Goal: Information Seeking & Learning: Learn about a topic

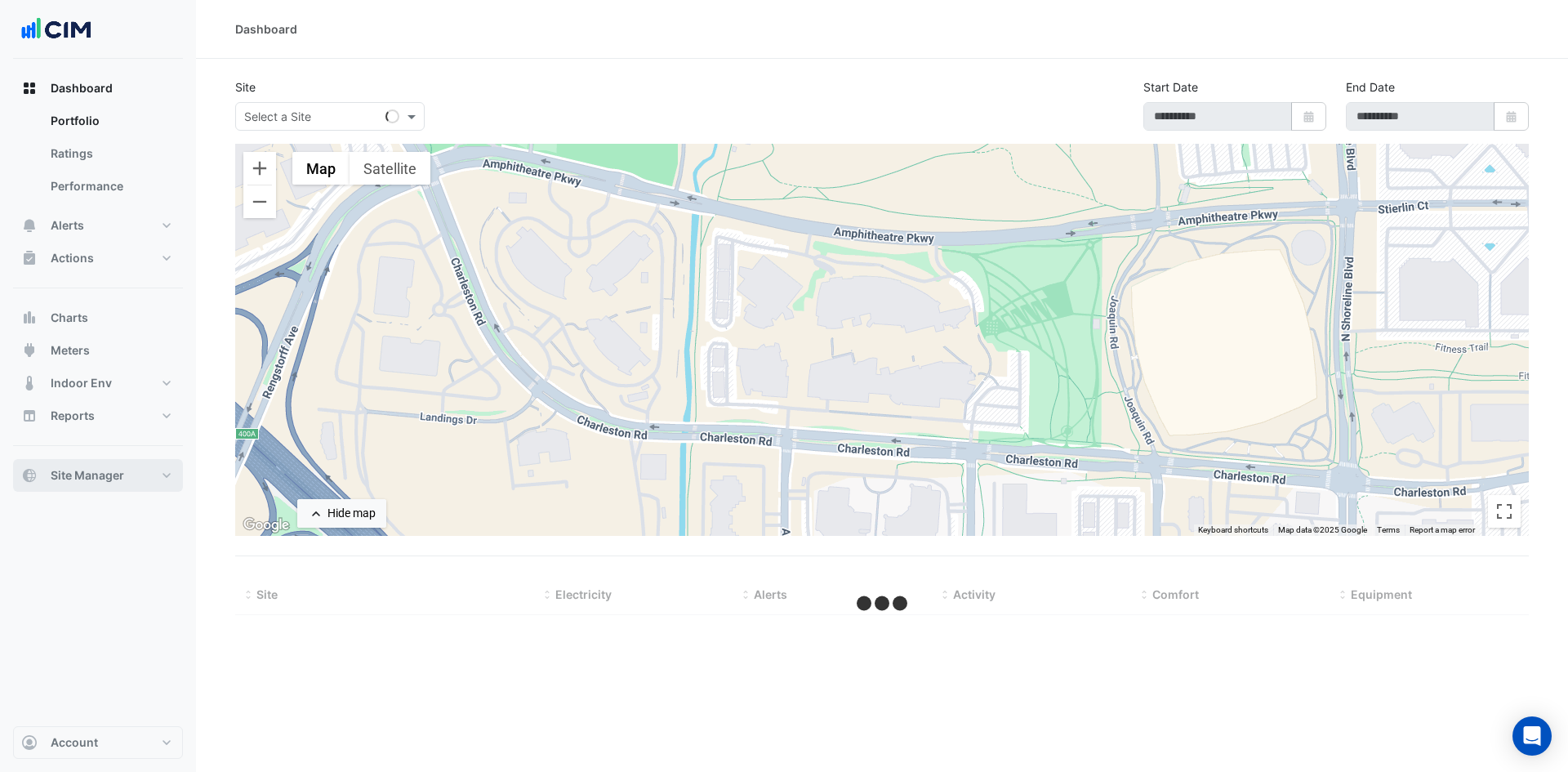
click at [161, 466] on button "Site Manager" at bounding box center [97, 476] width 170 height 33
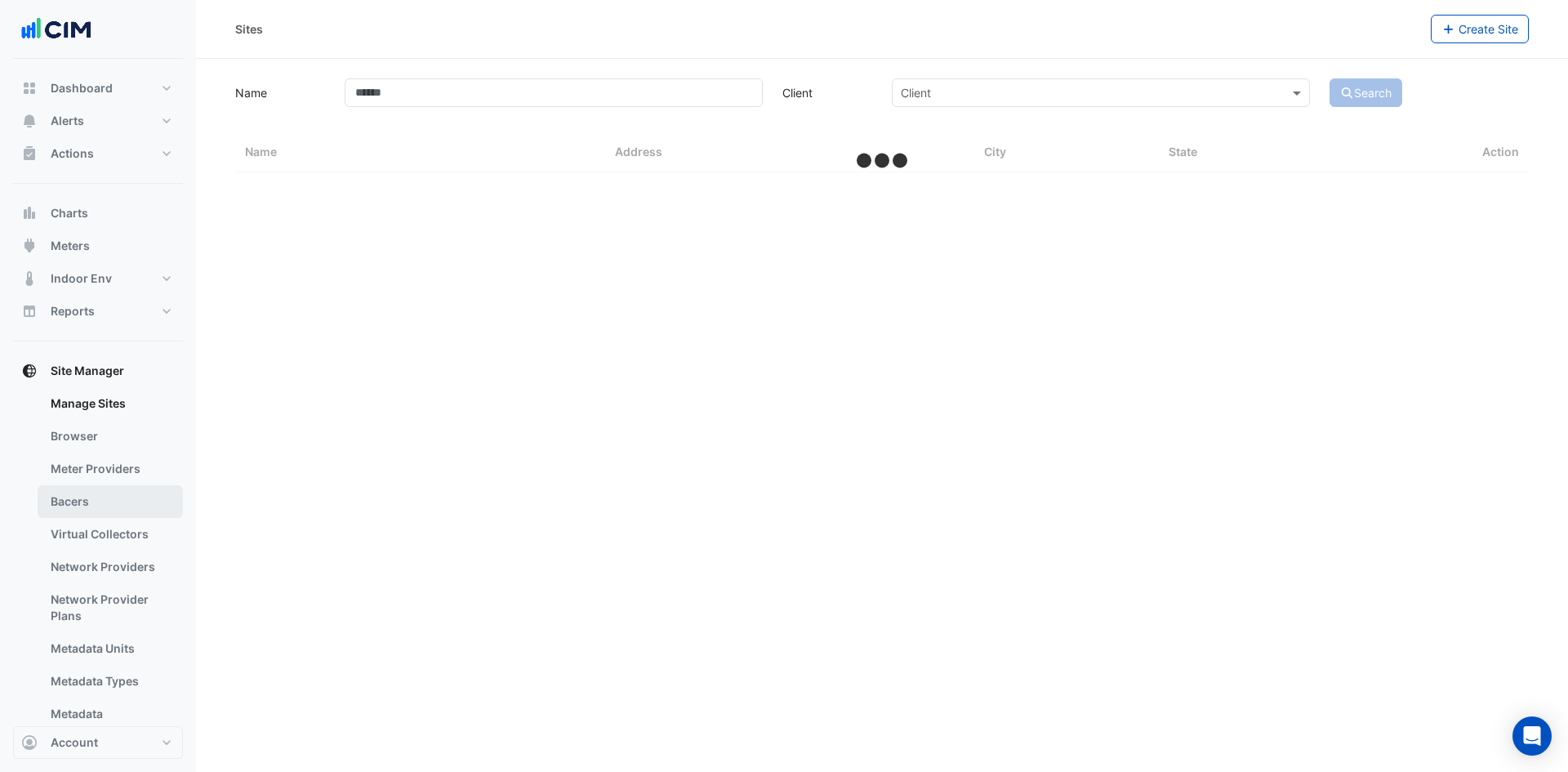
click at [110, 500] on link "Bacers" at bounding box center [110, 502] width 145 height 33
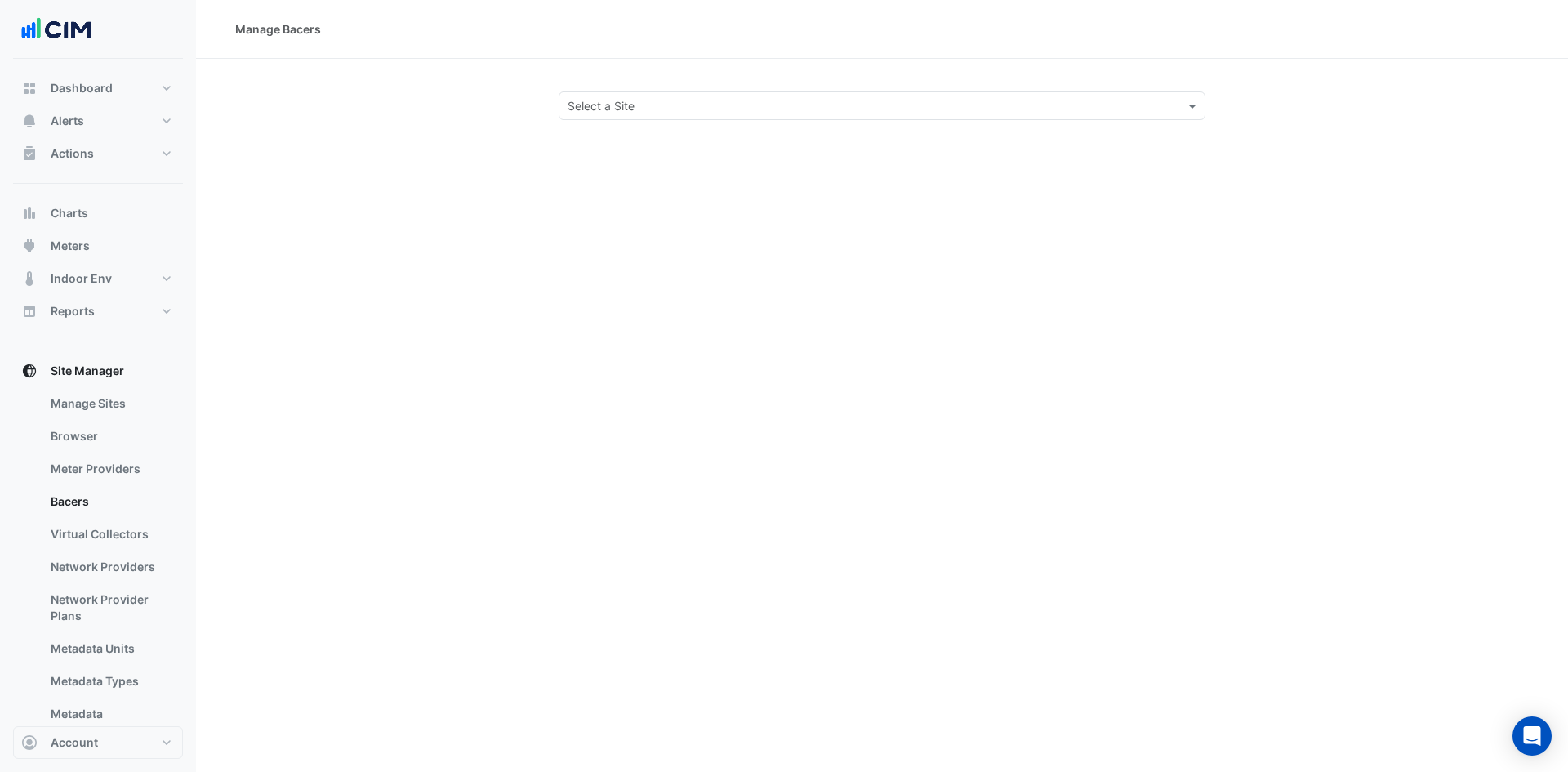
click at [680, 98] on input "text" at bounding box center [865, 107] width 596 height 17
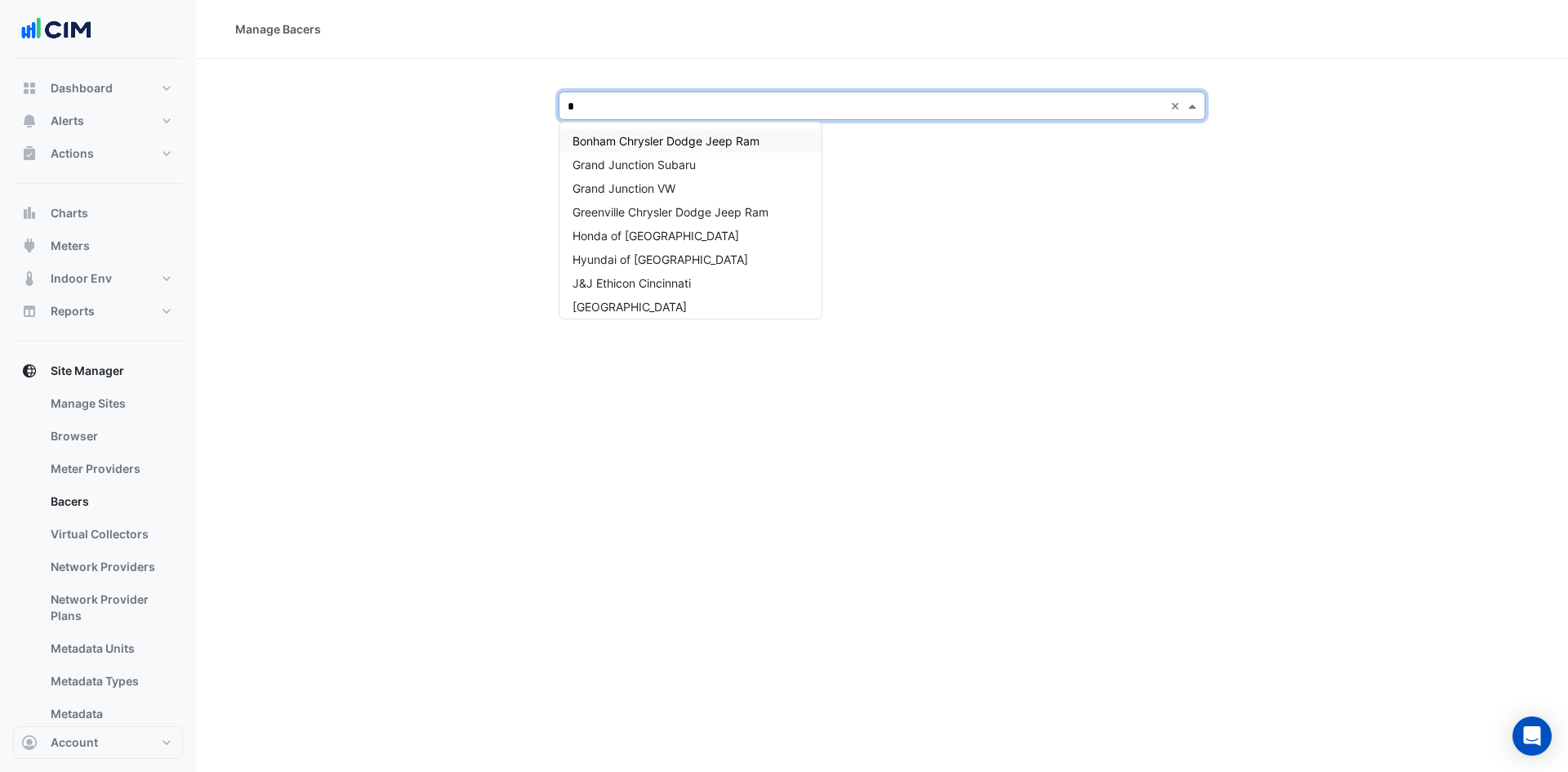
type input "**"
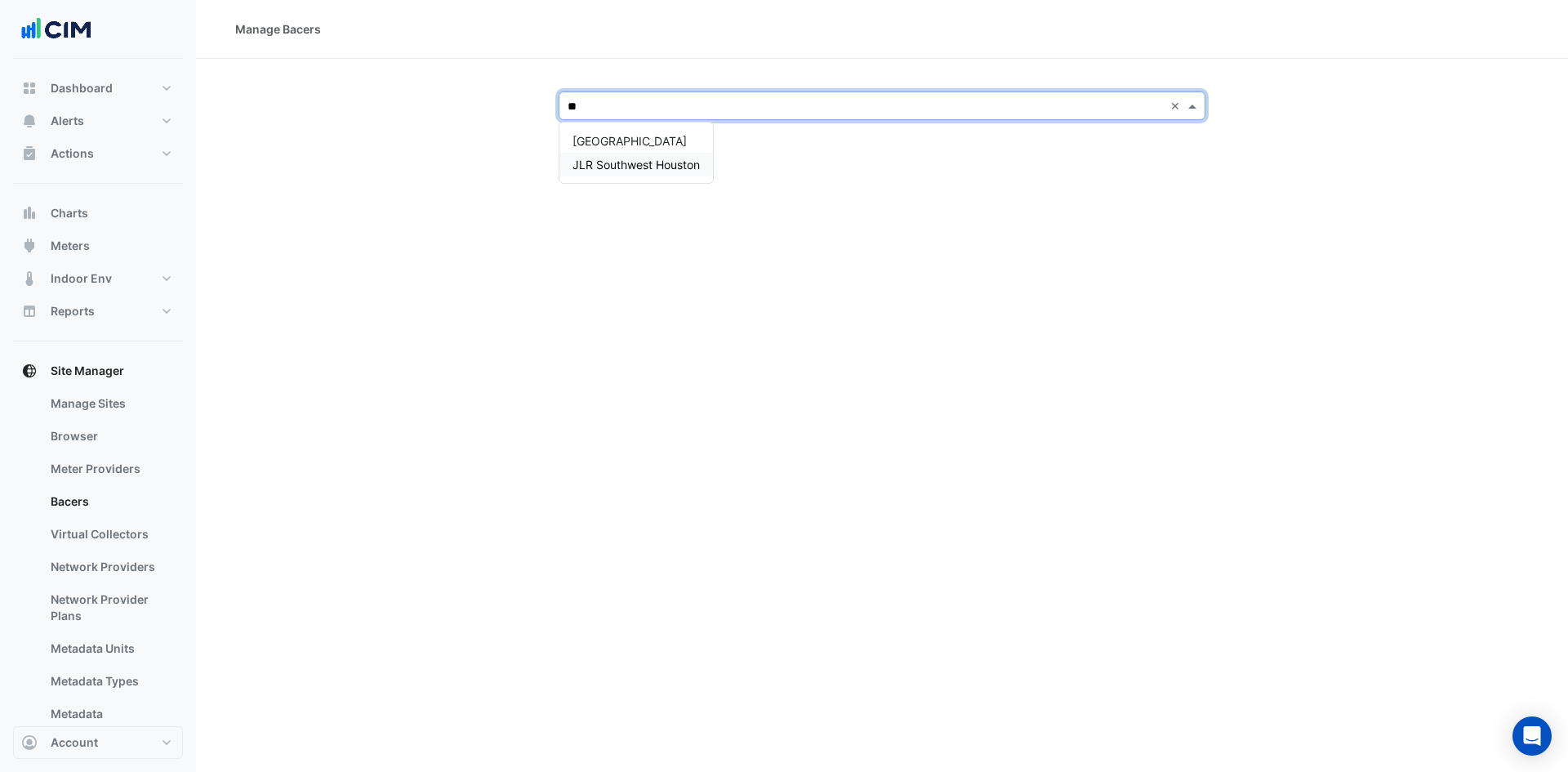
click at [662, 170] on span "JLR Southwest Houston" at bounding box center [636, 165] width 128 height 14
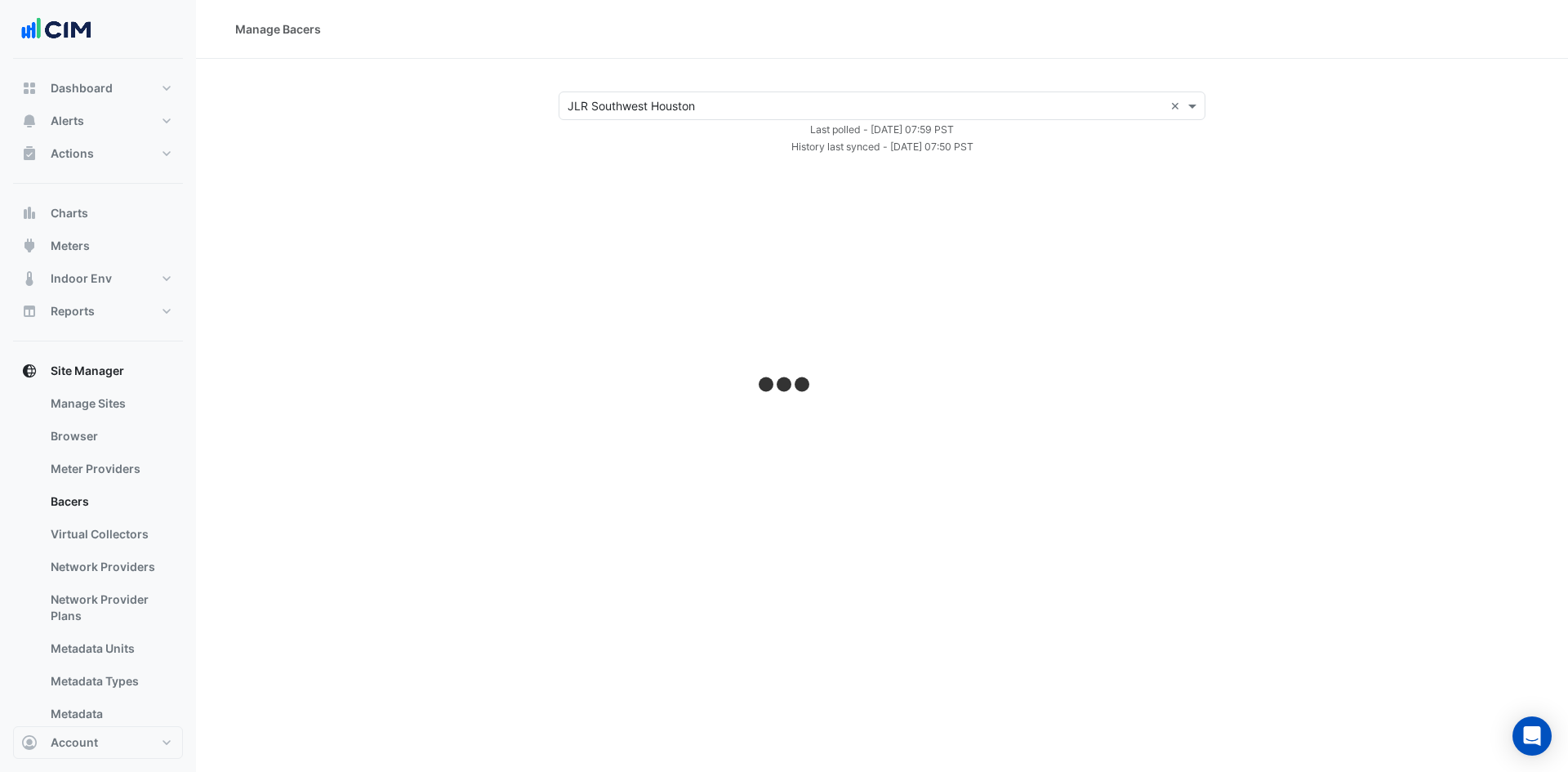
select select "***"
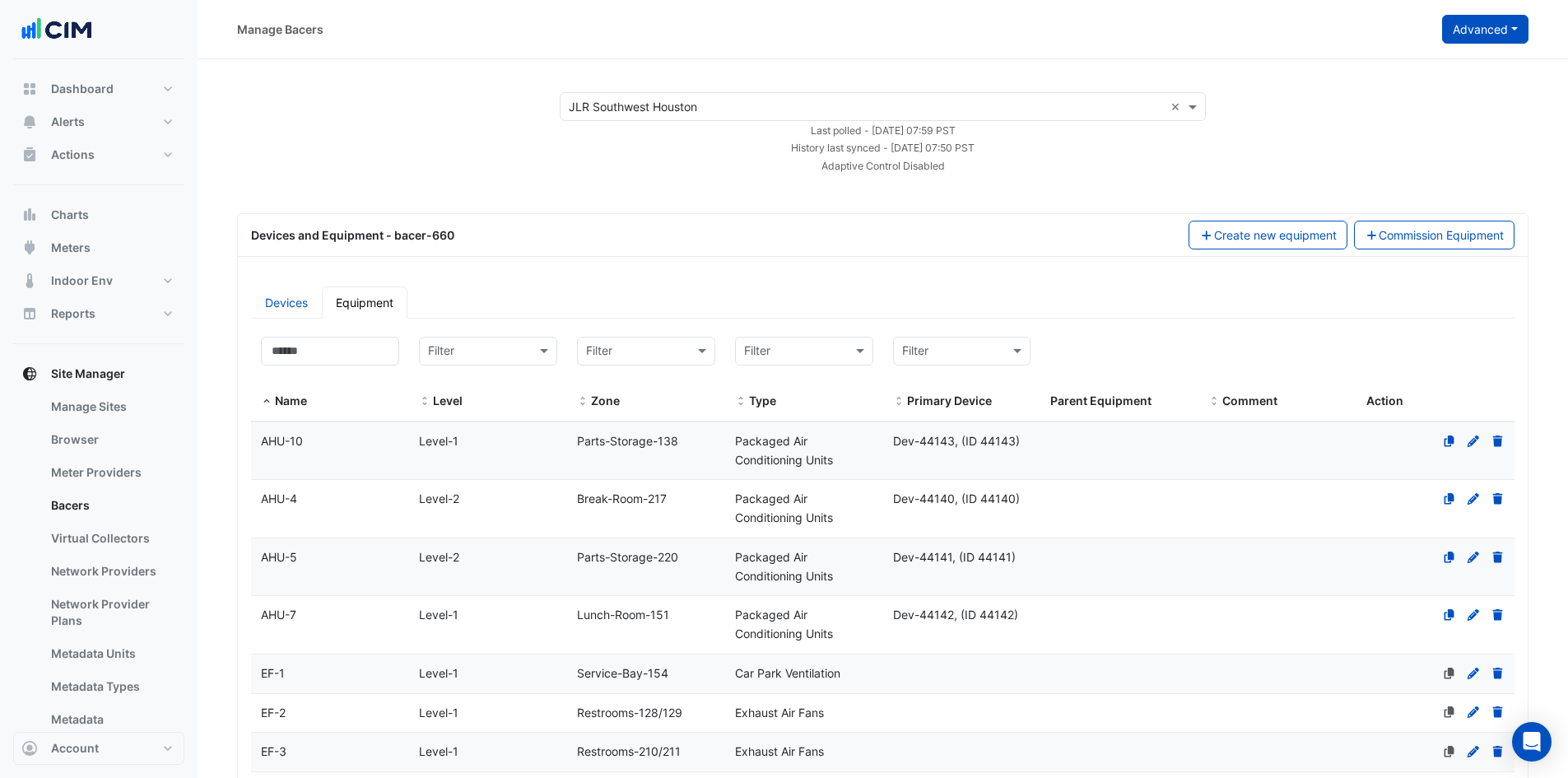
click at [1495, 23] on button "Advanced" at bounding box center [1485, 29] width 86 height 29
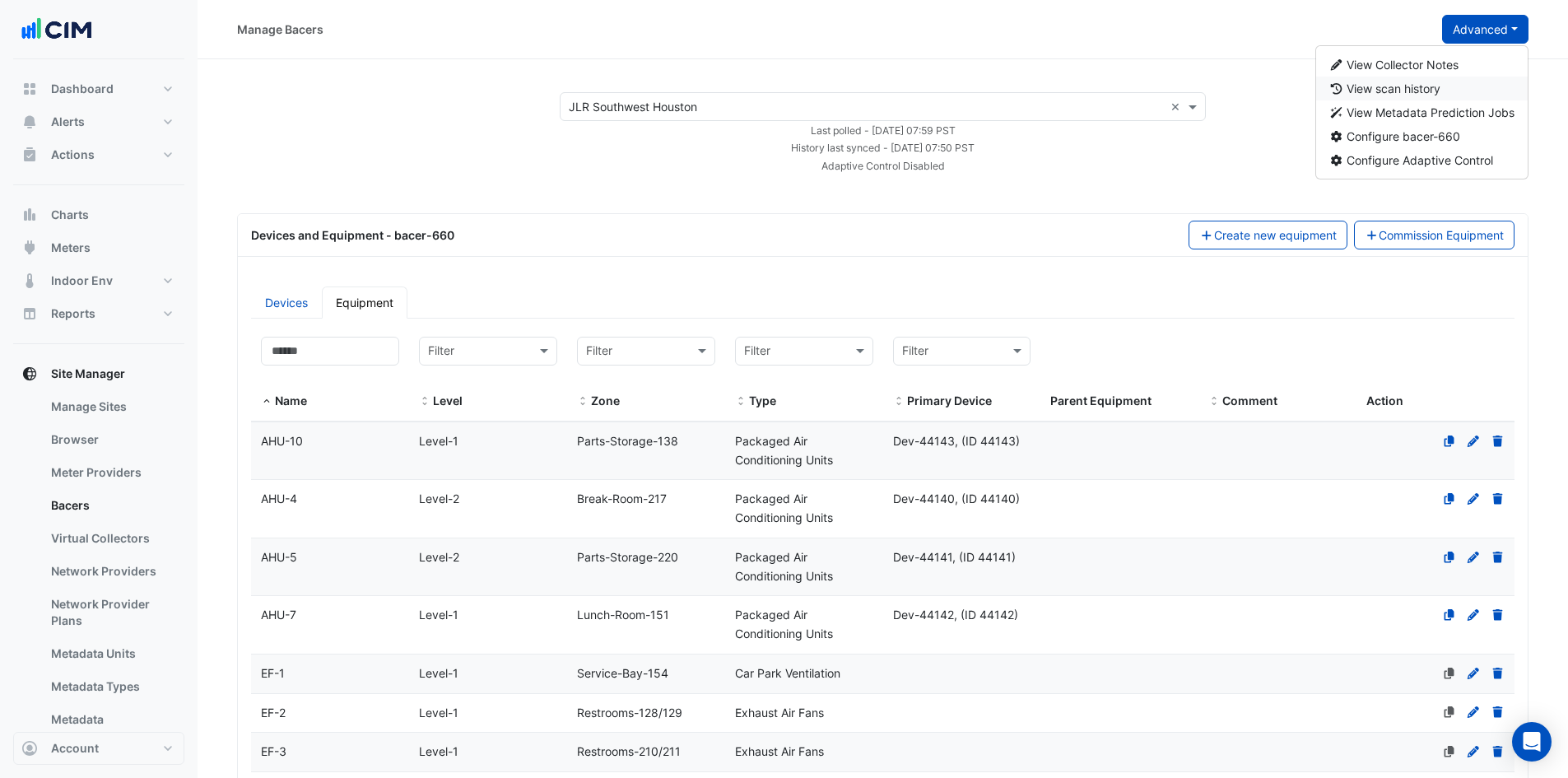
click at [1420, 87] on span "View scan history" at bounding box center [1393, 88] width 93 height 14
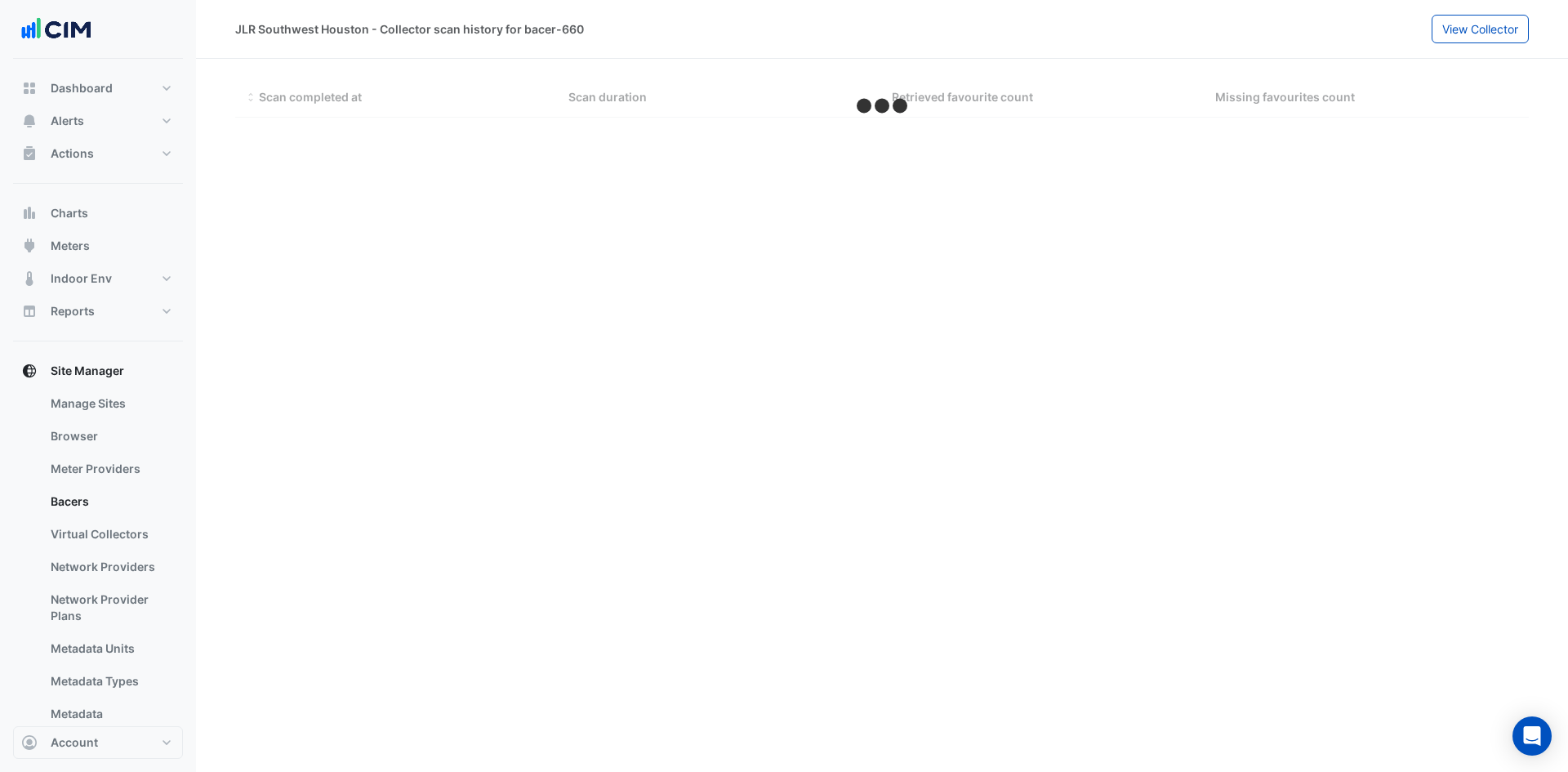
select select "***"
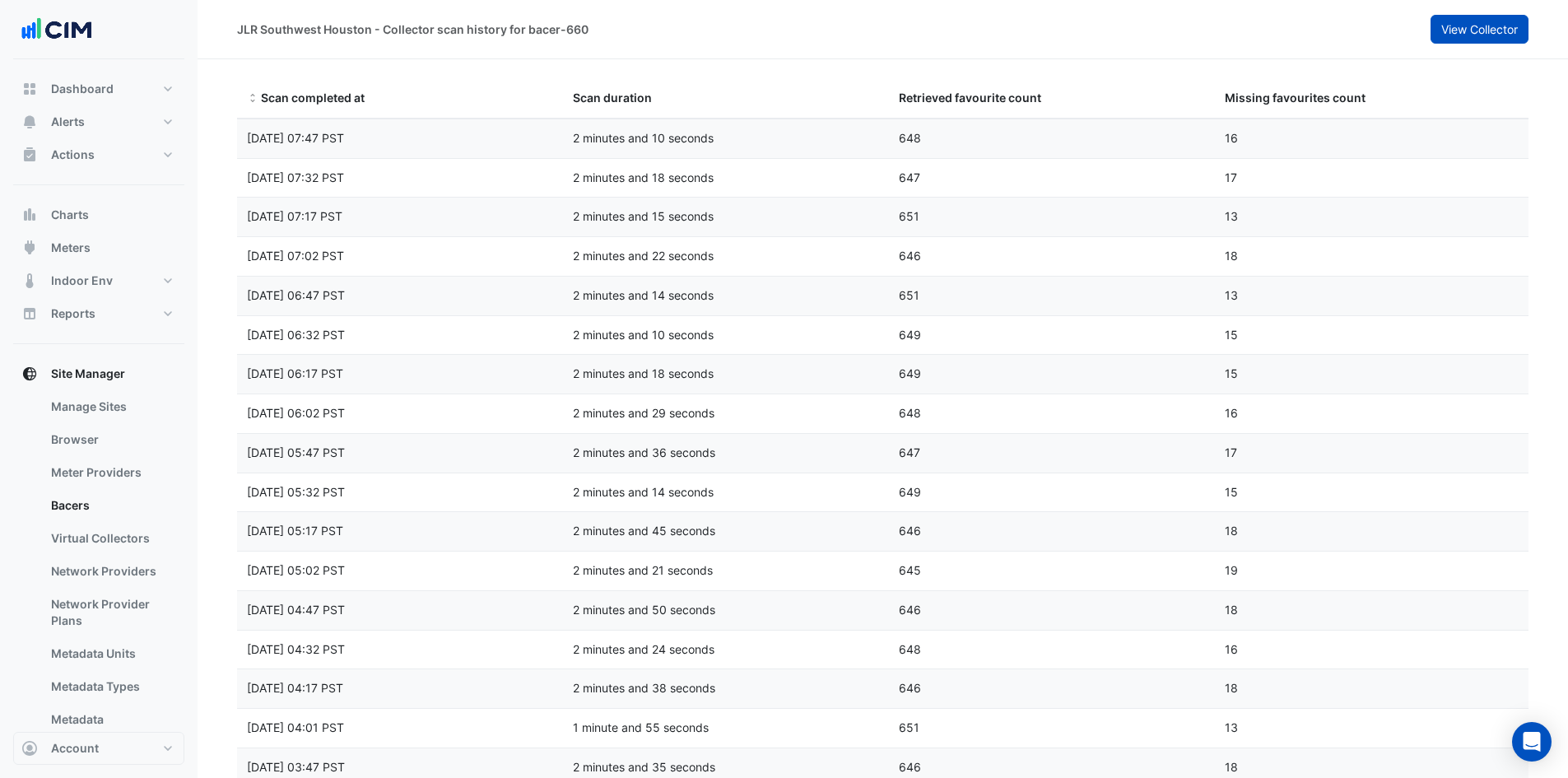
click at [1499, 21] on button "View Collector" at bounding box center [1479, 29] width 98 height 29
select select "***"
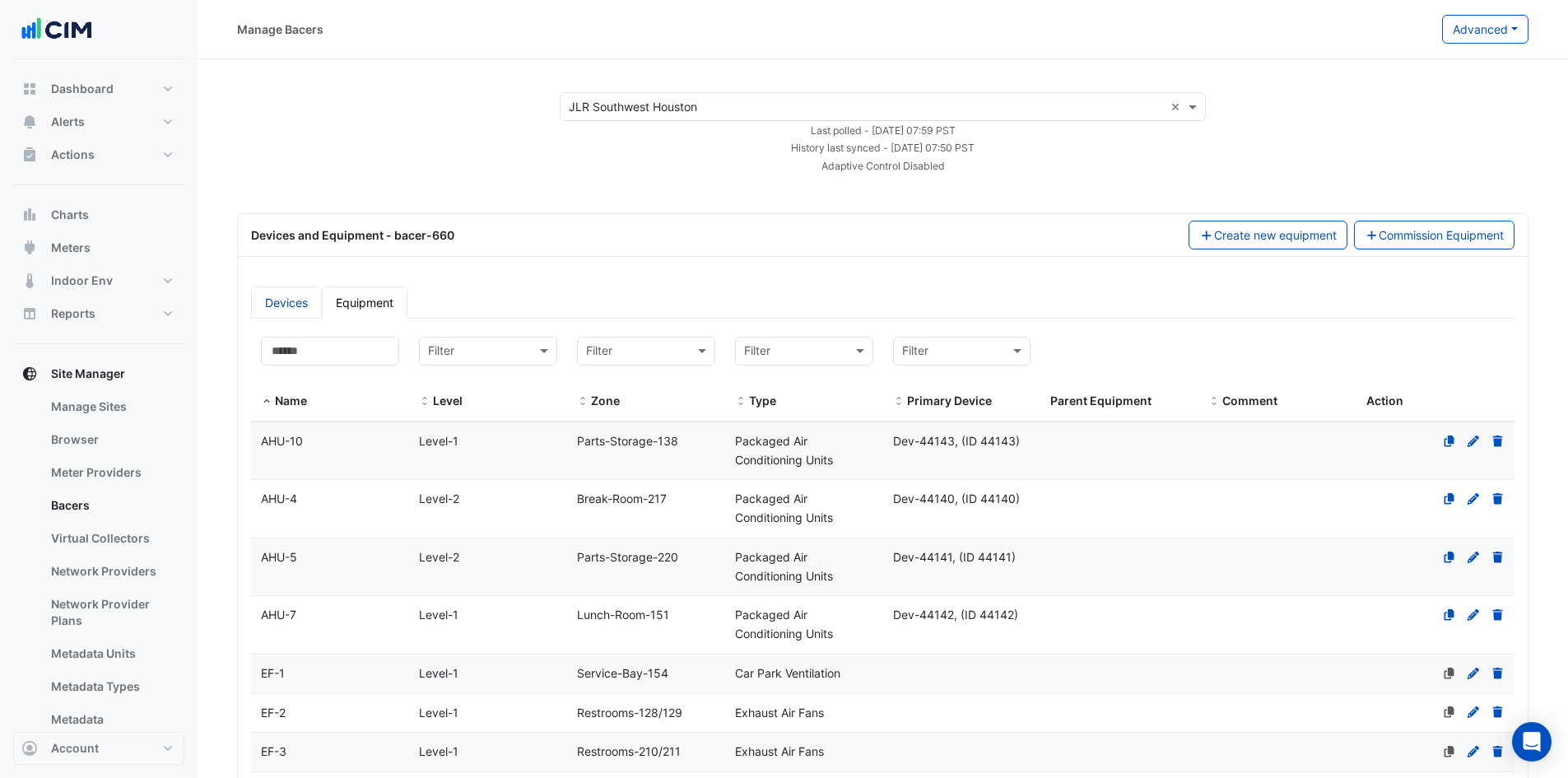
click at [278, 294] on link "Devices" at bounding box center [286, 302] width 70 height 32
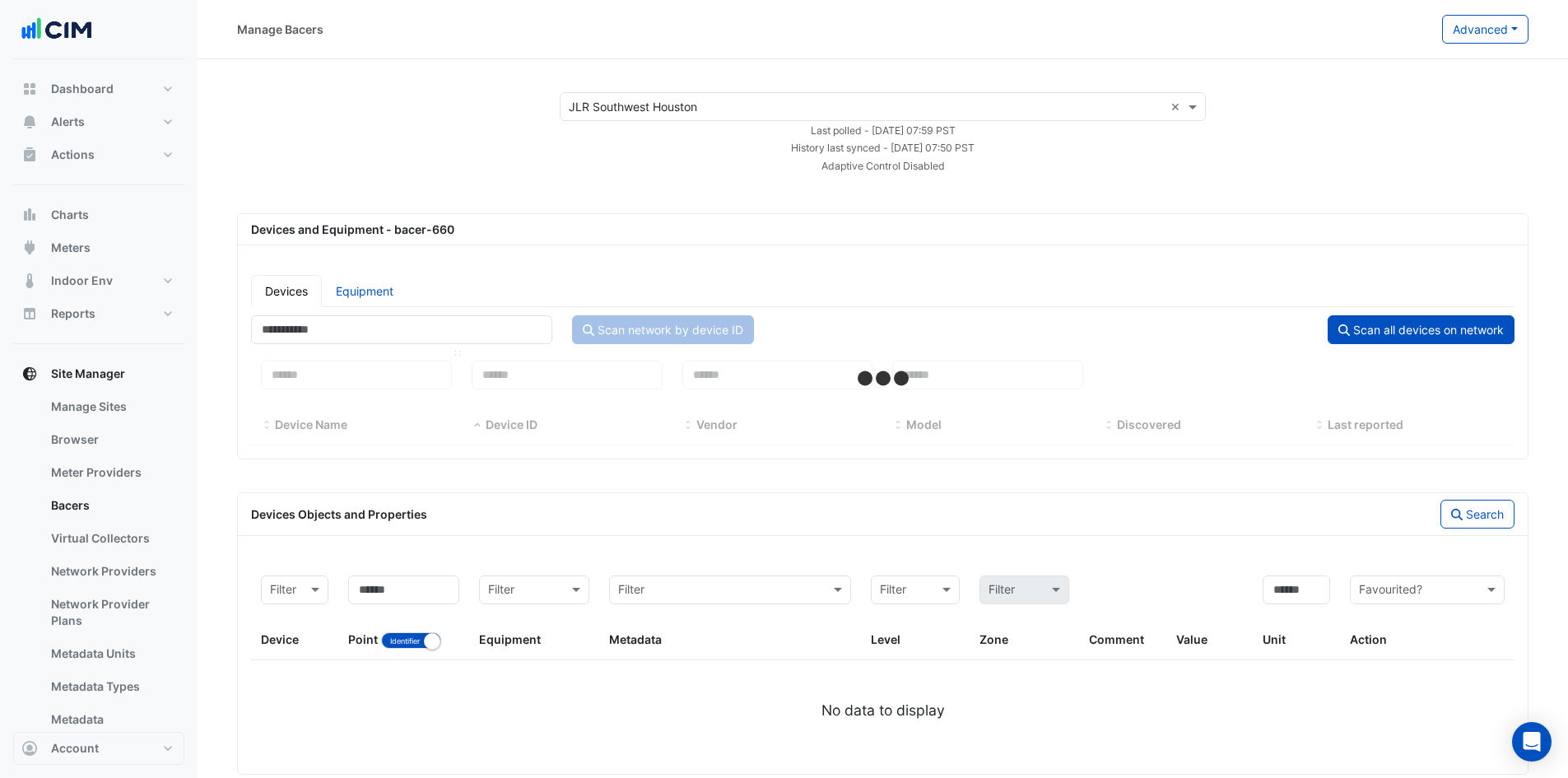
select select "***"
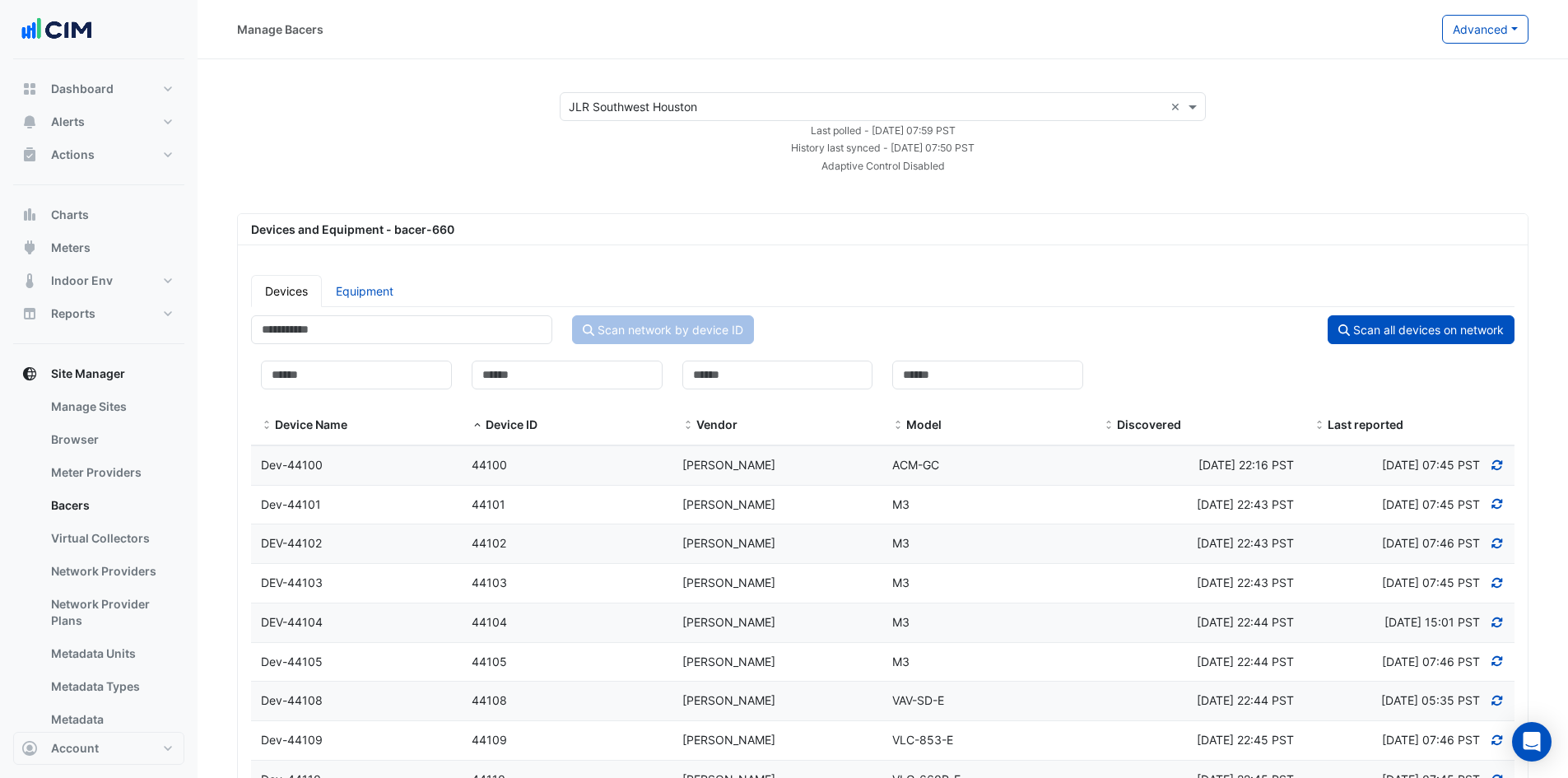
click at [372, 289] on link "Equipment" at bounding box center [365, 291] width 85 height 32
select select "***"
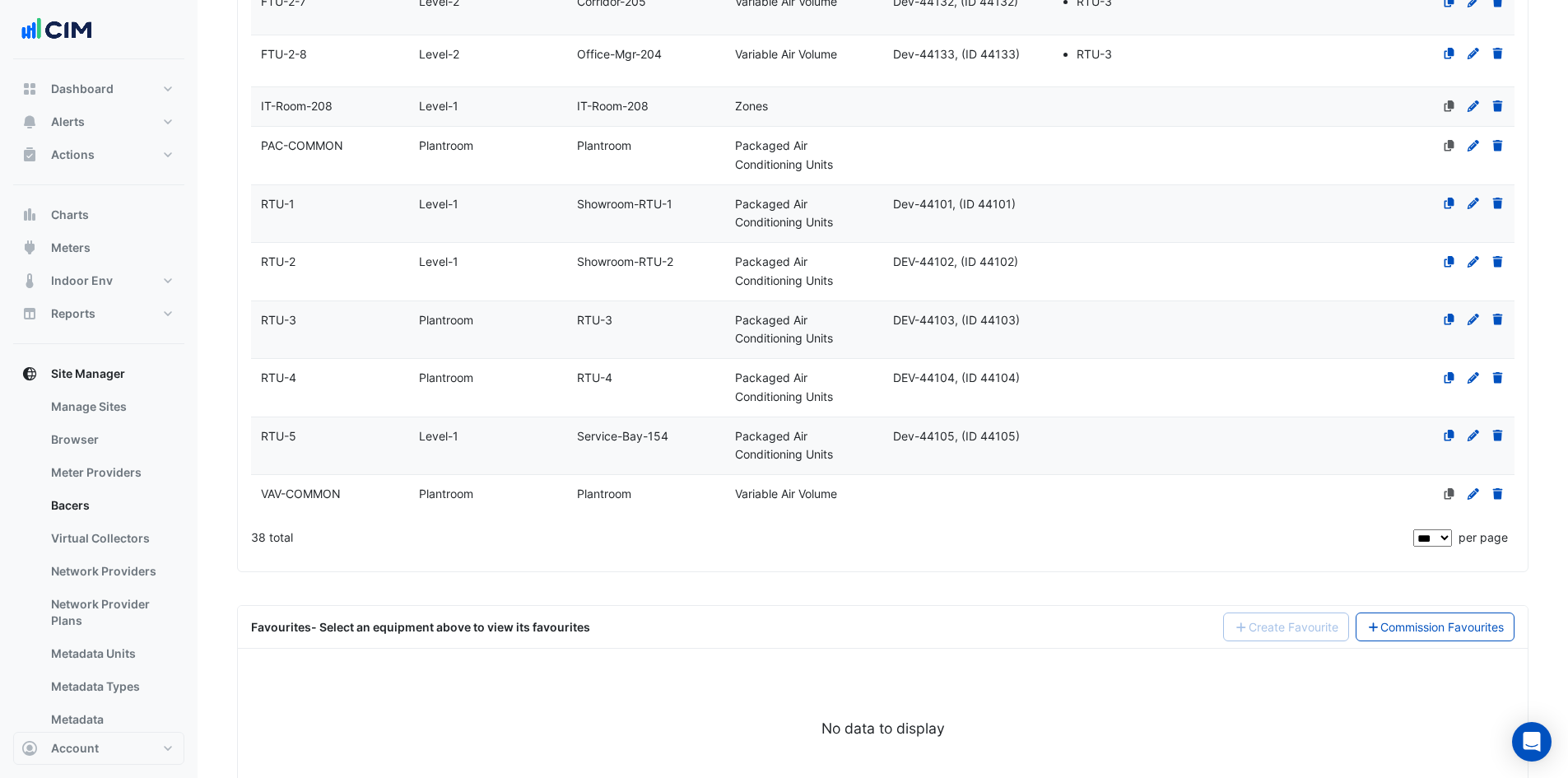
scroll to position [1958, 0]
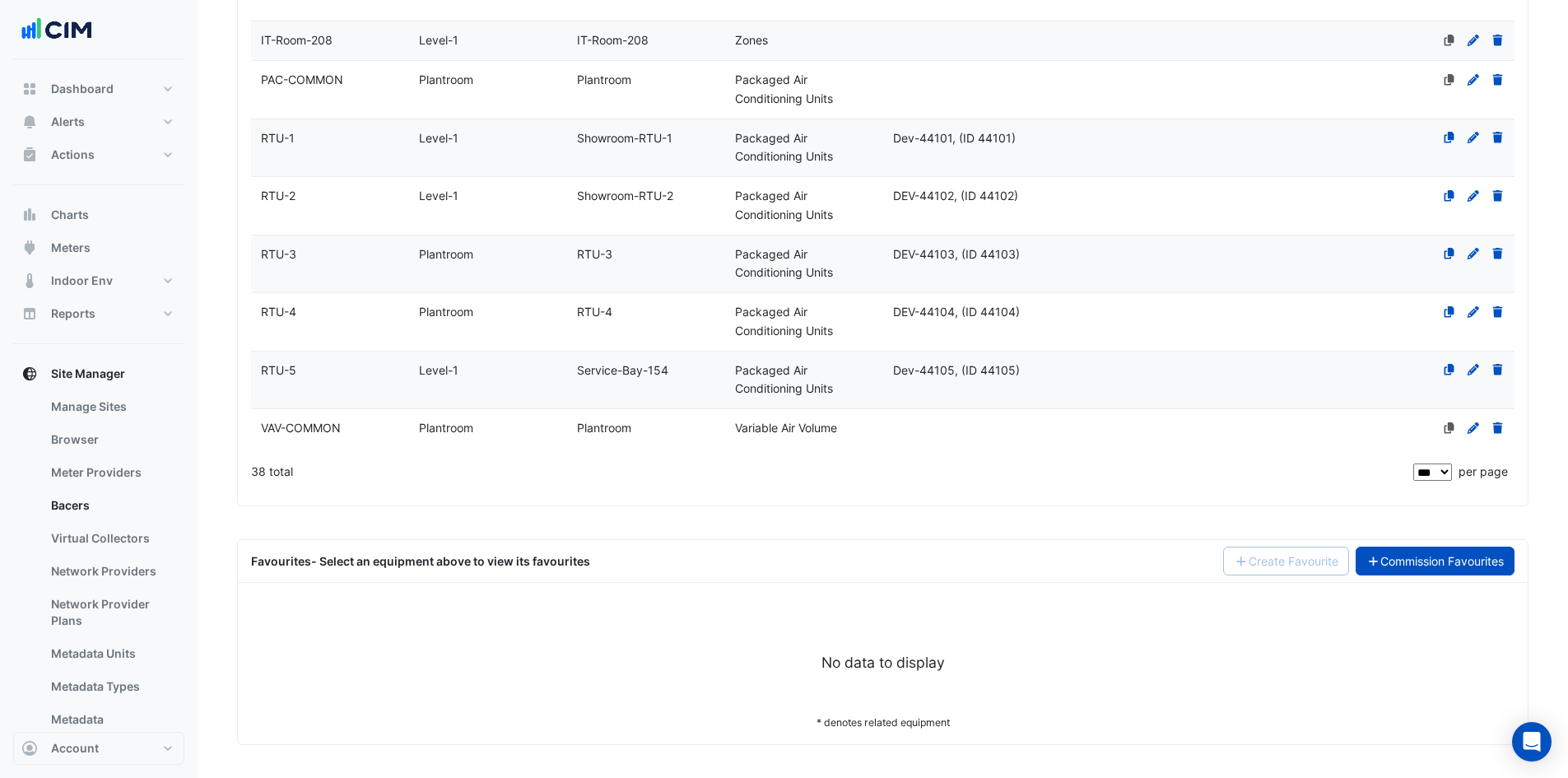
click at [1451, 558] on link "Commission Favourites" at bounding box center [1435, 560] width 160 height 29
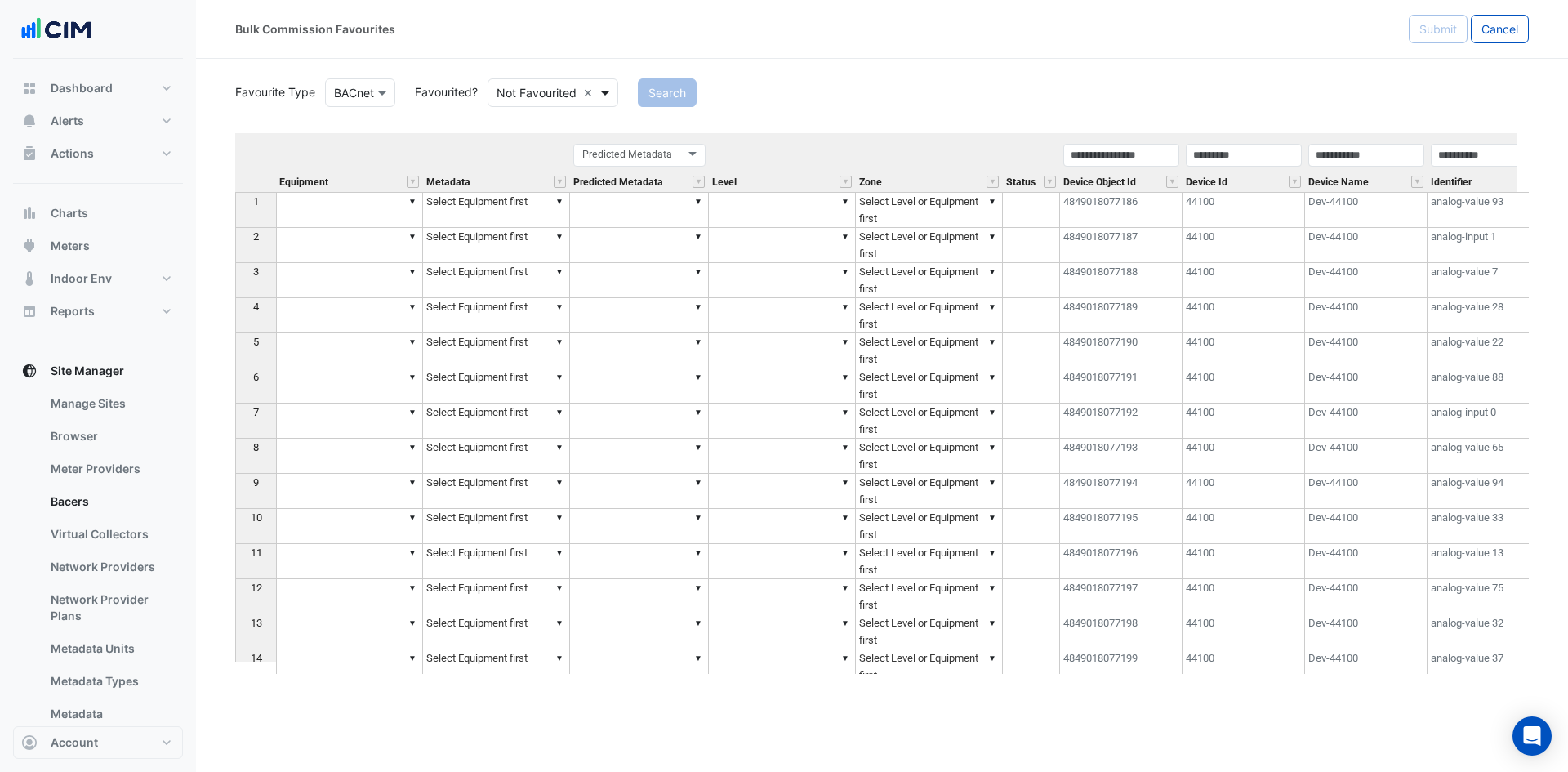
click at [607, 94] on span at bounding box center [607, 93] width 20 height 17
click at [626, 95] on button "Search" at bounding box center [604, 92] width 59 height 28
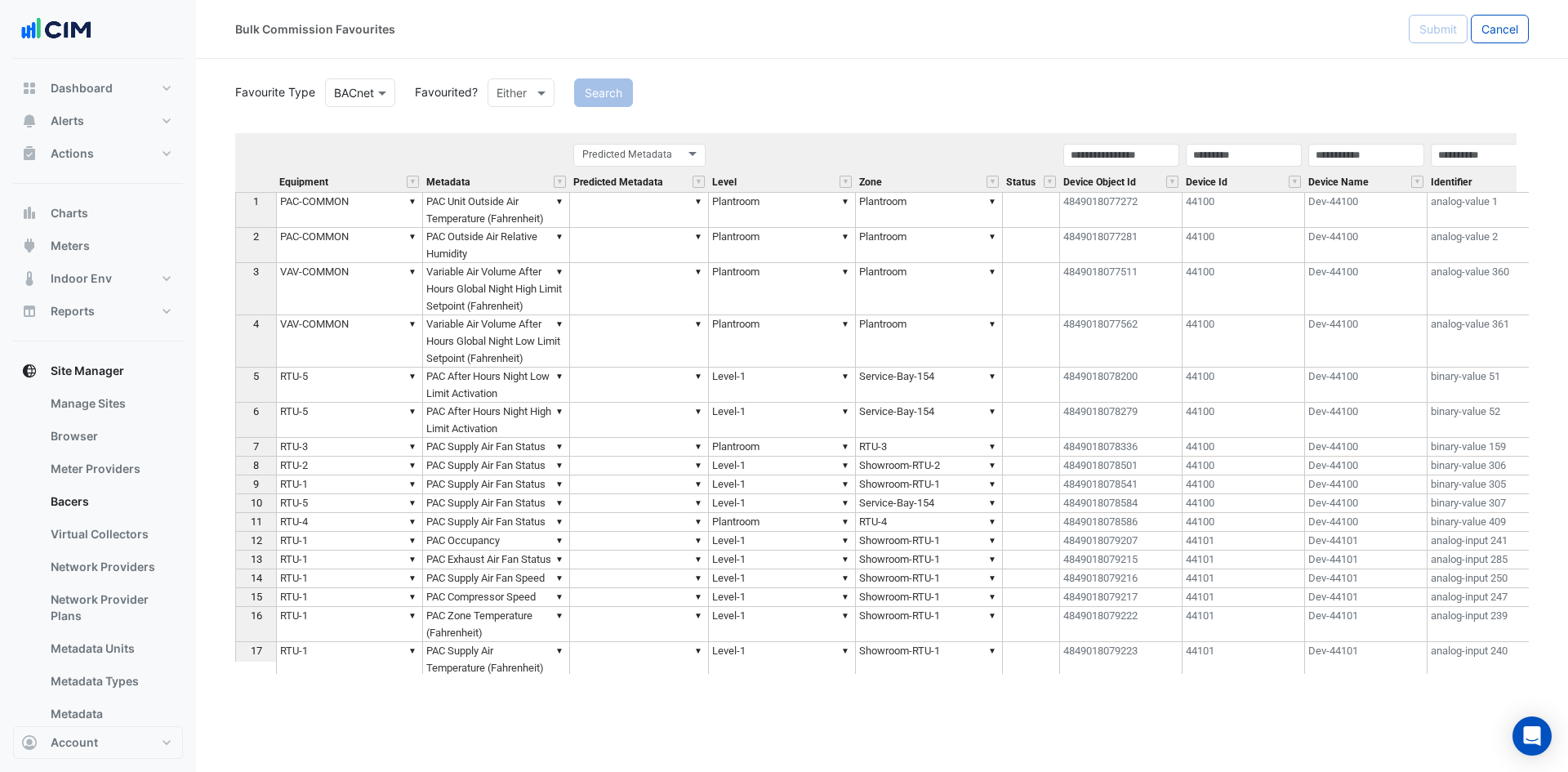
click at [234, 483] on section "Favourite Type Favourite Type BACnet Favourited? Either Search Equipment Metada…" at bounding box center [882, 367] width 1372 height 616
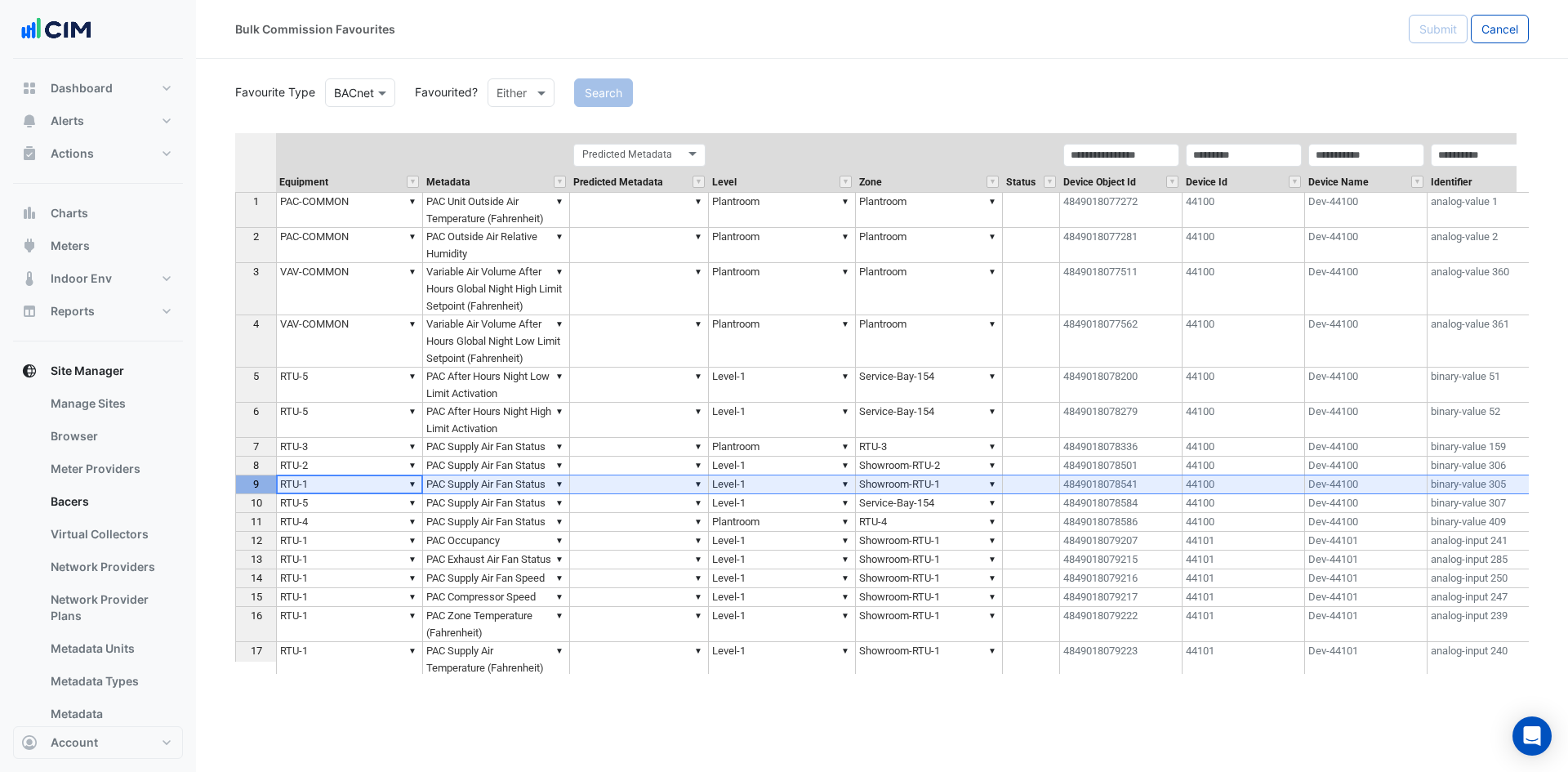
click at [251, 483] on div "9" at bounding box center [256, 484] width 33 height 17
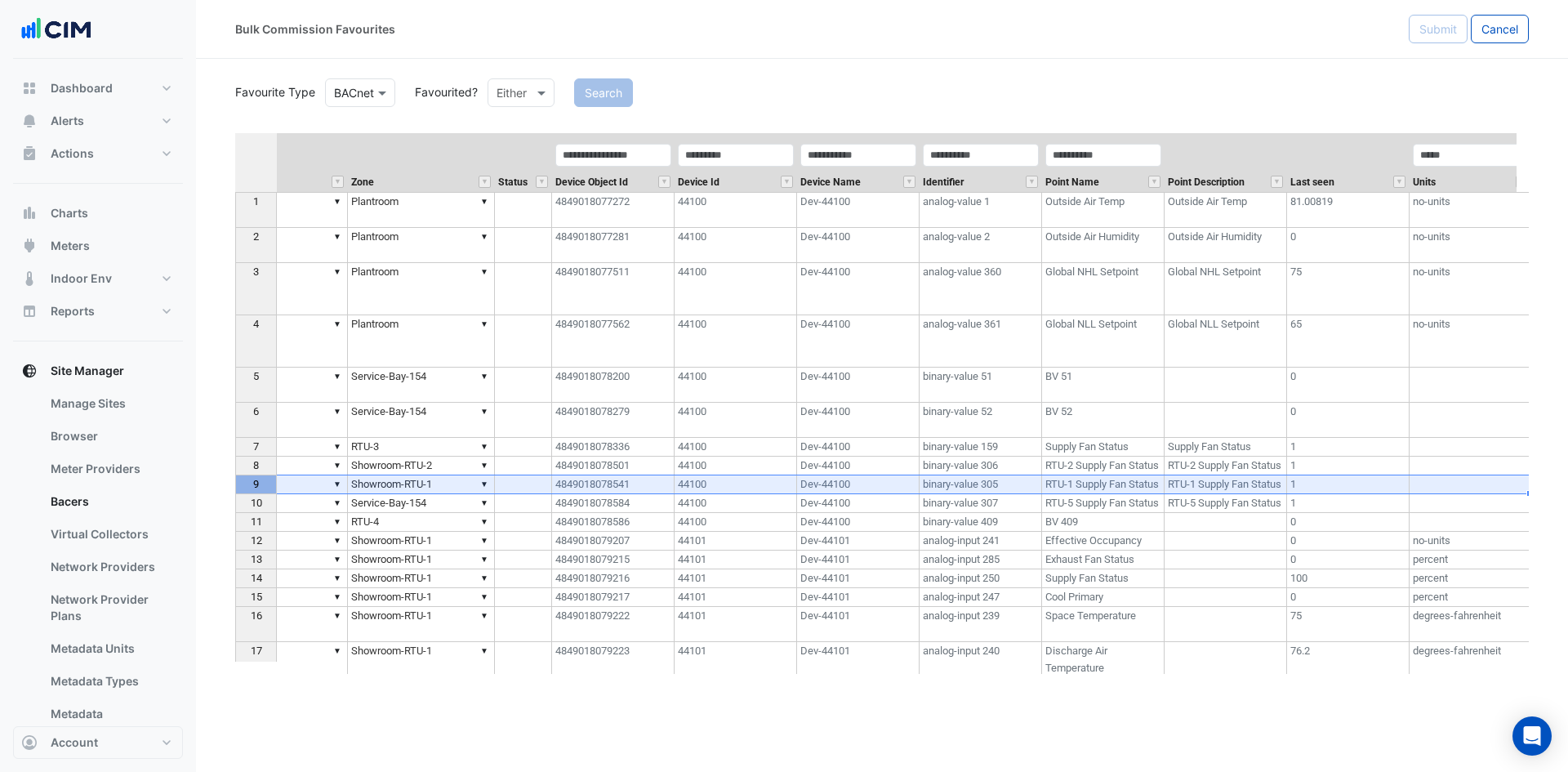
scroll to position [0, 525]
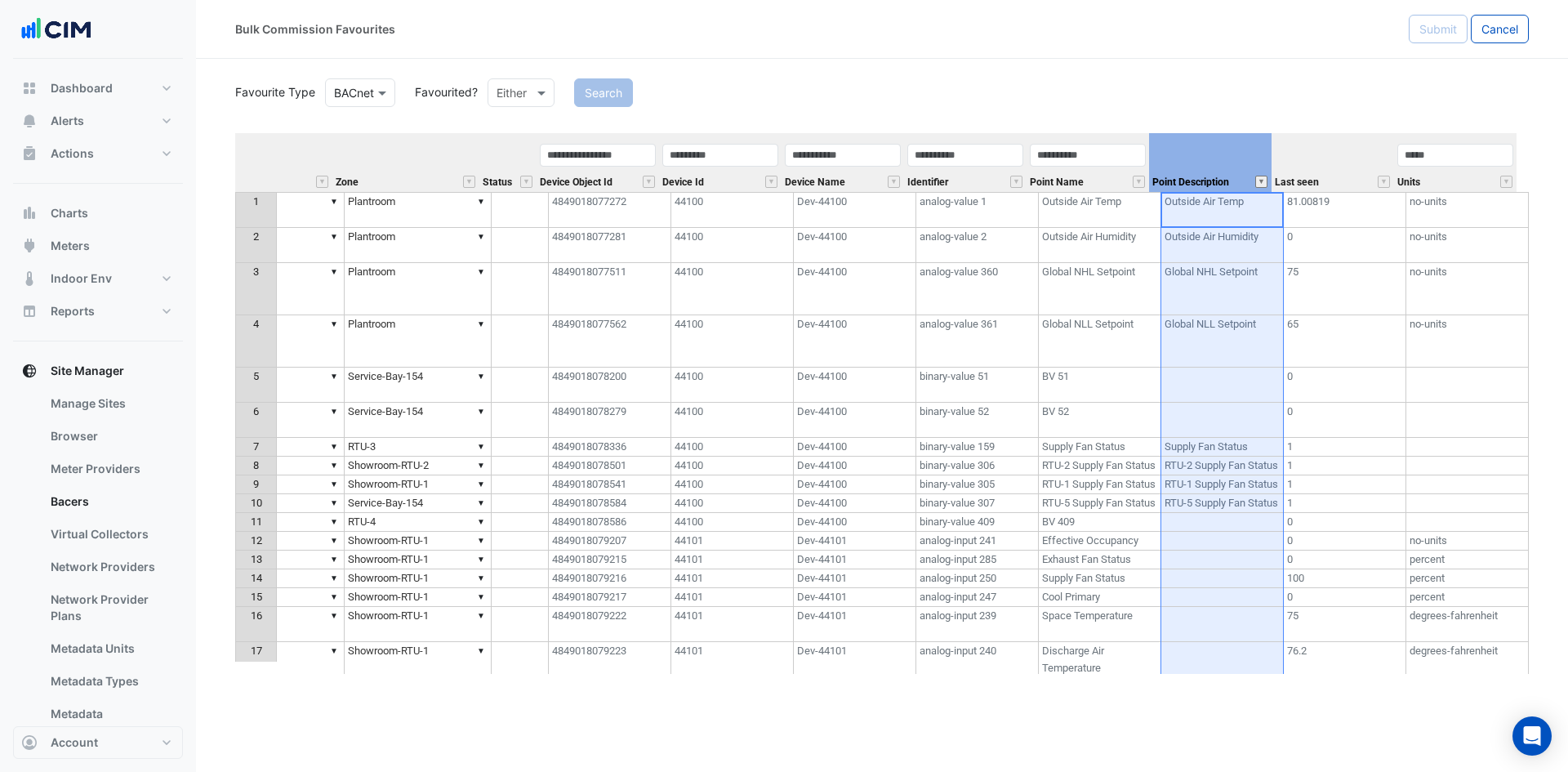
click at [1262, 177] on button "" at bounding box center [1261, 181] width 12 height 12
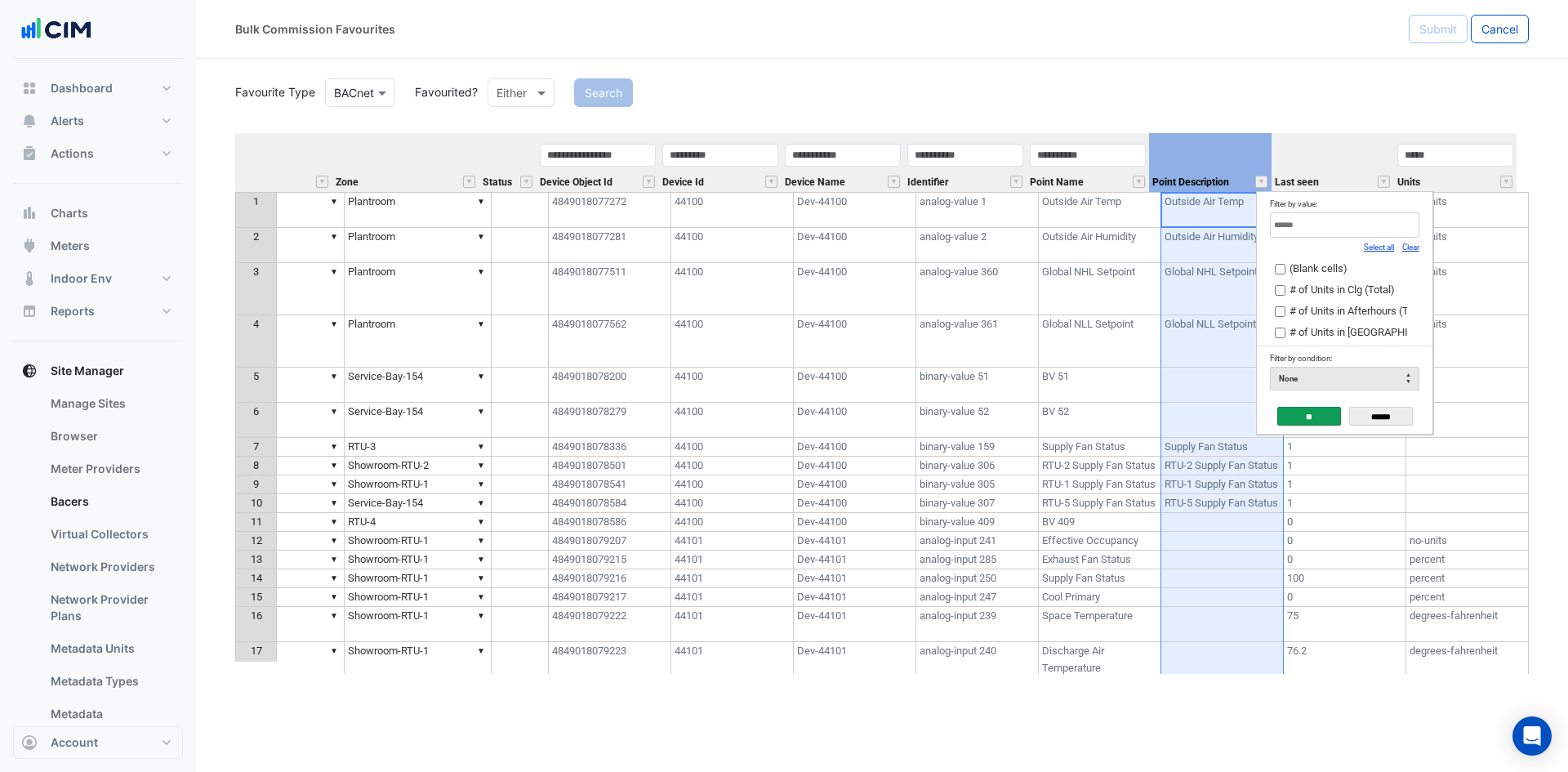
click at [1403, 248] on link "Clear" at bounding box center [1411, 247] width 17 height 9
click at [1380, 225] on input "Filter by value:" at bounding box center [1345, 225] width 150 height 26
click at [1370, 243] on link "Select all" at bounding box center [1379, 247] width 30 height 9
type input "*****"
click at [1292, 425] on input "**" at bounding box center [1309, 416] width 63 height 18
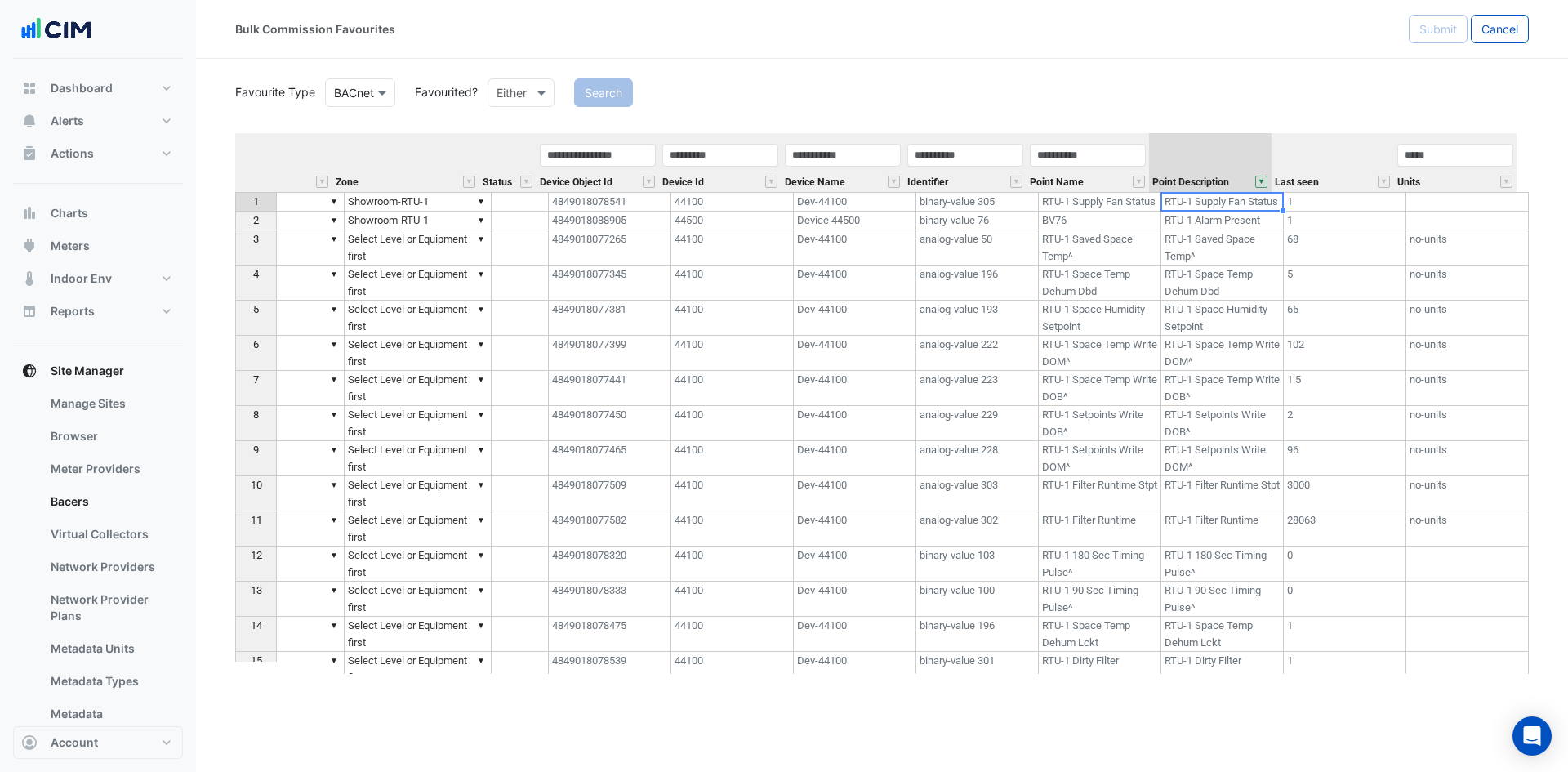
click at [1299, 423] on td "2" at bounding box center [1345, 424] width 122 height 35
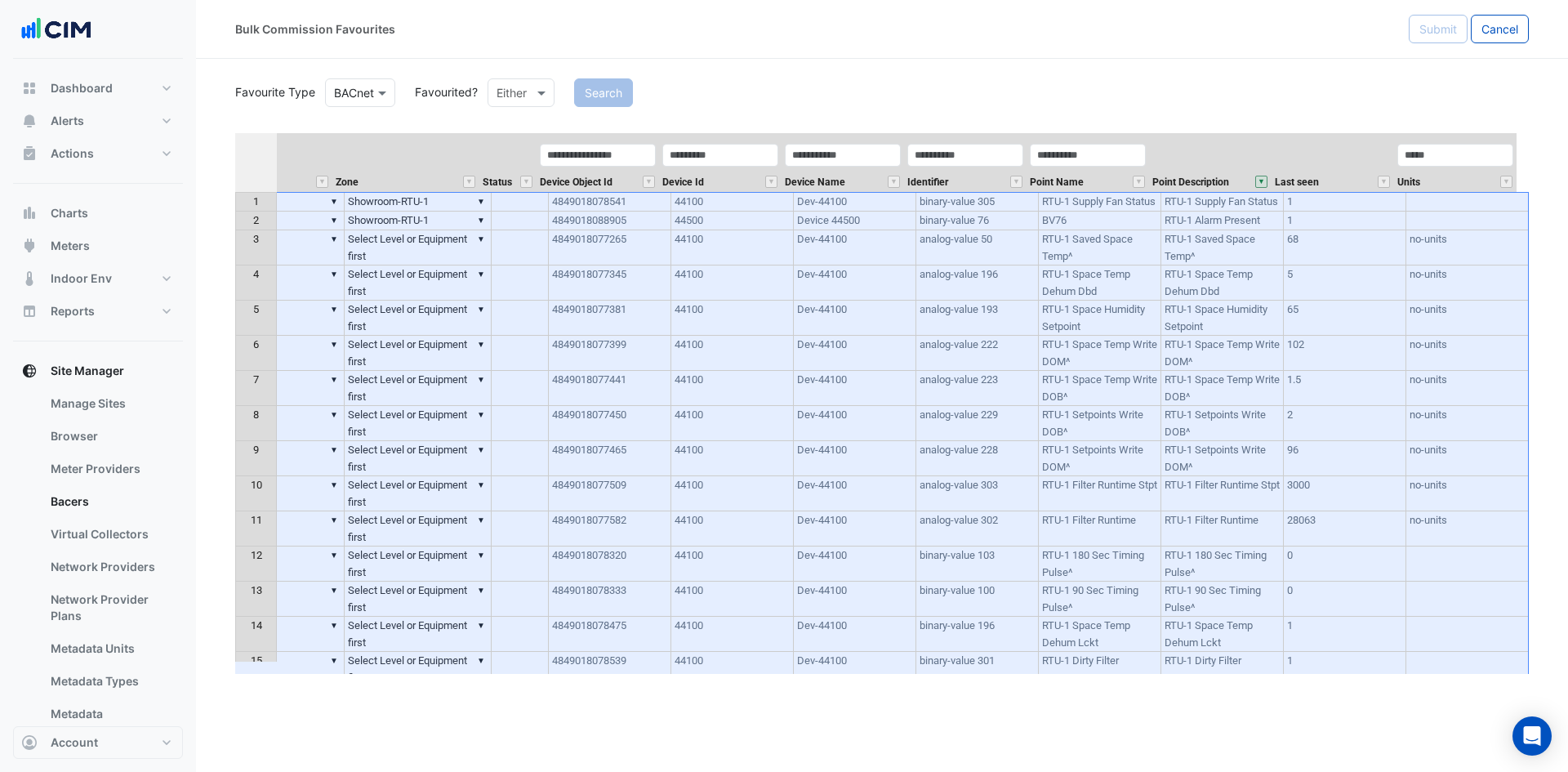
click at [259, 166] on th at bounding box center [255, 163] width 41 height 59
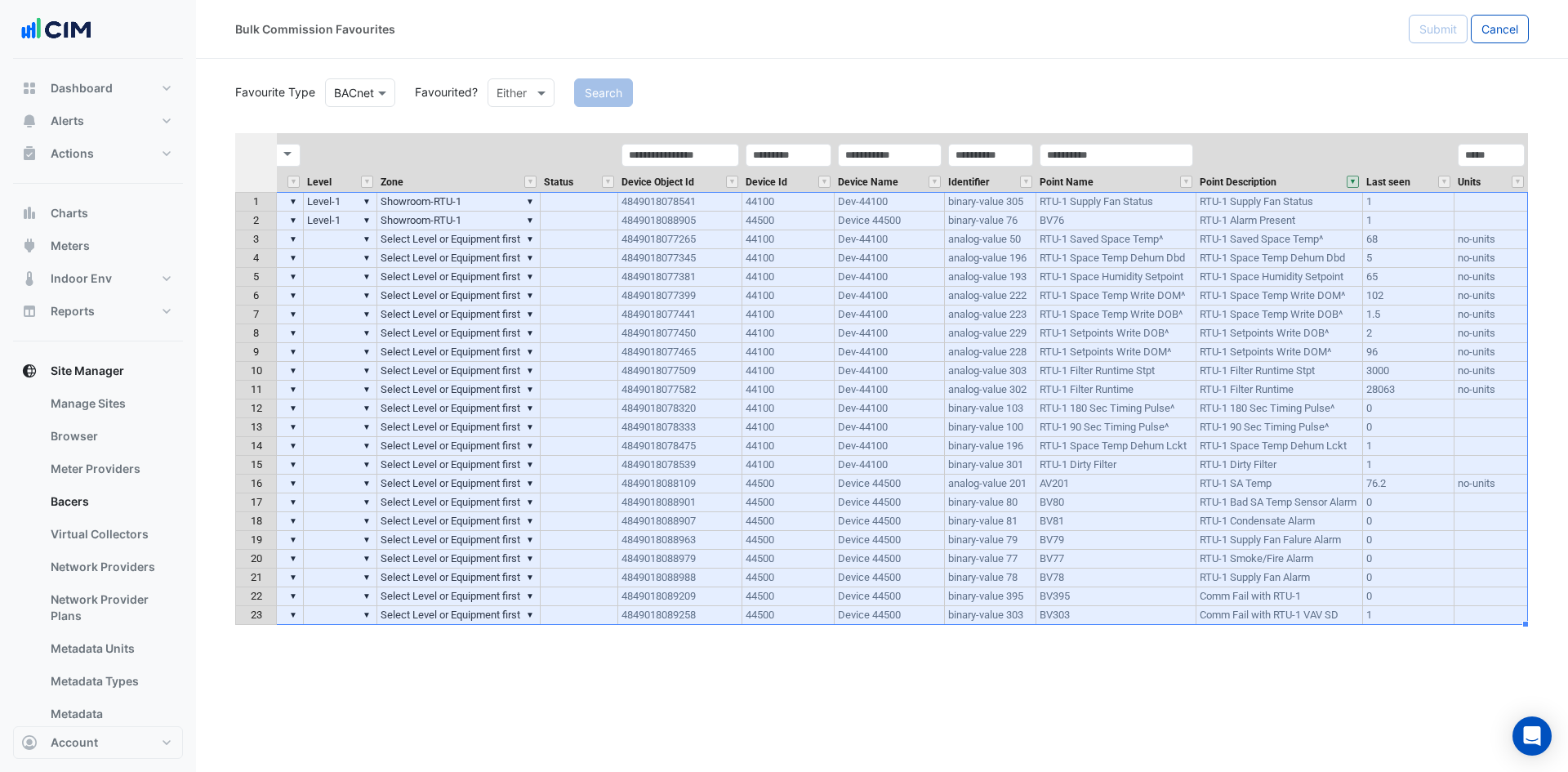
click at [1295, 162] on th "Point Description" at bounding box center [1280, 163] width 166 height 59
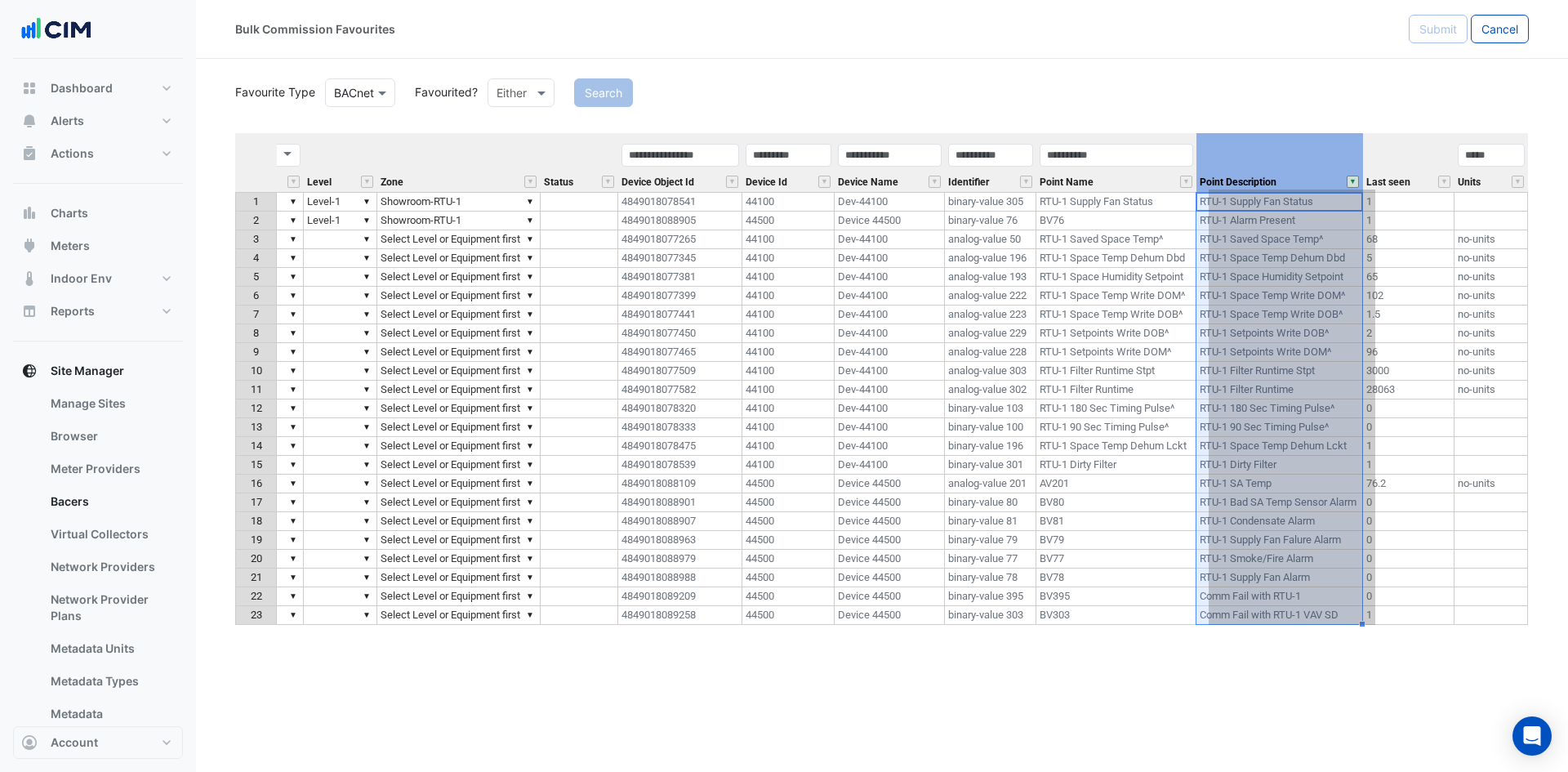
drag, startPoint x: 1296, startPoint y: 142, endPoint x: 1308, endPoint y: 190, distance: 49.5
click at [1308, 190] on th "Point Description" at bounding box center [1280, 163] width 166 height 59
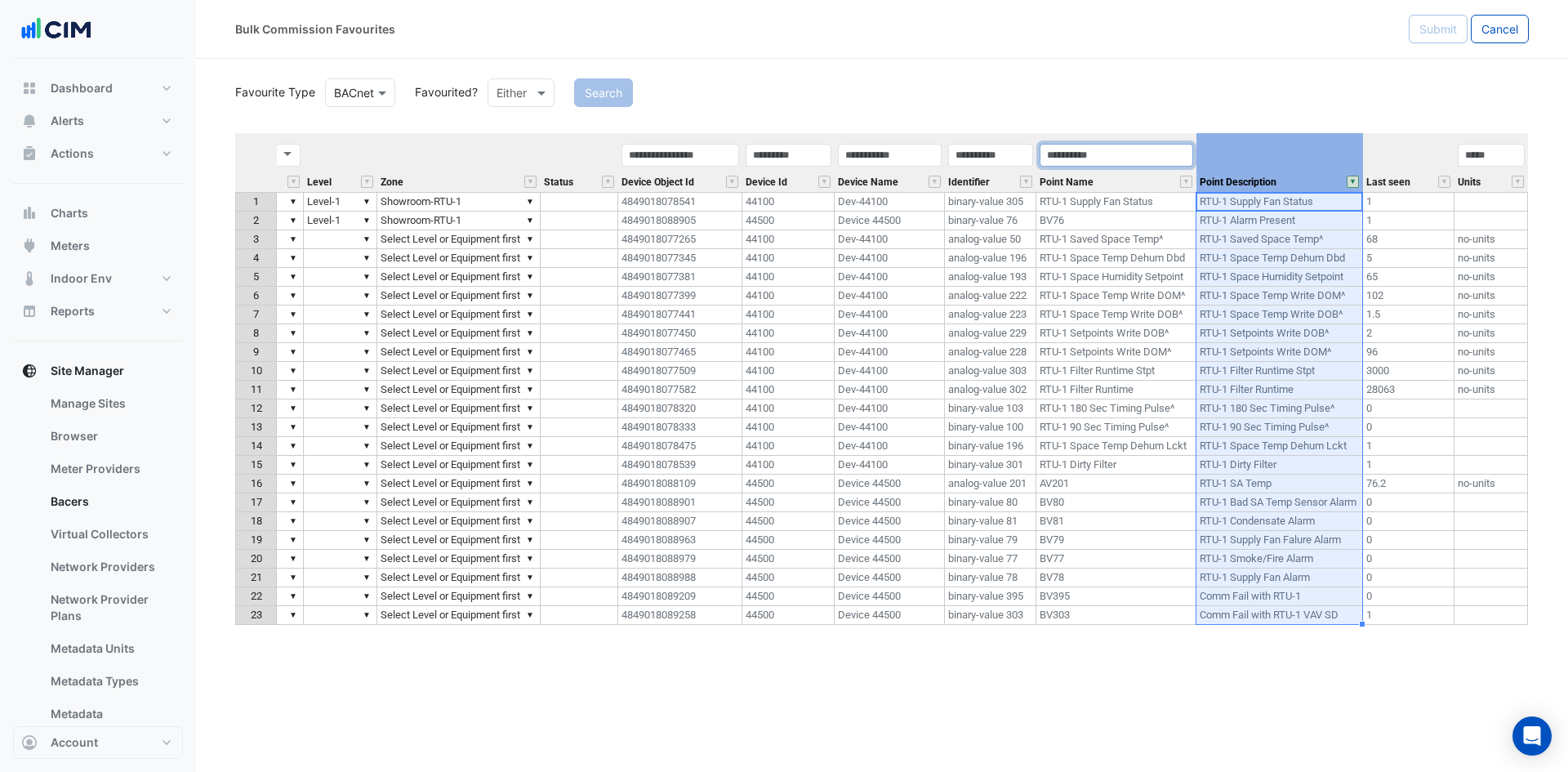
click at [1124, 147] on input "text" at bounding box center [1116, 154] width 153 height 23
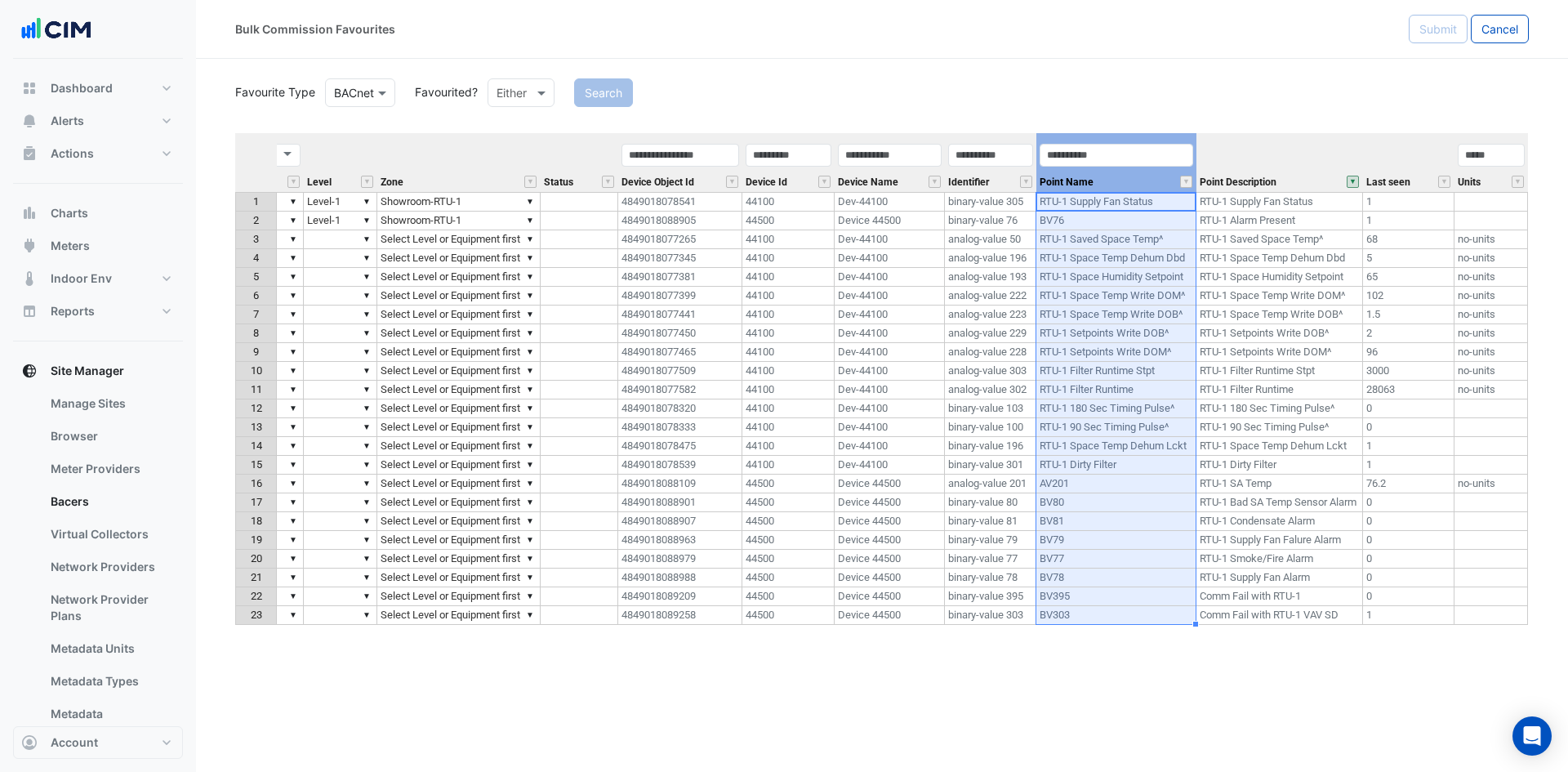
click at [1126, 176] on div "Point Name" at bounding box center [1116, 167] width 160 height 50
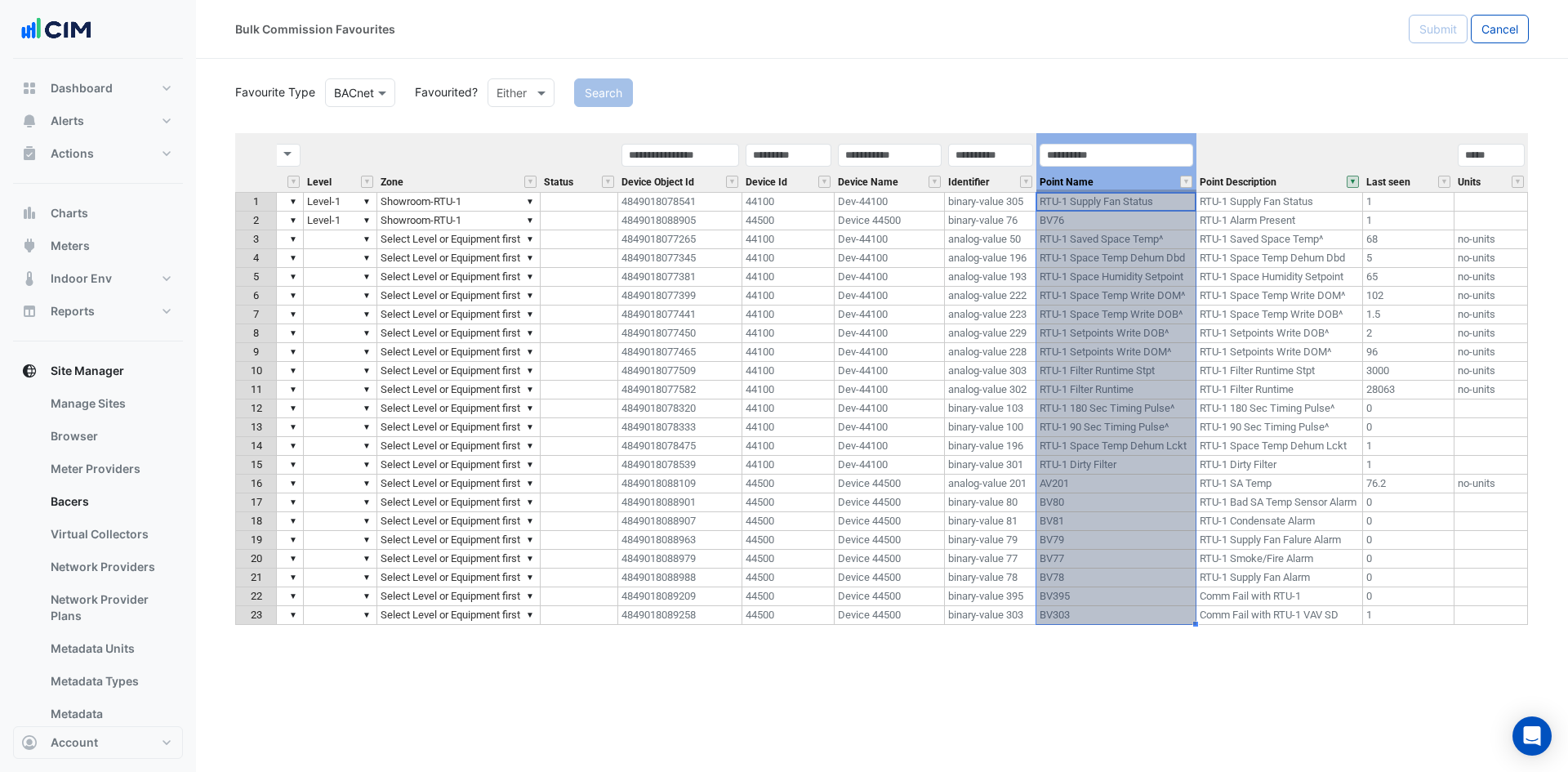
click at [1130, 136] on th "Point Name" at bounding box center [1116, 163] width 160 height 59
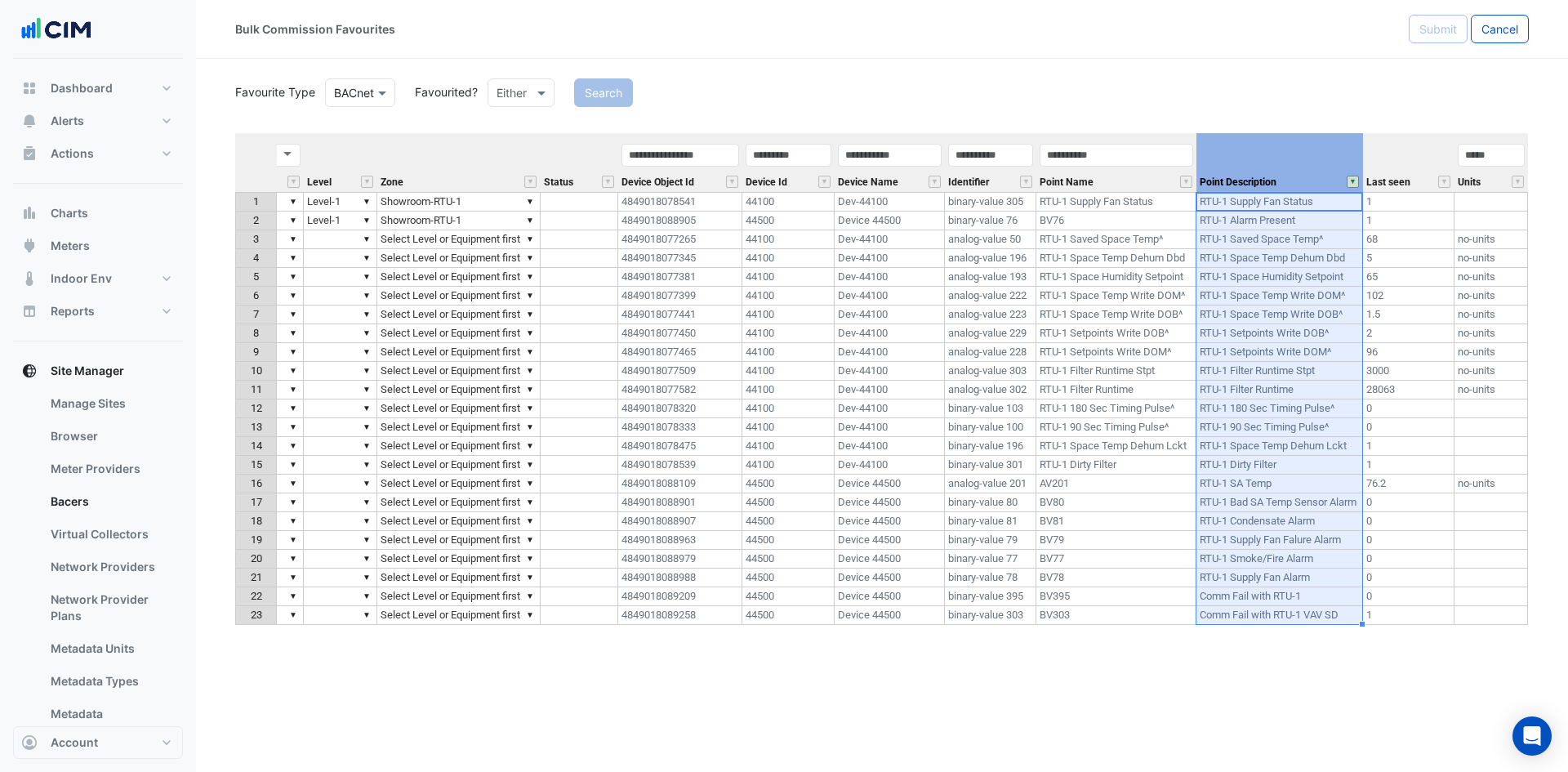
click at [1283, 148] on th "Point Description" at bounding box center [1280, 163] width 166 height 59
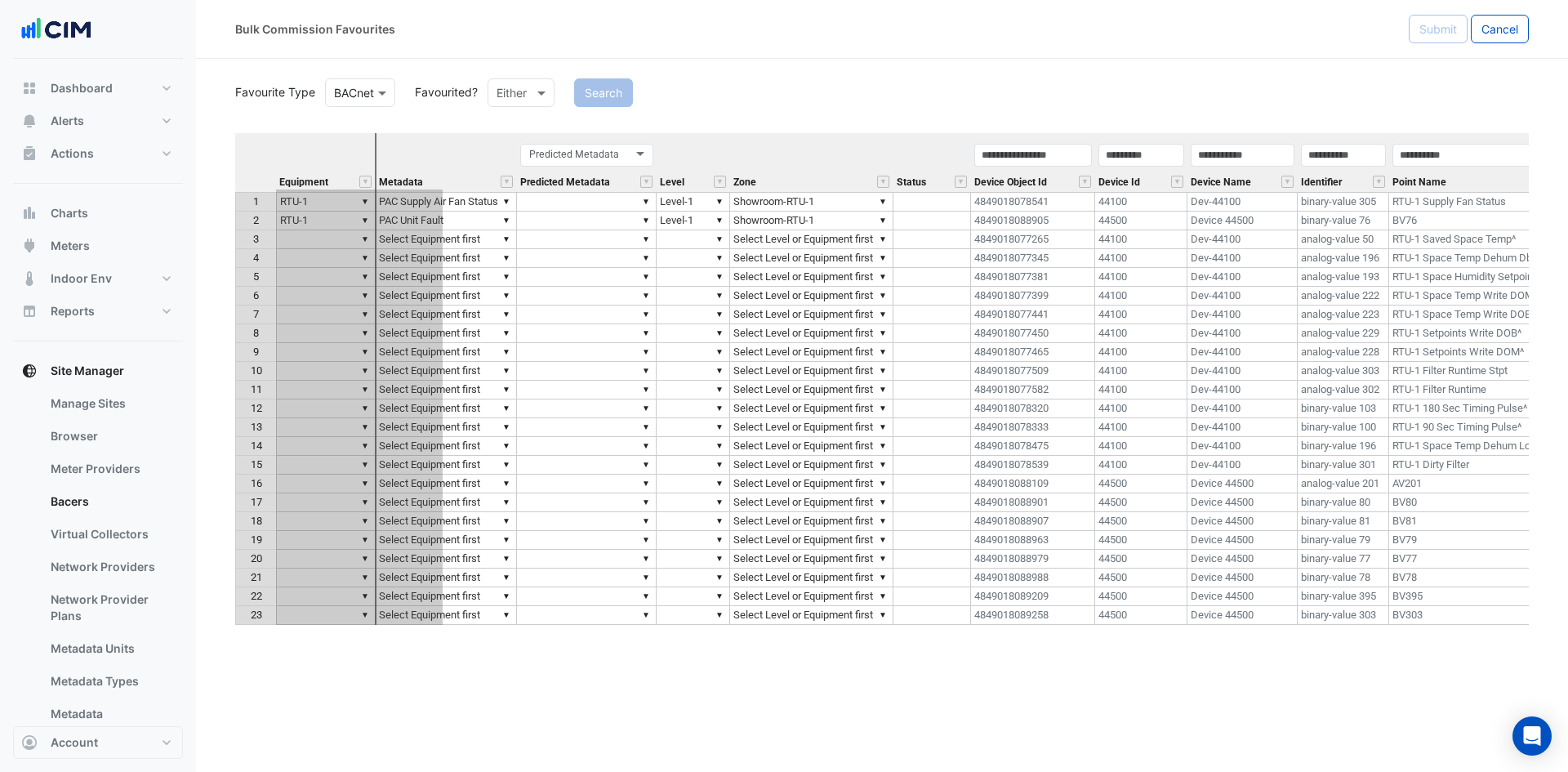
drag, startPoint x: 1284, startPoint y: 140, endPoint x: 351, endPoint y: 210, distance: 935.6
click at [353, 212] on div "Equipment Metadata Predicted Metadata Level Zone Status Device Object Id Device…" at bounding box center [882, 403] width 1293 height 541
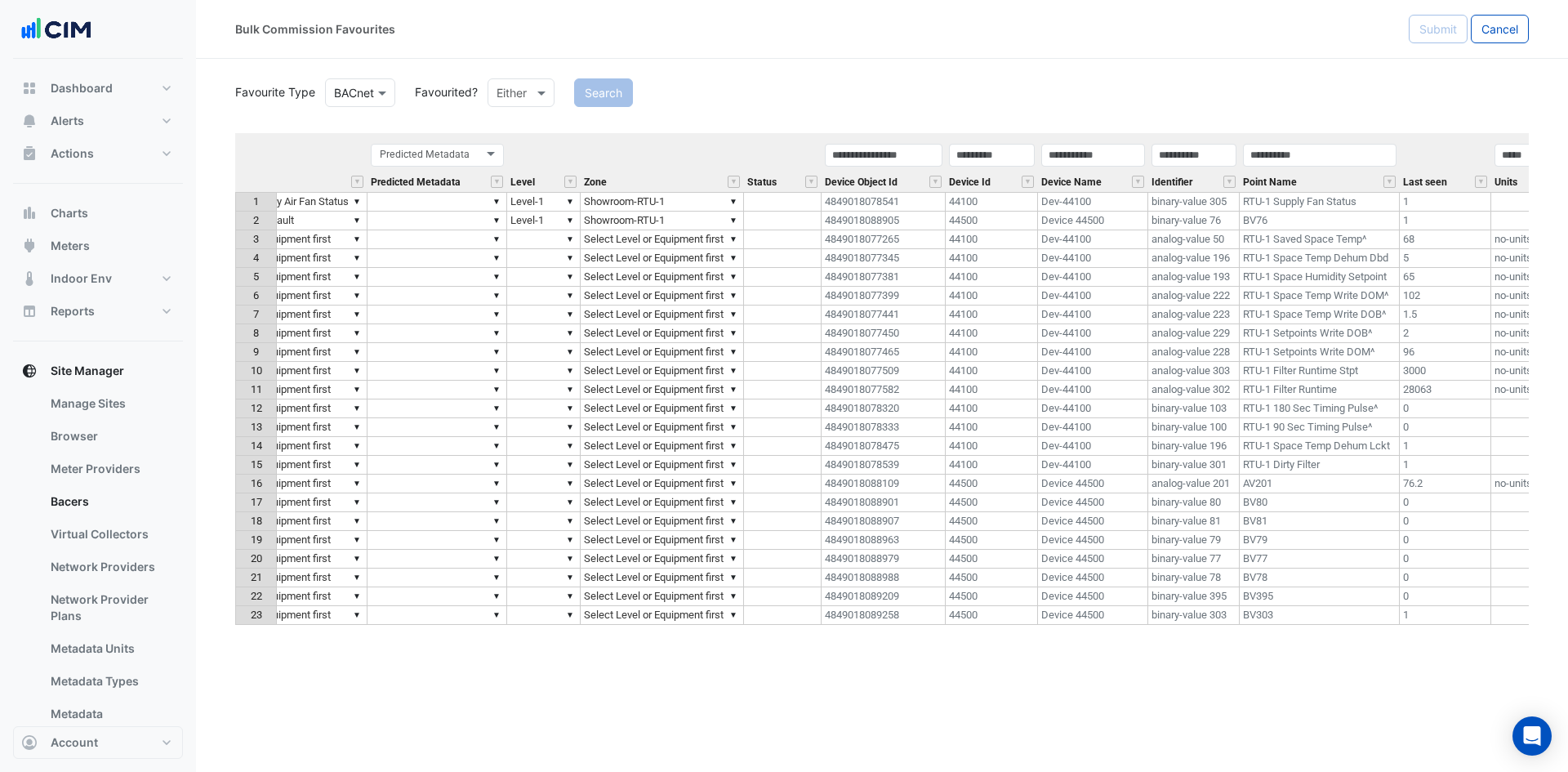
scroll to position [0, 258]
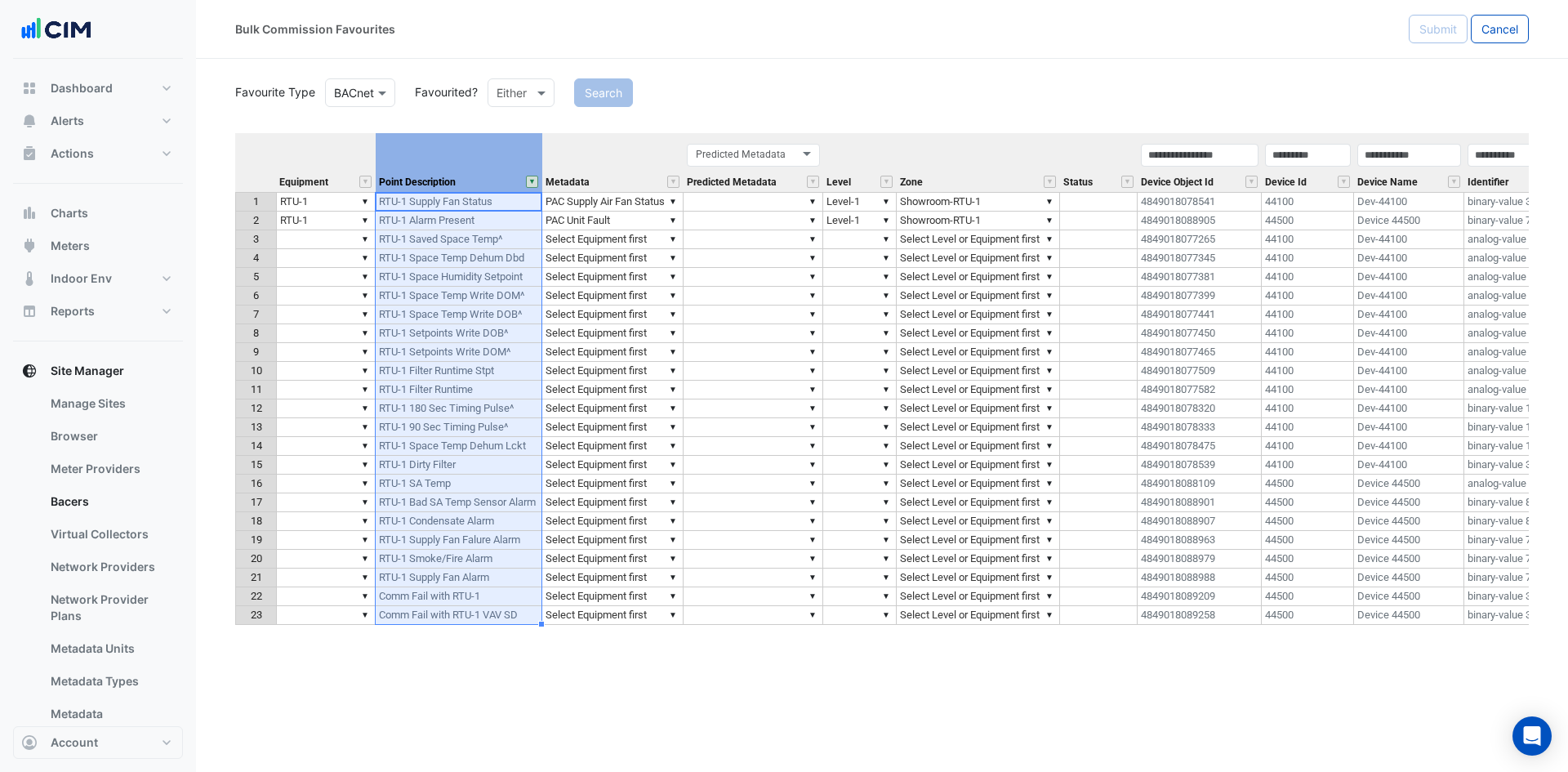
click at [530, 181] on button "" at bounding box center [532, 181] width 12 height 12
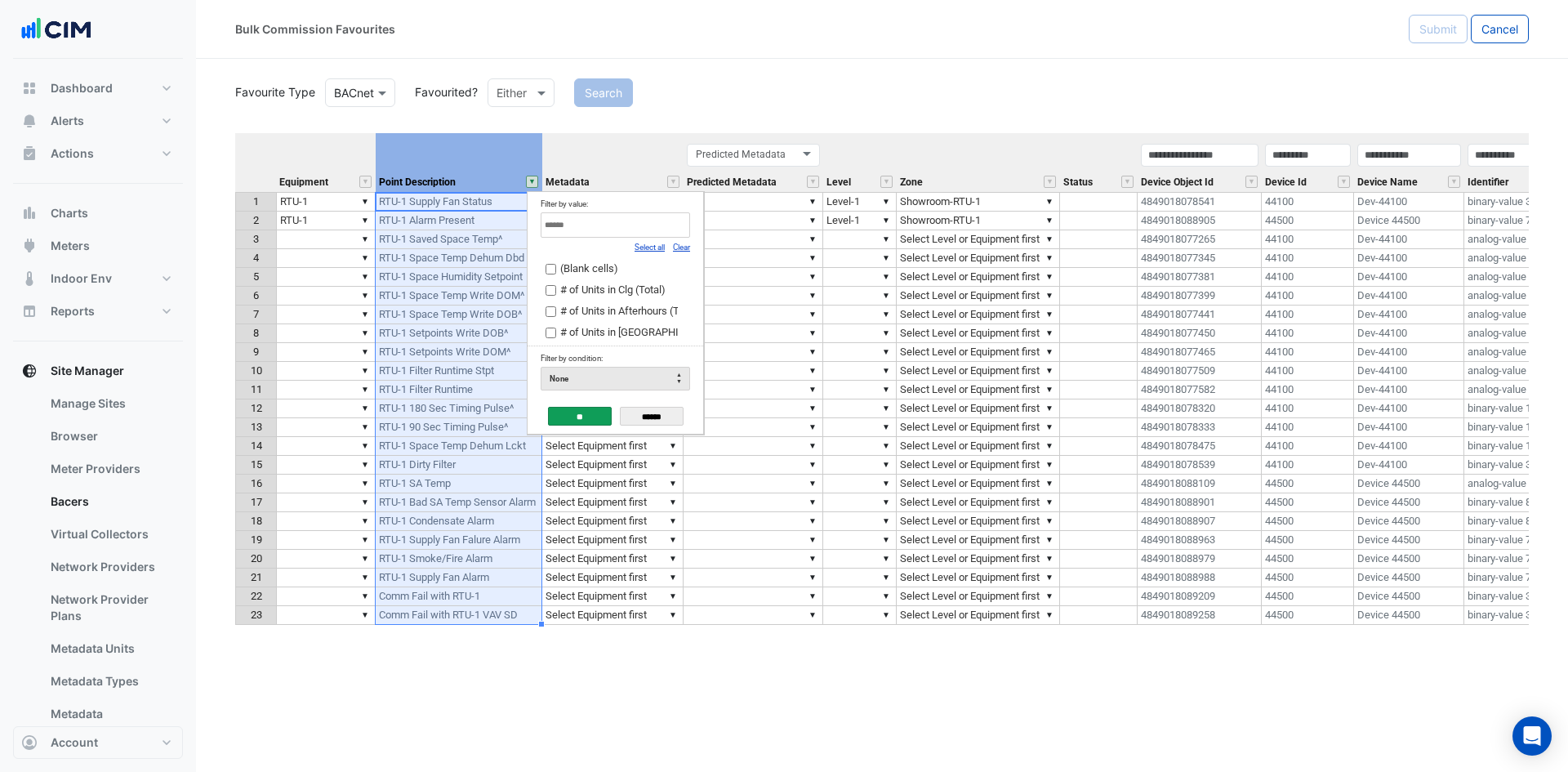
click at [649, 250] on link "Select all" at bounding box center [649, 247] width 30 height 9
click at [601, 416] on input "**" at bounding box center [580, 416] width 63 height 18
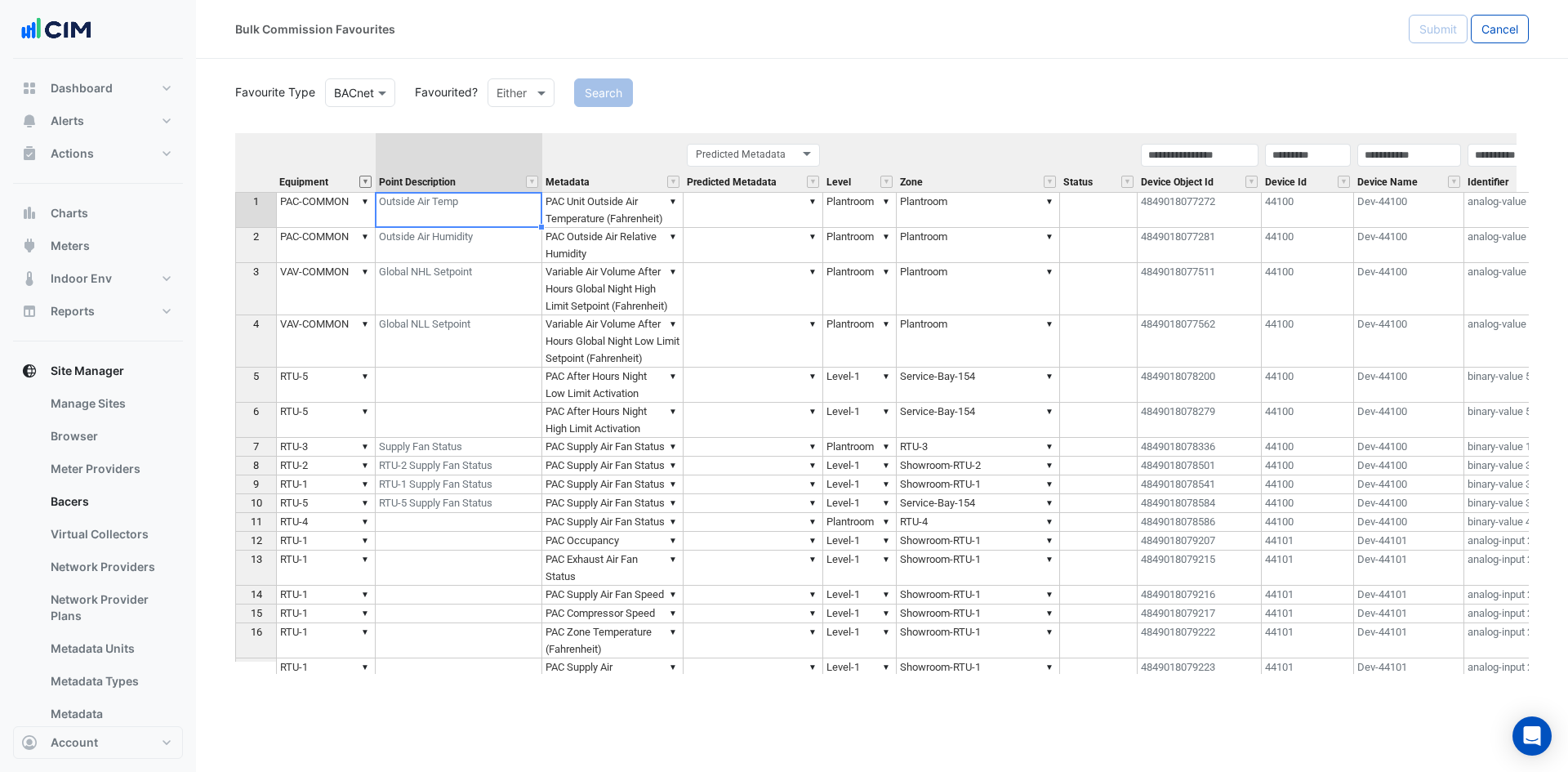
click at [362, 184] on button "" at bounding box center [365, 181] width 12 height 12
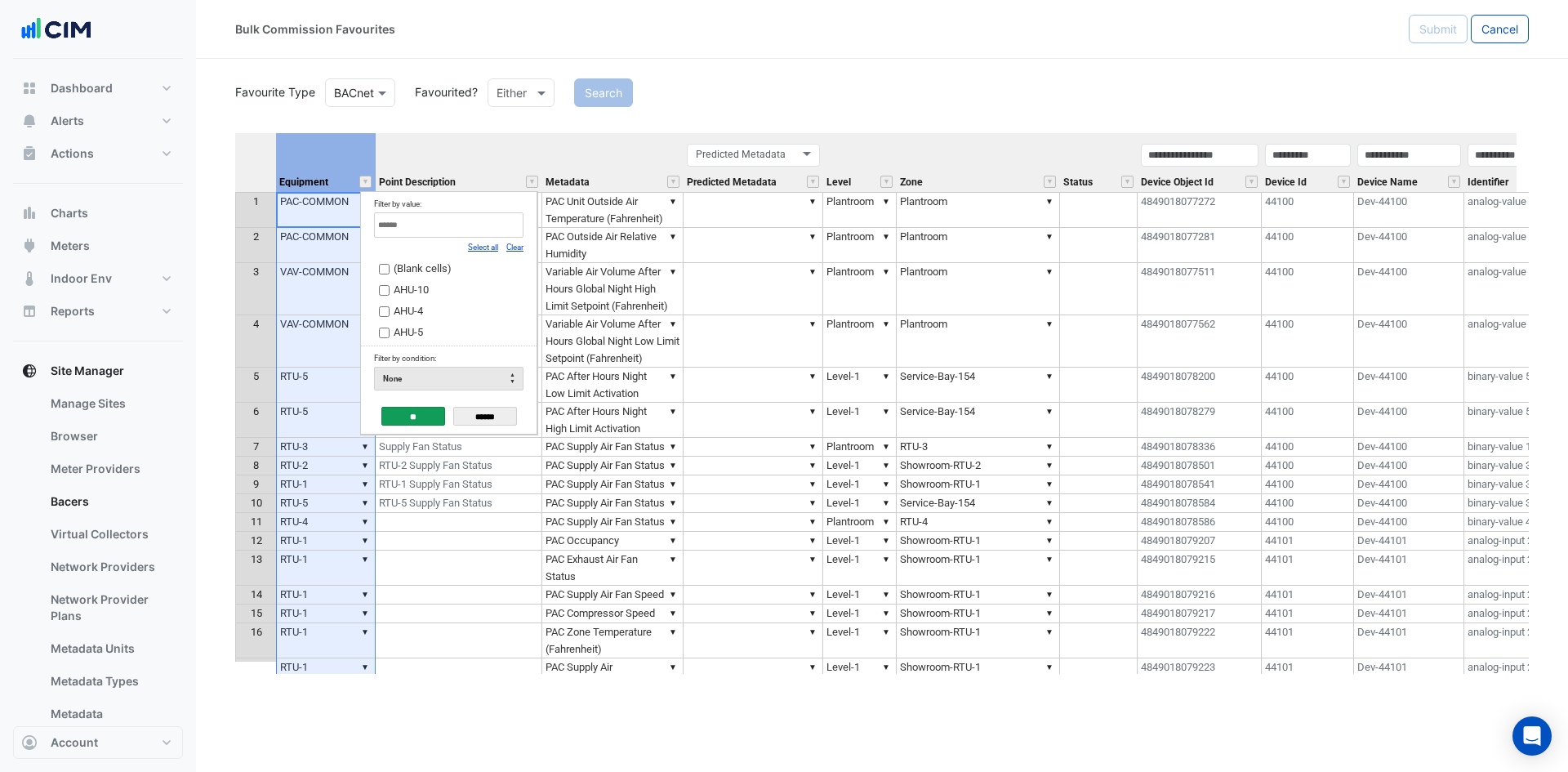
click at [509, 247] on link "Clear" at bounding box center [514, 247] width 17 height 9
click at [492, 227] on input "Filter by value:" at bounding box center [448, 225] width 150 height 26
click at [429, 299] on label "RTU-1" at bounding box center [443, 290] width 128 height 17
click at [406, 415] on input "**" at bounding box center [412, 416] width 63 height 18
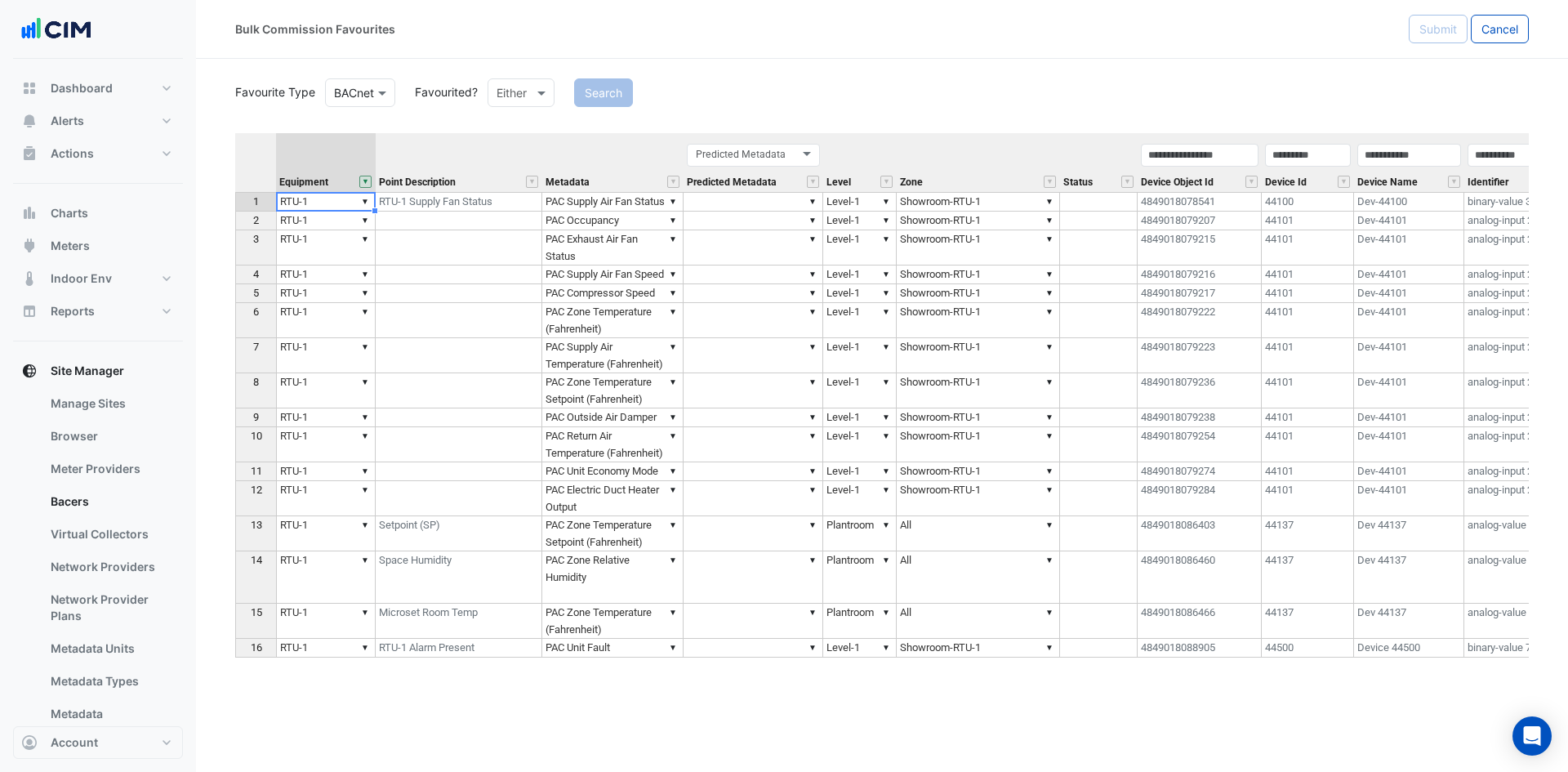
click at [254, 154] on th at bounding box center [255, 163] width 40 height 59
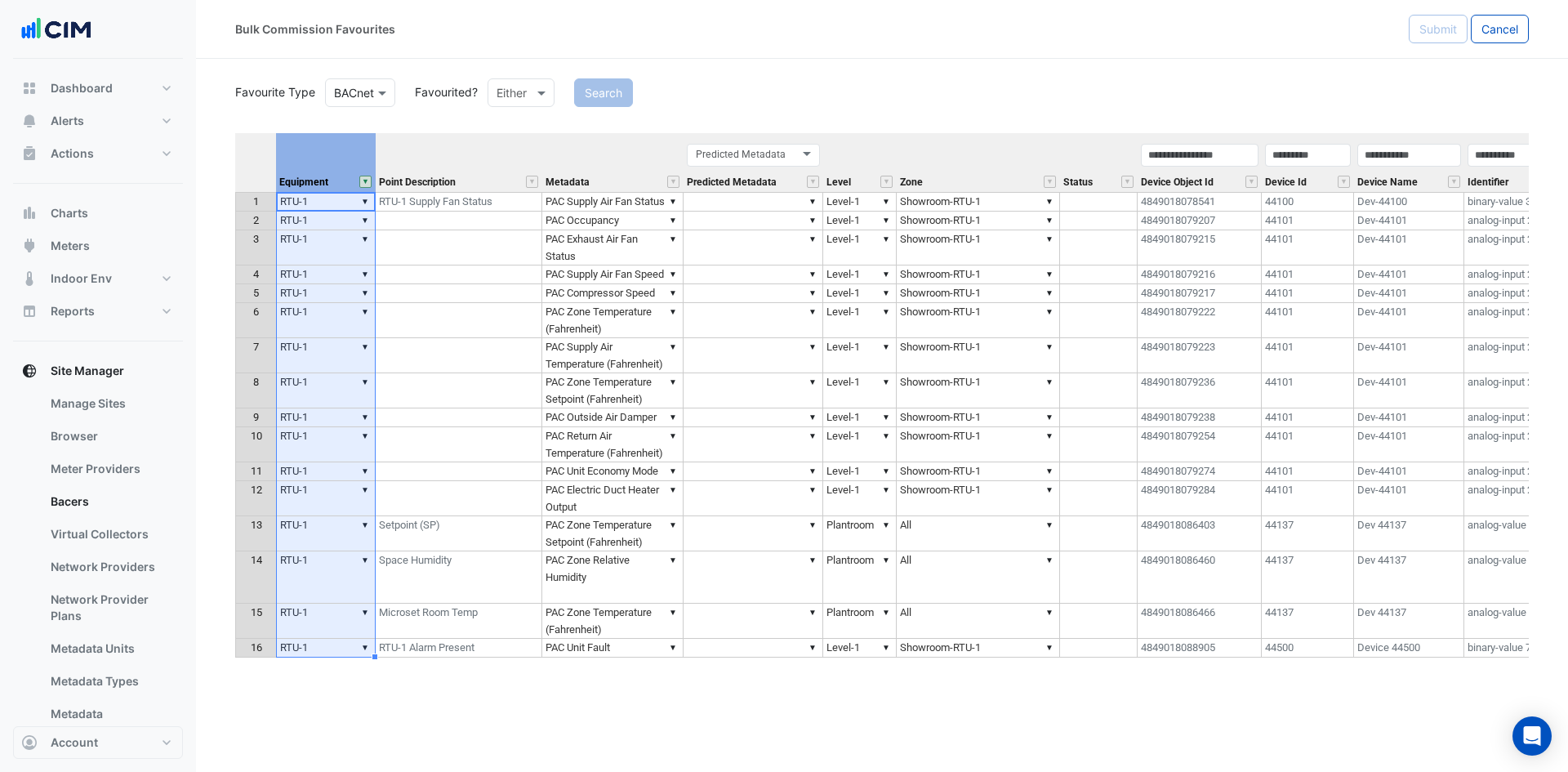
click at [375, 147] on th "Equipment" at bounding box center [326, 163] width 99 height 59
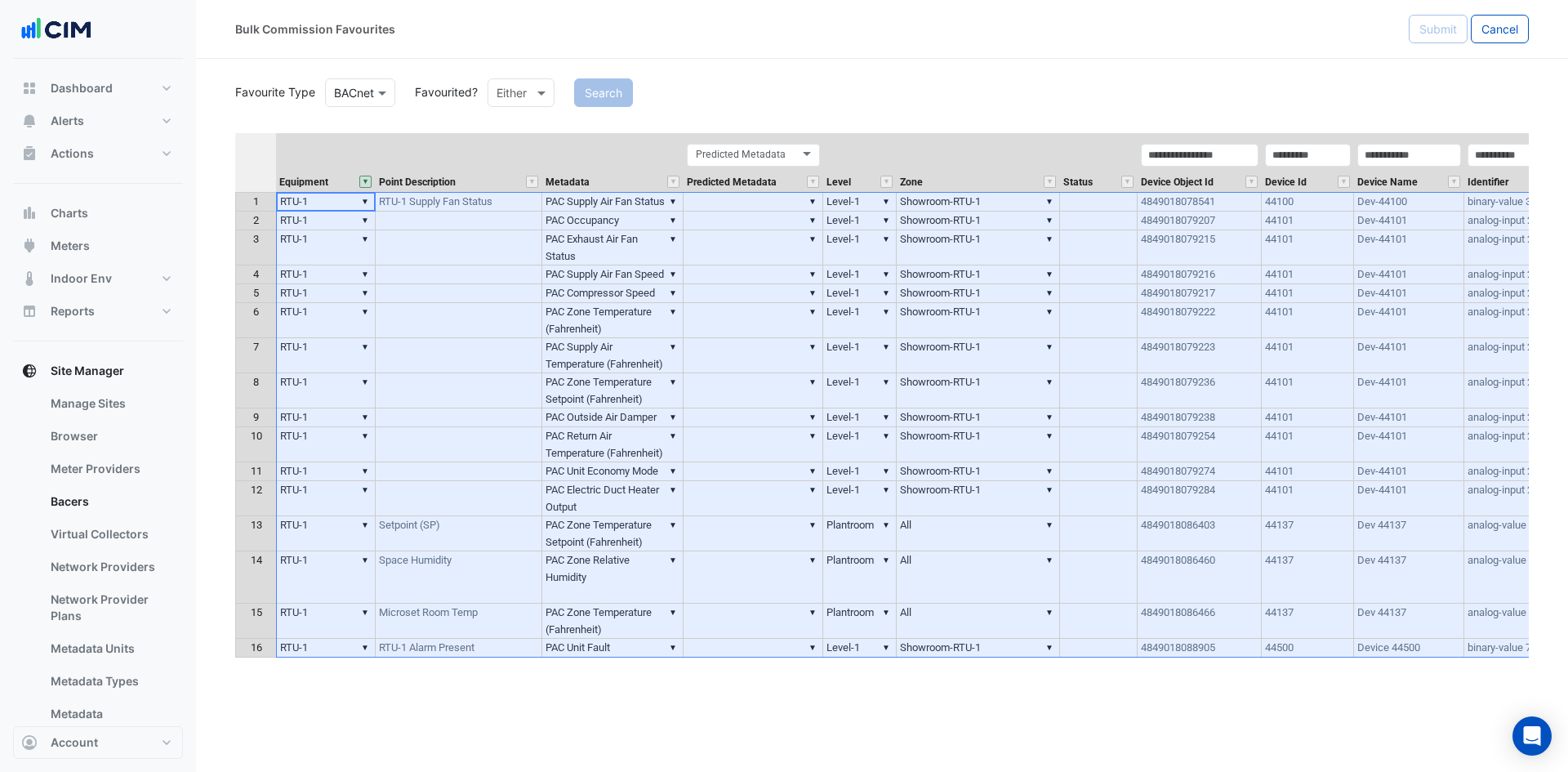
click at [261, 155] on th at bounding box center [255, 163] width 40 height 59
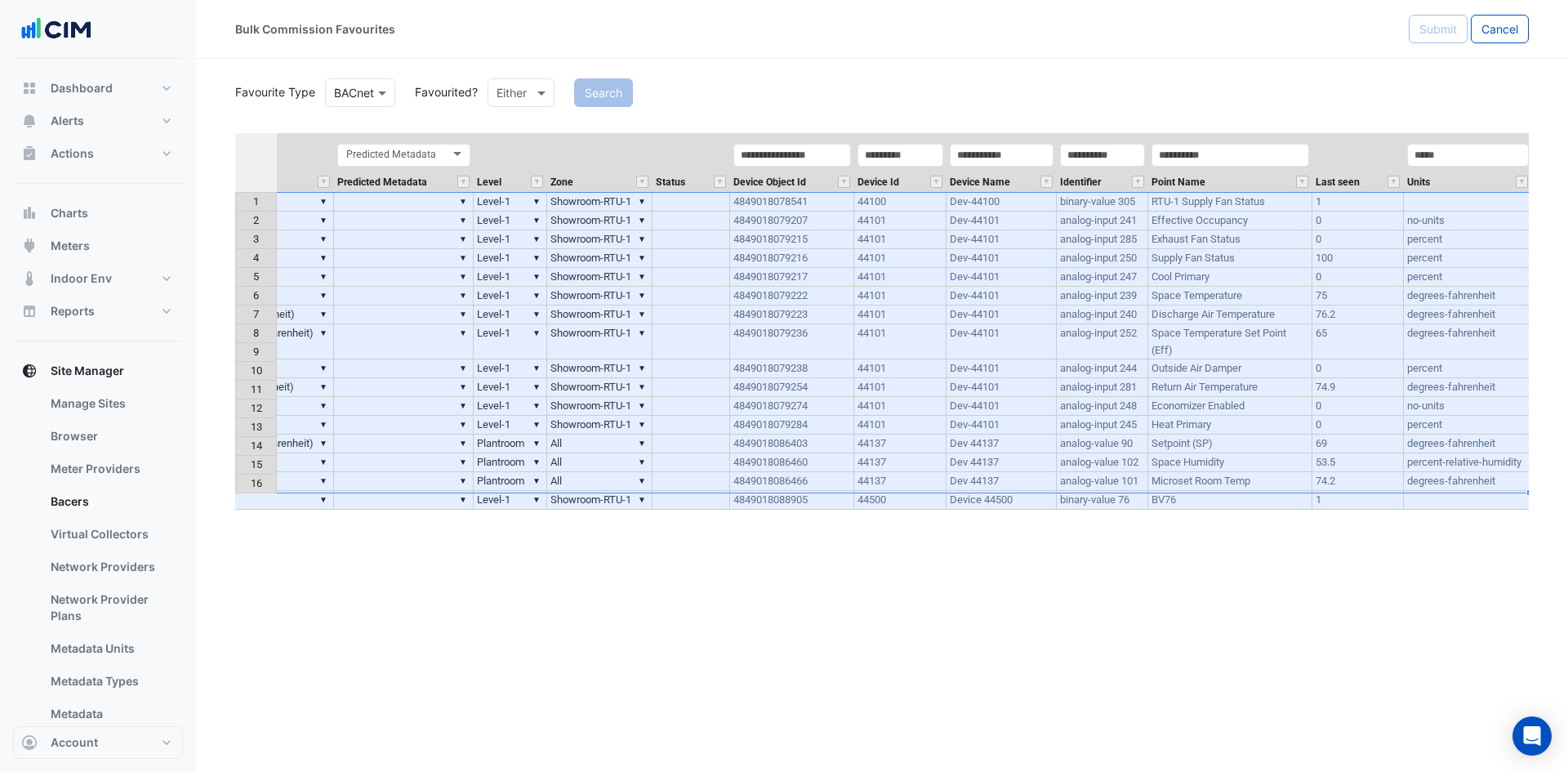
scroll to position [0, 402]
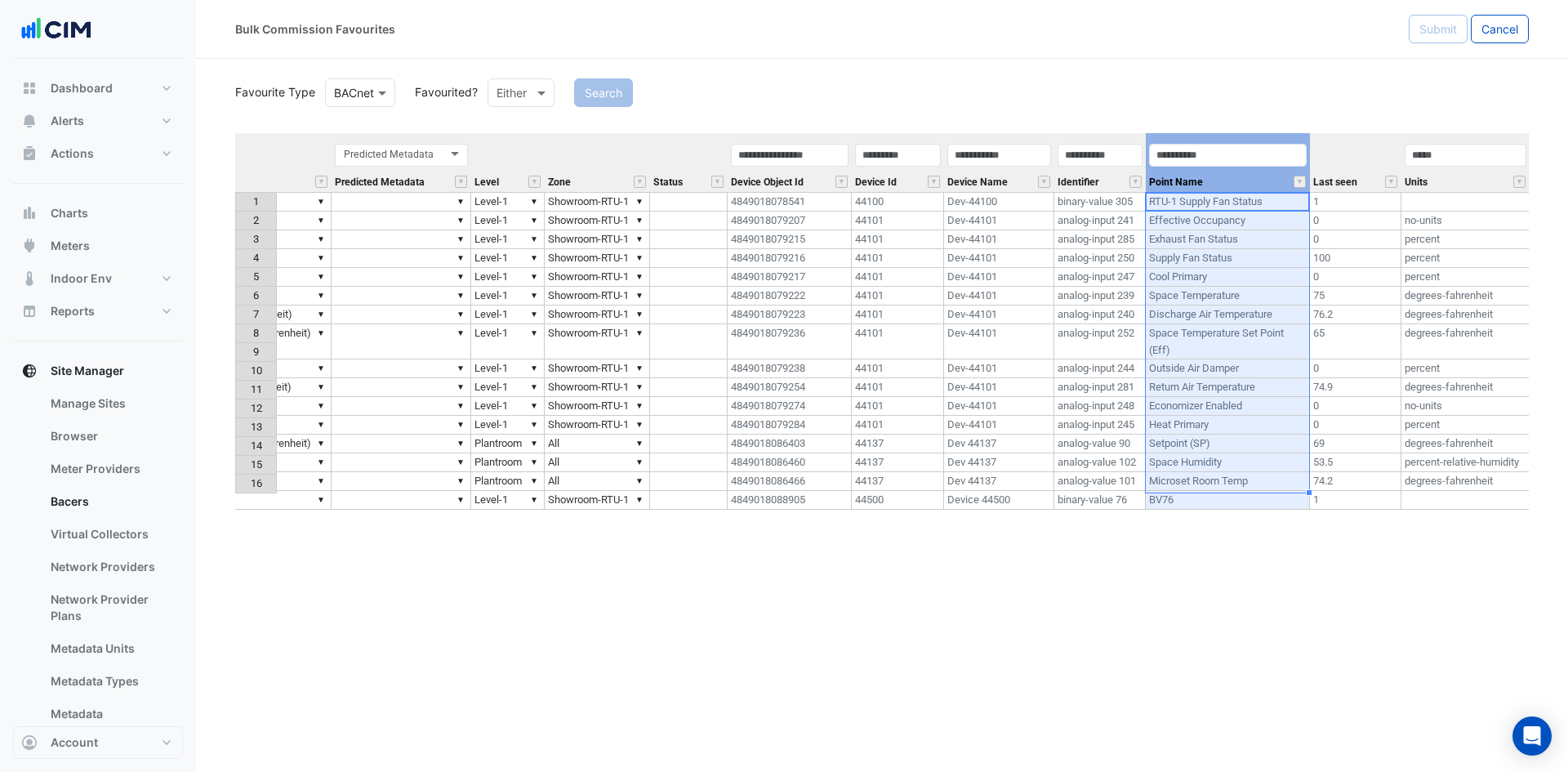
click at [1256, 183] on div "Point Name" at bounding box center [1228, 167] width 164 height 50
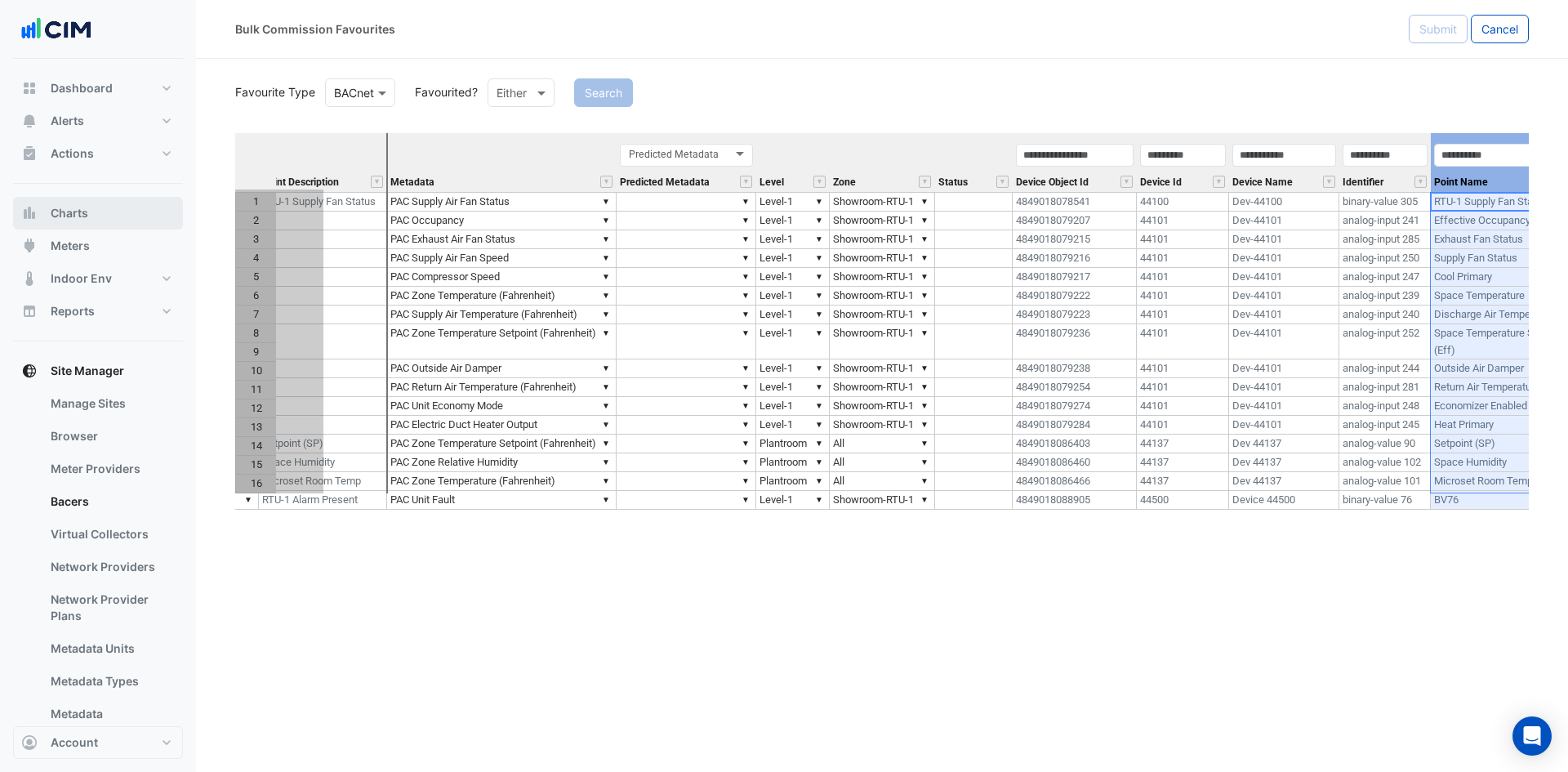
scroll to position [0, 0]
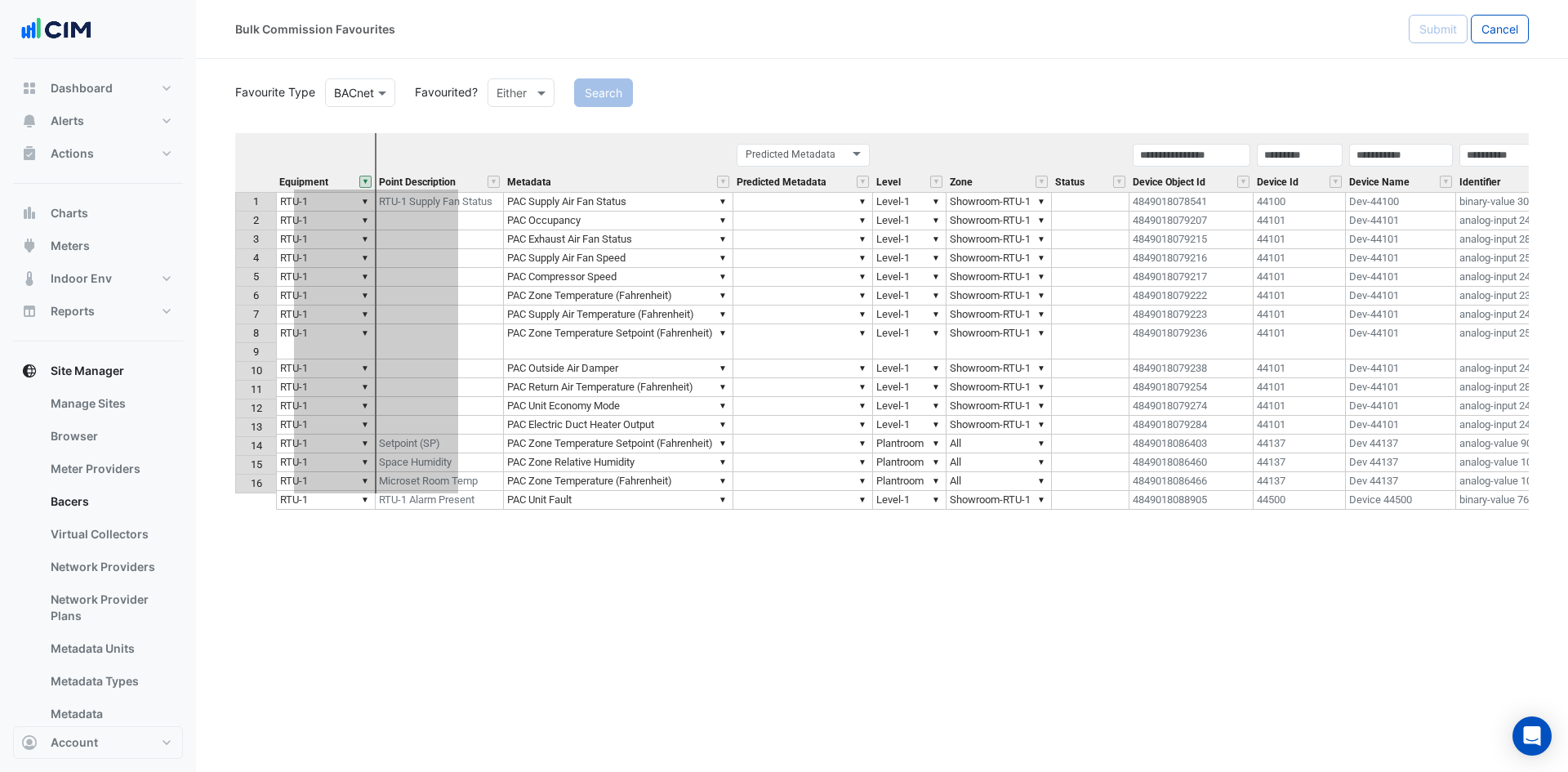
drag, startPoint x: 1245, startPoint y: 135, endPoint x: 392, endPoint y: 196, distance: 855.2
click at [392, 198] on div "Equipment Point Description Metadata Predicted Metadata Level Zone Status Devic…" at bounding box center [882, 403] width 1293 height 541
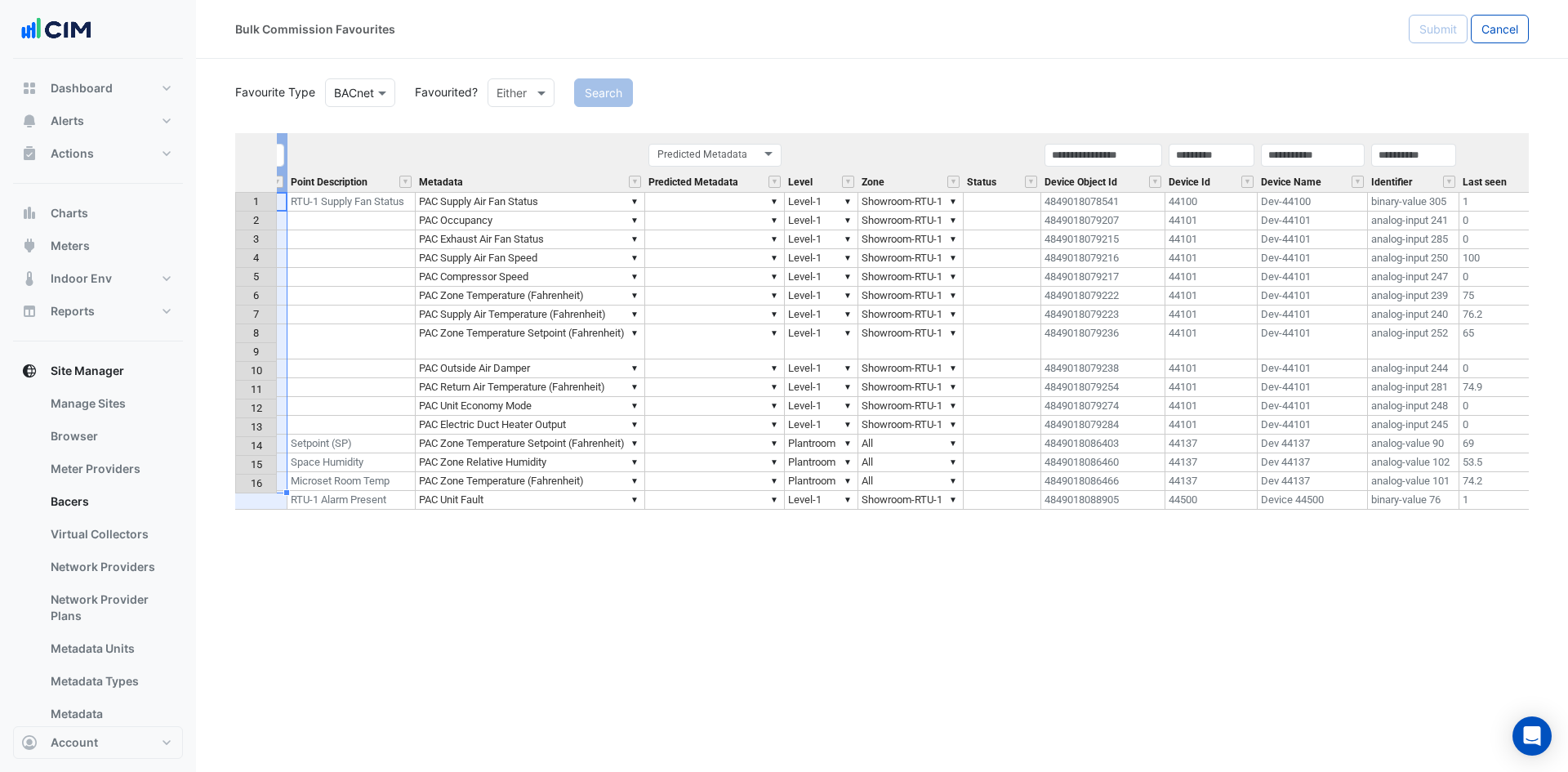
scroll to position [0, 288]
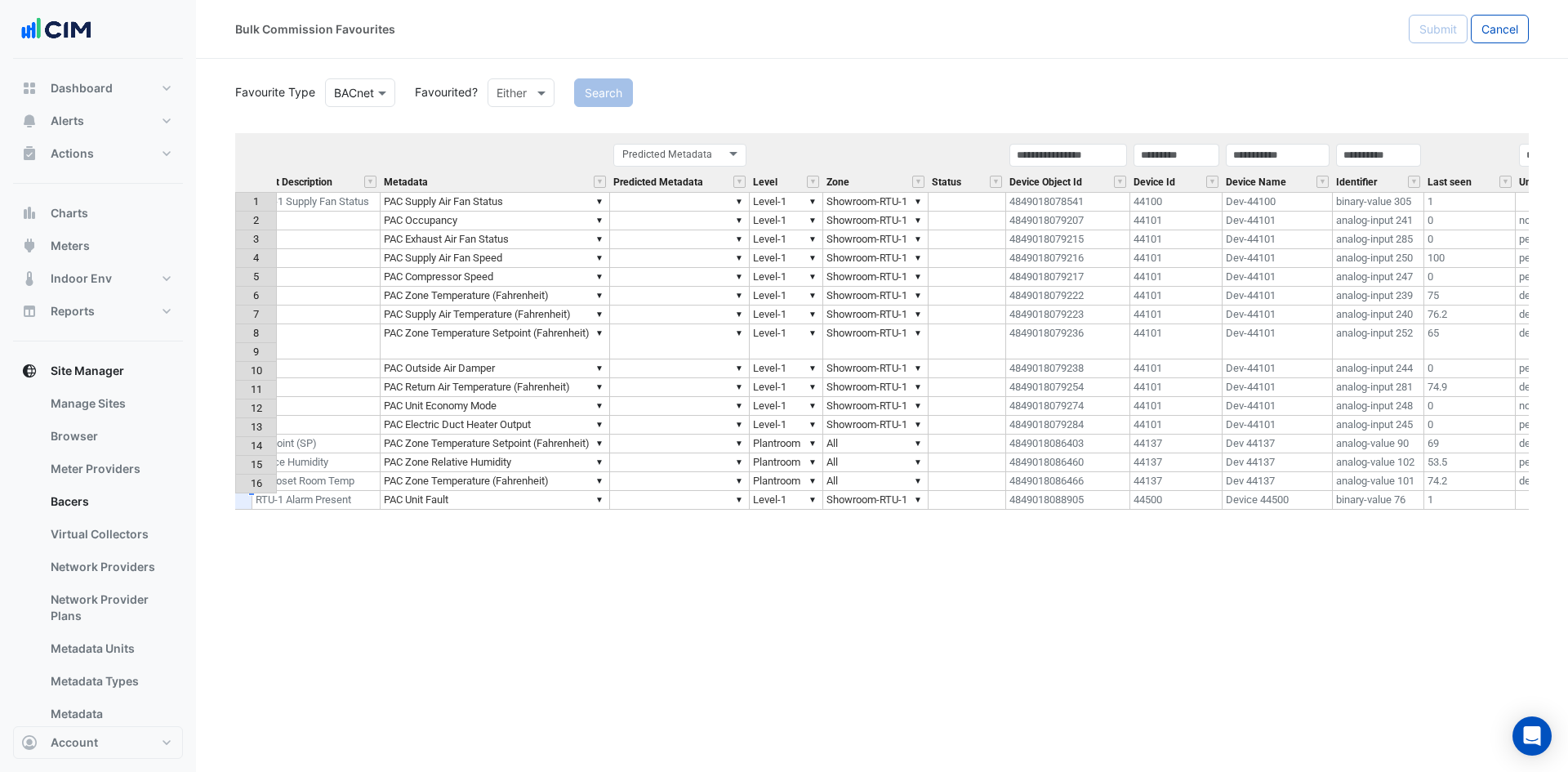
click at [1383, 176] on div "Identifier" at bounding box center [1379, 167] width 92 height 50
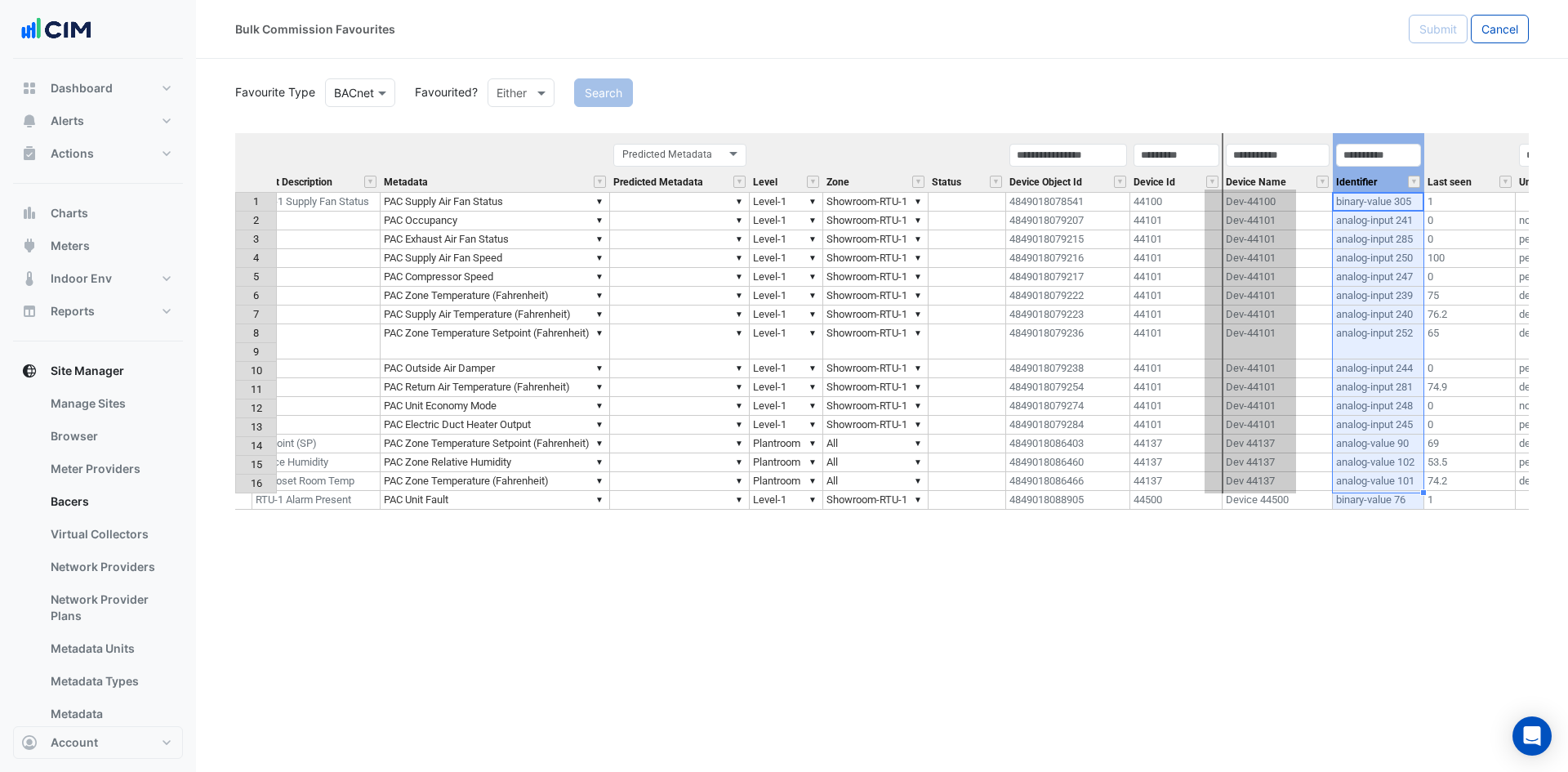
drag, startPoint x: 1390, startPoint y: 140, endPoint x: 1259, endPoint y: 157, distance: 132.1
click at [1333, 157] on th "Identifier" at bounding box center [1379, 163] width 92 height 59
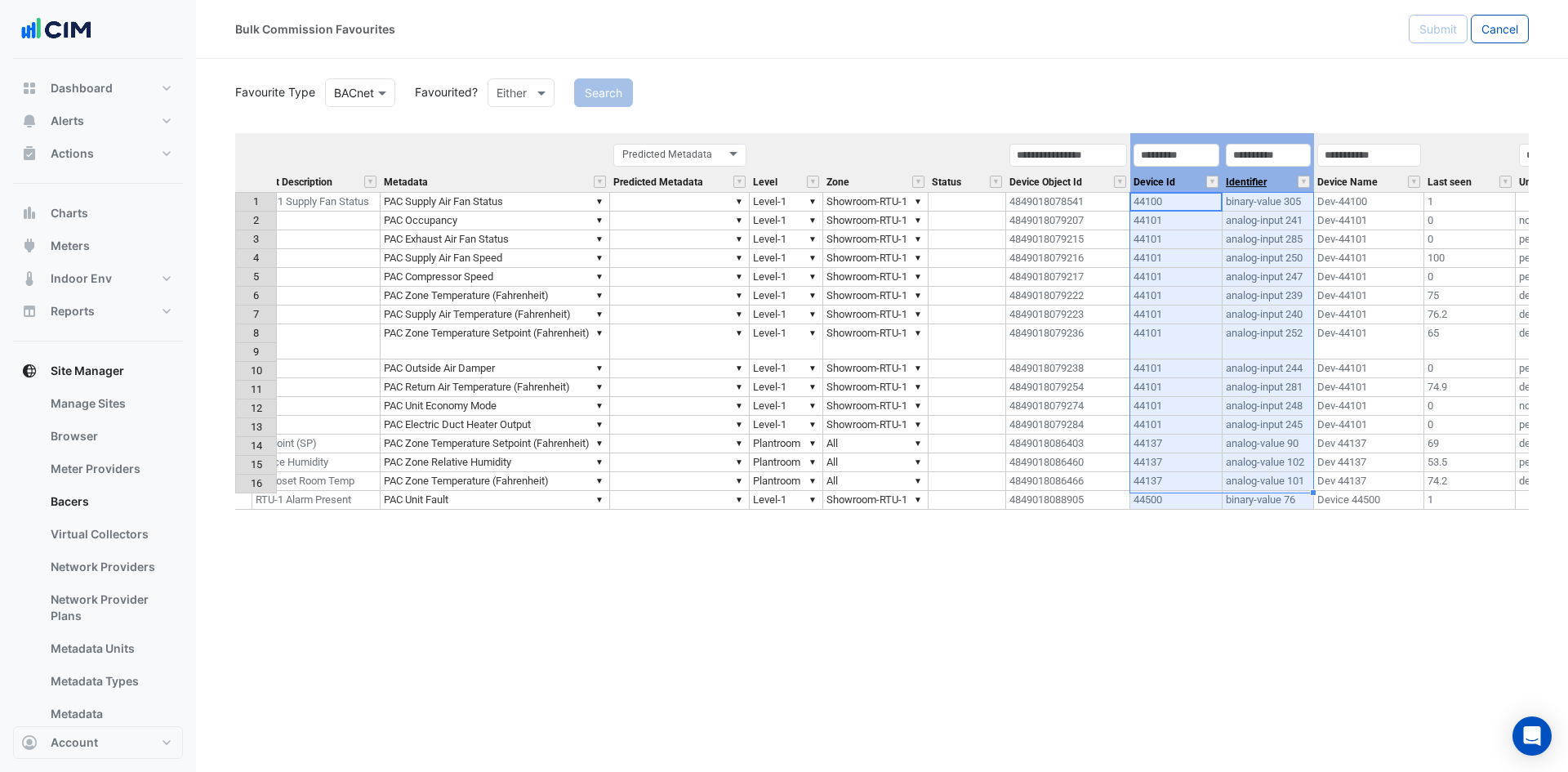
drag, startPoint x: 1196, startPoint y: 174, endPoint x: 1271, endPoint y: 177, distance: 75.1
click at [1271, 177] on tr "Equipment Point Name Point Description Metadata Predicted Metadata Predicted Me…" at bounding box center [795, 163] width 1698 height 59
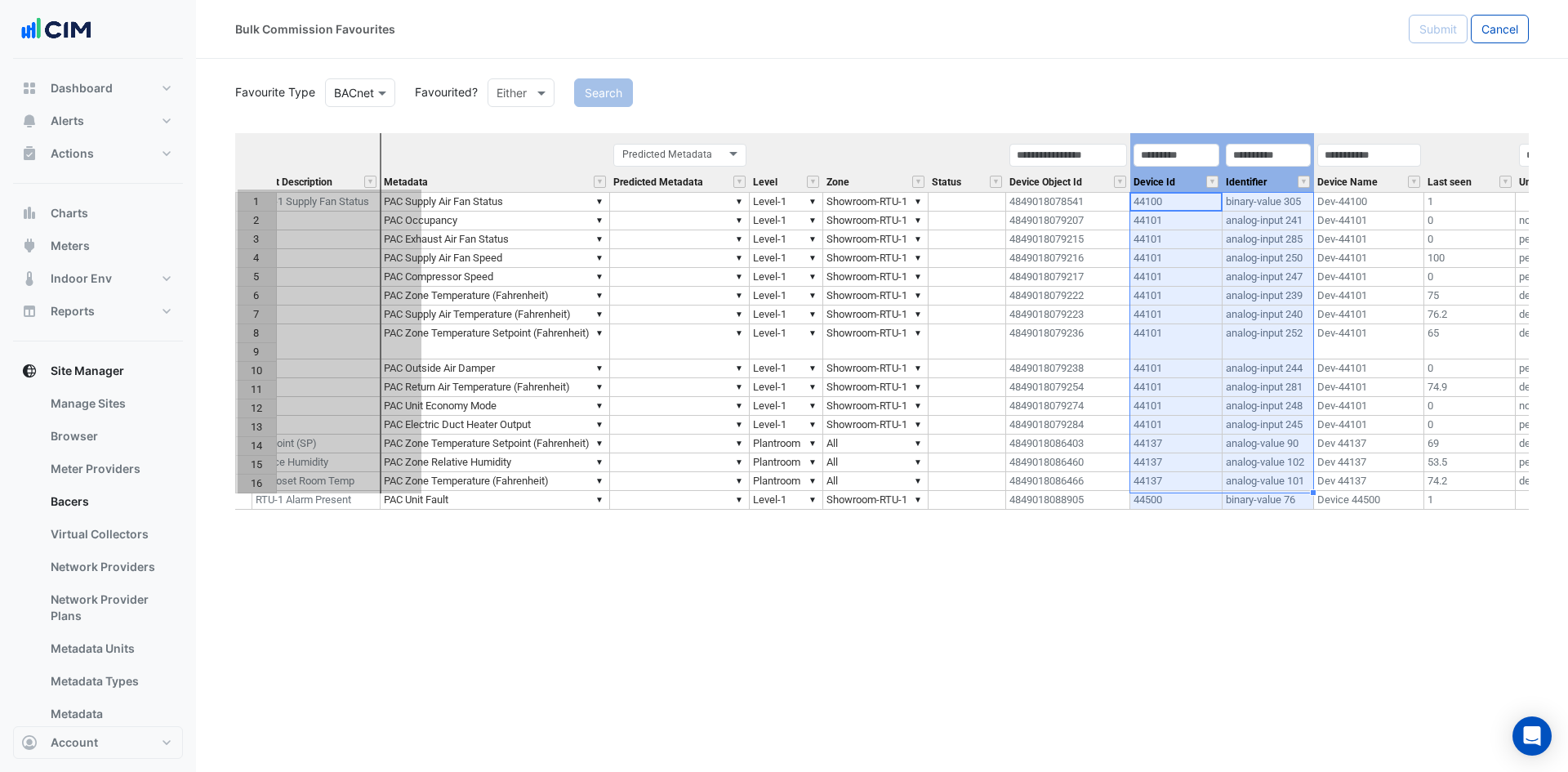
drag, startPoint x: 1250, startPoint y: 139, endPoint x: 357, endPoint y: 179, distance: 893.9
click at [357, 179] on tr "Equipment Point Name Point Description Metadata Predicted Metadata Predicted Me…" at bounding box center [795, 163] width 1698 height 59
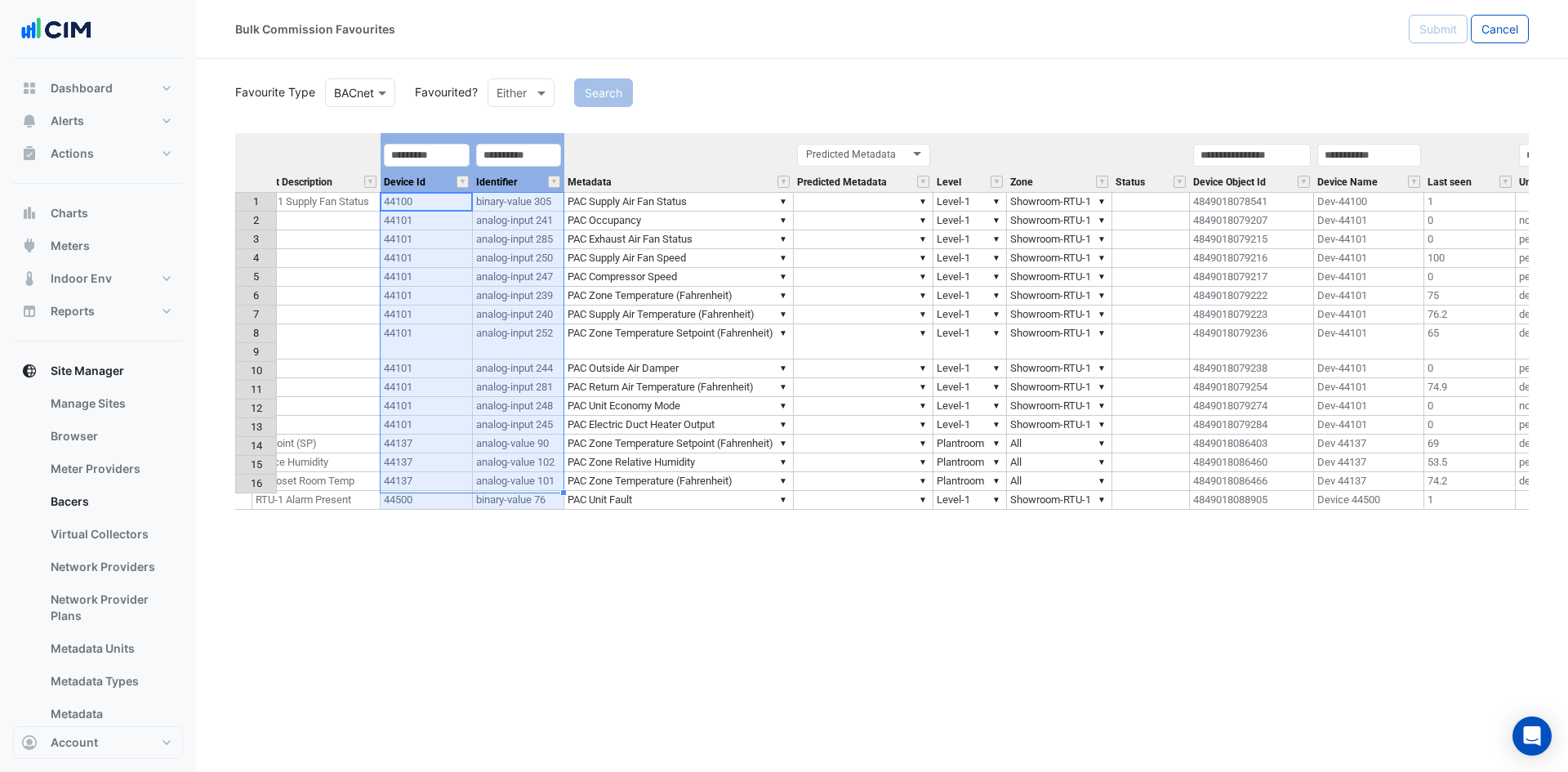
scroll to position [0, 0]
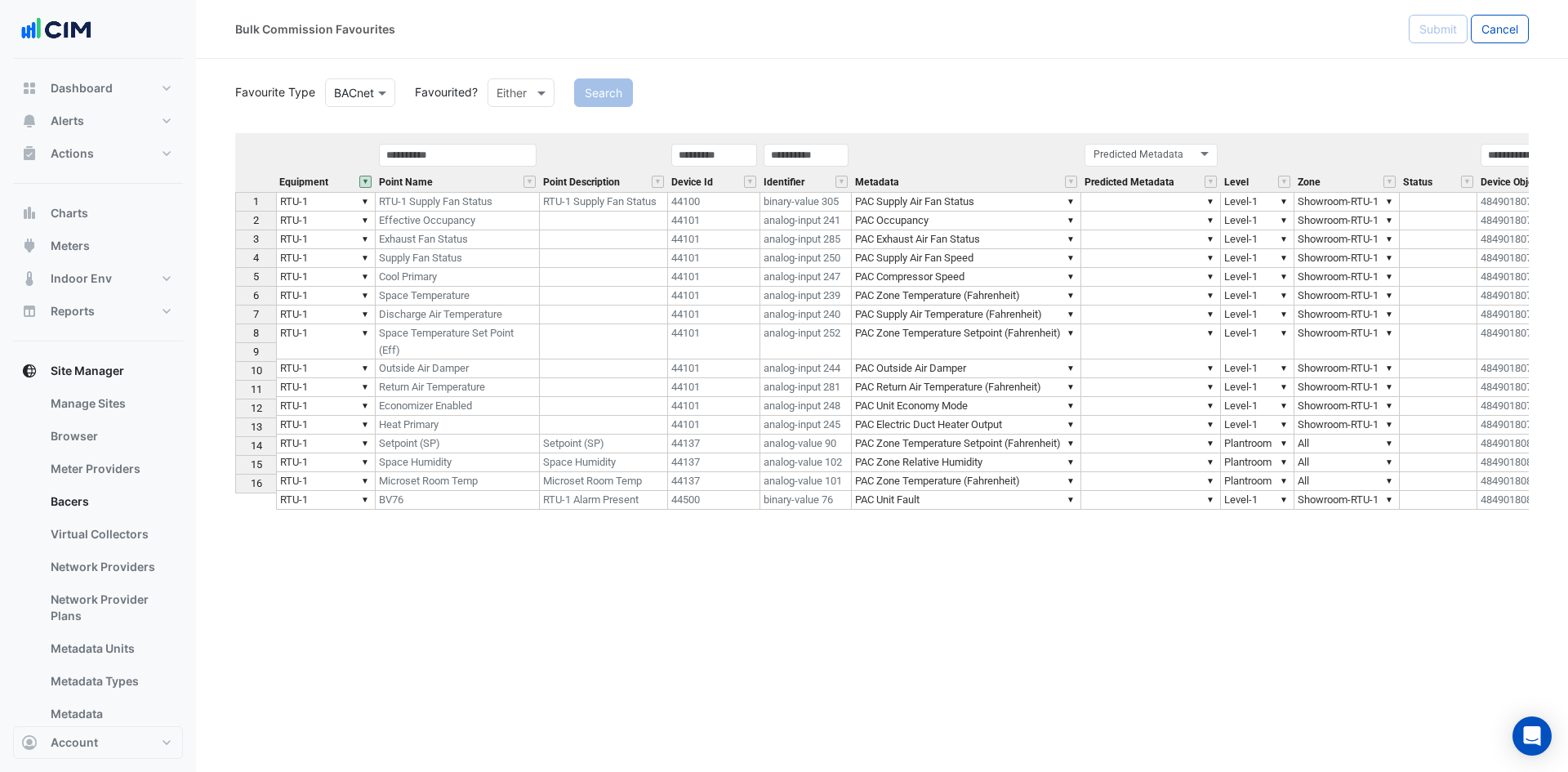
click at [829, 572] on div "Equipment Point Name Point Description Device Id Identifier Metadata Predicted …" at bounding box center [882, 403] width 1293 height 541
click at [247, 428] on div "13" at bounding box center [256, 426] width 33 height 17
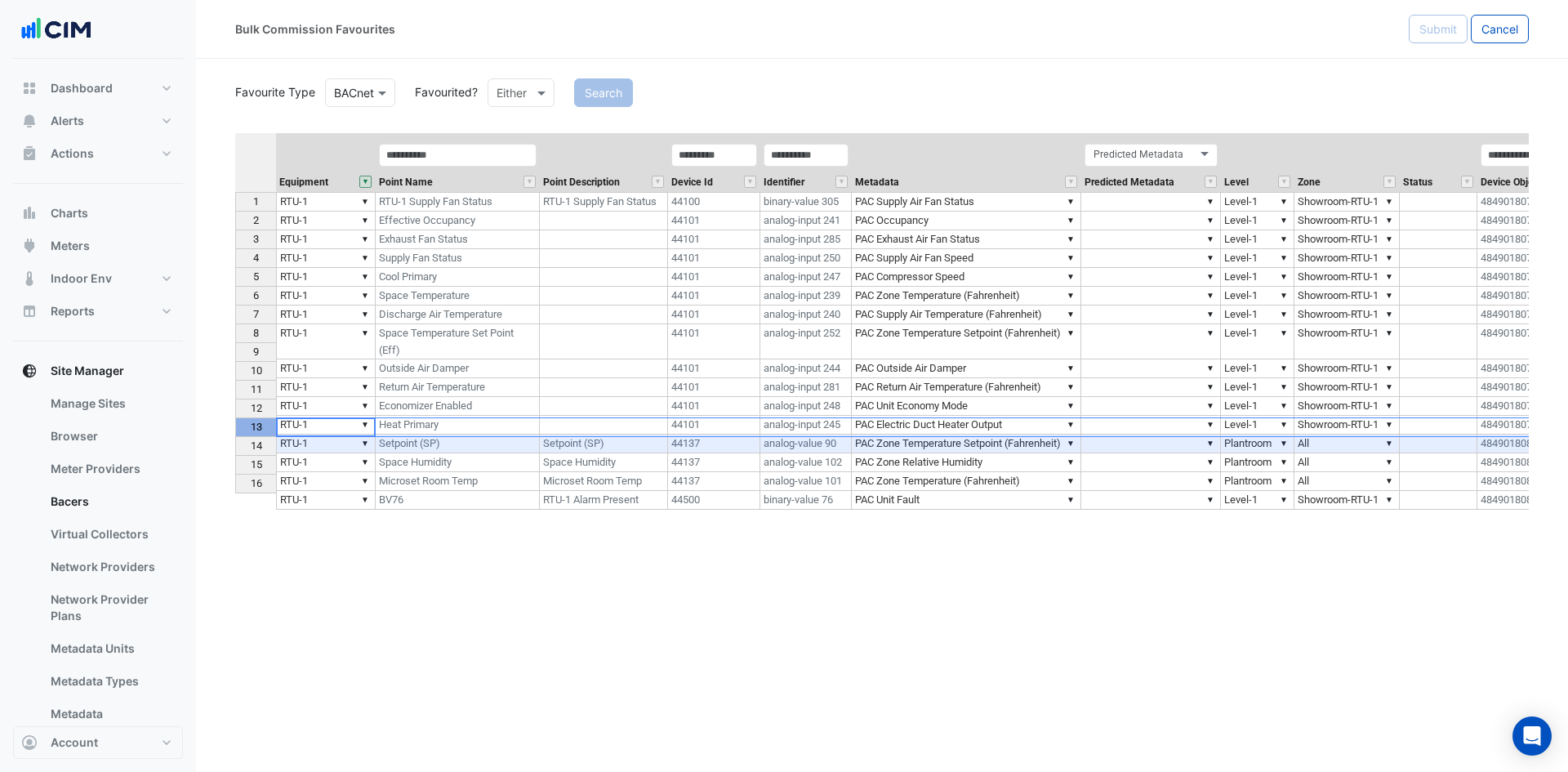
click at [367, 181] on button "" at bounding box center [365, 181] width 12 height 12
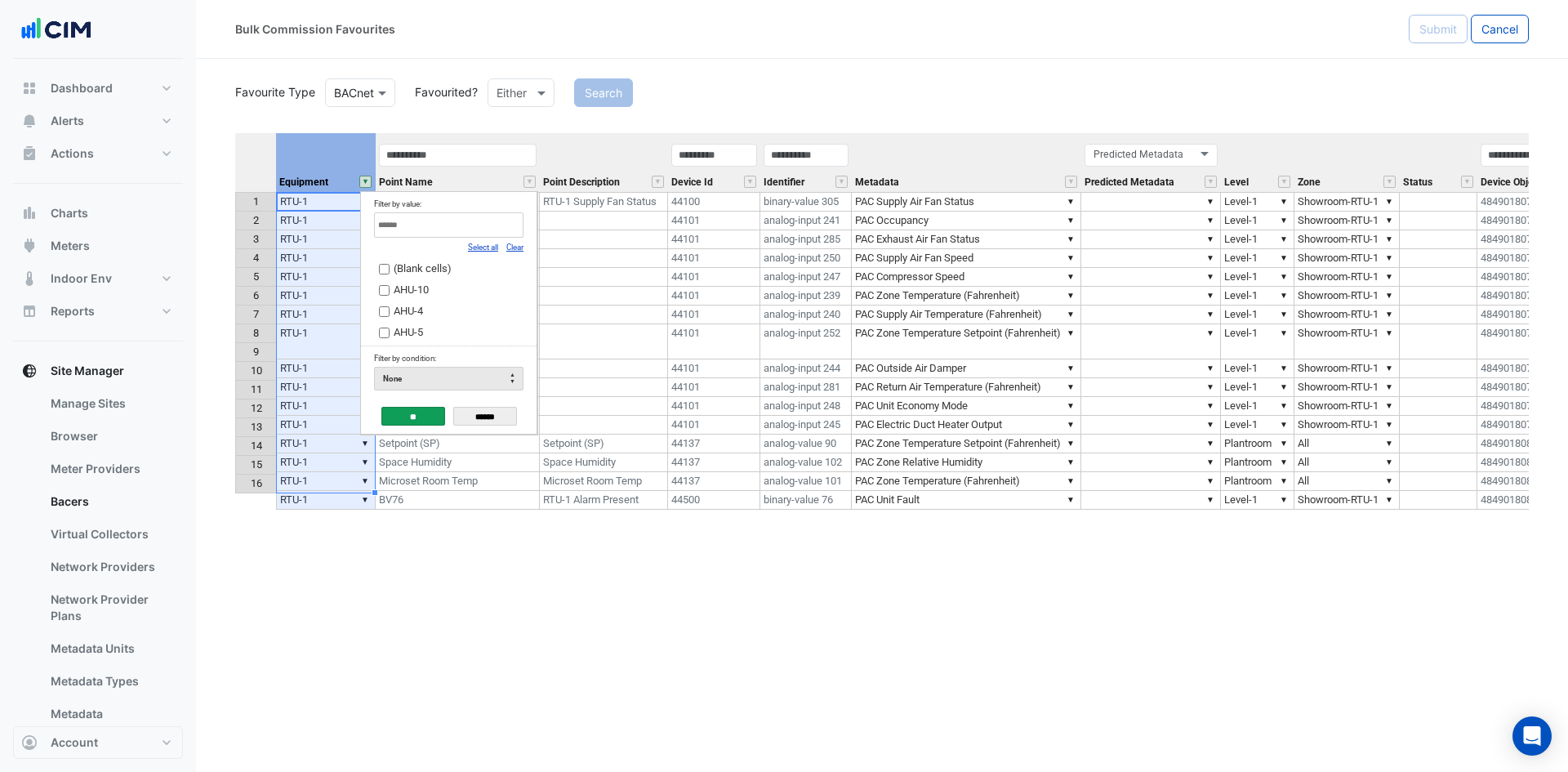
click at [474, 244] on link "Select all" at bounding box center [483, 247] width 30 height 9
click at [414, 423] on input "**" at bounding box center [412, 416] width 63 height 18
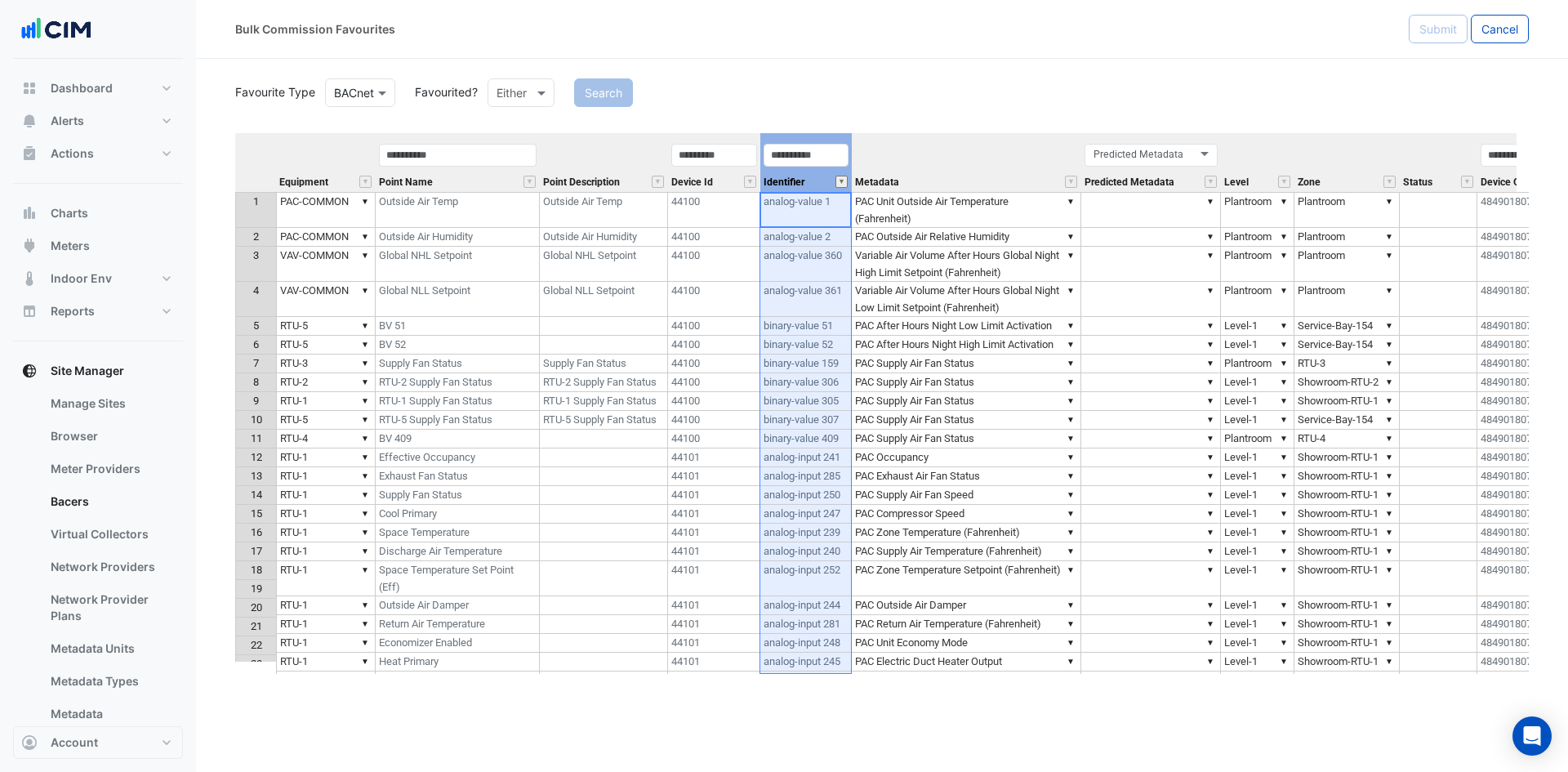
click at [841, 183] on button "" at bounding box center [841, 181] width 12 height 12
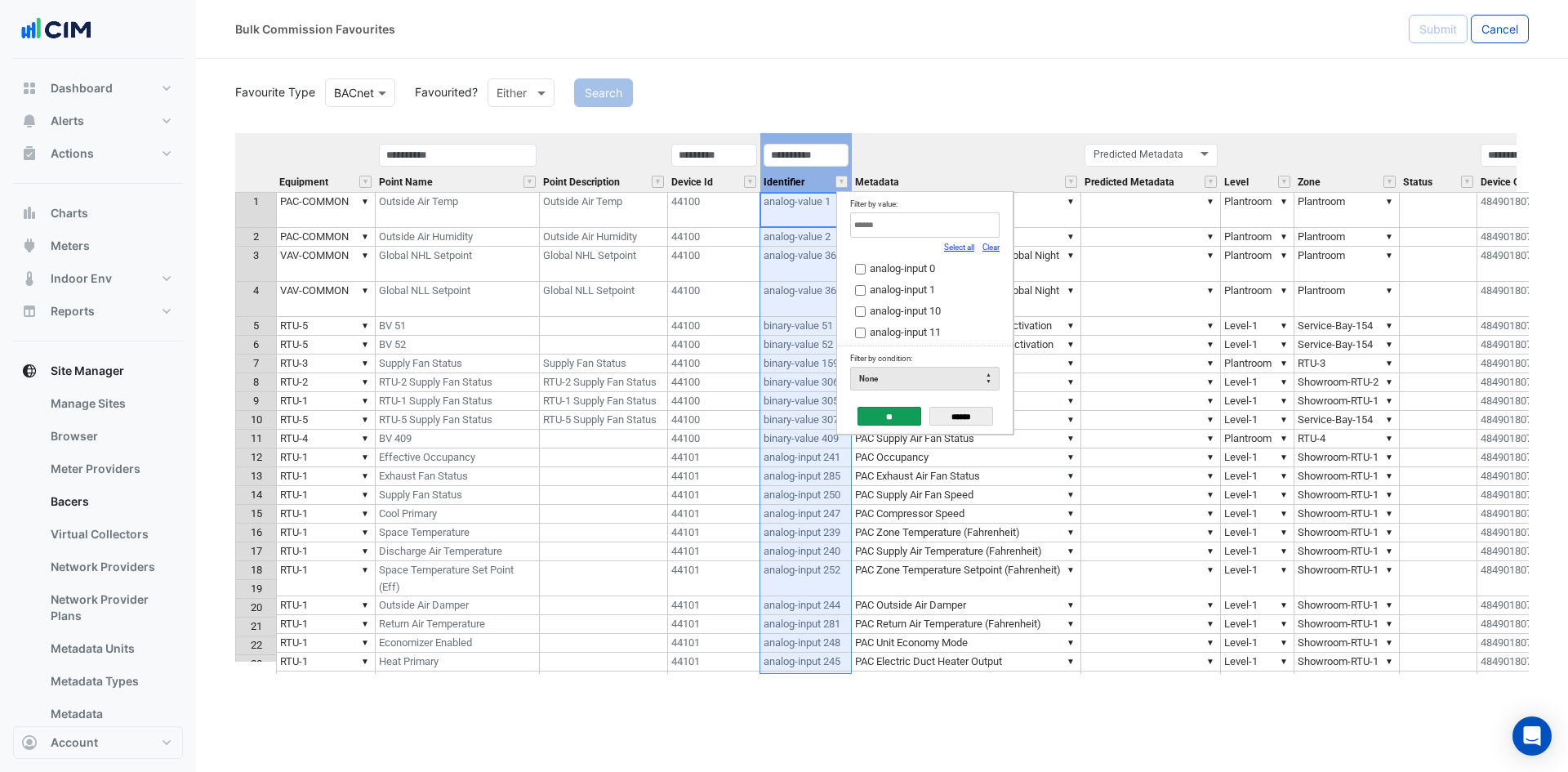
click at [994, 247] on link "Clear" at bounding box center [991, 247] width 17 height 9
click at [967, 222] on input "Filter by value:" at bounding box center [925, 225] width 150 height 26
type input "*"
type input "**********"
click at [877, 269] on span "analog-value 99" at bounding box center [906, 267] width 73 height 12
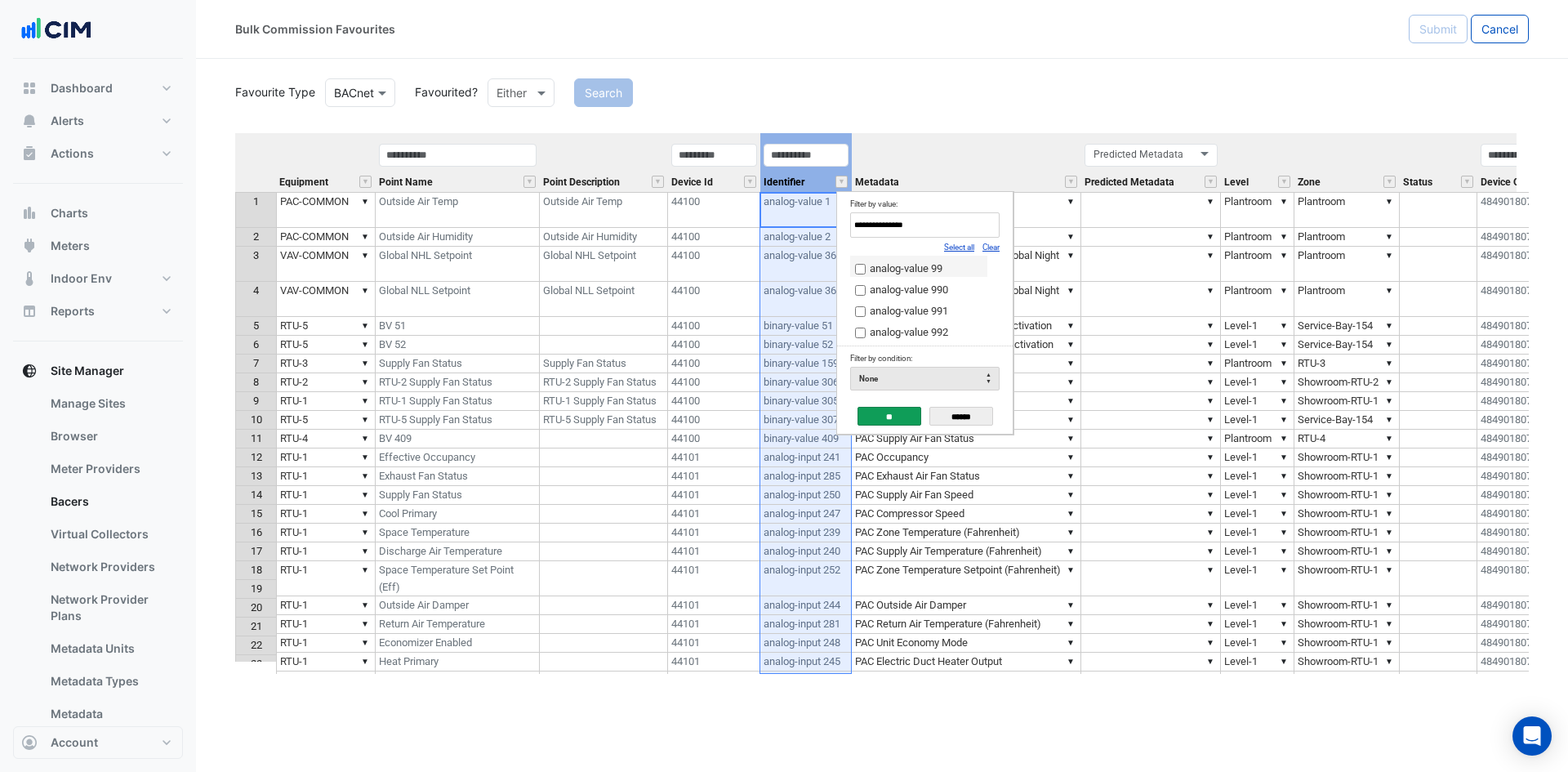
click at [886, 410] on input "**" at bounding box center [889, 416] width 63 height 18
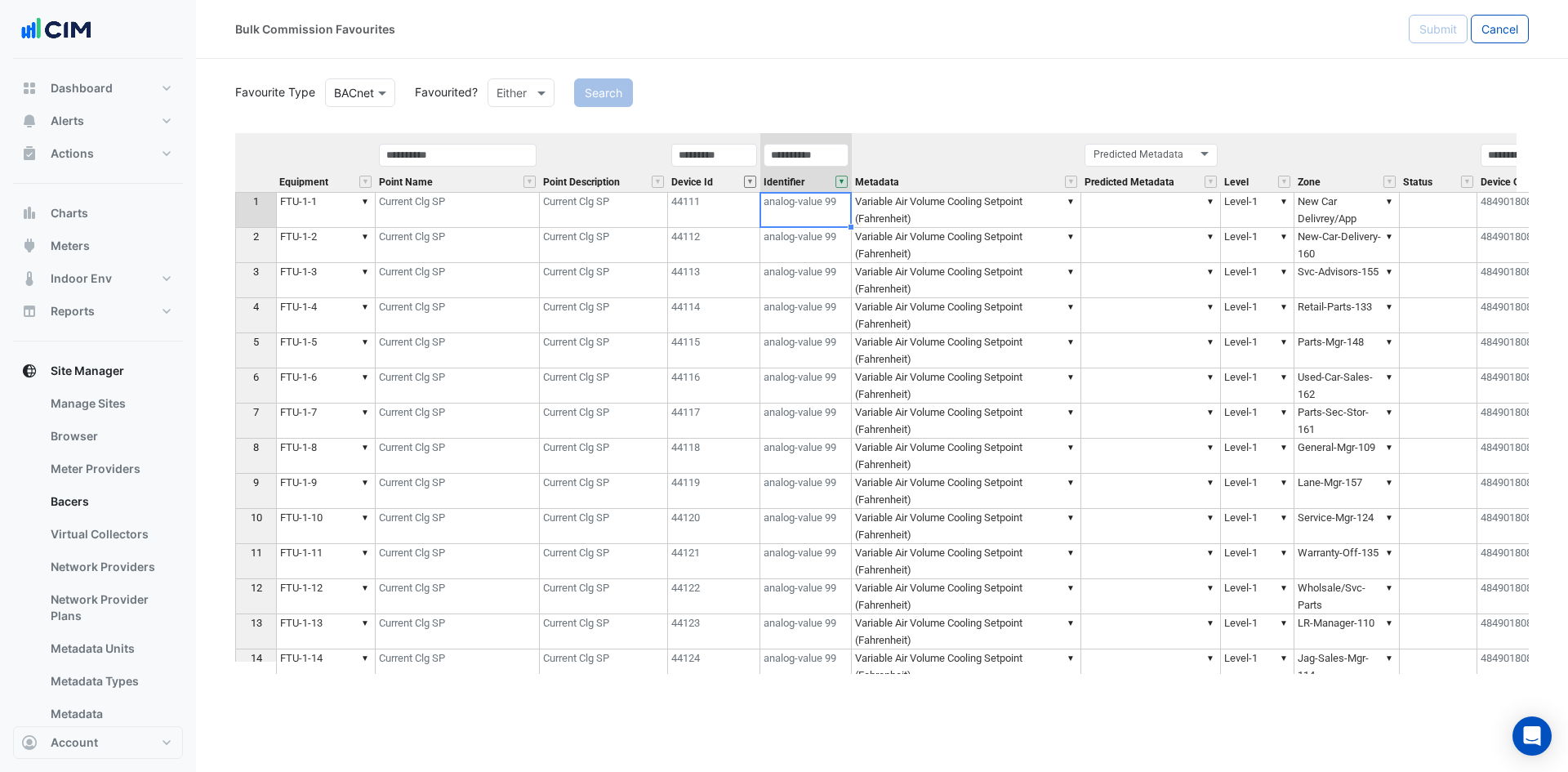
click at [746, 181] on button "" at bounding box center [750, 181] width 12 height 12
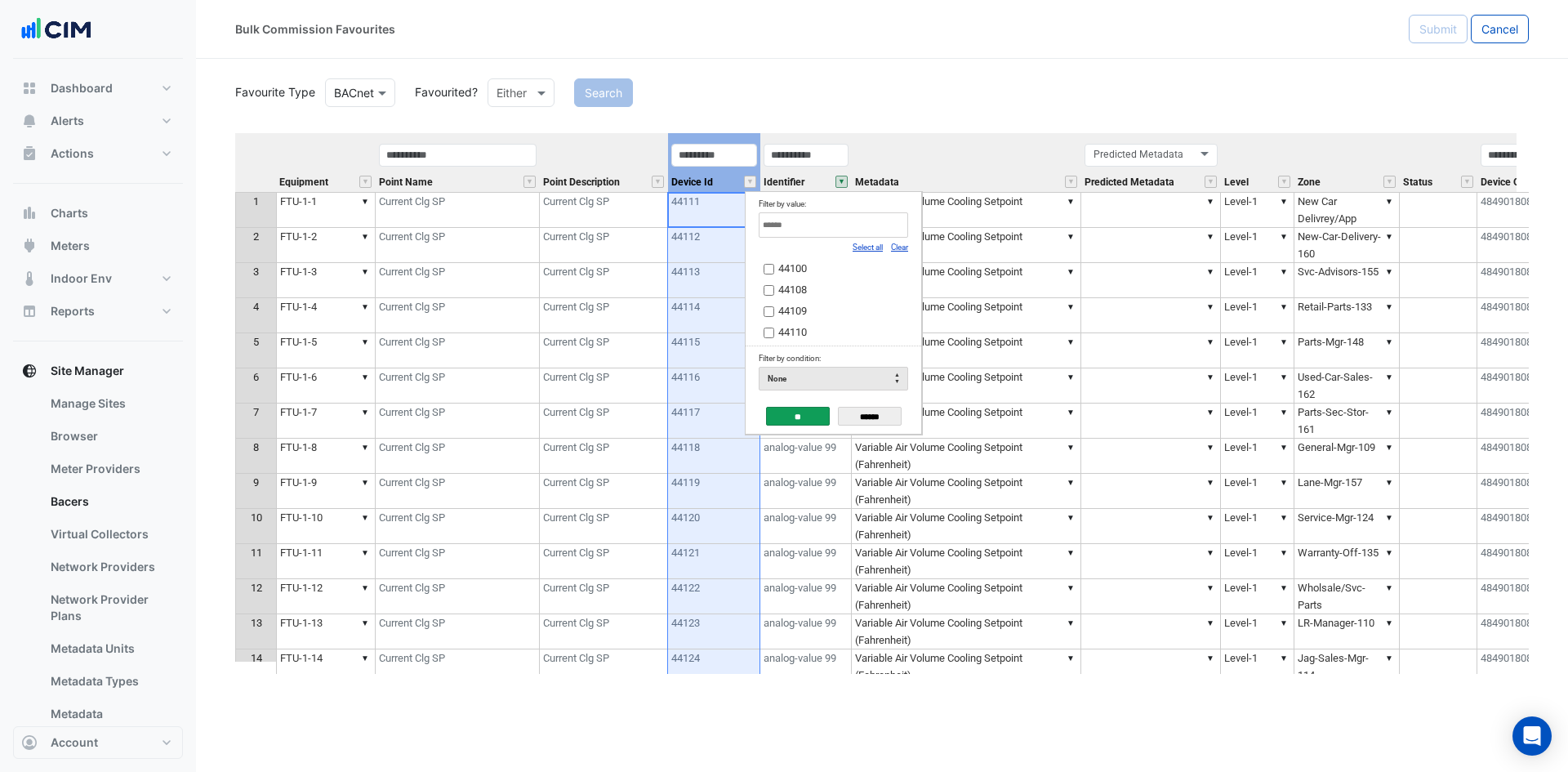
click at [903, 247] on link "Clear" at bounding box center [899, 247] width 17 height 9
click at [874, 230] on input "Filter by value:" at bounding box center [833, 225] width 150 height 26
type input "*****"
click at [801, 266] on span "44137" at bounding box center [792, 267] width 28 height 12
click at [795, 416] on input "**" at bounding box center [797, 416] width 63 height 18
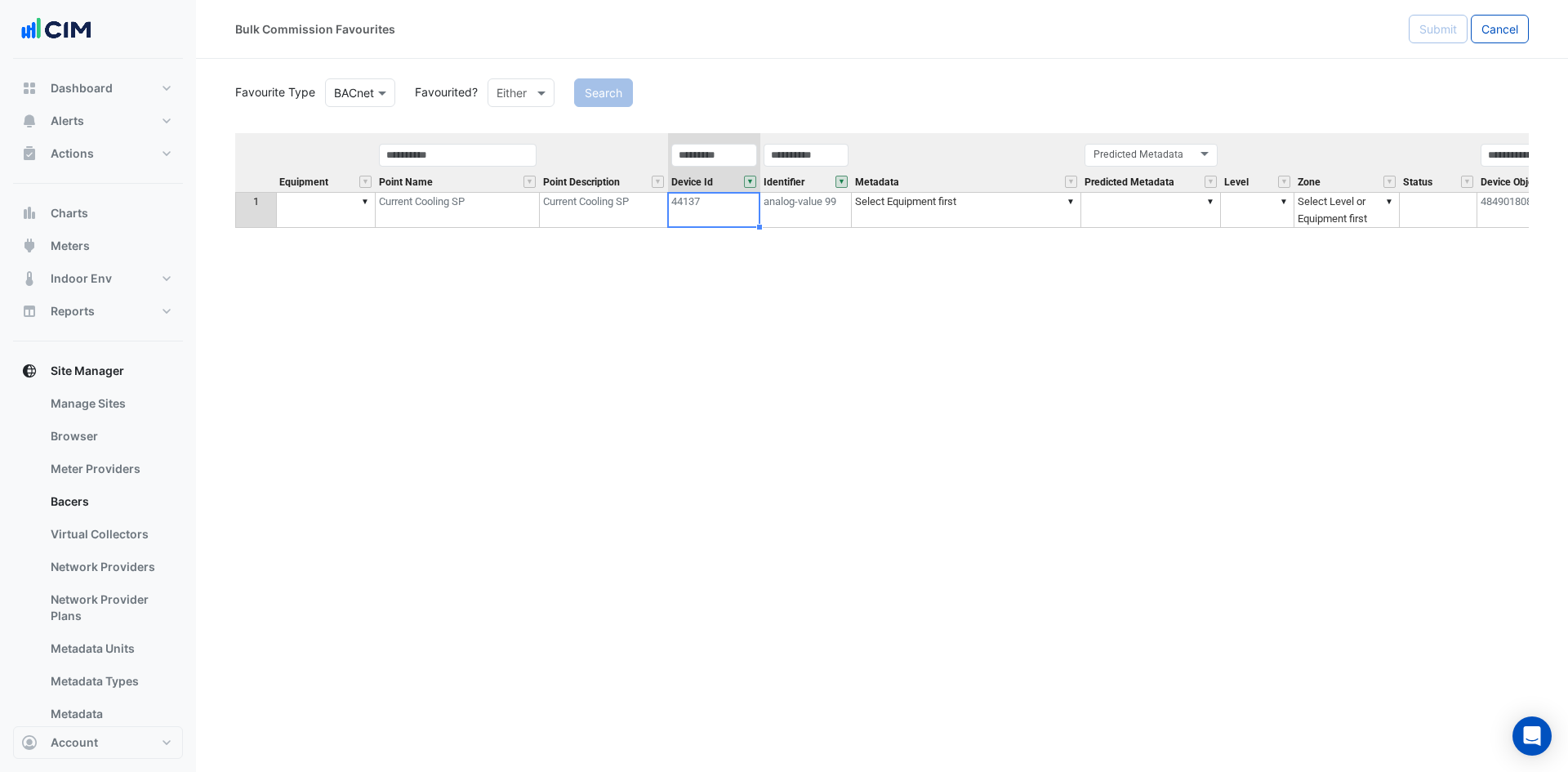
click at [338, 203] on td "▼" at bounding box center [326, 210] width 99 height 36
type textarea "*"
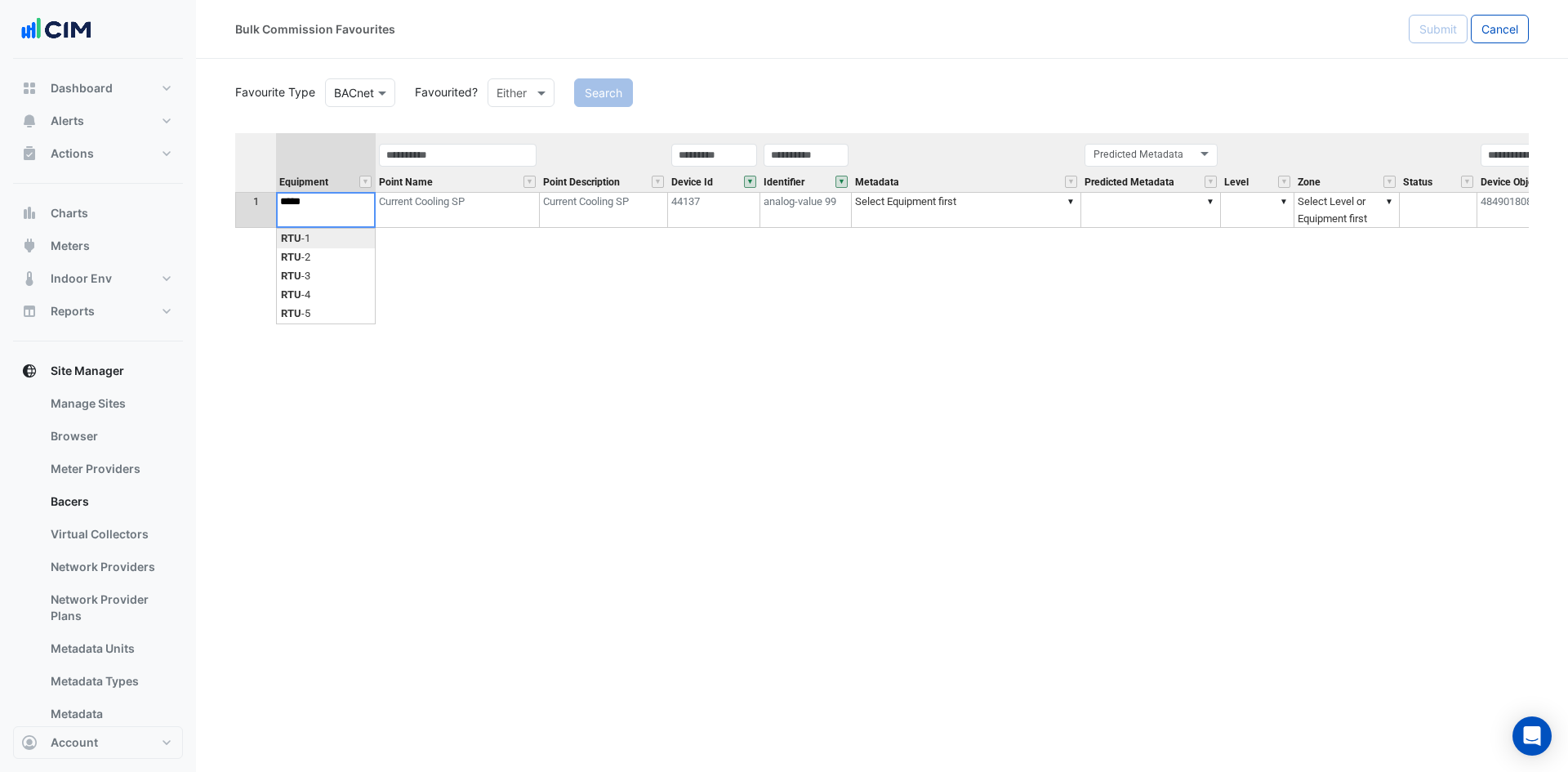
click at [330, 240] on div "Equipment Point Name Point Description Device Id Identifier Metadata Predicted …" at bounding box center [882, 403] width 1293 height 541
type textarea "*****"
click at [1033, 205] on td "▼ Select Equipment first" at bounding box center [966, 201] width 230 height 19
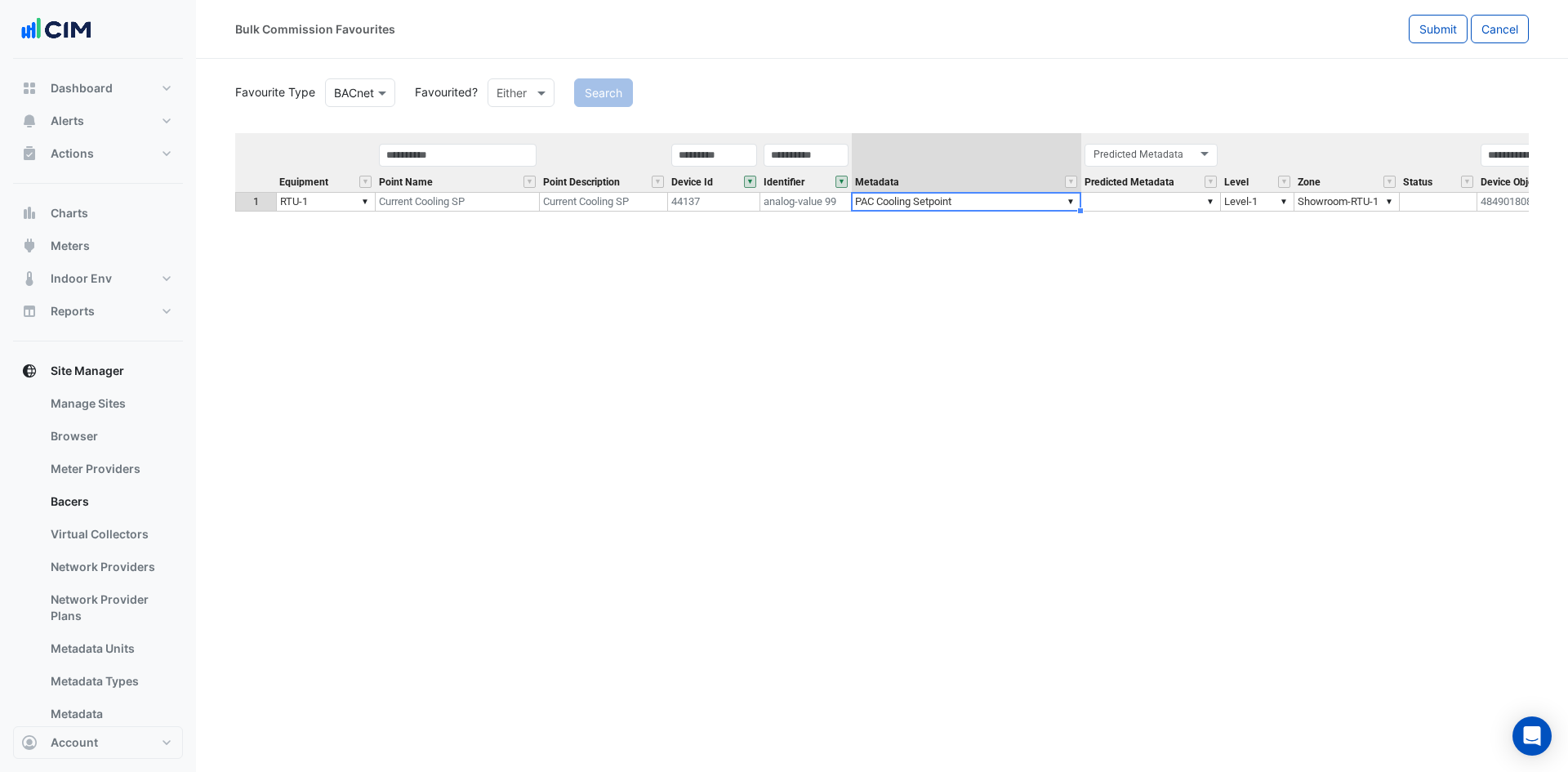
click at [937, 280] on div "**********" at bounding box center [882, 403] width 1293 height 541
type textarea "**********"
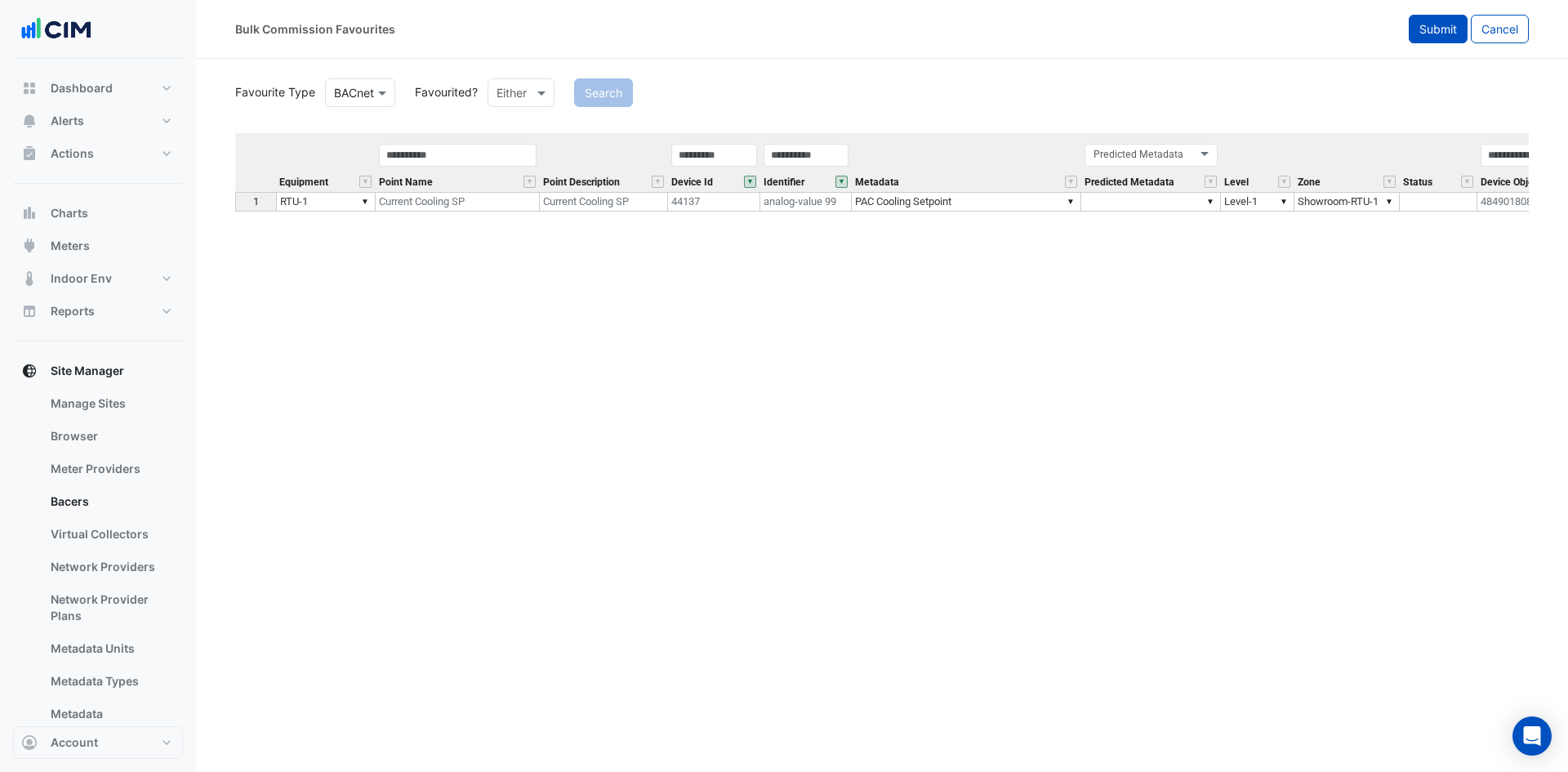
click at [1435, 27] on span "Submit" at bounding box center [1438, 28] width 38 height 14
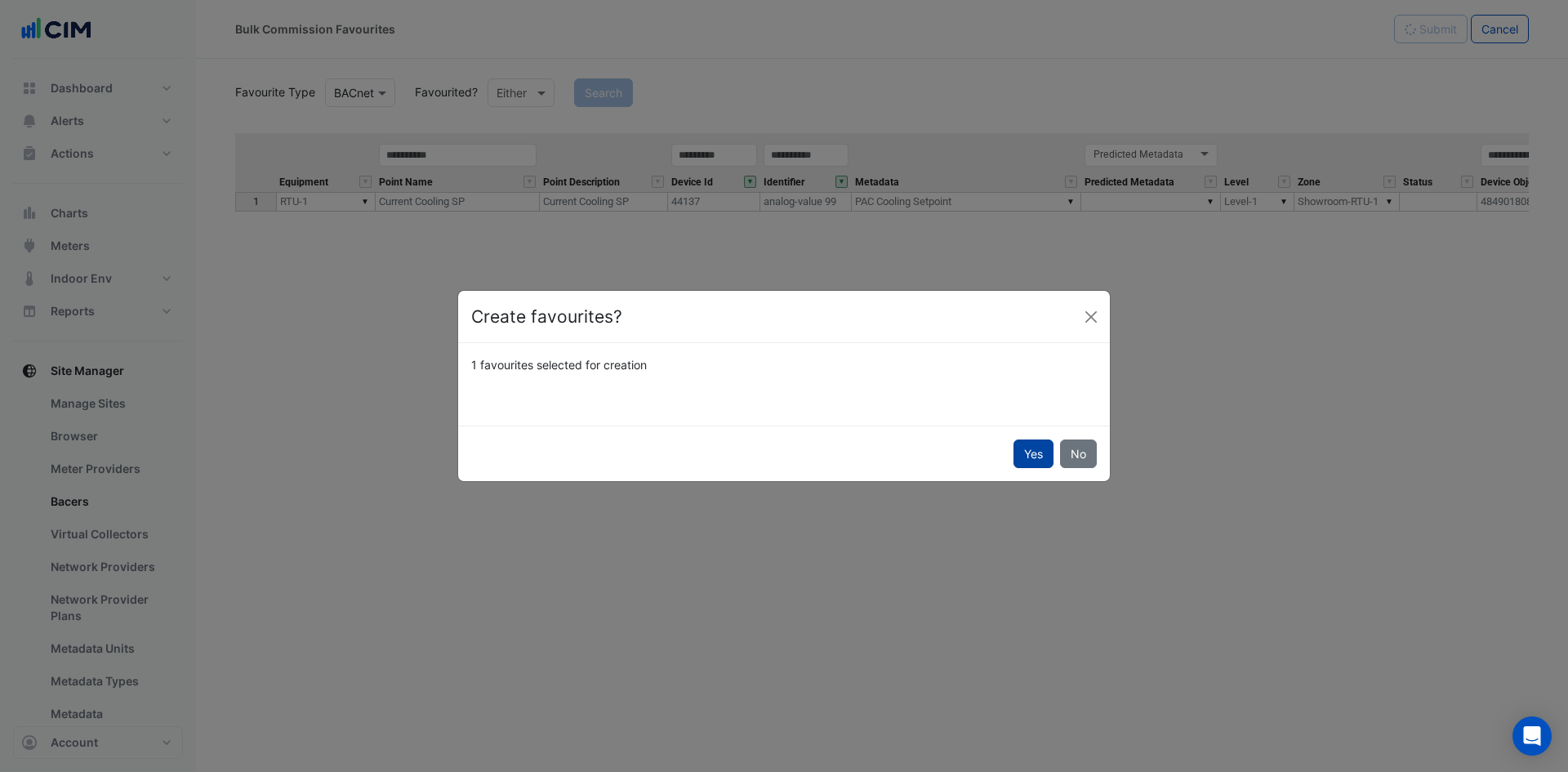
click at [1035, 453] on button "Yes" at bounding box center [1033, 453] width 40 height 28
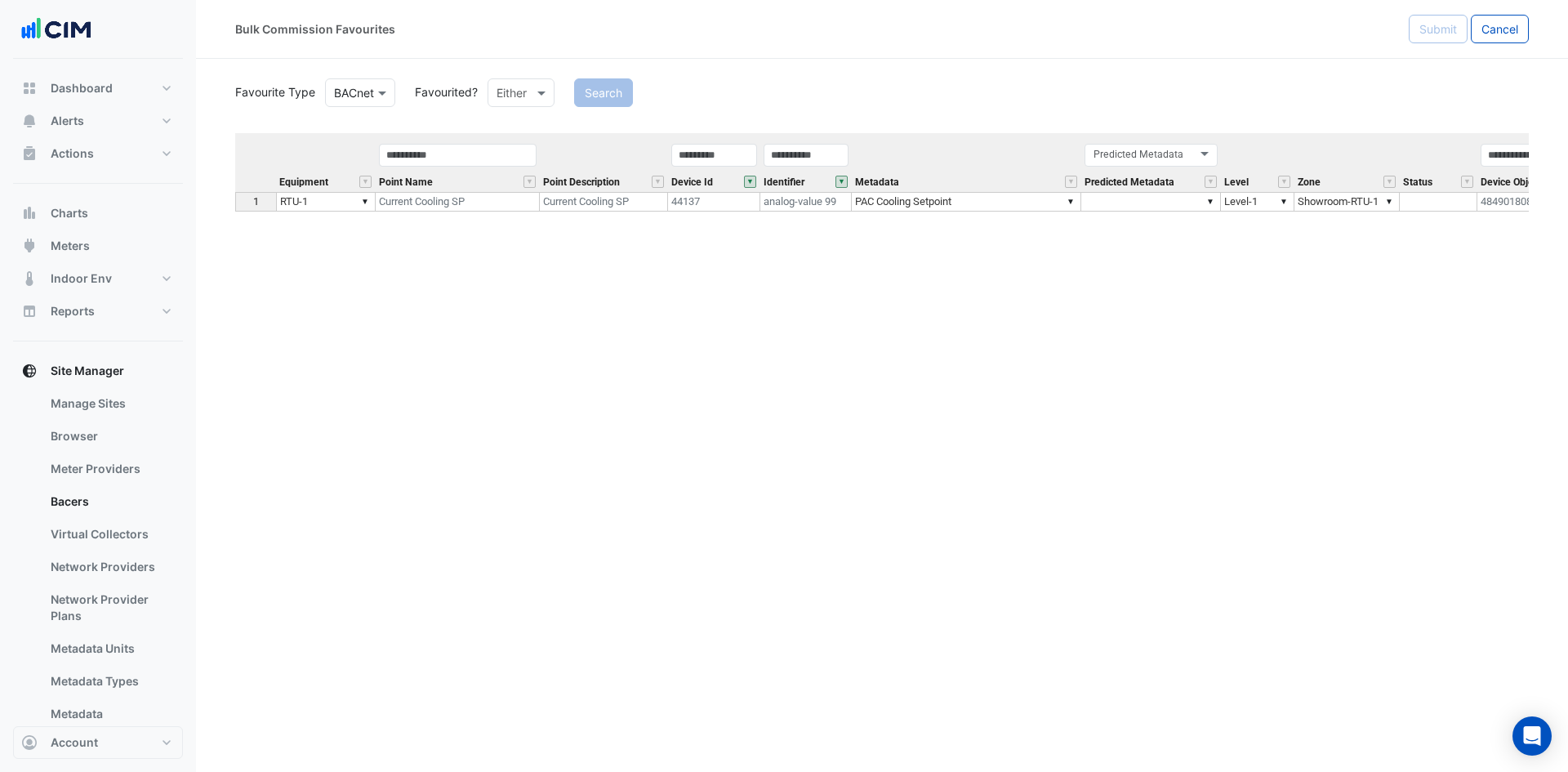
click at [839, 181] on button "" at bounding box center [841, 181] width 12 height 12
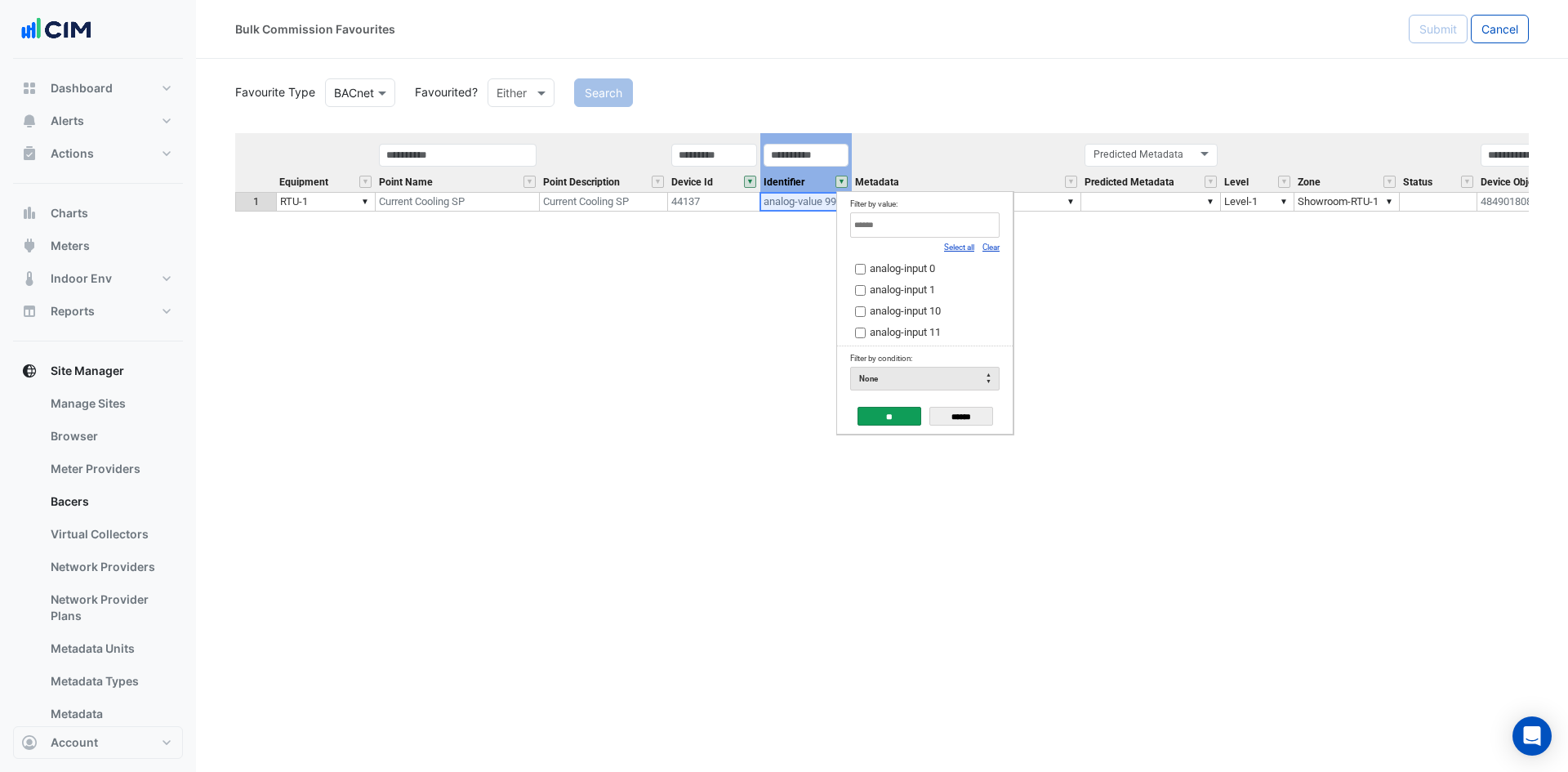
click at [913, 233] on input "Filter by value:" at bounding box center [925, 225] width 150 height 26
type input "**********"
click at [903, 265] on span "analog-value 100" at bounding box center [908, 267] width 78 height 12
click at [887, 418] on input "**" at bounding box center [889, 416] width 63 height 18
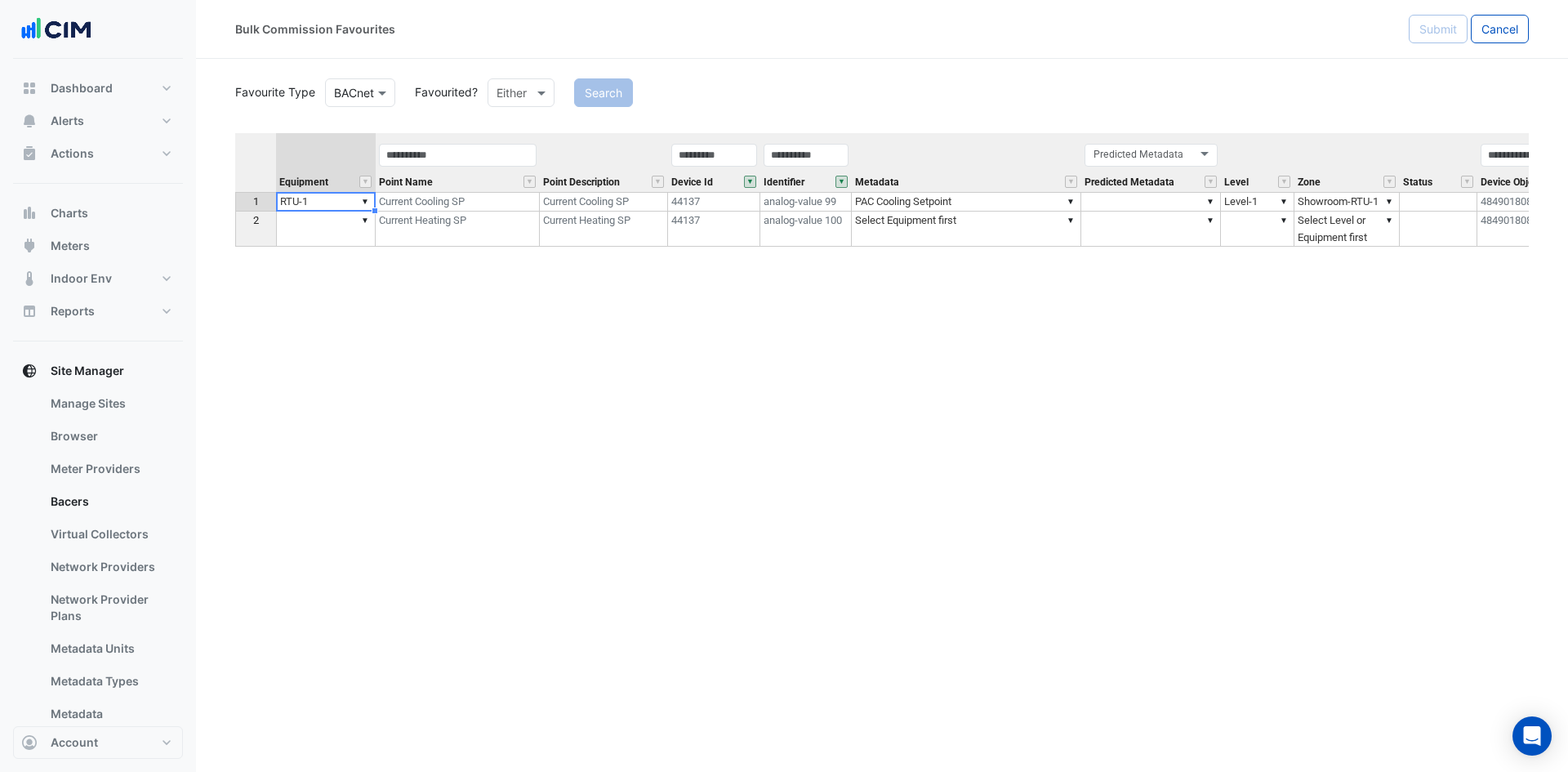
click at [353, 206] on td "▼ RTU-1" at bounding box center [326, 201] width 99 height 19
drag, startPoint x: 374, startPoint y: 213, endPoint x: 374, endPoint y: 228, distance: 15.0
click at [235, 228] on div "Equipment Point Name Point Description Device Id Identifier Metadata Predicted …" at bounding box center [235, 190] width 0 height 114
type textarea "*****"
click at [903, 223] on td "▼ Select Equipment first" at bounding box center [966, 221] width 230 height 18
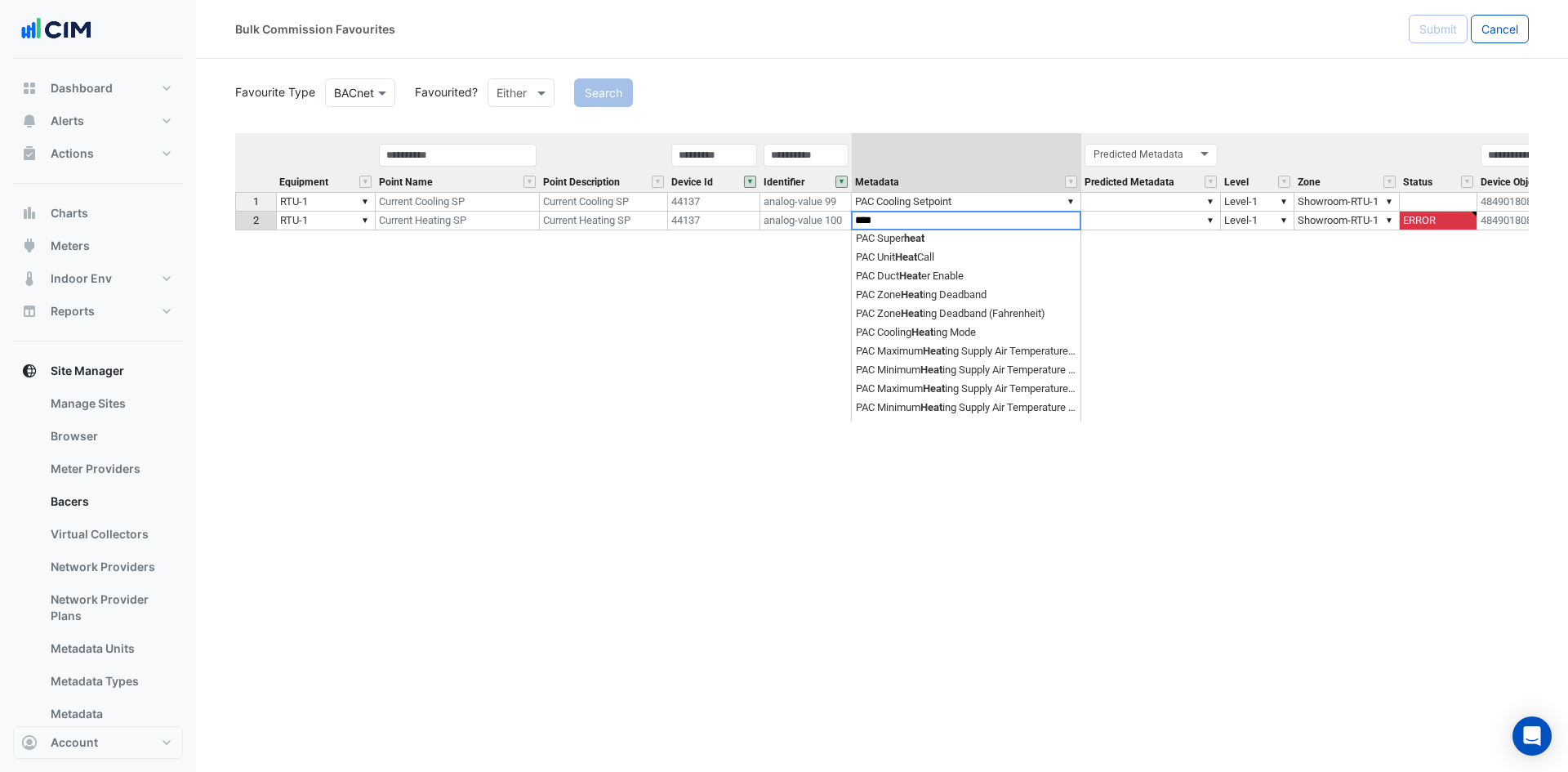
scroll to position [412, 0]
drag, startPoint x: 1077, startPoint y: 146, endPoint x: 1166, endPoint y: 144, distance: 89.0
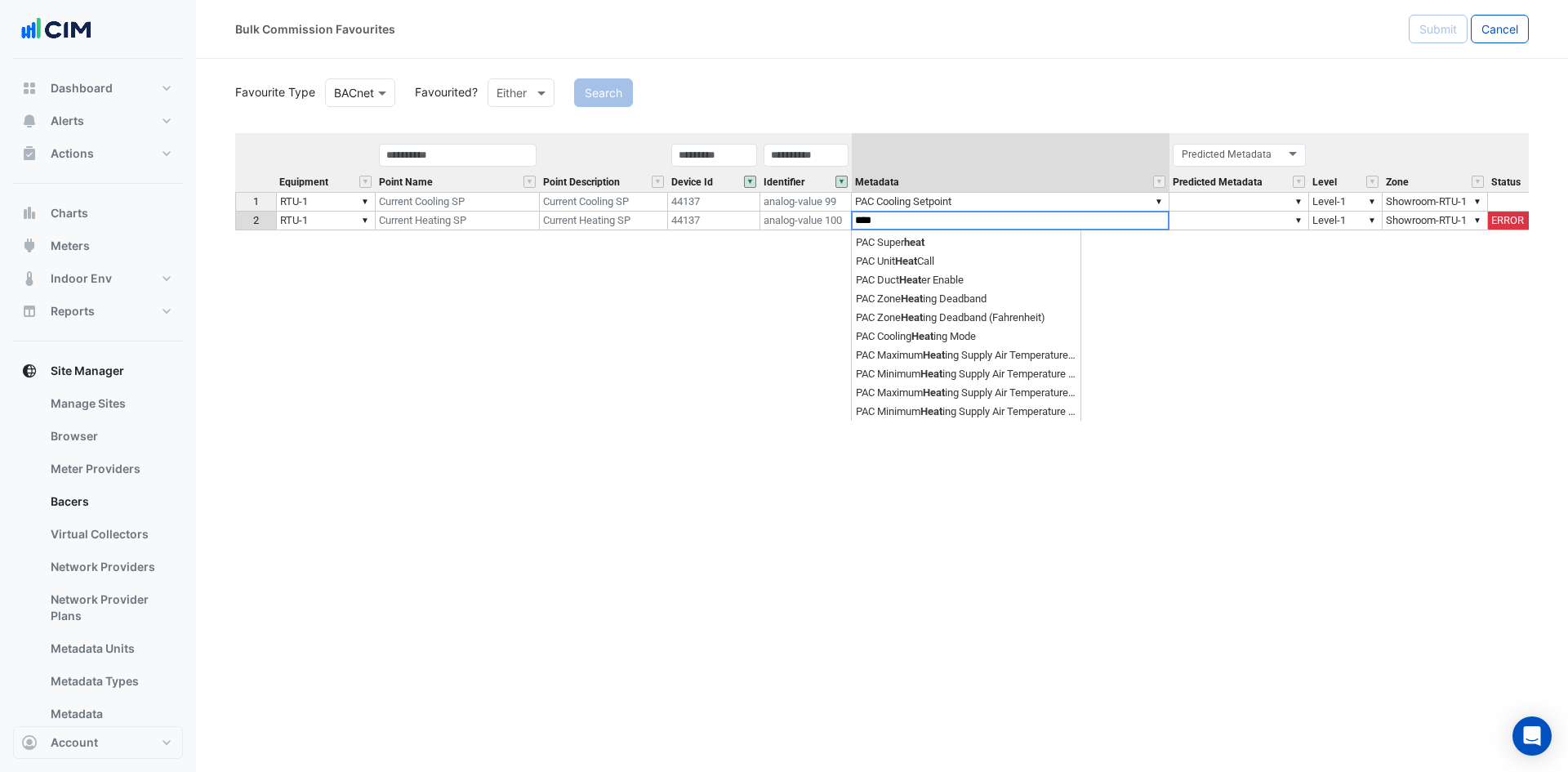
type textarea "**********"
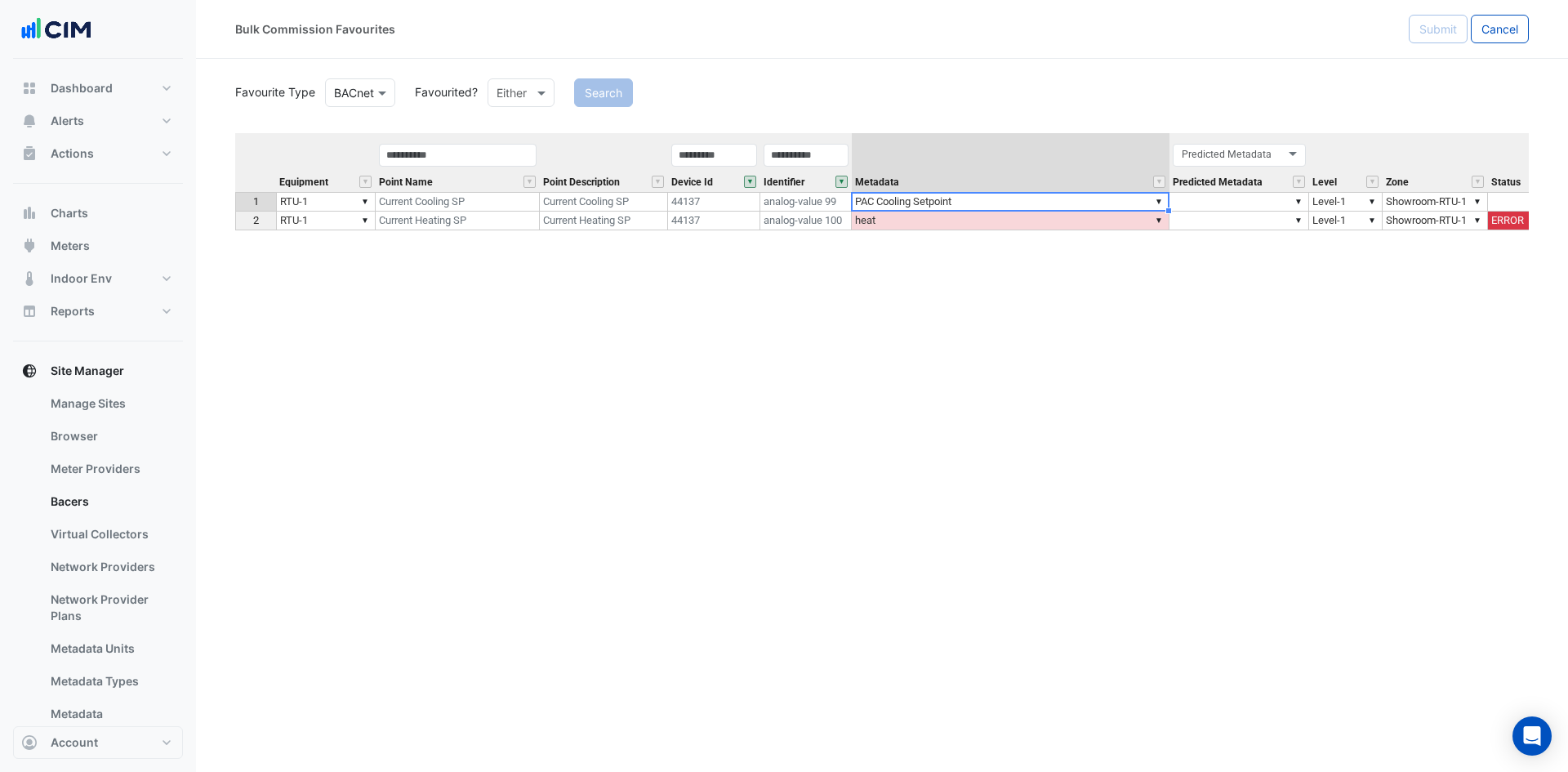
click at [976, 203] on td "▼ PAC Cooling Setpoint" at bounding box center [1010, 201] width 318 height 19
click at [976, 203] on td "▼ PAC Cooling Setpoint" at bounding box center [1010, 201] width 318 height 19
click at [976, 203] on textarea "**********" at bounding box center [1010, 201] width 319 height 19
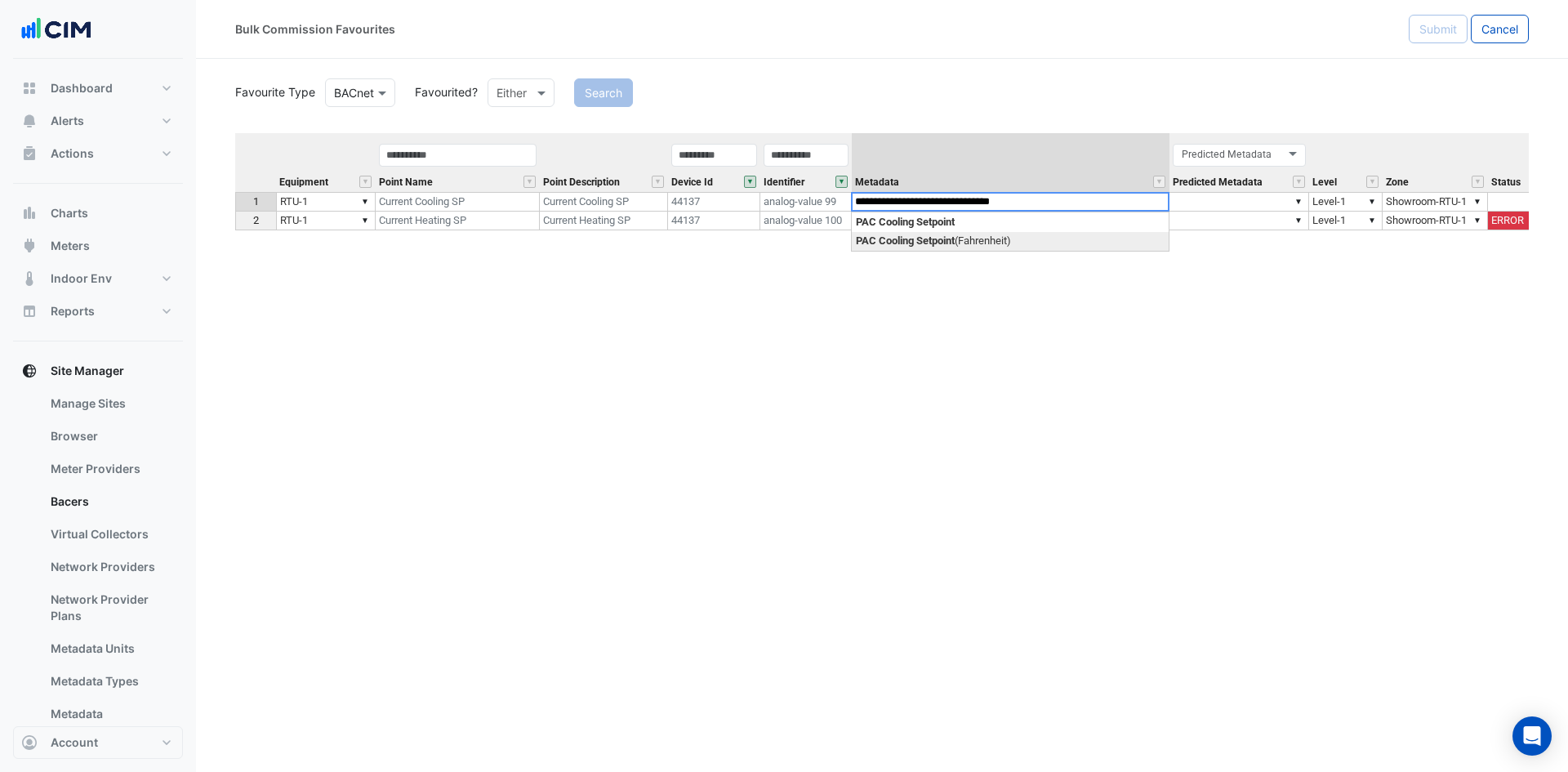
type textarea "**********"
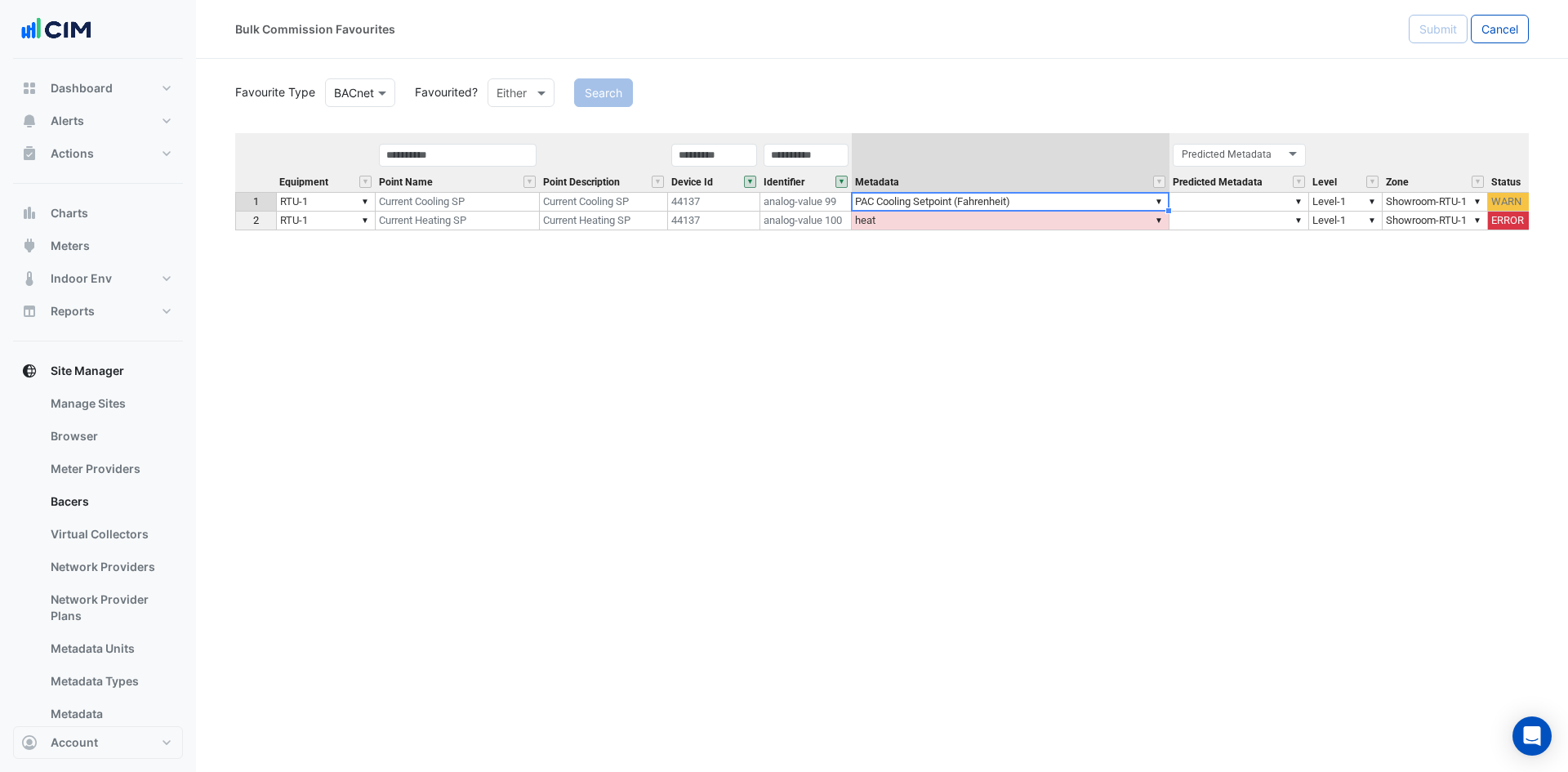
click at [995, 243] on div "**********" at bounding box center [882, 403] width 1293 height 541
click at [993, 224] on td "▼ heat" at bounding box center [1010, 221] width 318 height 18
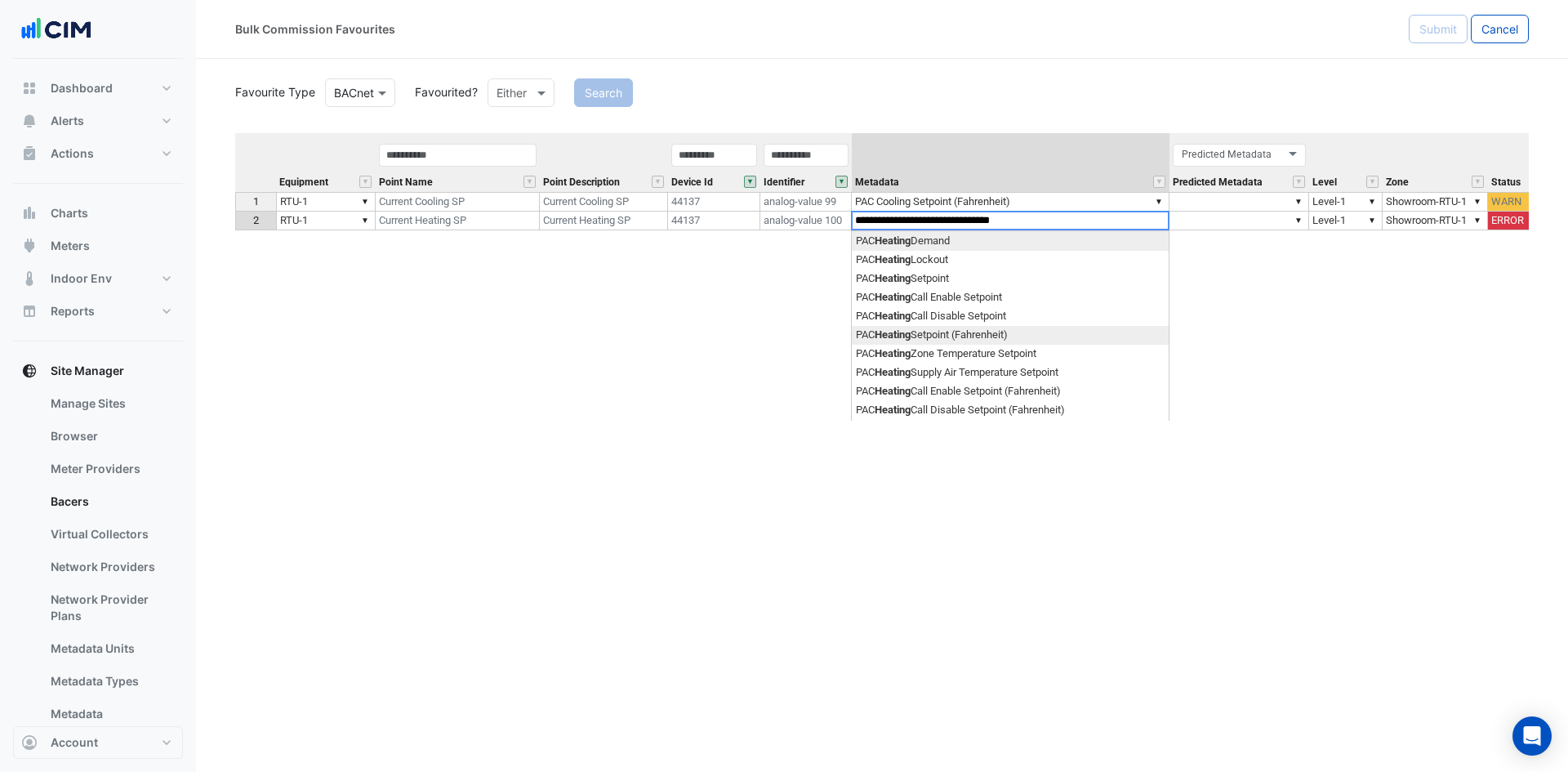
click at [994, 335] on div "**********" at bounding box center [882, 403] width 1293 height 541
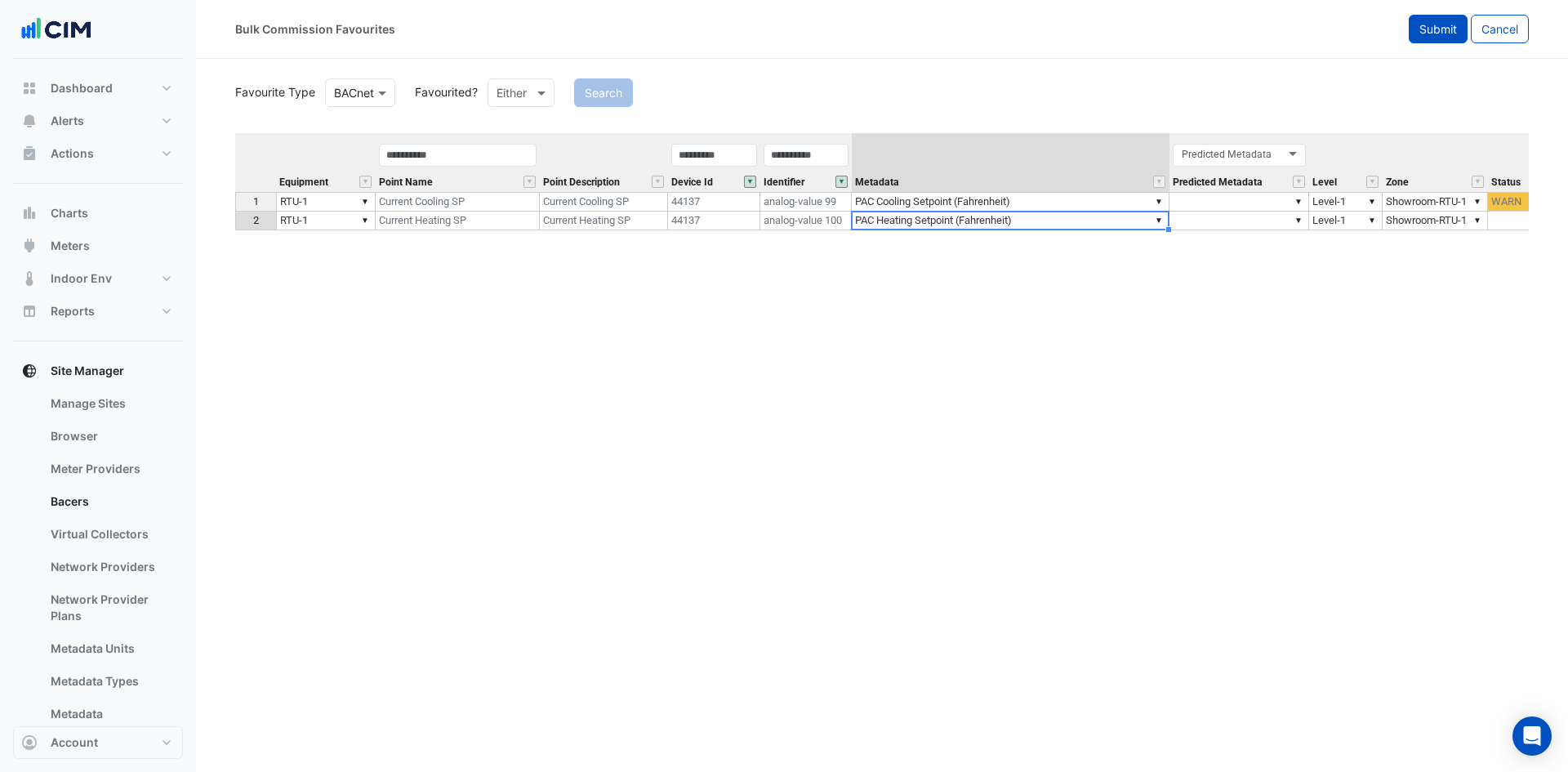
type textarea "**********"
click at [1441, 33] on span "Submit" at bounding box center [1438, 28] width 38 height 14
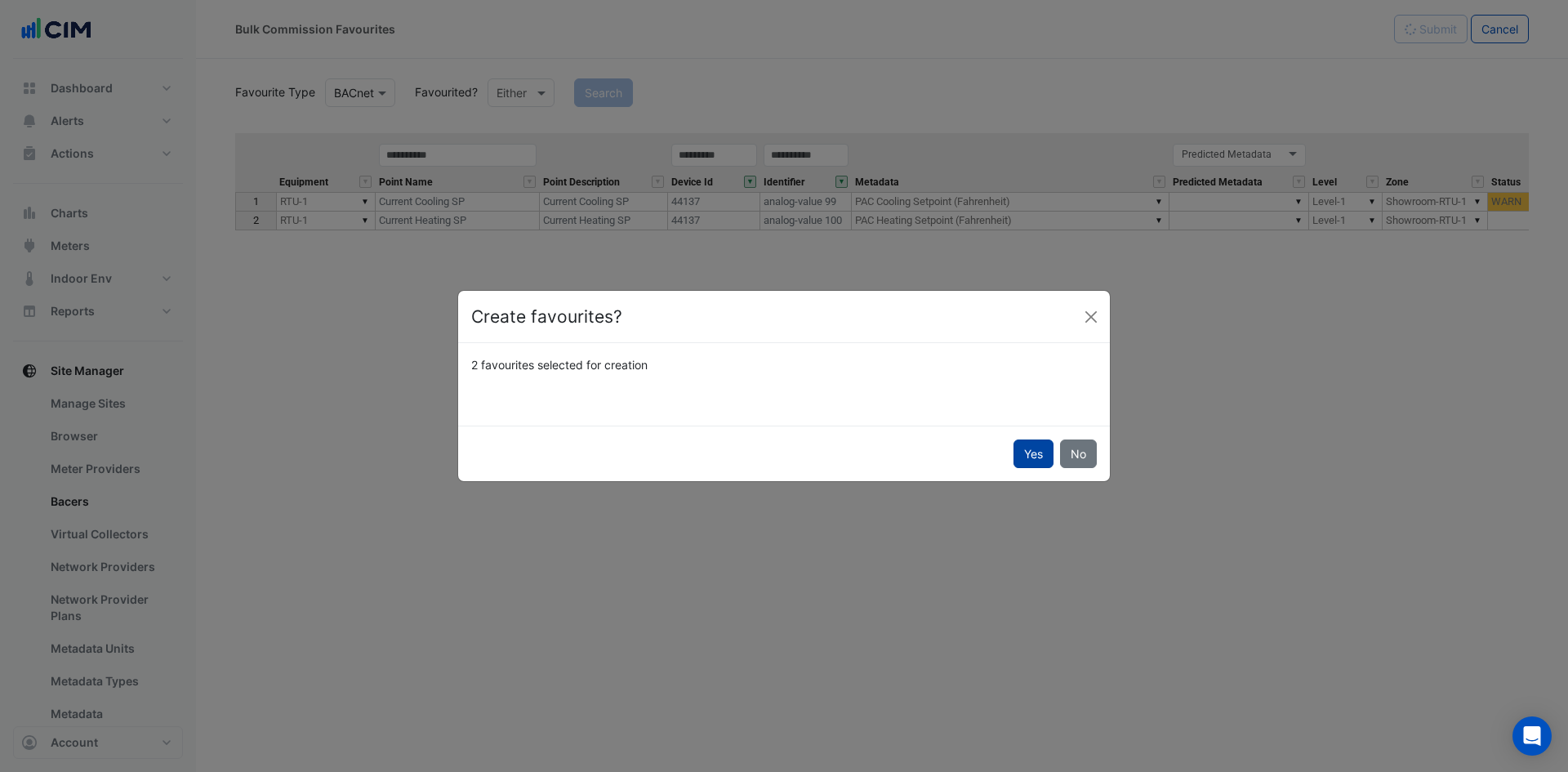
click at [1038, 440] on button "Yes" at bounding box center [1033, 453] width 40 height 28
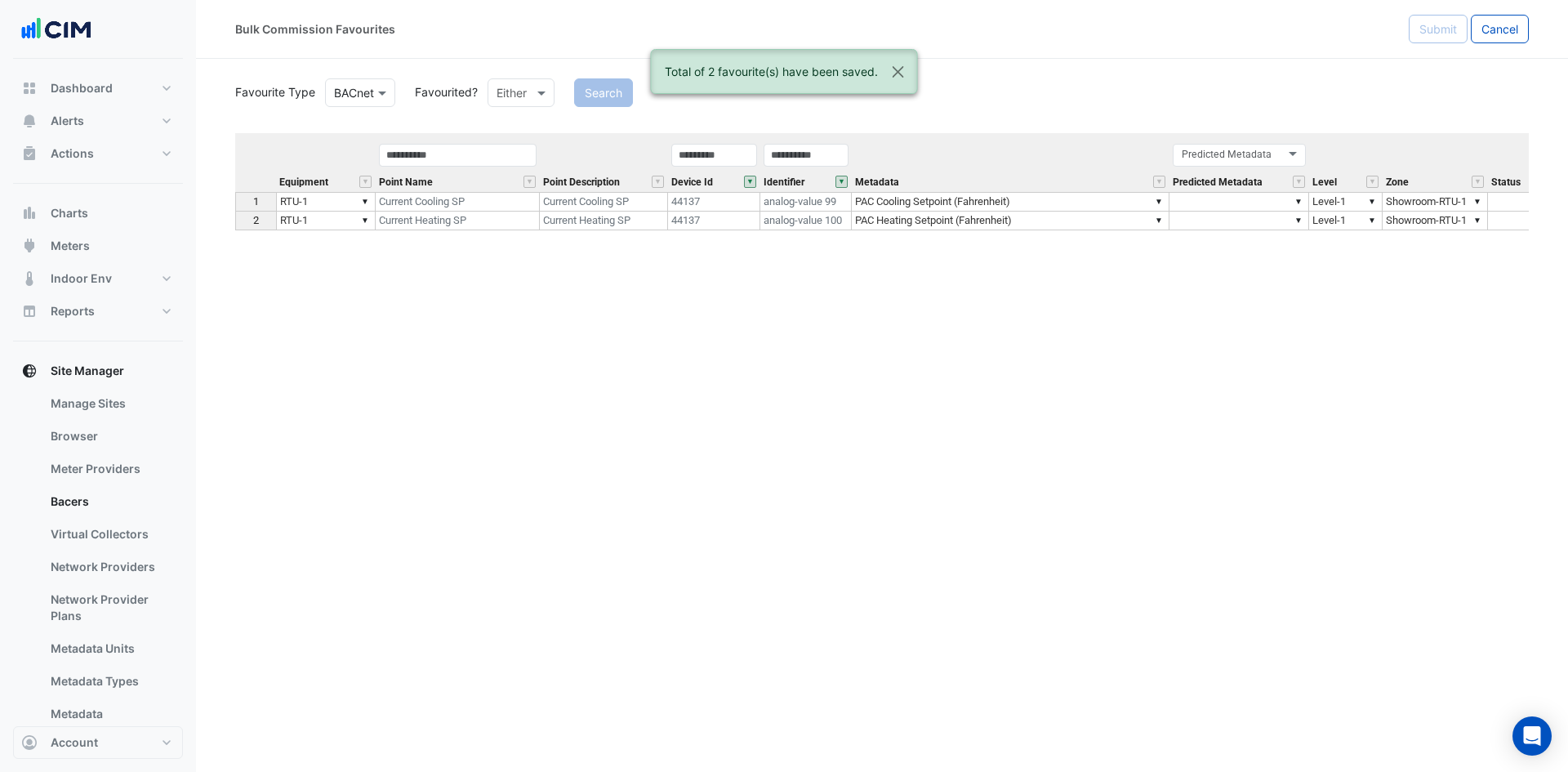
click at [750, 177] on button "" at bounding box center [750, 181] width 12 height 12
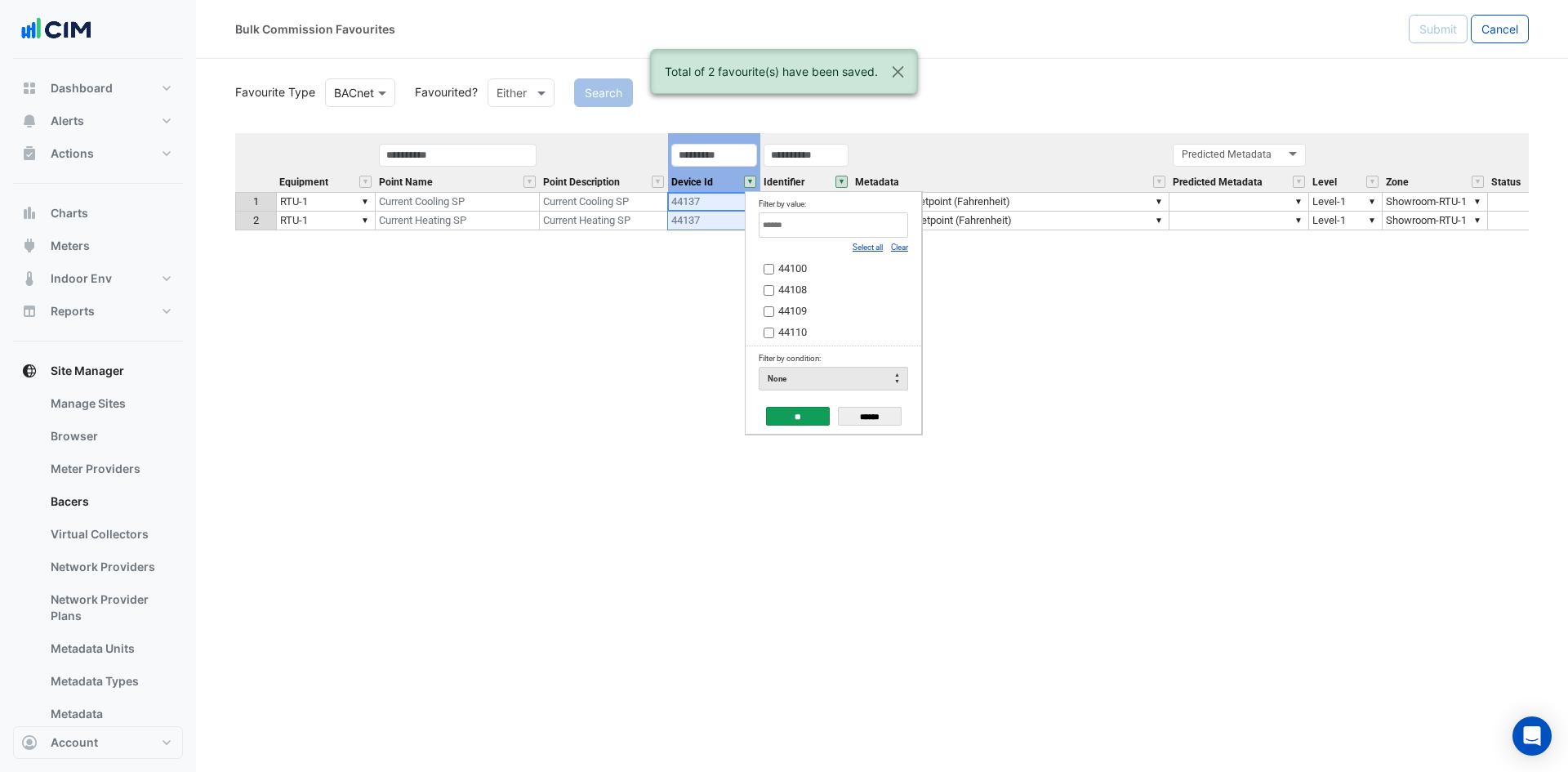
click at [901, 250] on link "Clear" at bounding box center [899, 247] width 17 height 9
click at [866, 225] on input "Filter by value:" at bounding box center [833, 225] width 150 height 26
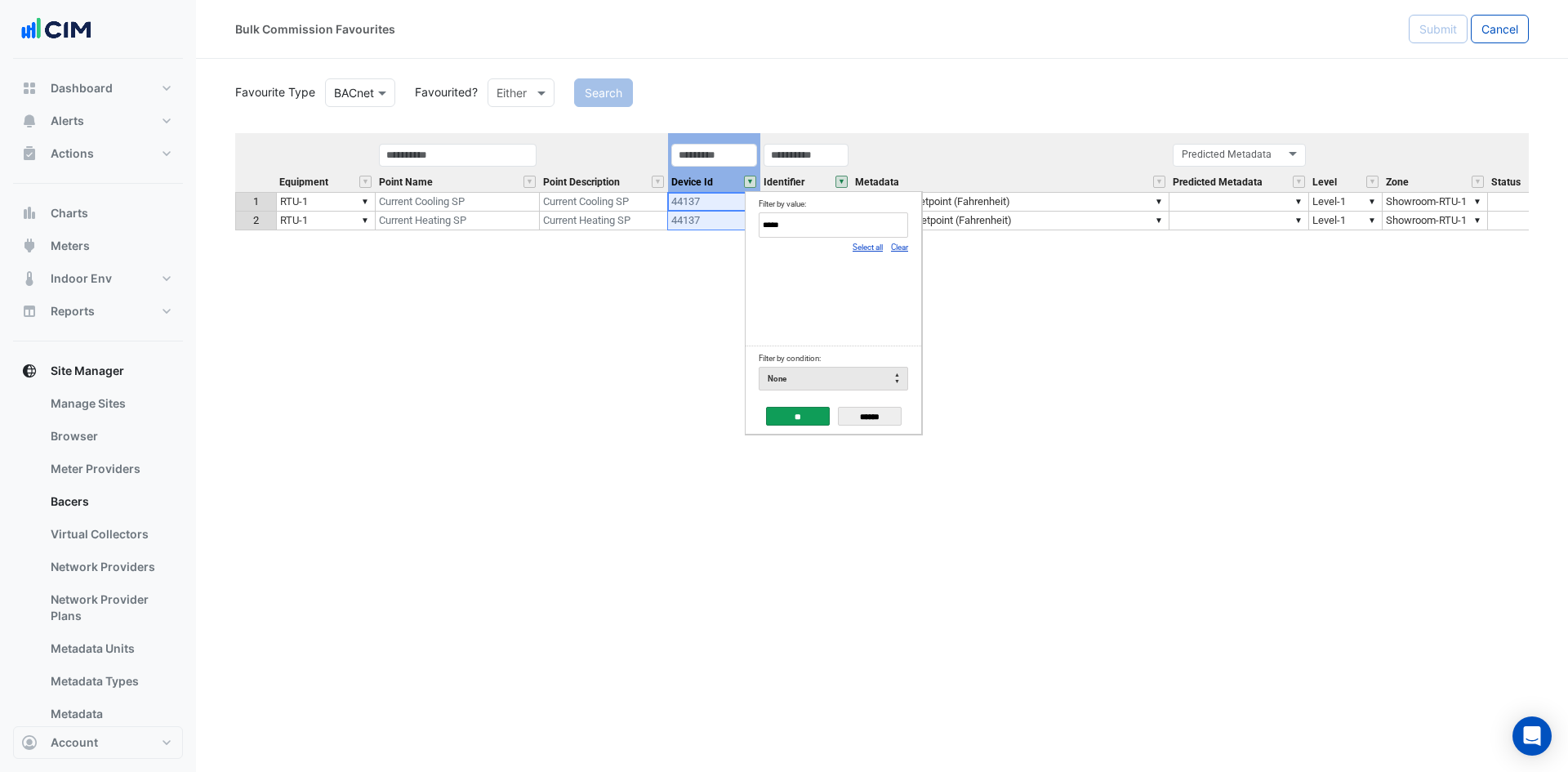
click at [901, 244] on link "Clear" at bounding box center [899, 247] width 17 height 9
type input "*****"
click at [884, 416] on input "******" at bounding box center [869, 416] width 63 height 18
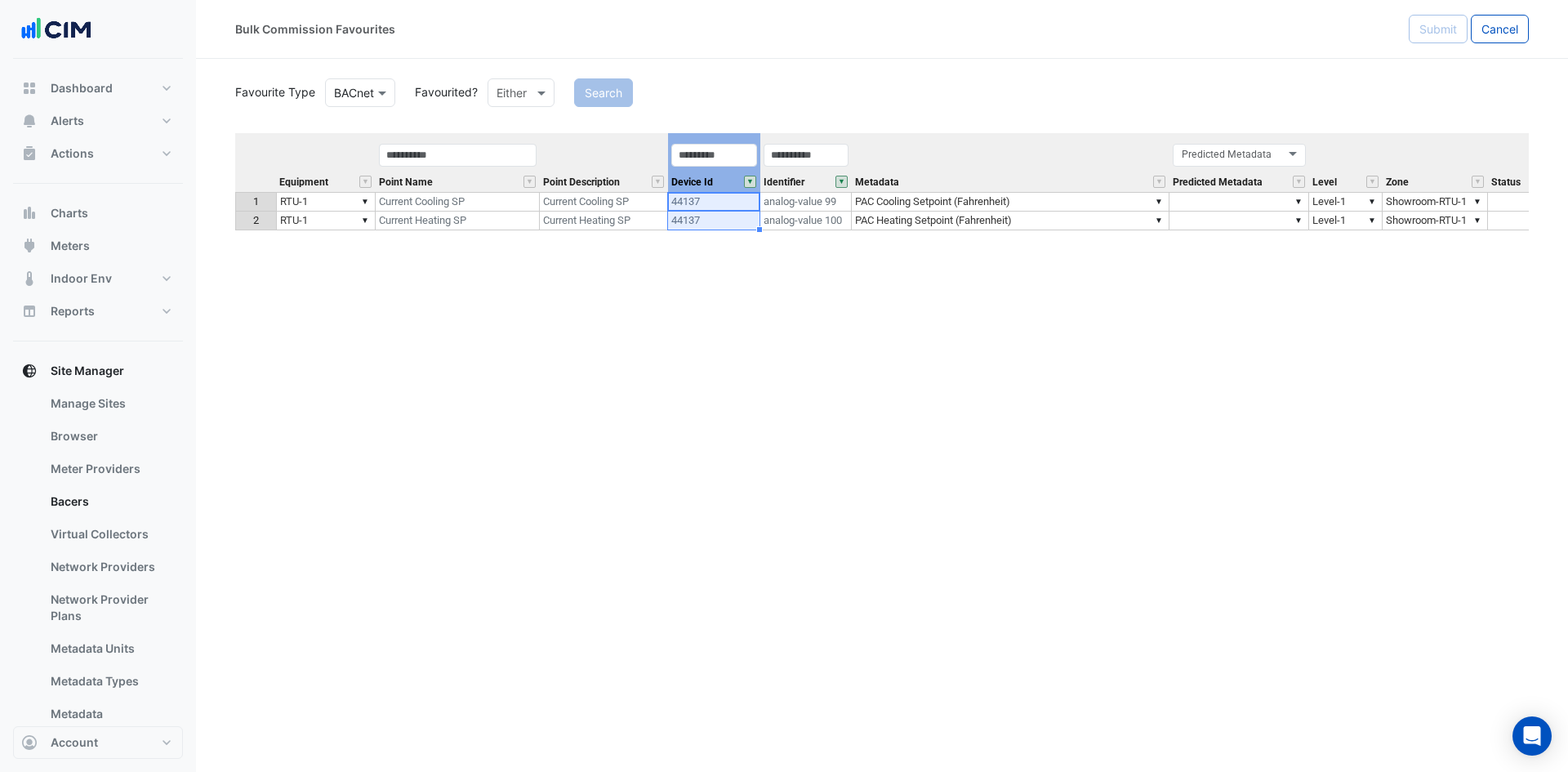
click at [840, 183] on button "" at bounding box center [841, 181] width 12 height 12
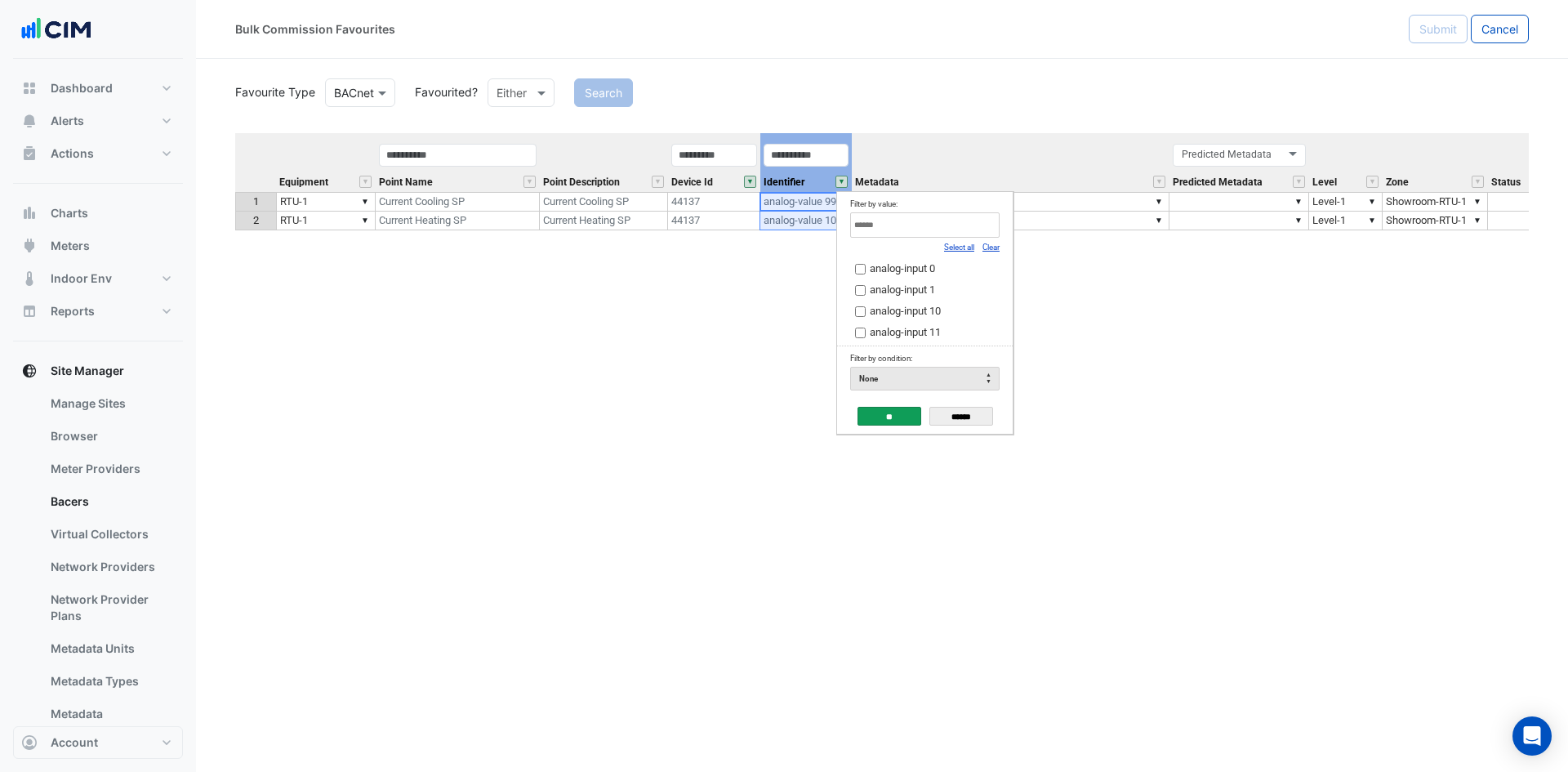
click at [750, 181] on button "" at bounding box center [750, 181] width 12 height 12
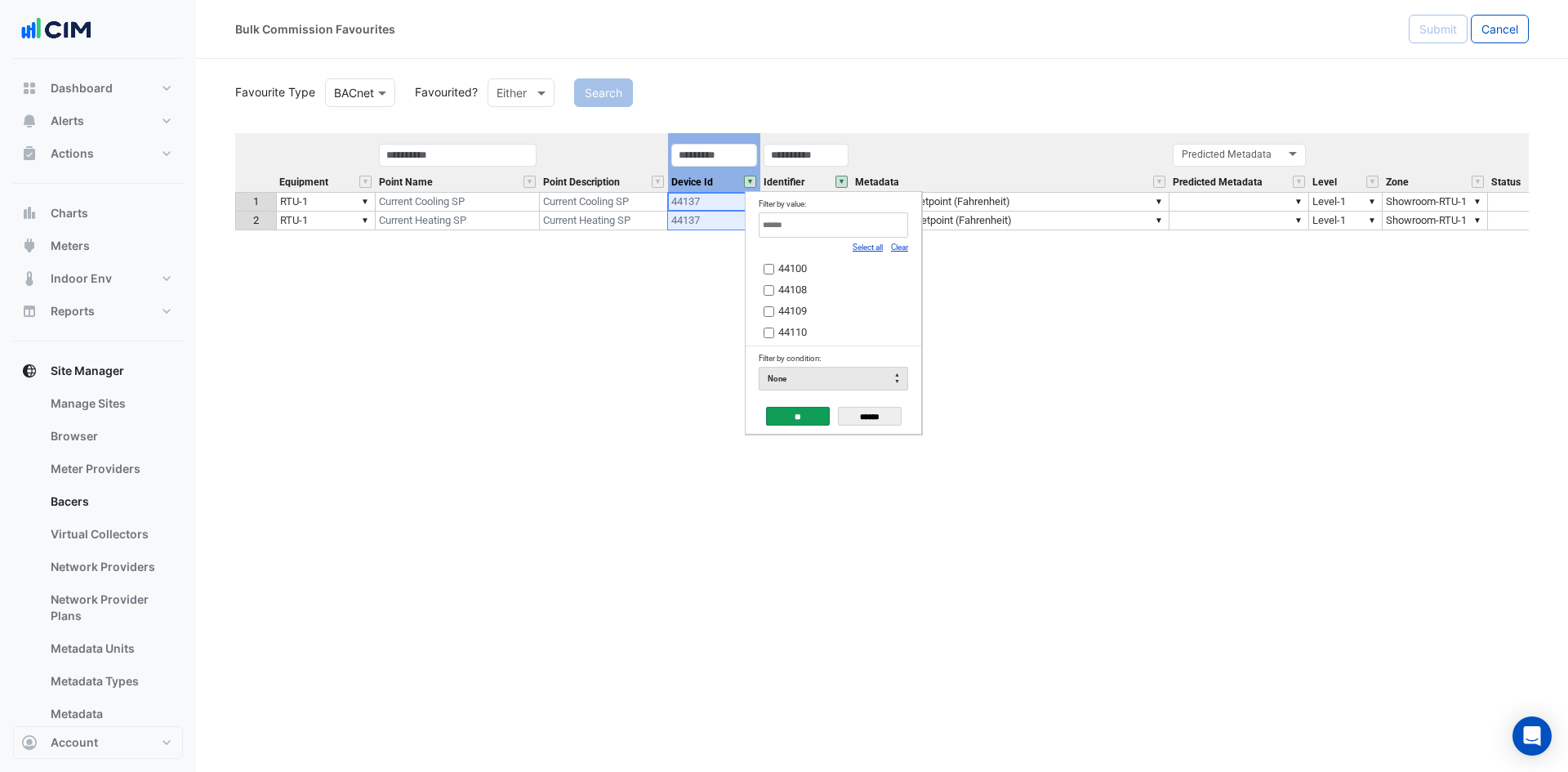
click at [896, 245] on link "Clear" at bounding box center [899, 247] width 17 height 9
click at [866, 247] on link "Select all" at bounding box center [867, 247] width 30 height 9
click at [789, 420] on input "**" at bounding box center [797, 416] width 63 height 18
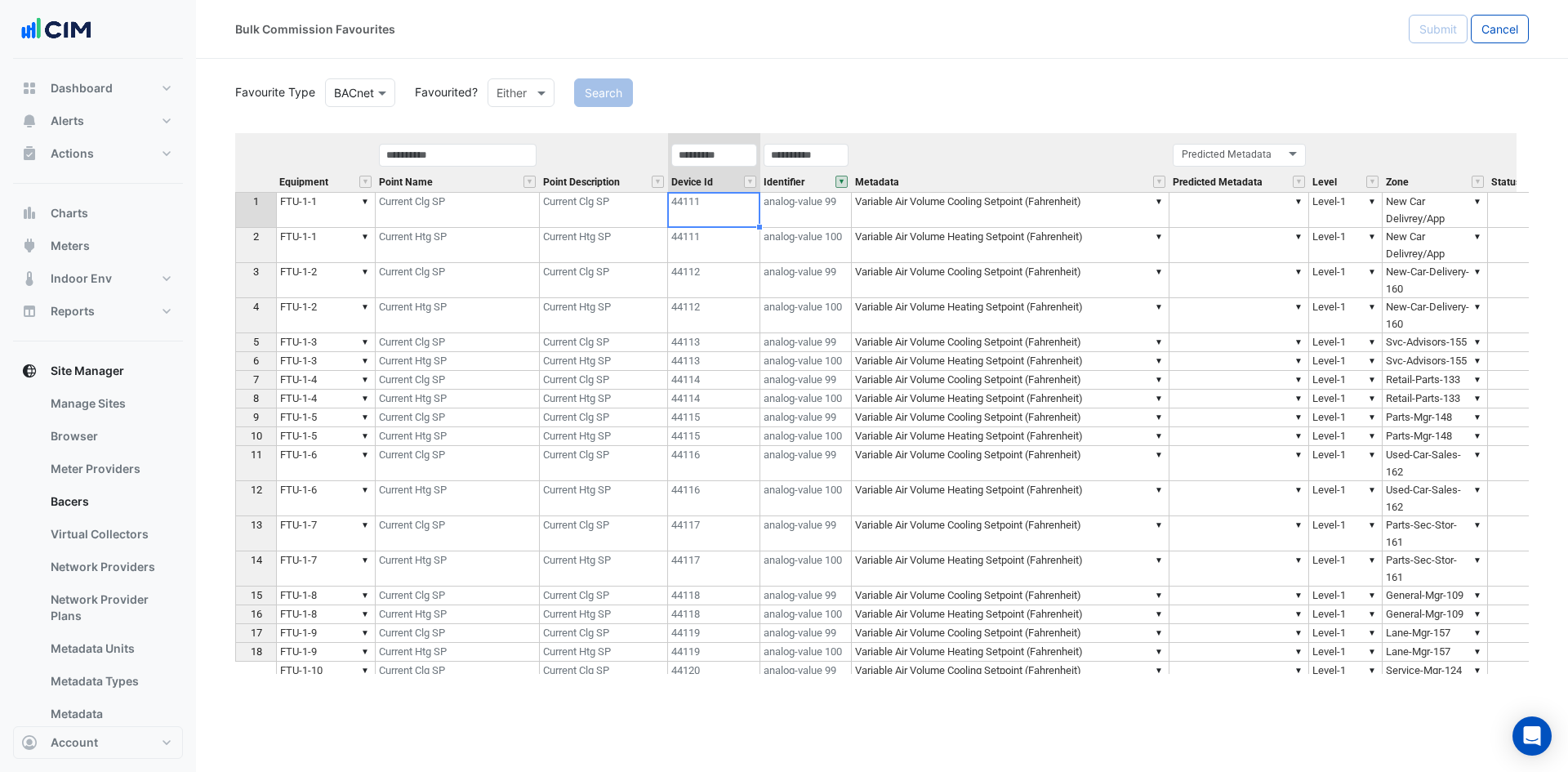
click at [842, 183] on button "" at bounding box center [841, 181] width 12 height 12
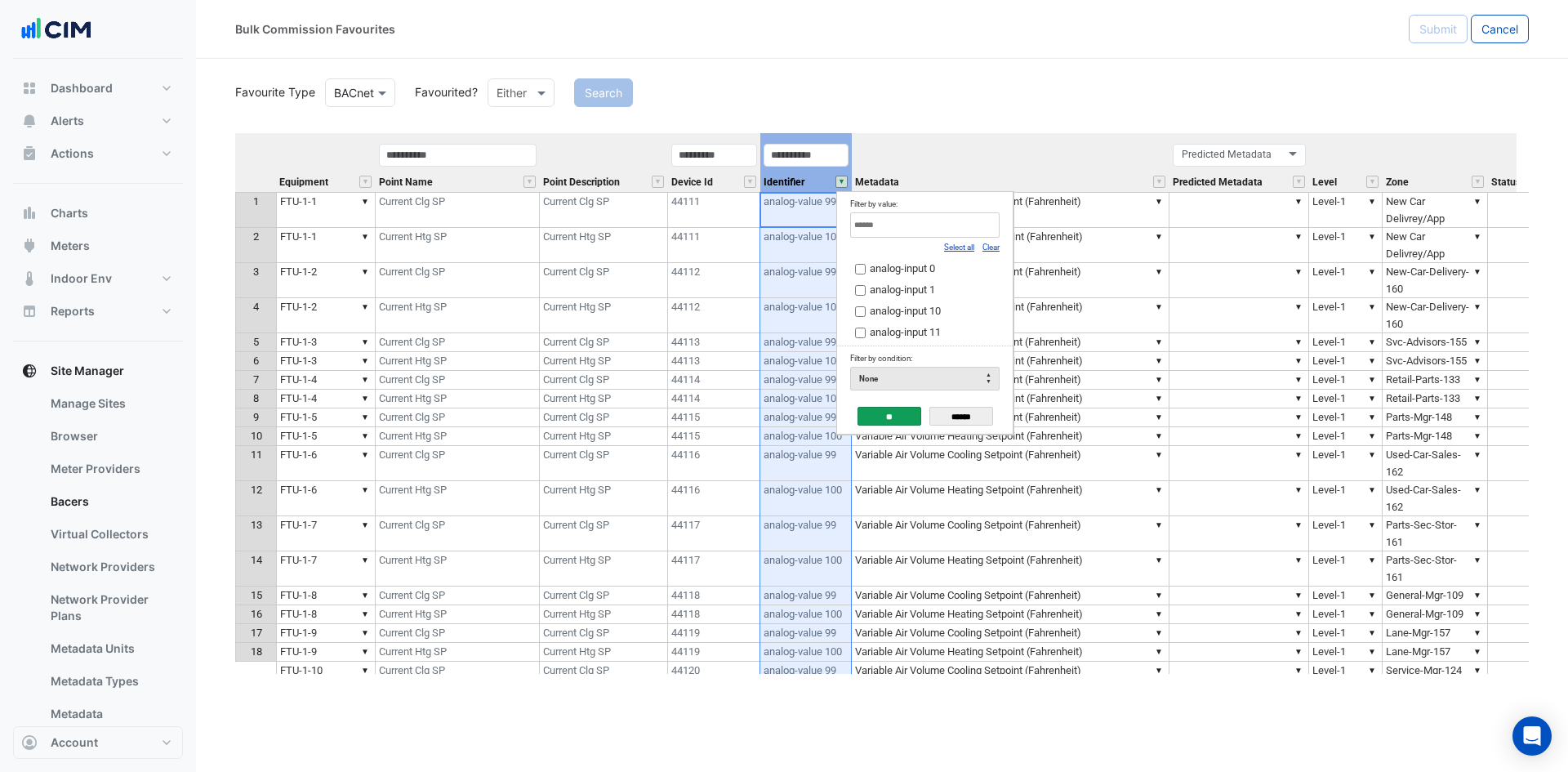
click at [996, 248] on link "Clear" at bounding box center [991, 247] width 17 height 9
click at [962, 222] on input "Filter by value:" at bounding box center [925, 225] width 150 height 26
type input "*"
paste input "**********"
type input "**********"
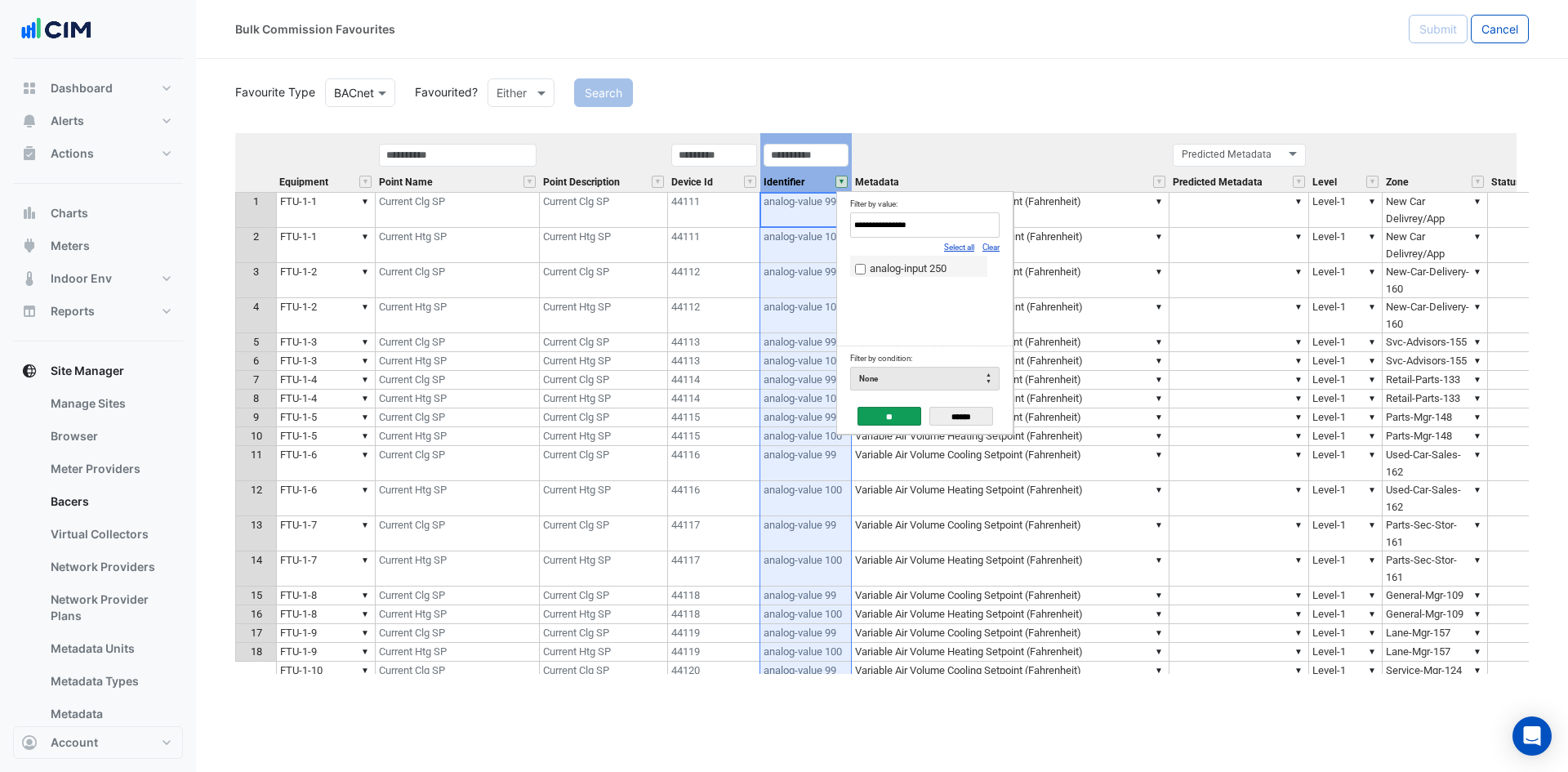
click at [876, 270] on span "analog-input 250" at bounding box center [908, 267] width 77 height 12
click at [878, 418] on input "**" at bounding box center [889, 416] width 63 height 18
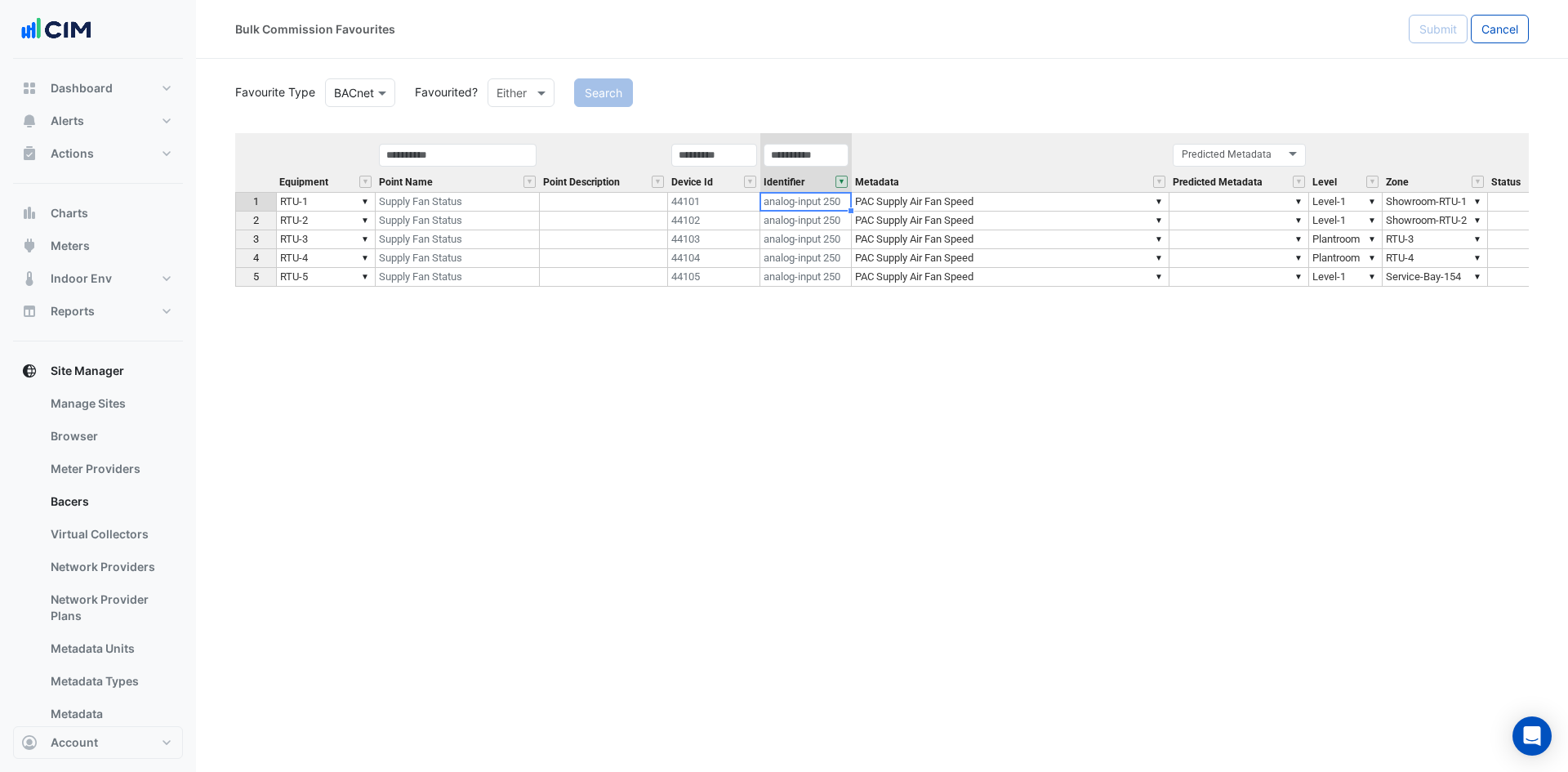
click at [841, 184] on button "" at bounding box center [841, 181] width 12 height 12
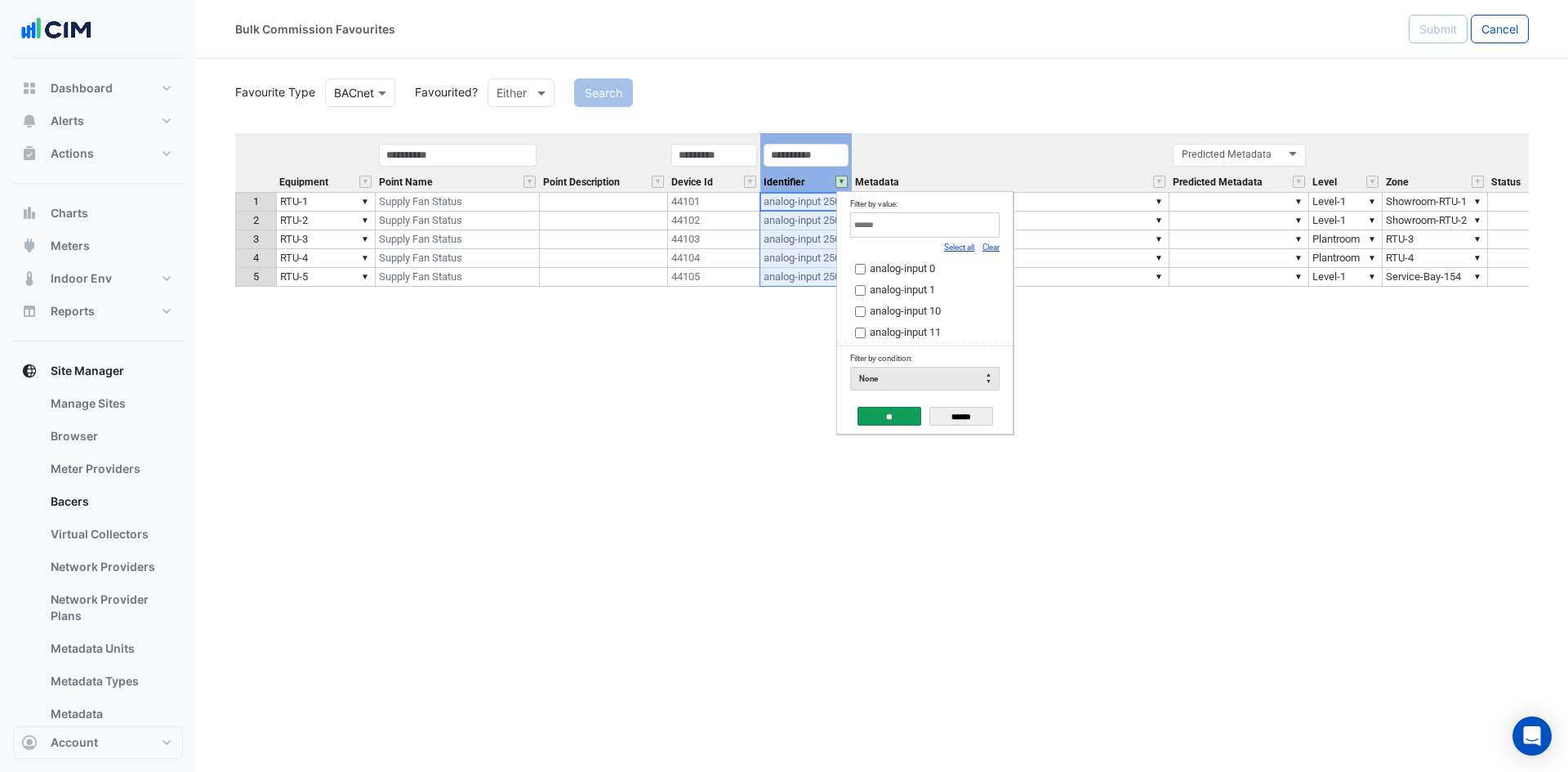
click at [959, 229] on input "Filter by value:" at bounding box center [925, 225] width 150 height 26
click at [998, 249] on link "Clear" at bounding box center [991, 247] width 17 height 9
click at [957, 226] on input "Filter by value:" at bounding box center [925, 225] width 150 height 26
type input "**********"
click at [887, 271] on span "binary-value 76" at bounding box center [905, 267] width 70 height 12
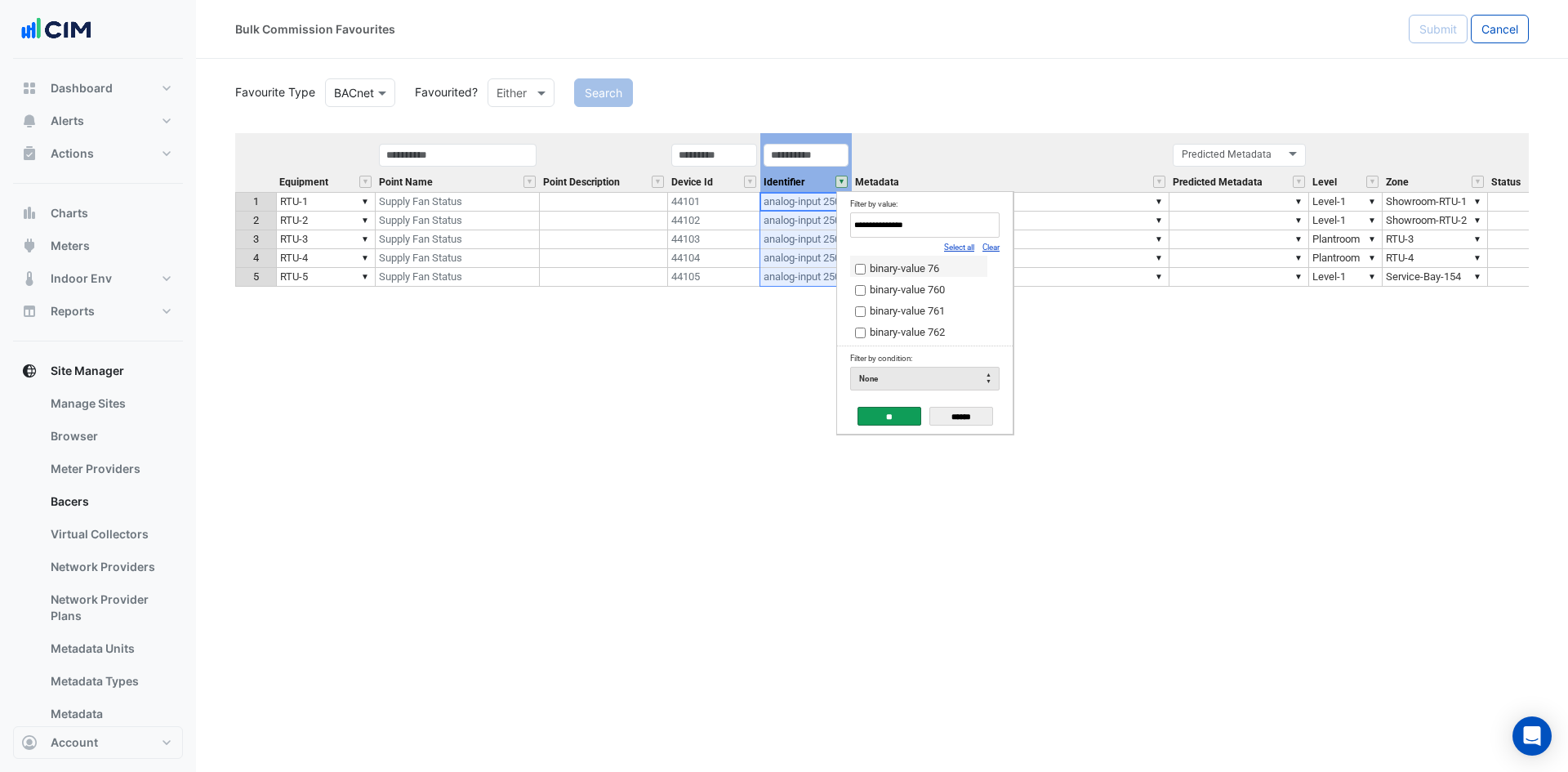
click at [894, 416] on input "**" at bounding box center [889, 416] width 63 height 18
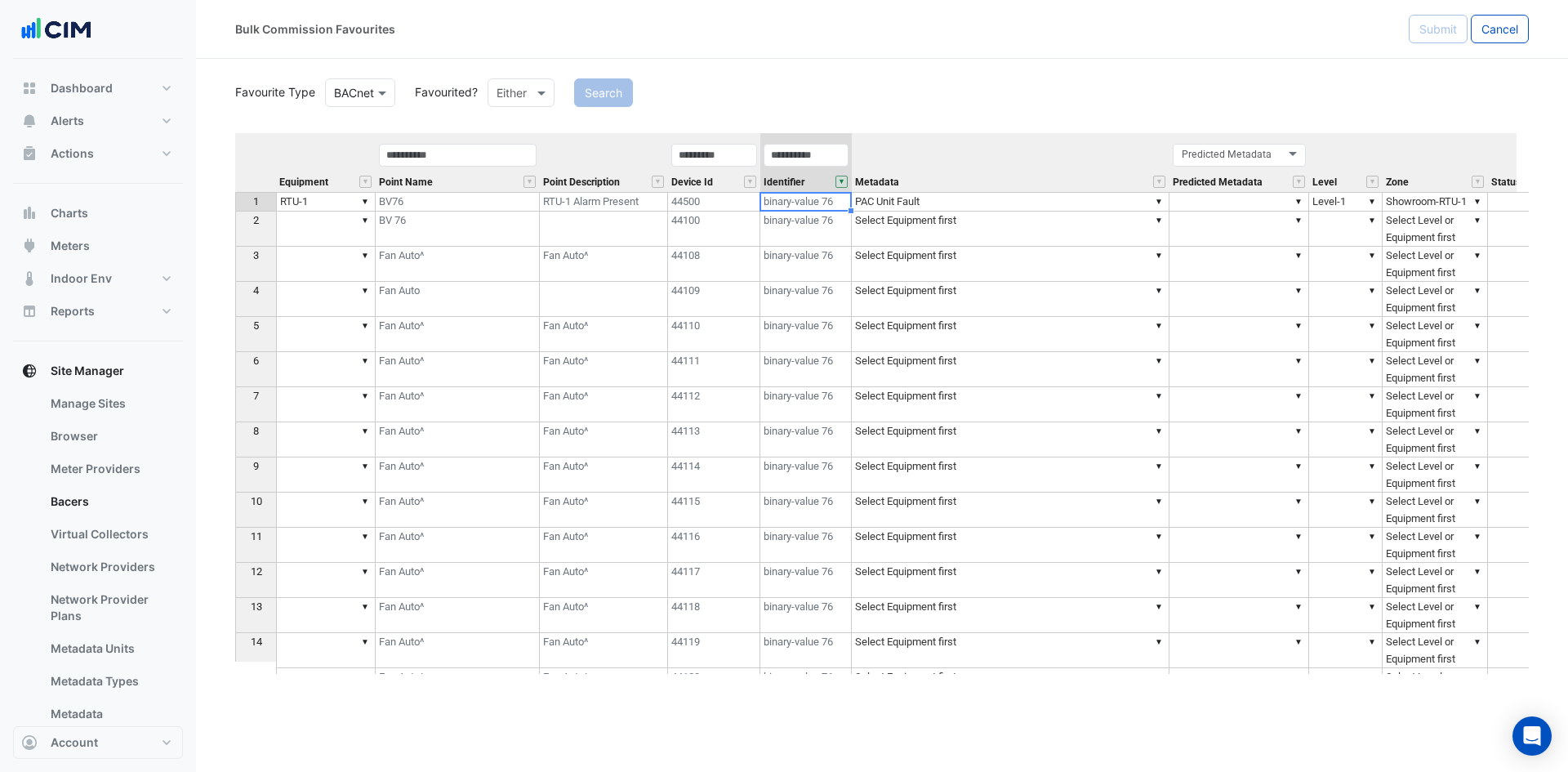
click at [239, 202] on th "1" at bounding box center [255, 201] width 40 height 19
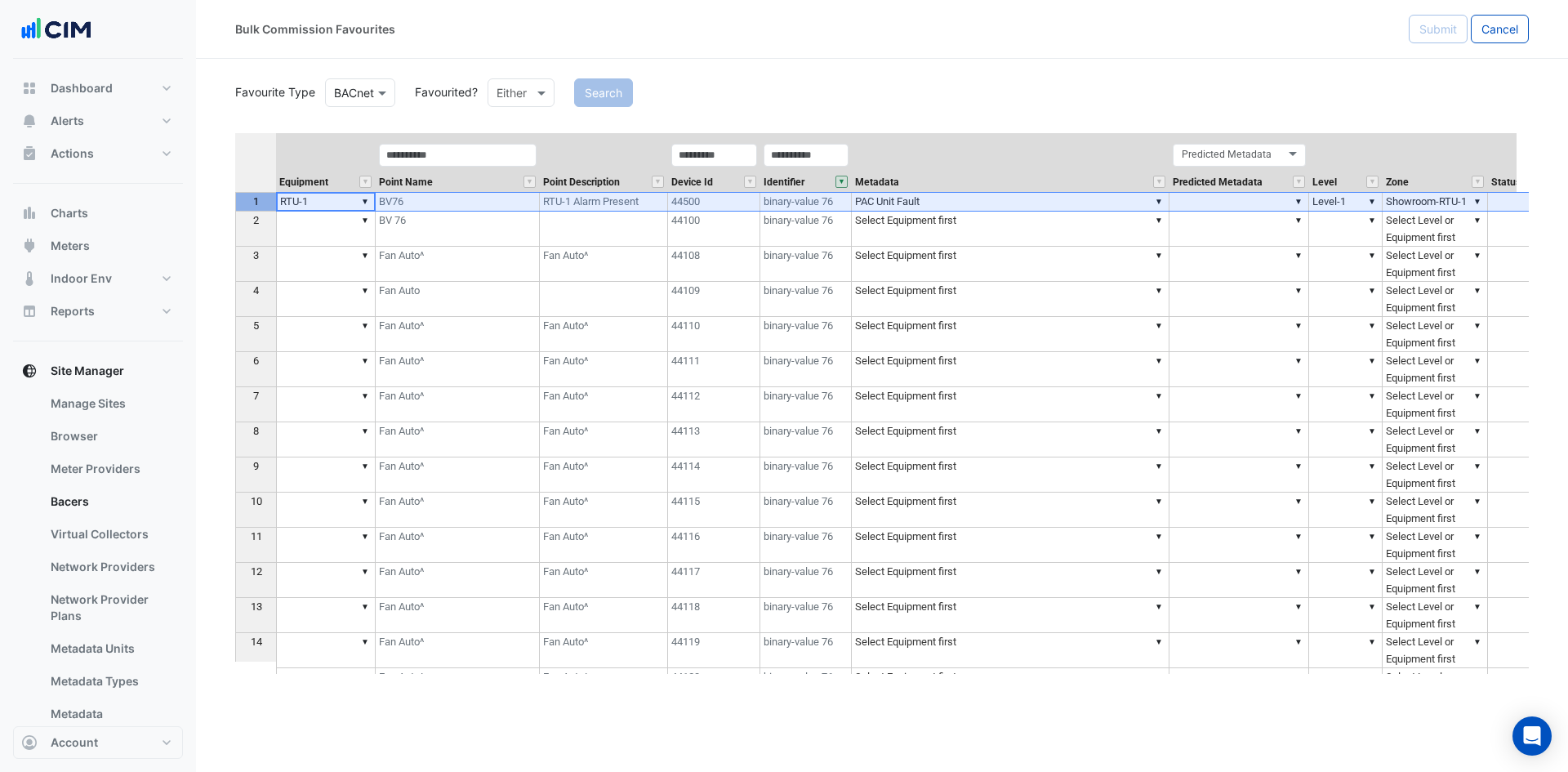
click at [842, 178] on button "" at bounding box center [841, 181] width 12 height 12
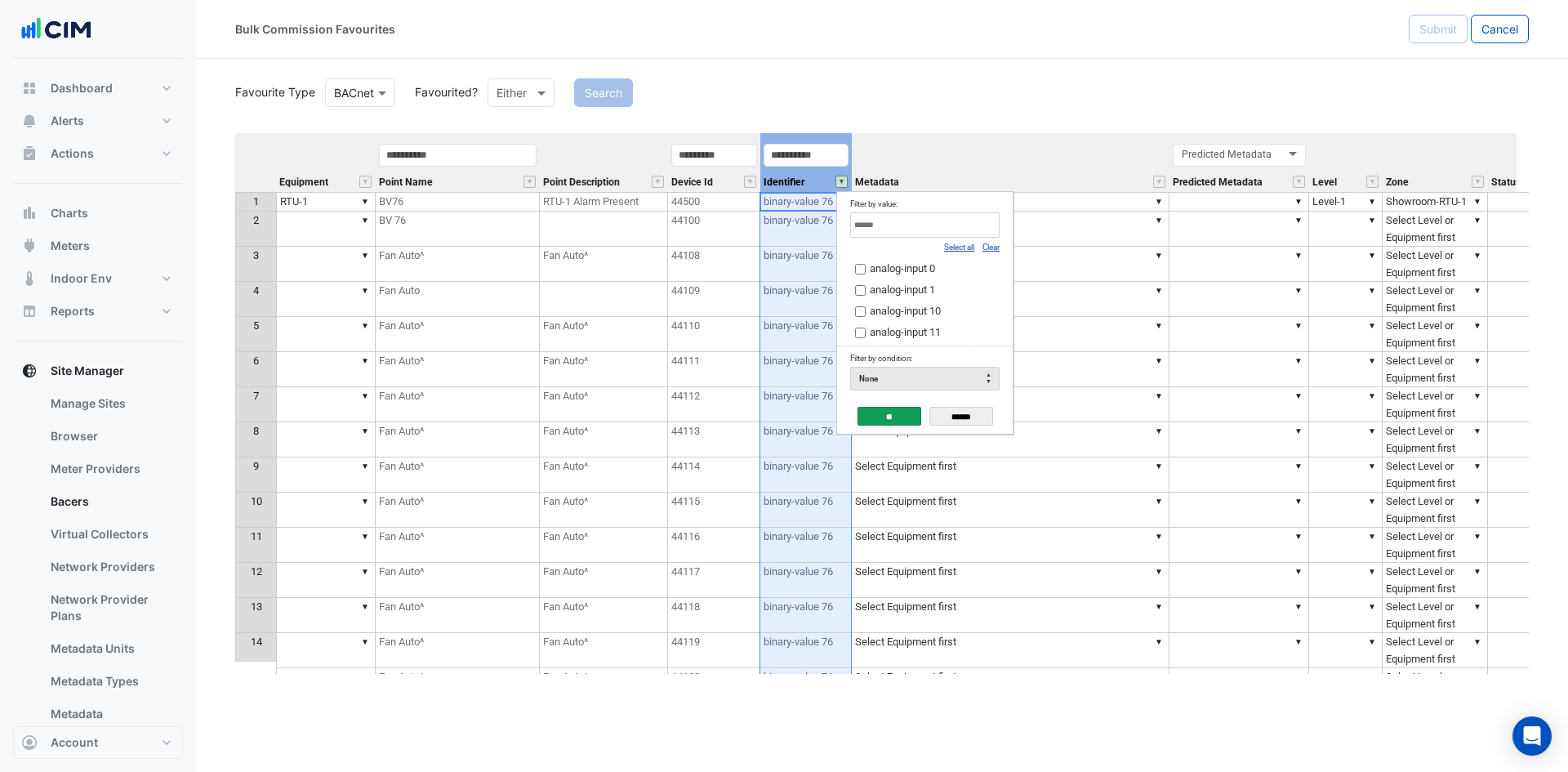
click at [994, 247] on link "Clear" at bounding box center [991, 247] width 17 height 9
click at [940, 221] on input "Filter by value:" at bounding box center [925, 225] width 150 height 26
type input "**********"
click at [908, 271] on span "binary-value 40" at bounding box center [905, 267] width 70 height 12
click at [887, 414] on input "**" at bounding box center [889, 416] width 63 height 18
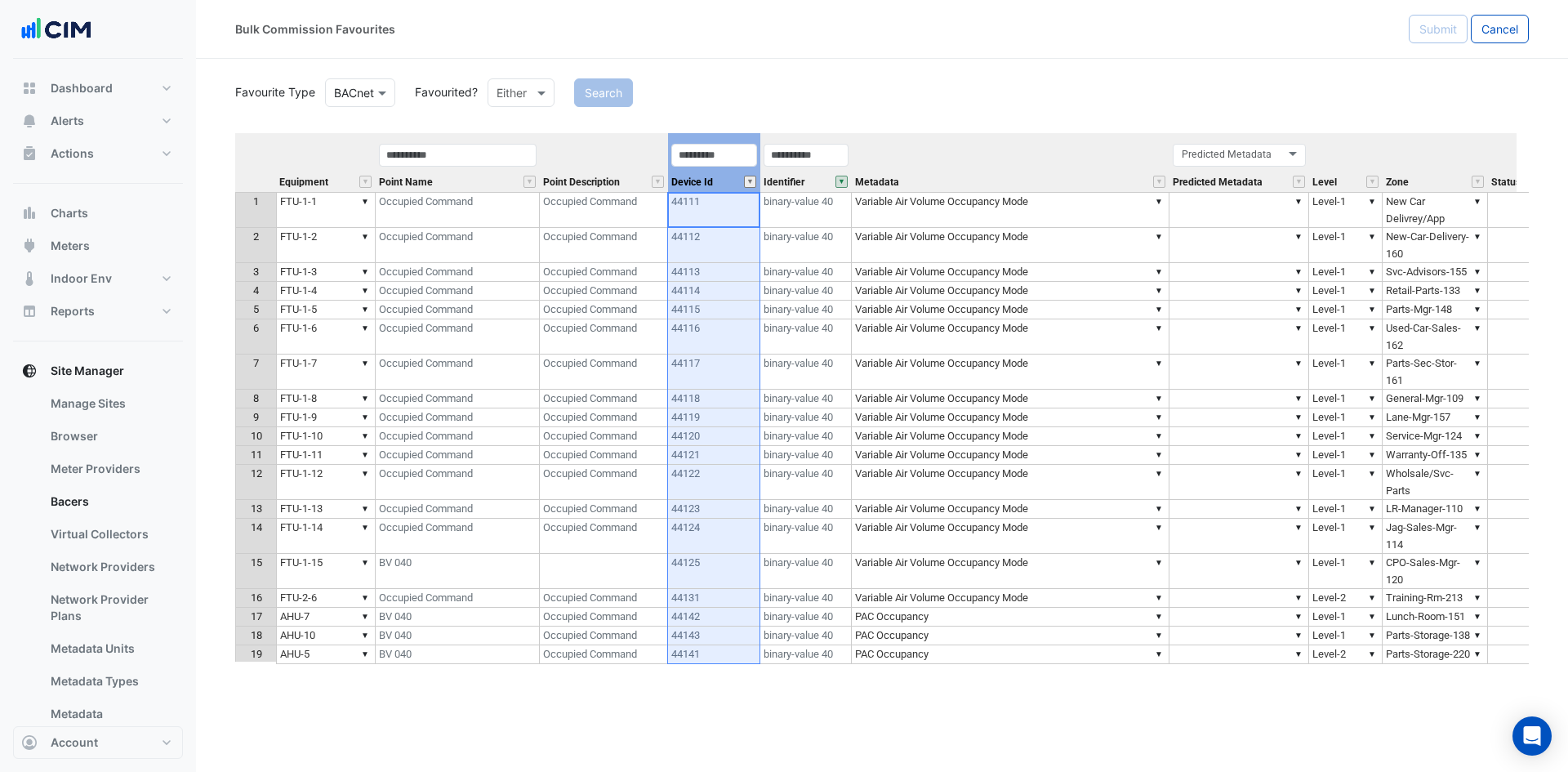
click at [750, 187] on button "" at bounding box center [750, 181] width 12 height 12
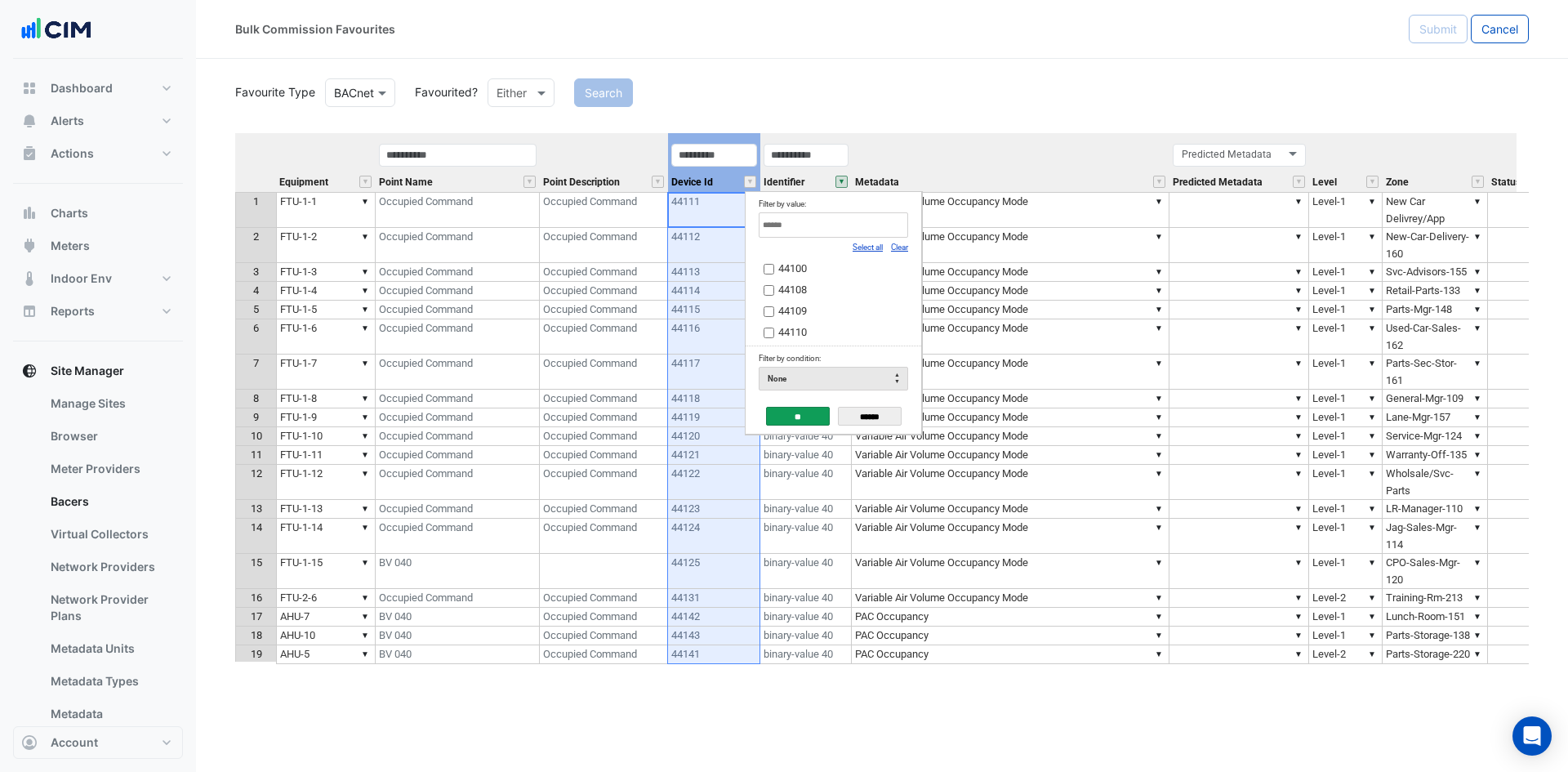
click at [897, 247] on link "Clear" at bounding box center [899, 247] width 17 height 9
click at [880, 233] on input "Filter by value:" at bounding box center [833, 225] width 150 height 26
type input "*****"
click at [807, 259] on td "44137" at bounding box center [827, 266] width 137 height 21
click at [782, 275] on span "44137" at bounding box center [792, 267] width 28 height 12
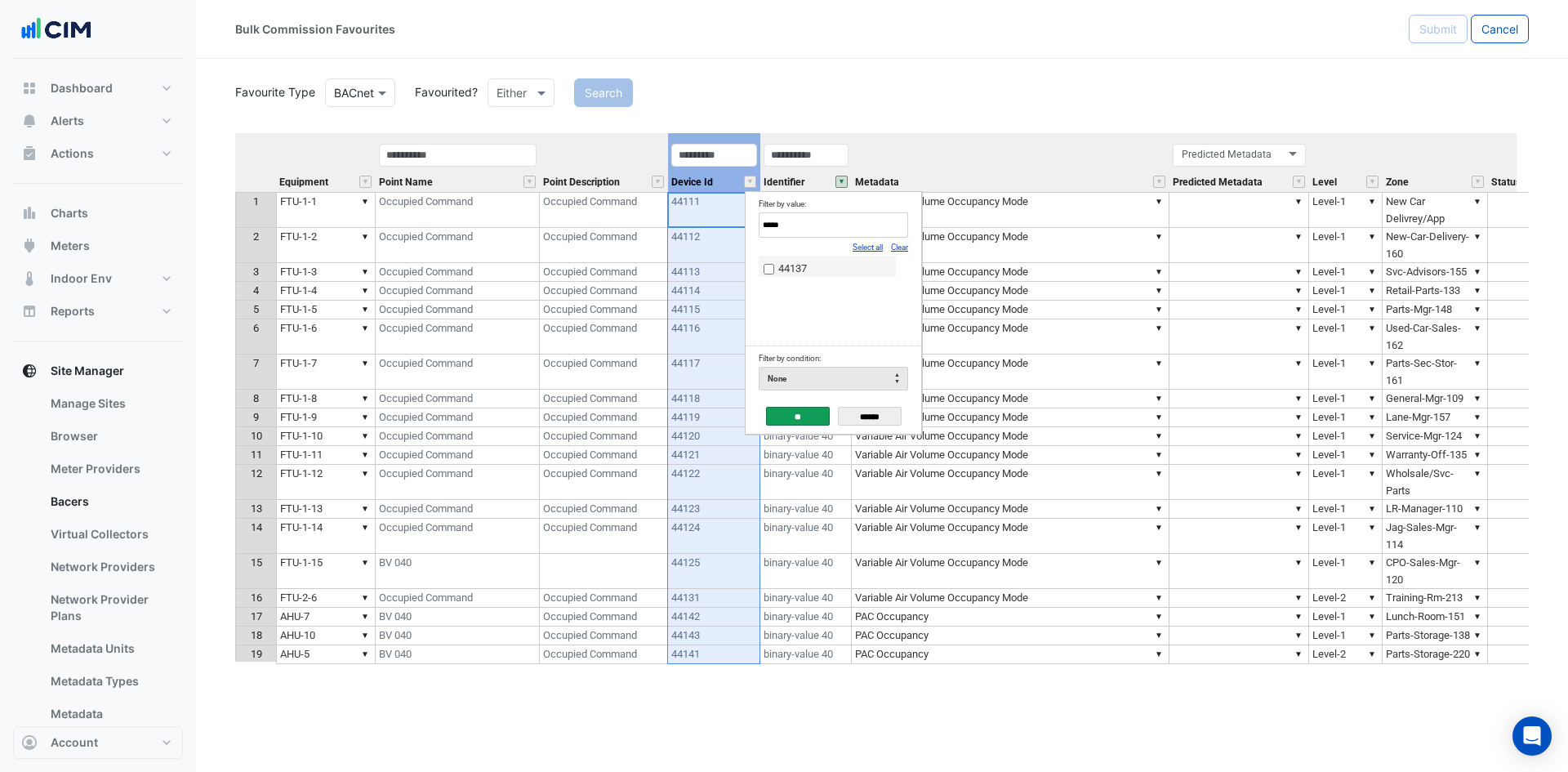
click at [803, 414] on input "**" at bounding box center [797, 416] width 63 height 18
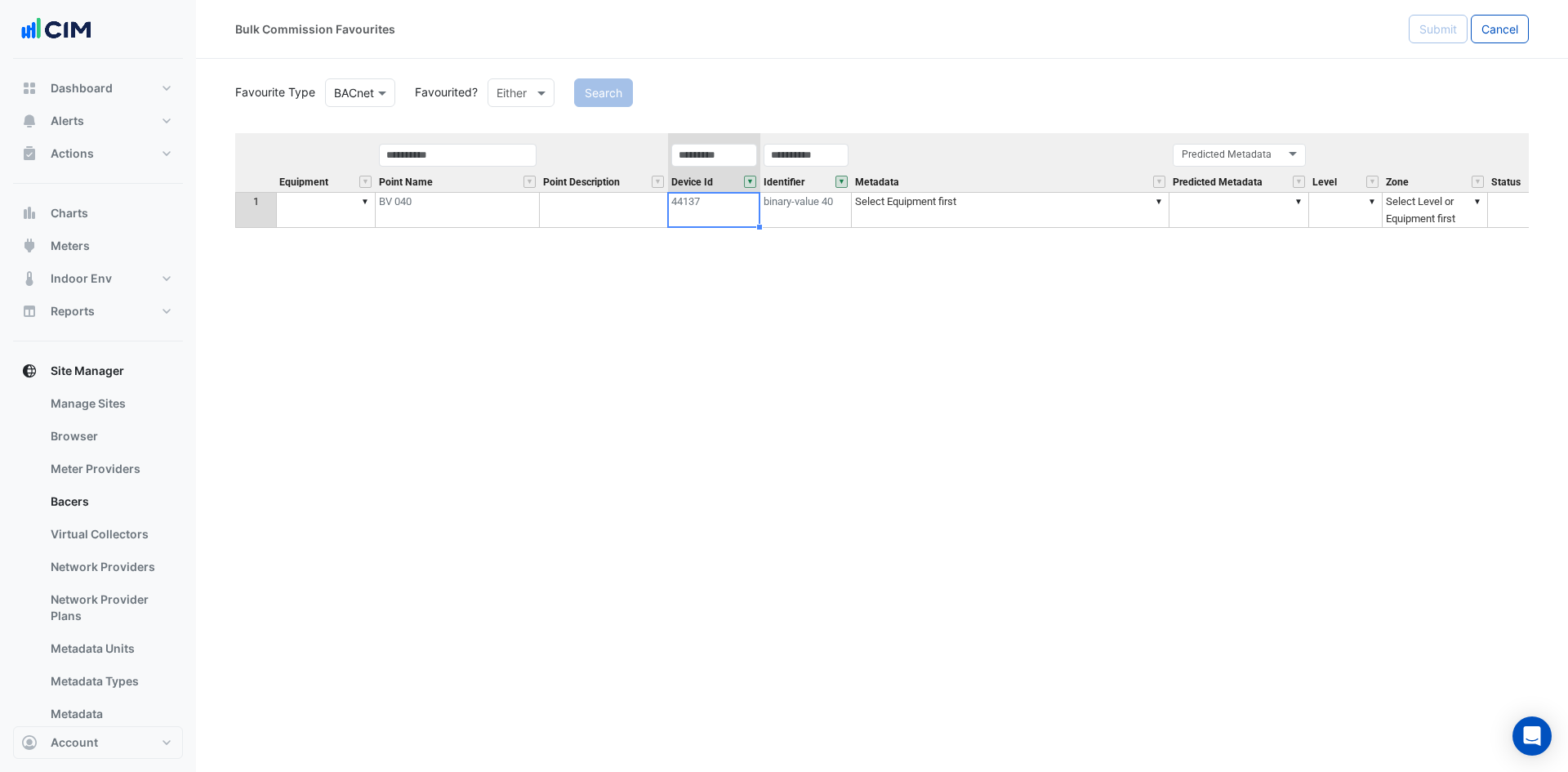
click at [295, 211] on td "▼" at bounding box center [326, 210] width 99 height 36
type textarea "*"
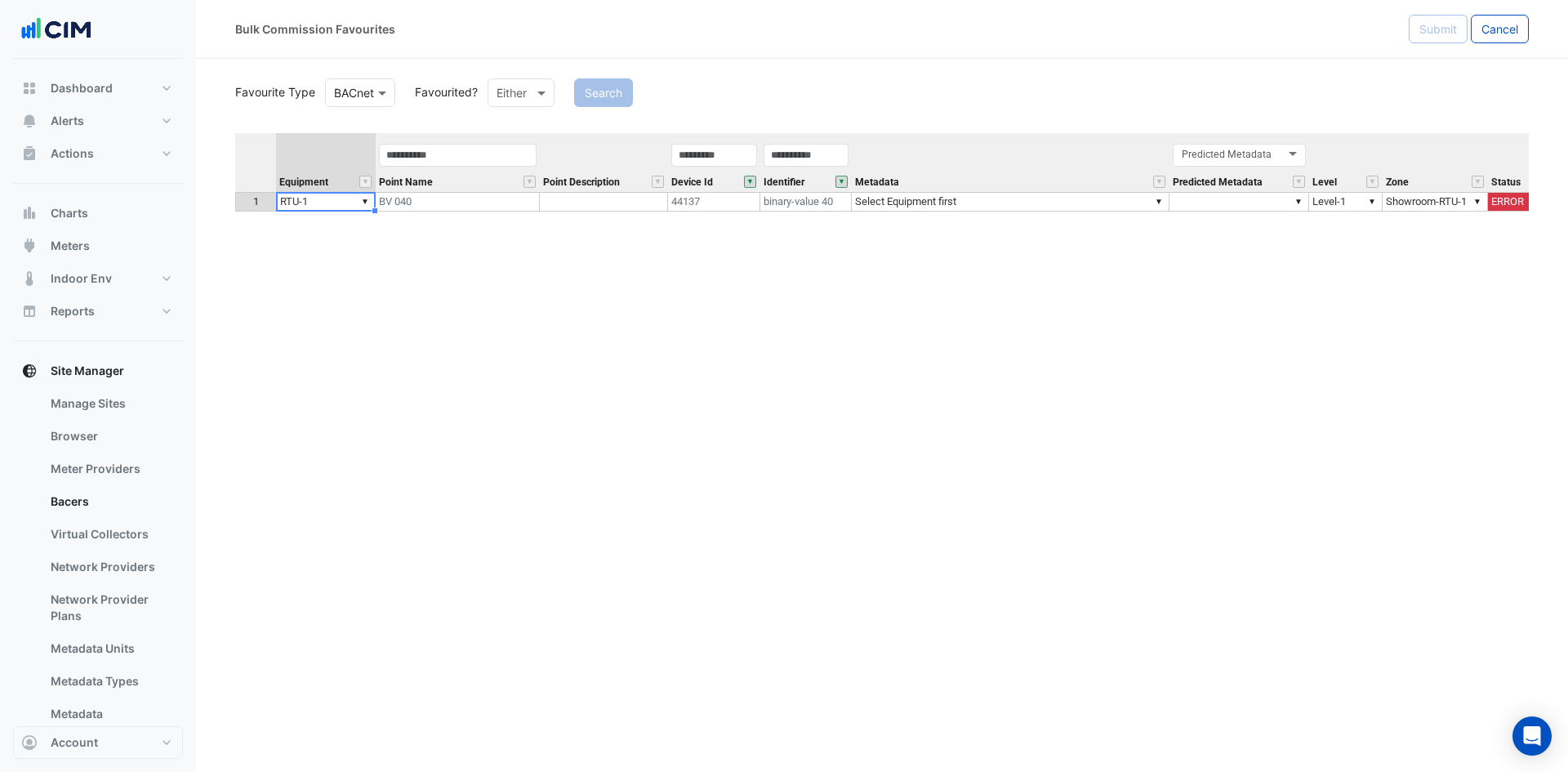
click at [308, 243] on div "Equipment Point Name Point Description Device Id Identifier Metadata Predicted …" at bounding box center [882, 403] width 1293 height 541
type textarea "*****"
click at [977, 196] on td "▼ Select Equipment first" at bounding box center [1010, 201] width 318 height 19
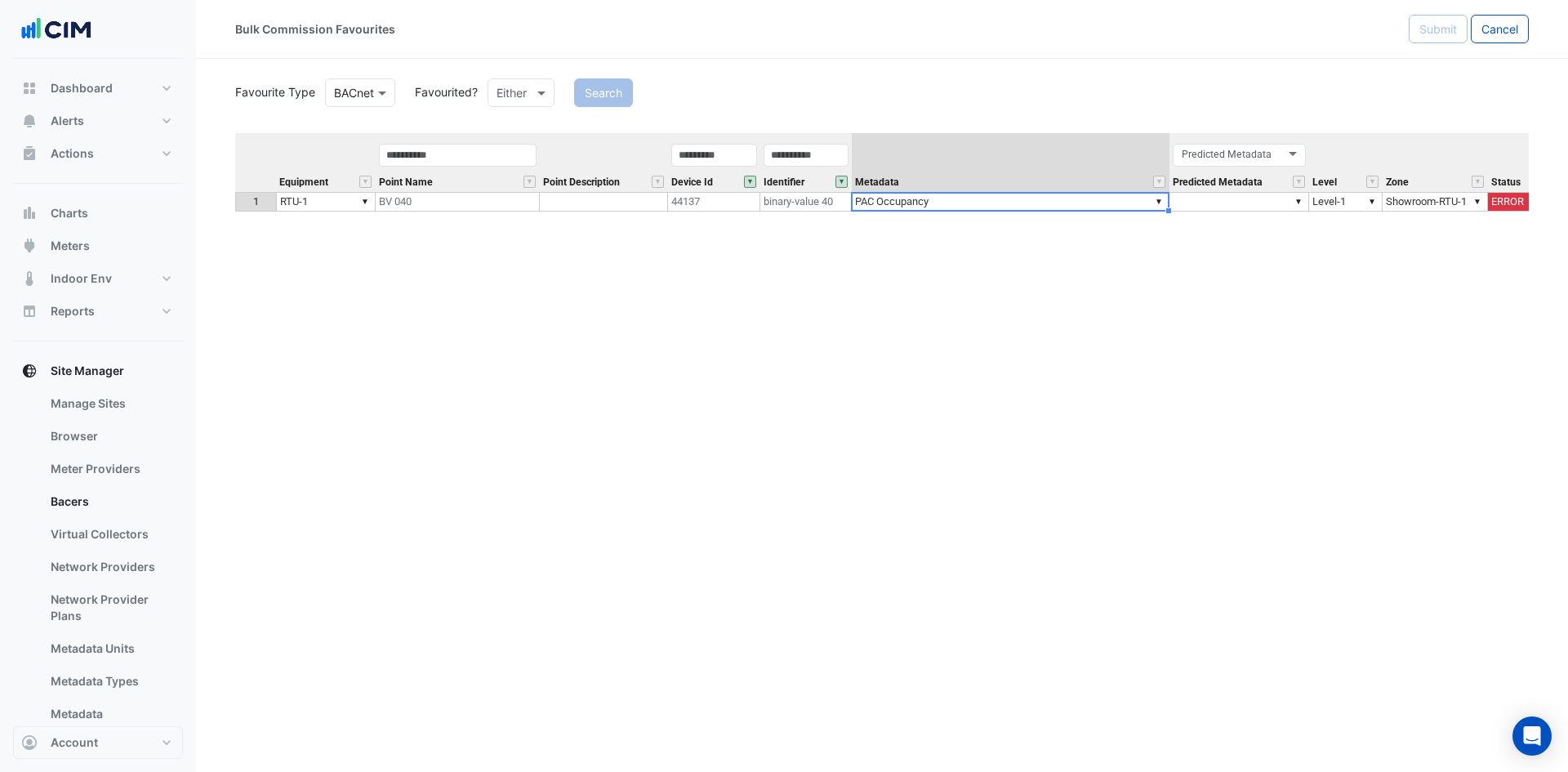
click at [925, 227] on div "**********" at bounding box center [882, 403] width 1293 height 541
type textarea "**********"
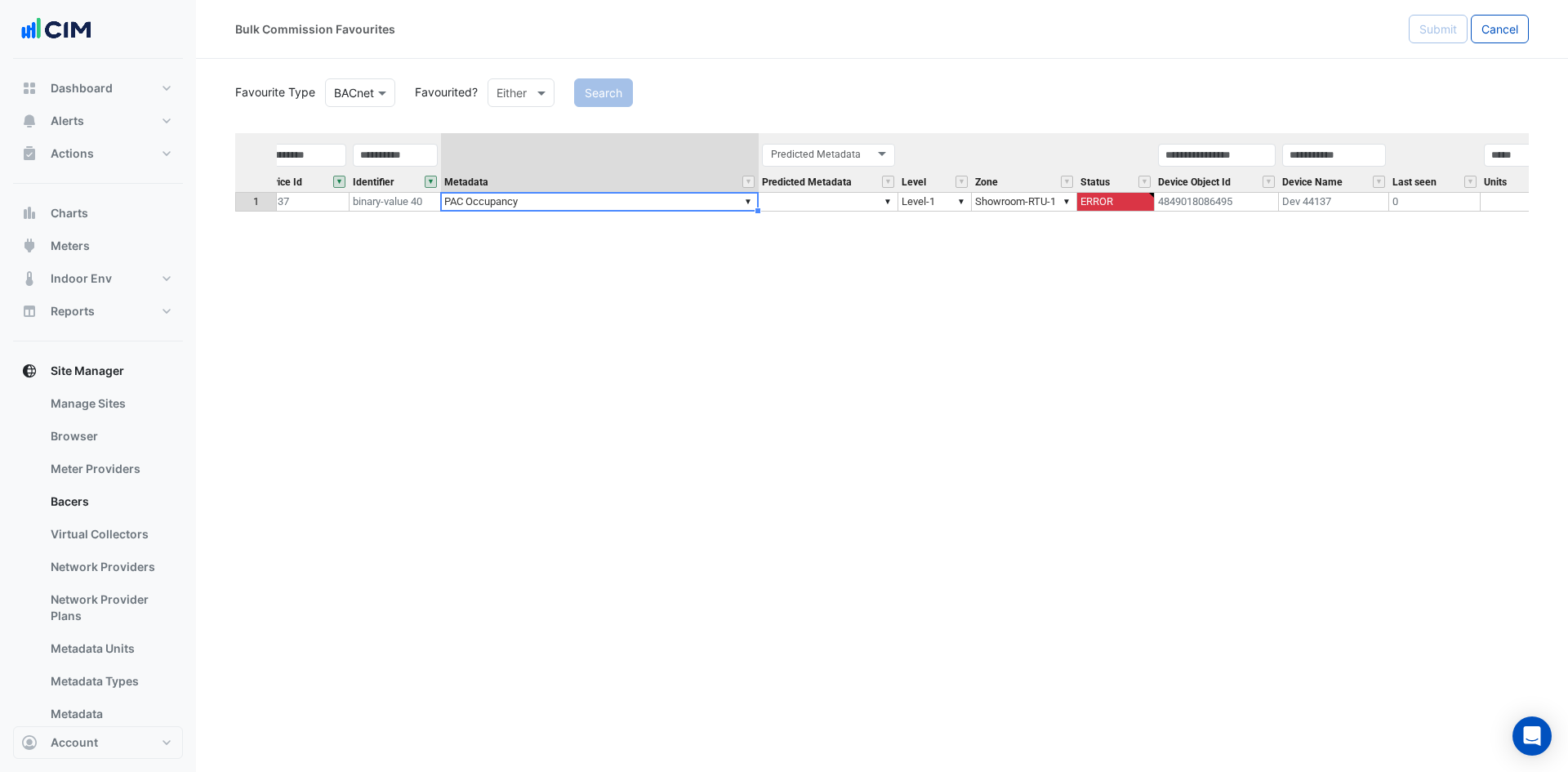
scroll to position [0, 491]
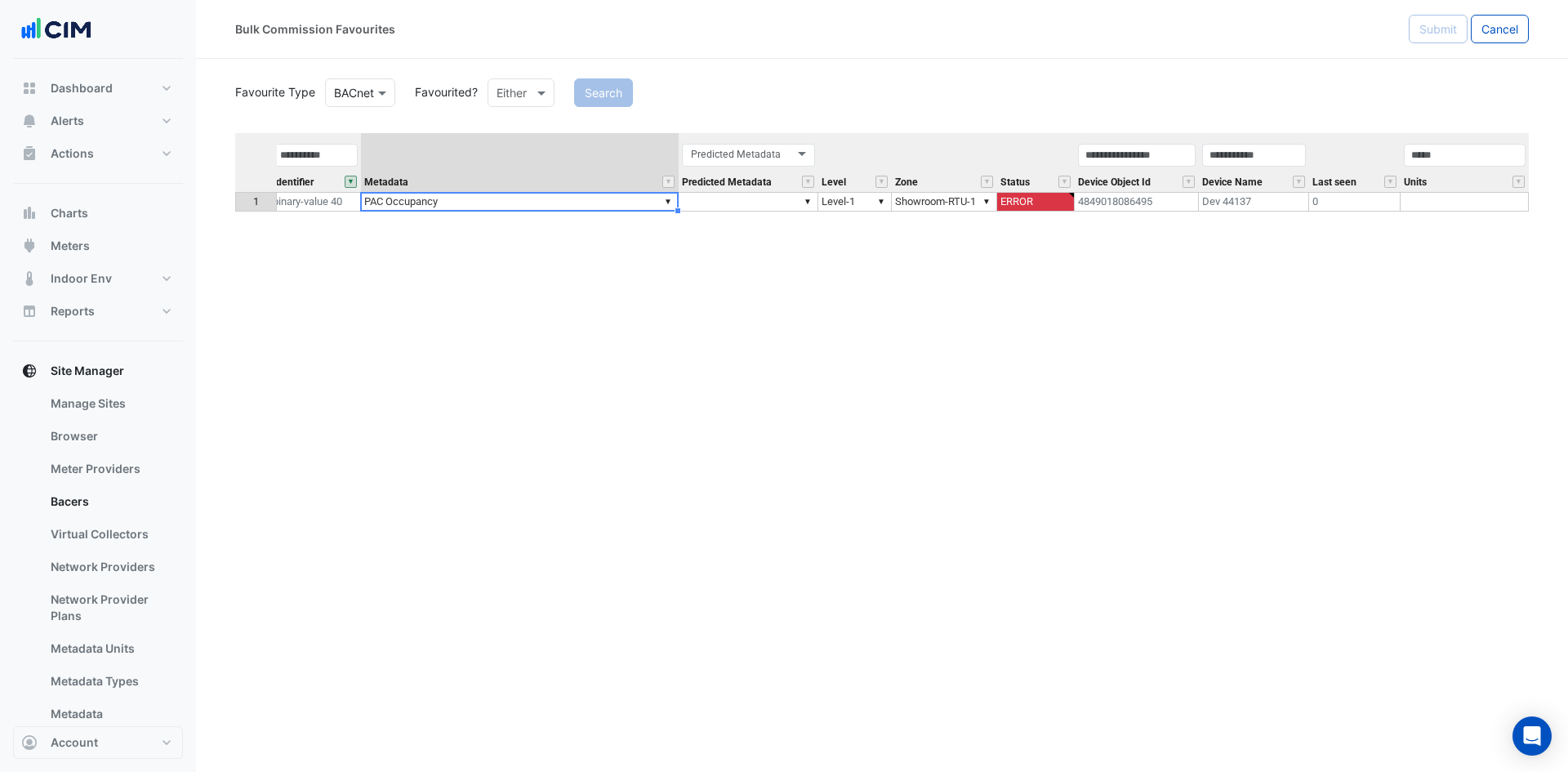
type textarea "**********"
drag, startPoint x: 992, startPoint y: 142, endPoint x: 1057, endPoint y: 149, distance: 65.4
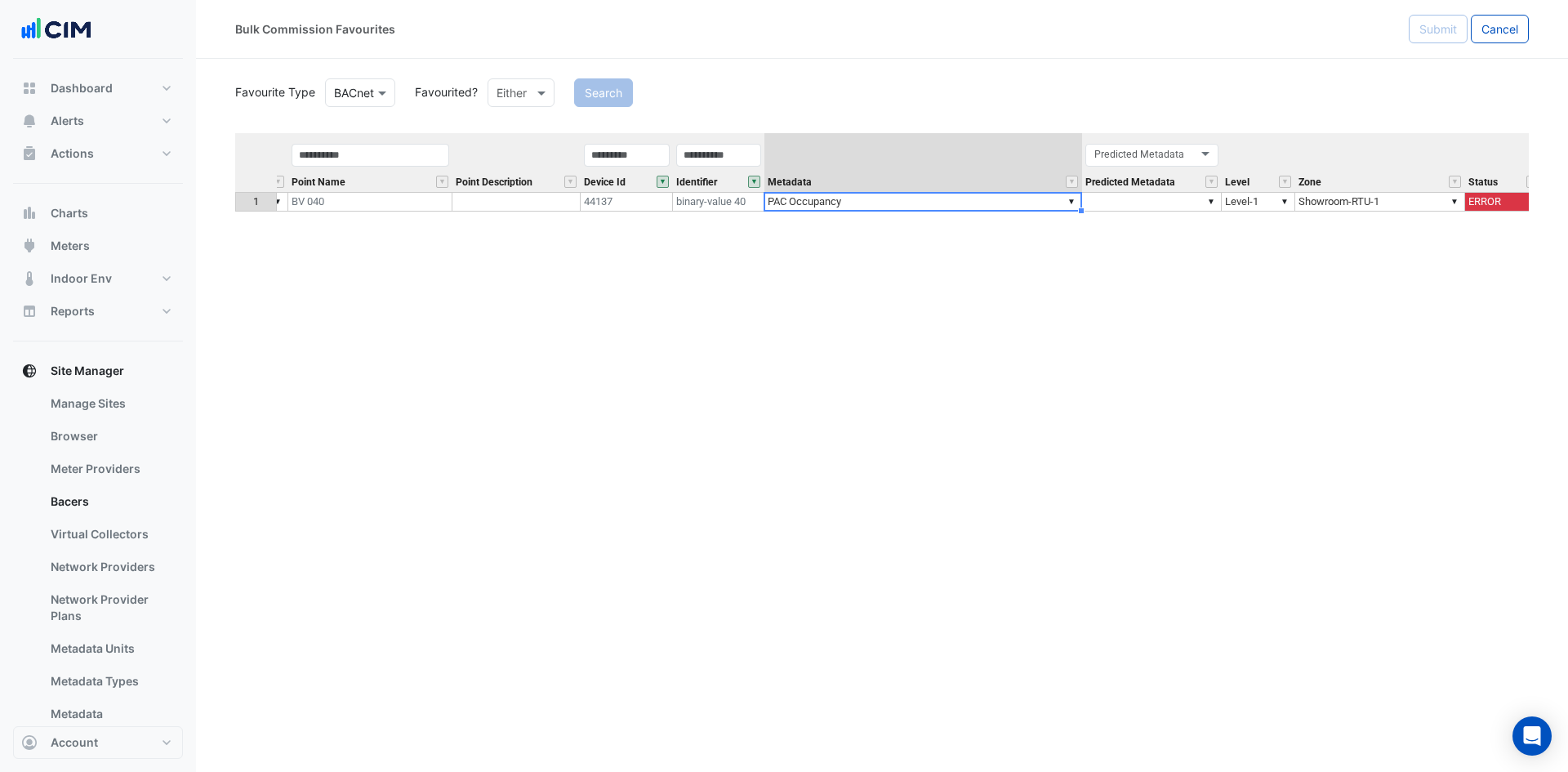
scroll to position [0, 75]
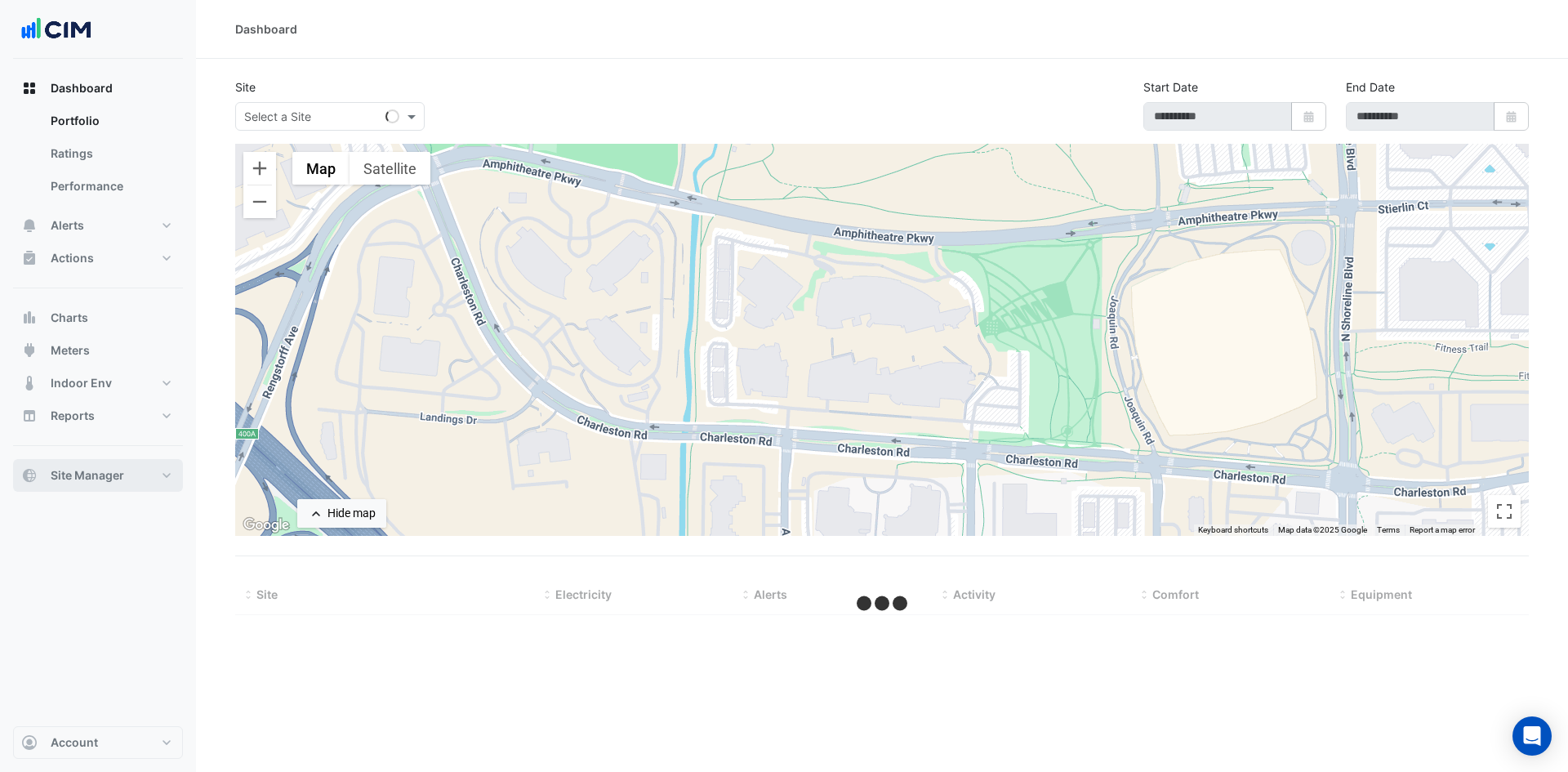
click at [174, 470] on button "Site Manager" at bounding box center [97, 476] width 170 height 33
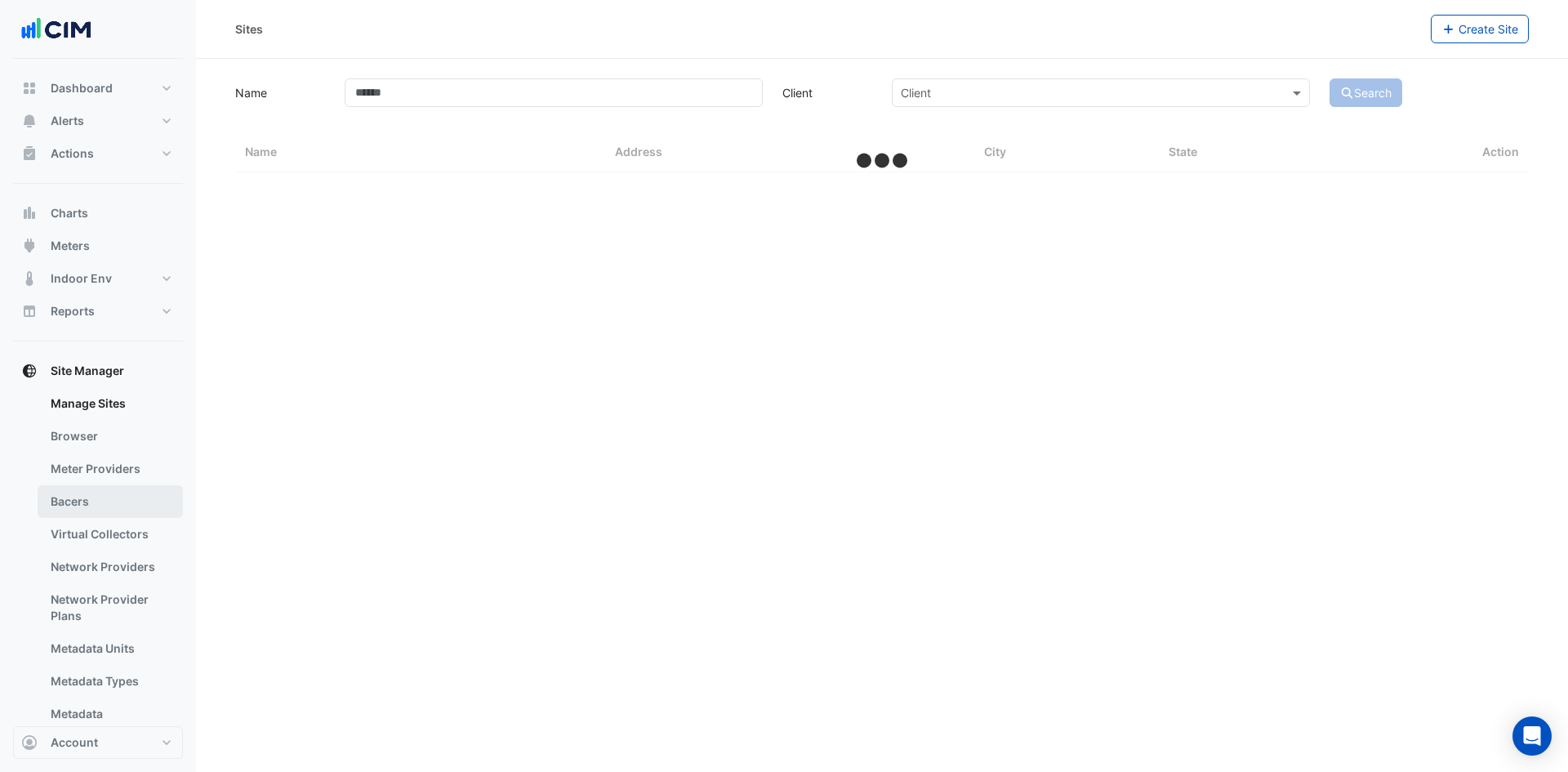
click at [101, 499] on link "Bacers" at bounding box center [110, 502] width 145 height 33
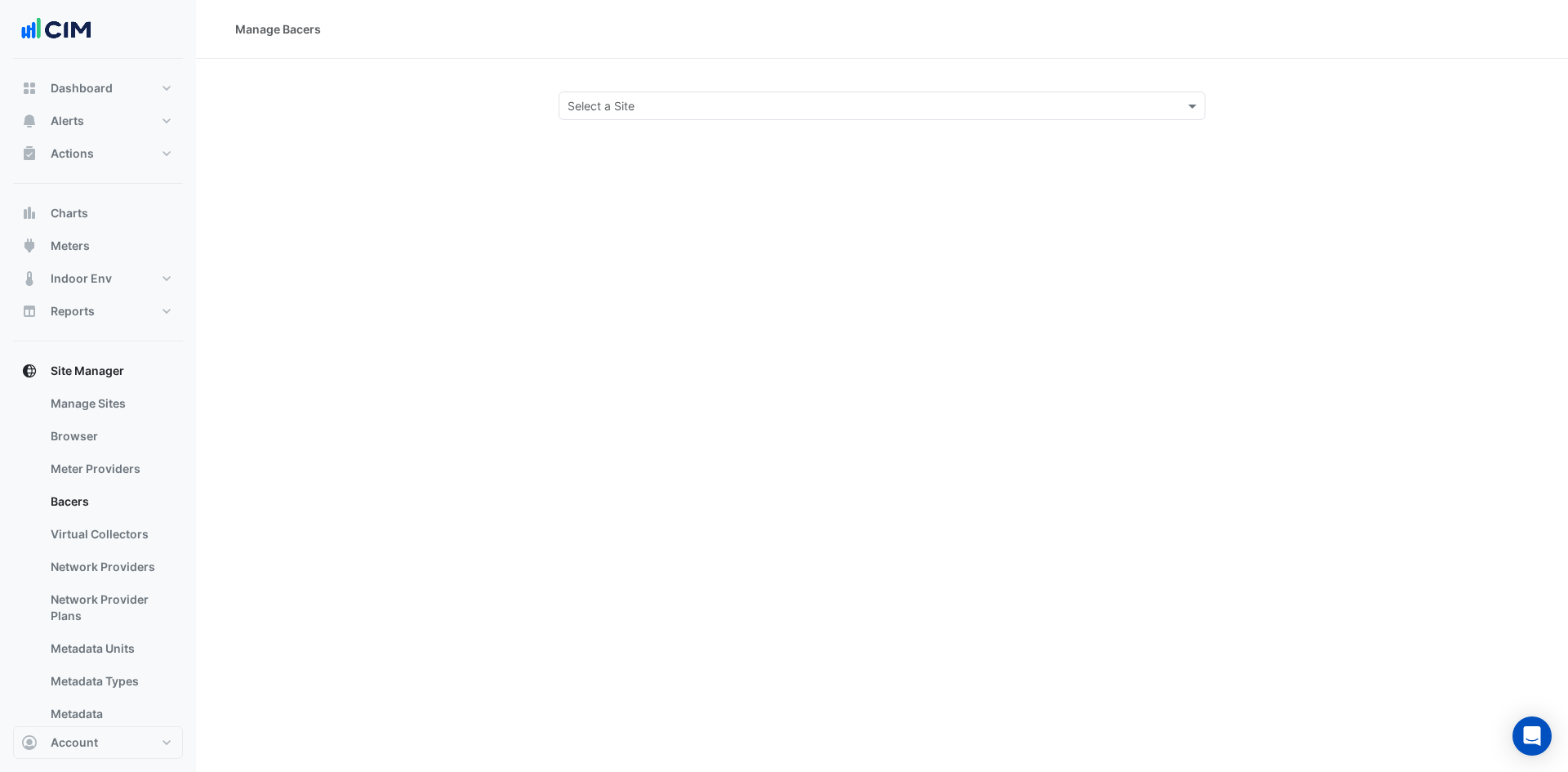
click at [626, 105] on input "text" at bounding box center [865, 107] width 596 height 17
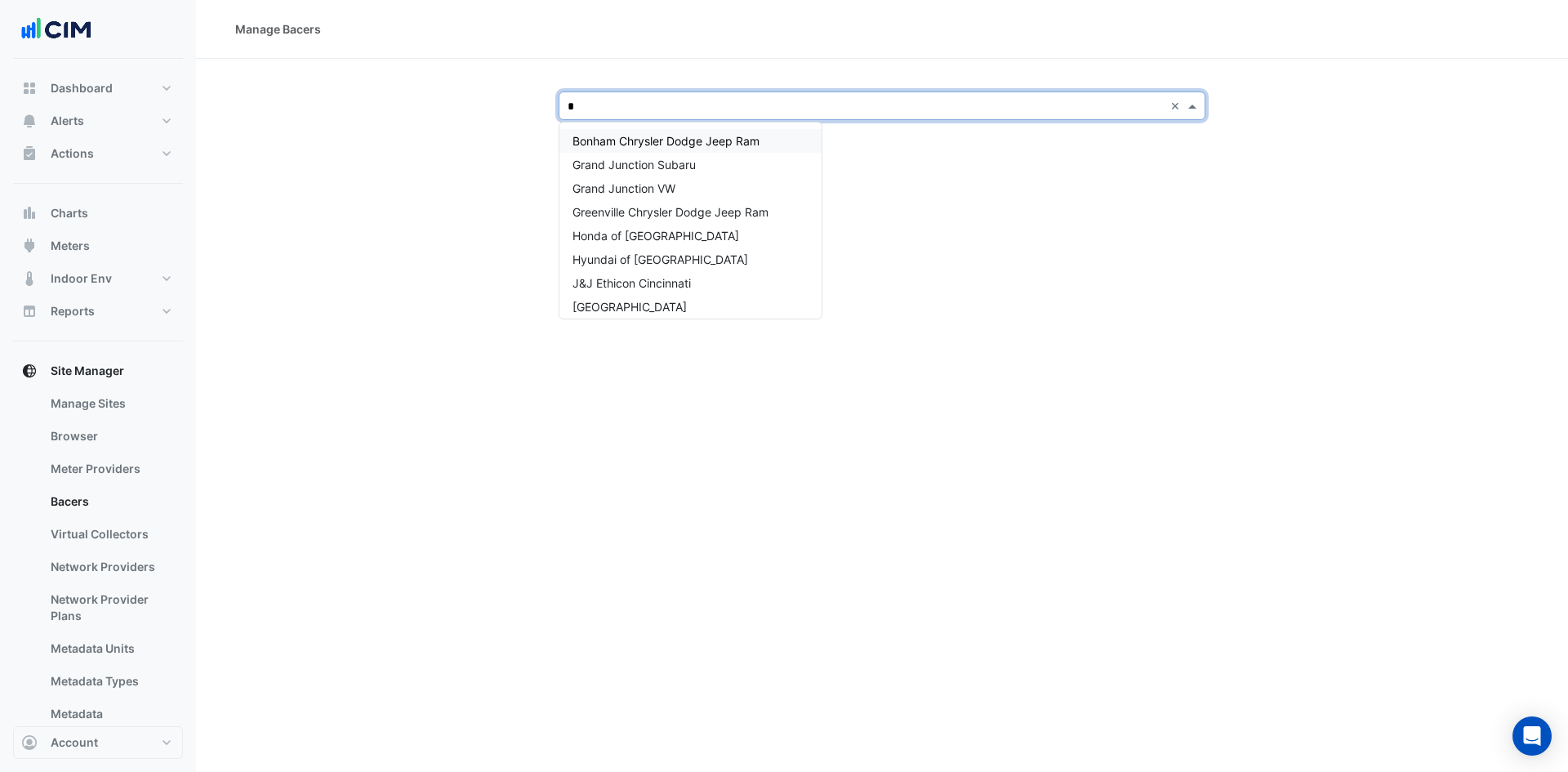
type input "**"
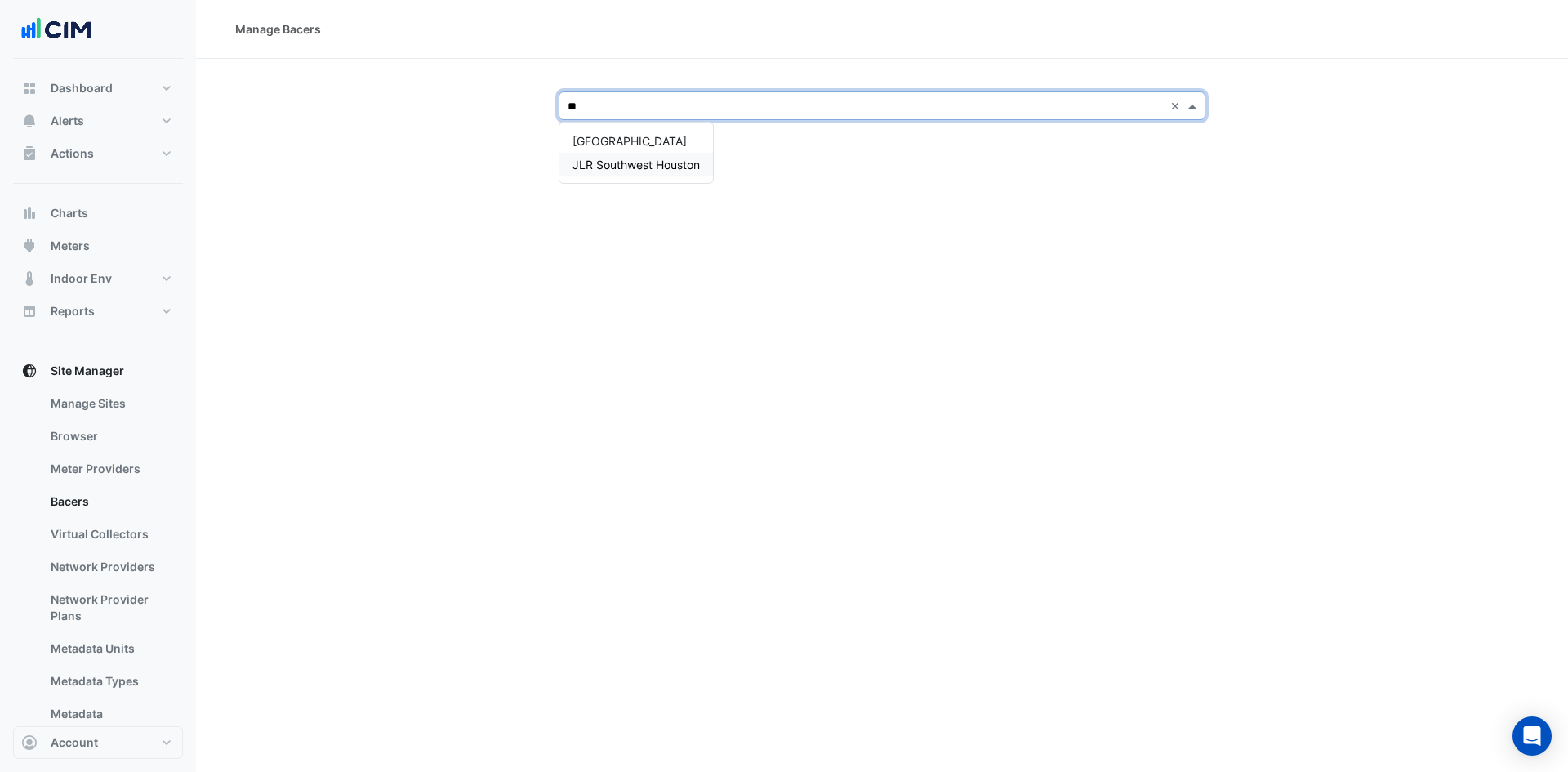
click at [630, 164] on span "JLR Southwest Houston" at bounding box center [636, 165] width 128 height 14
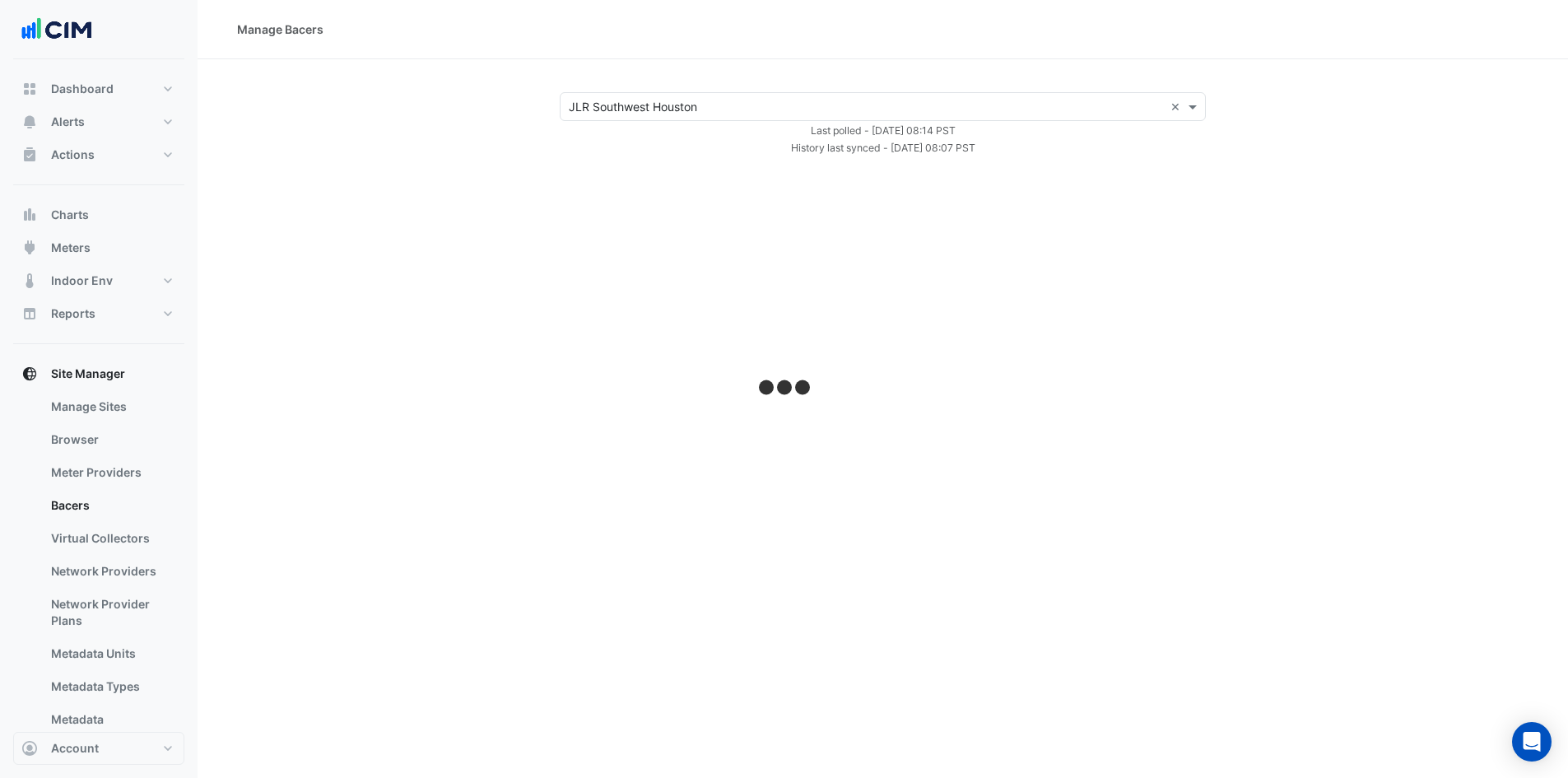
select select "***"
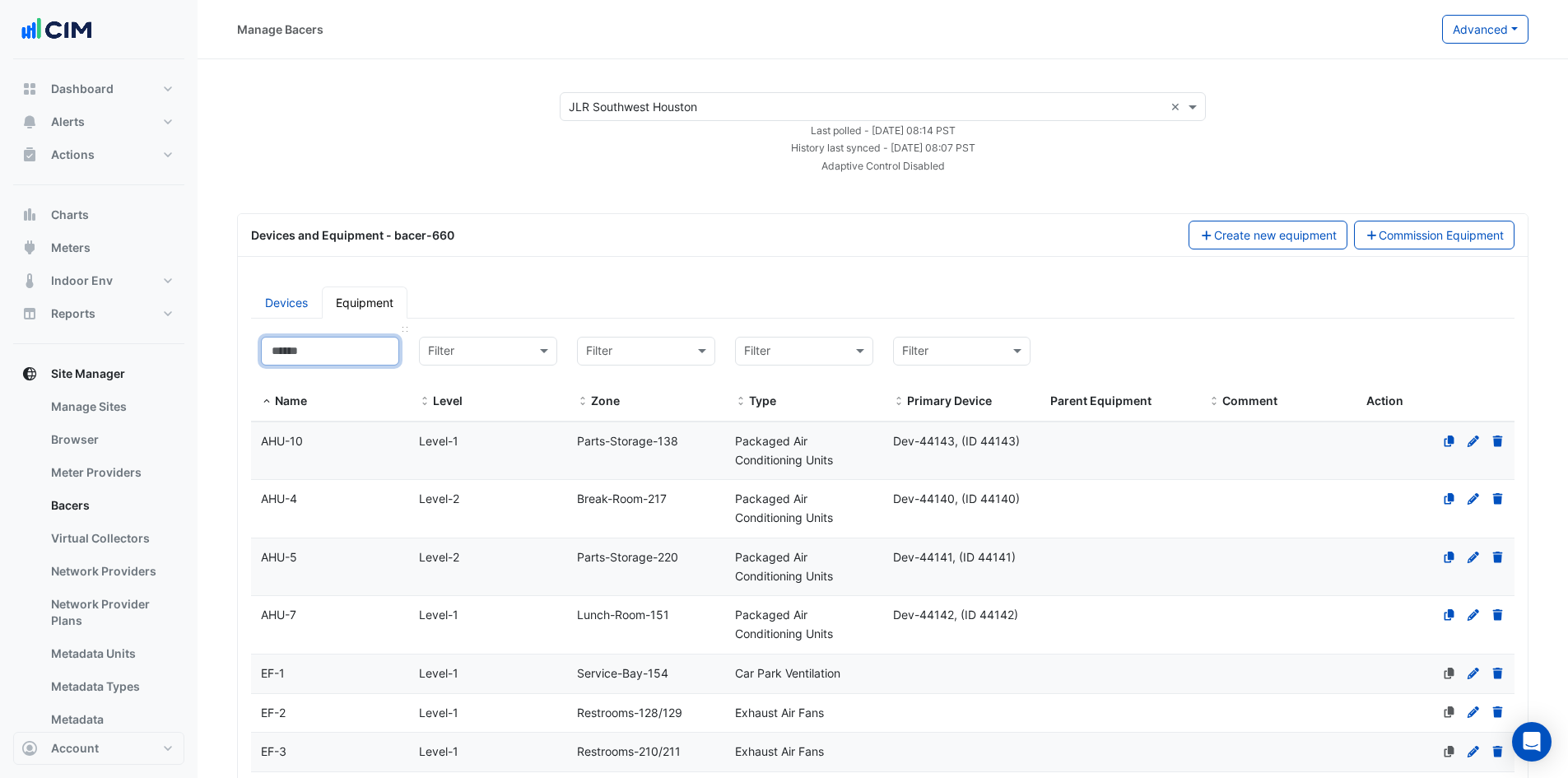
click at [353, 353] on input at bounding box center [330, 351] width 138 height 29
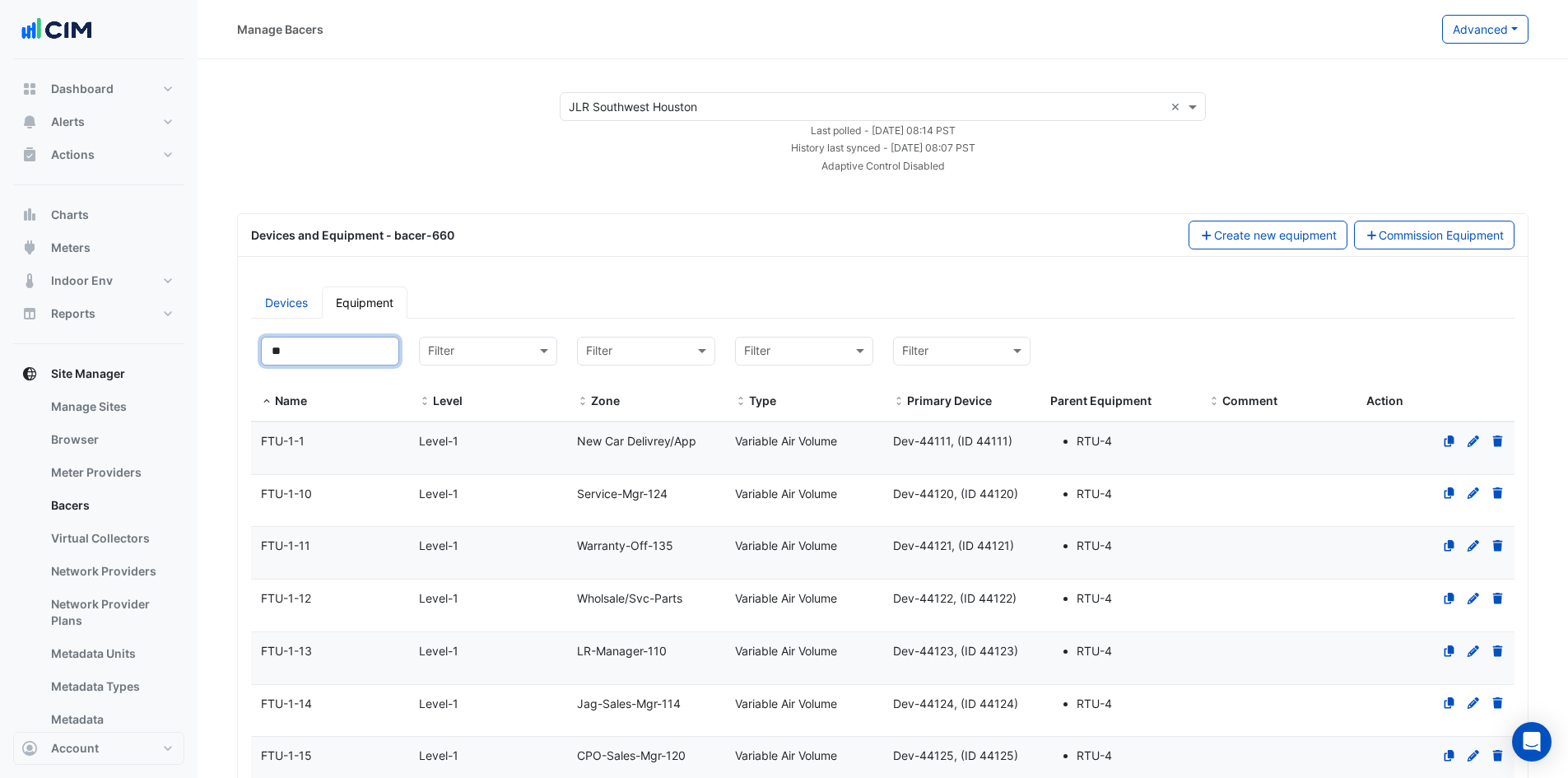
type input "*"
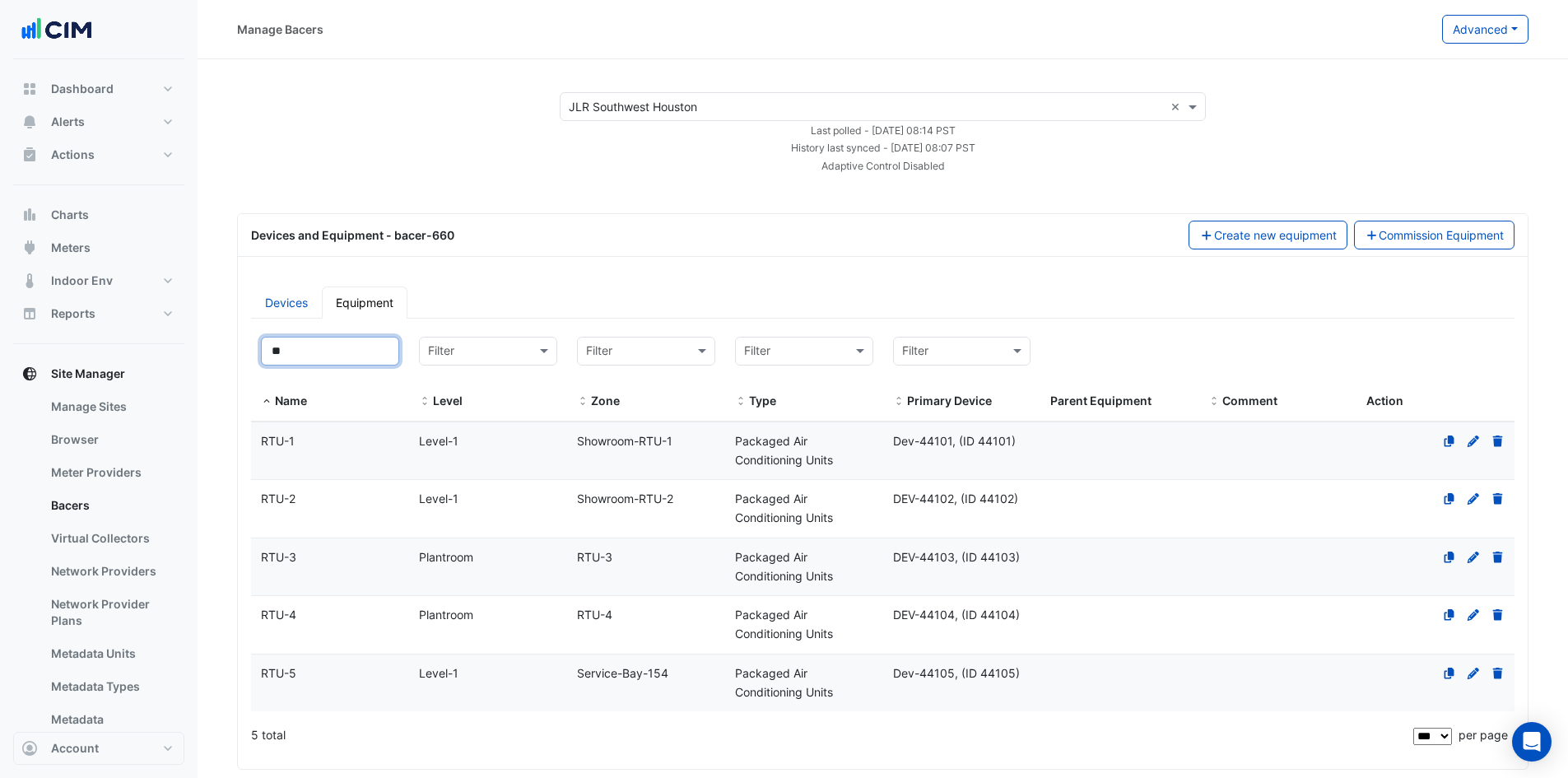
type input "**"
click at [288, 440] on span "RTU-1" at bounding box center [278, 441] width 33 height 14
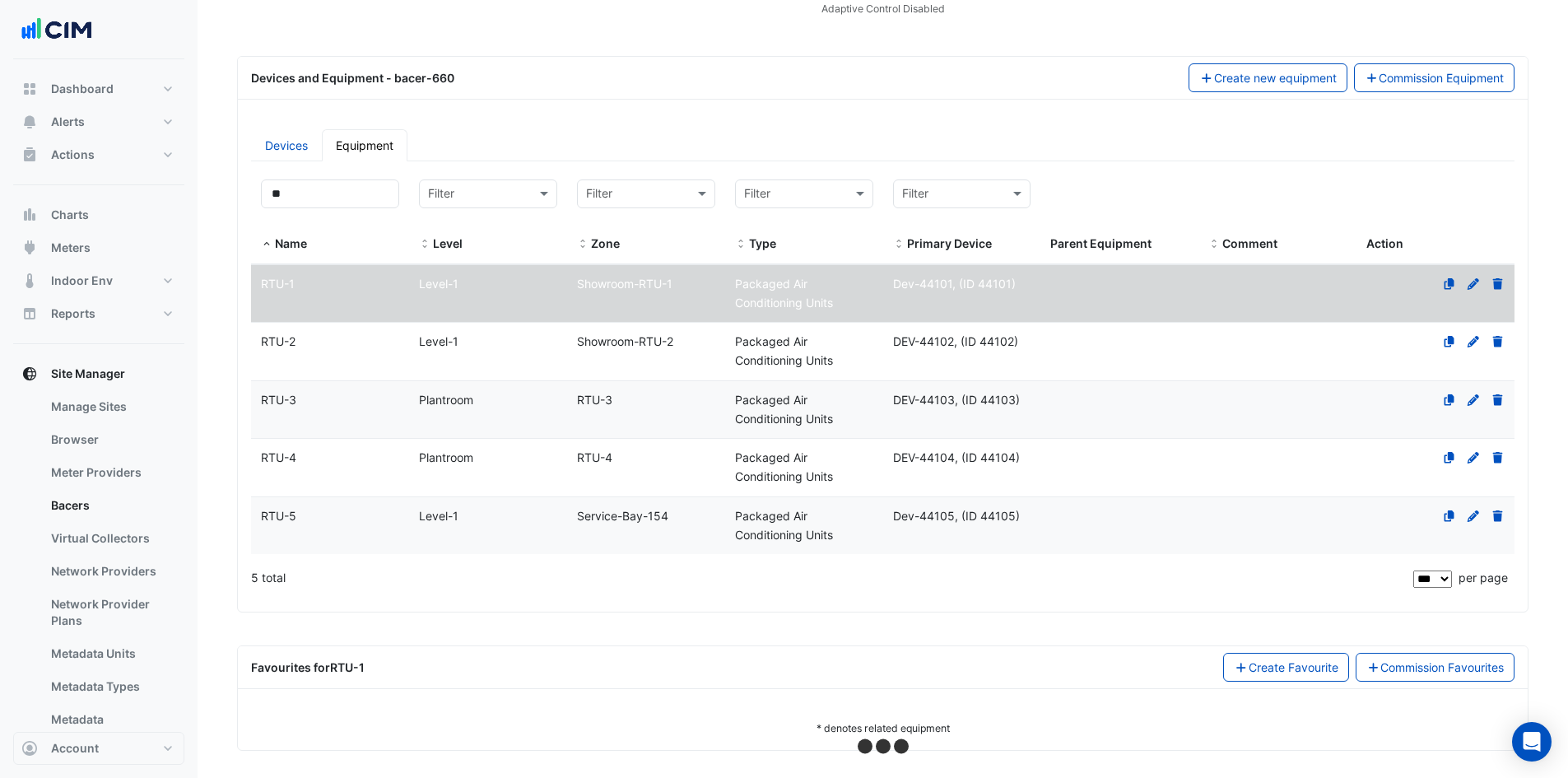
scroll to position [163, 0]
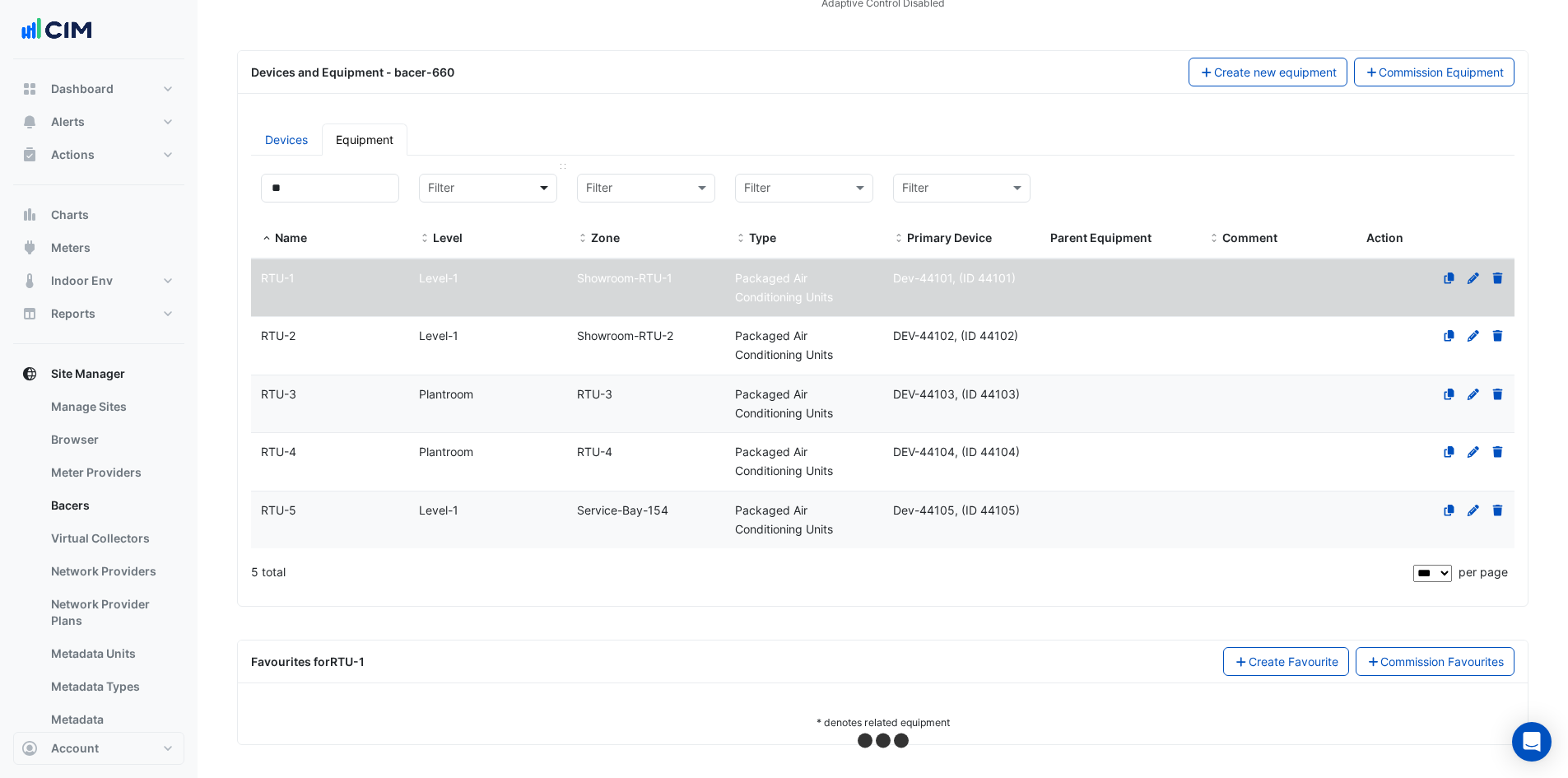
select select "***"
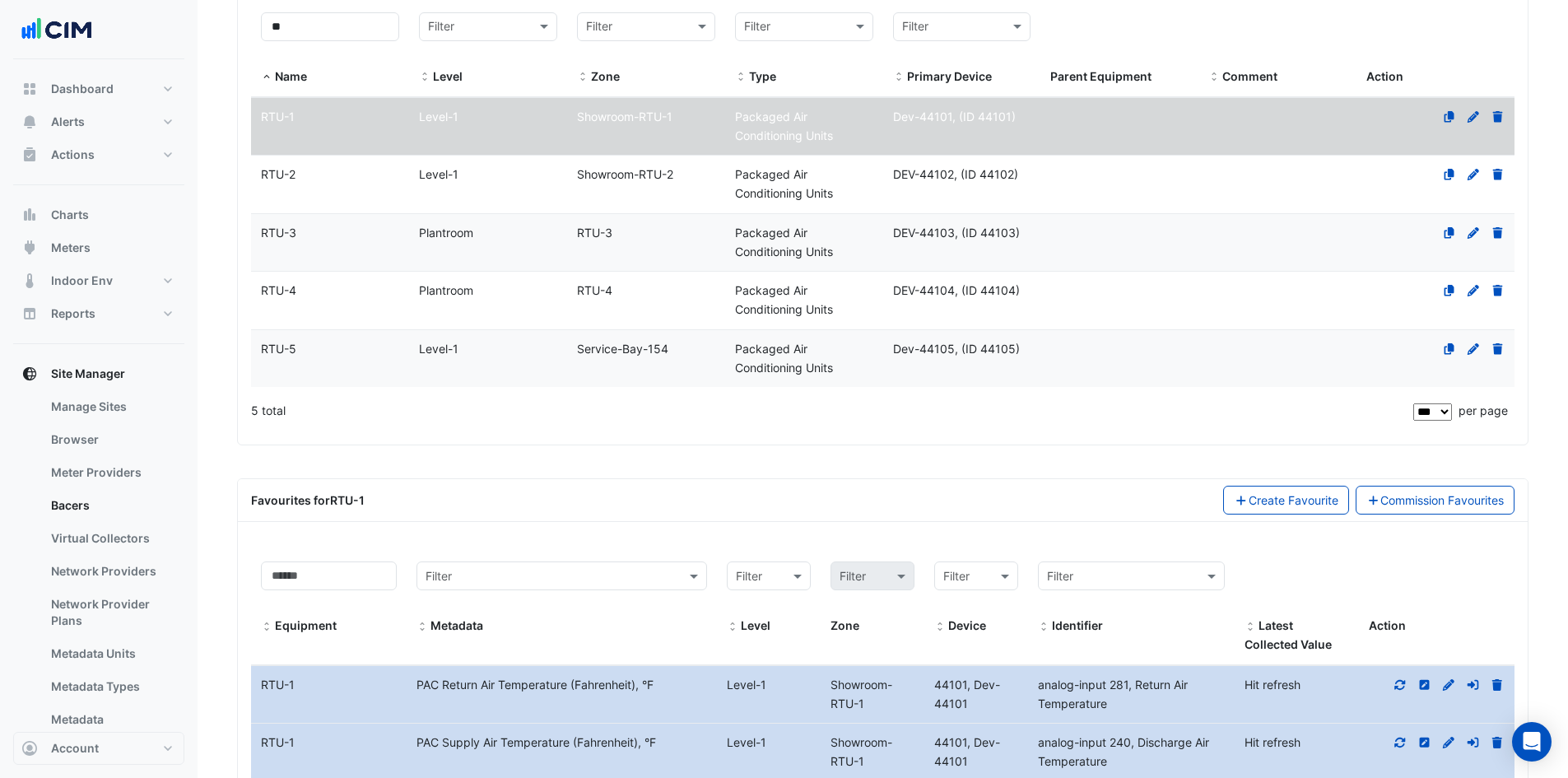
scroll to position [658, 0]
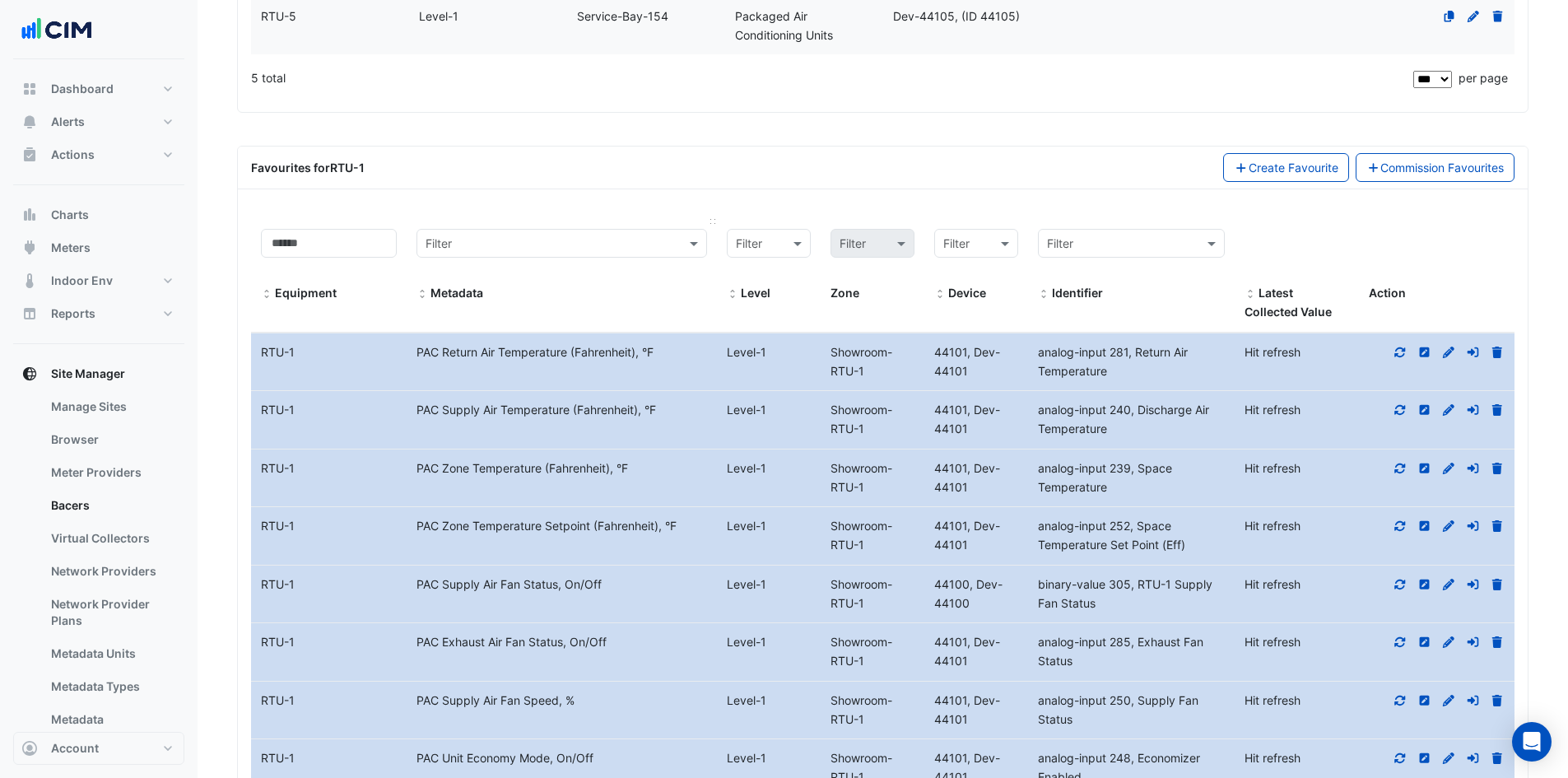
click at [424, 288] on span at bounding box center [422, 295] width 11 height 13
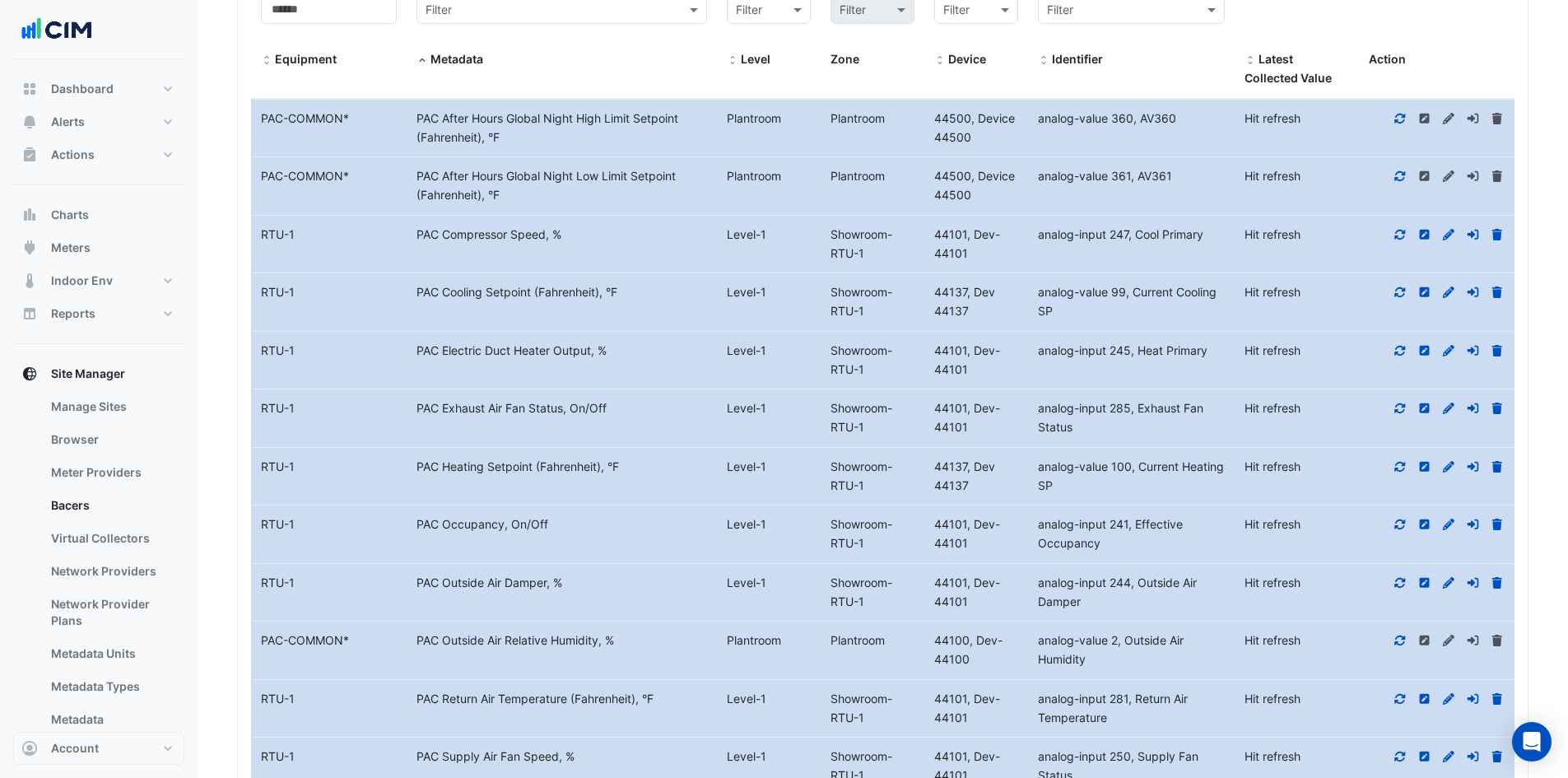
scroll to position [904, 0]
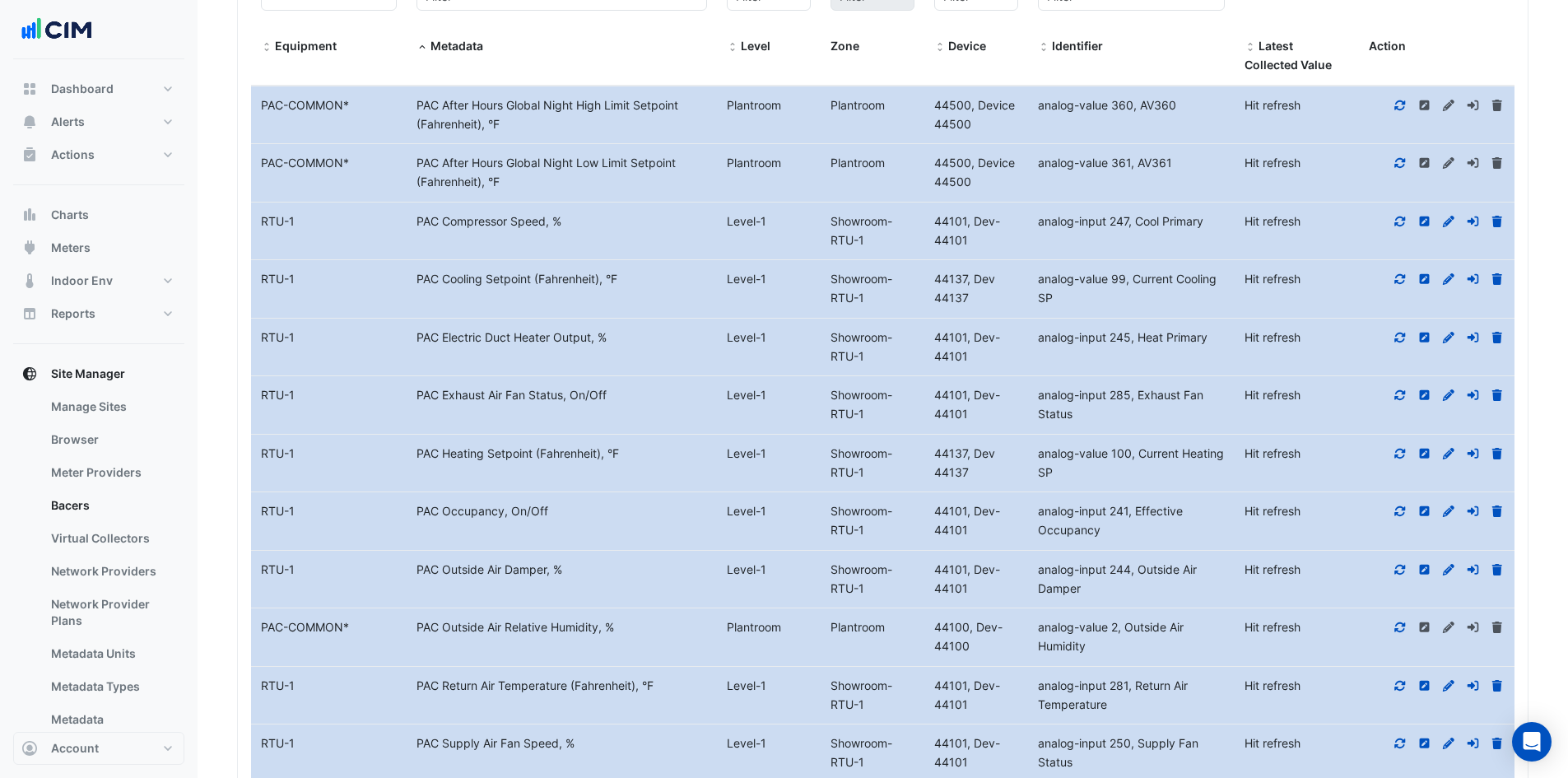
click at [1400, 510] on icon at bounding box center [1400, 511] width 15 height 11
click at [1400, 452] on icon at bounding box center [1400, 454] width 15 height 11
click at [1401, 391] on icon at bounding box center [1400, 395] width 11 height 10
click at [1409, 339] on div at bounding box center [1437, 338] width 156 height 19
click at [1402, 338] on icon at bounding box center [1400, 337] width 15 height 11
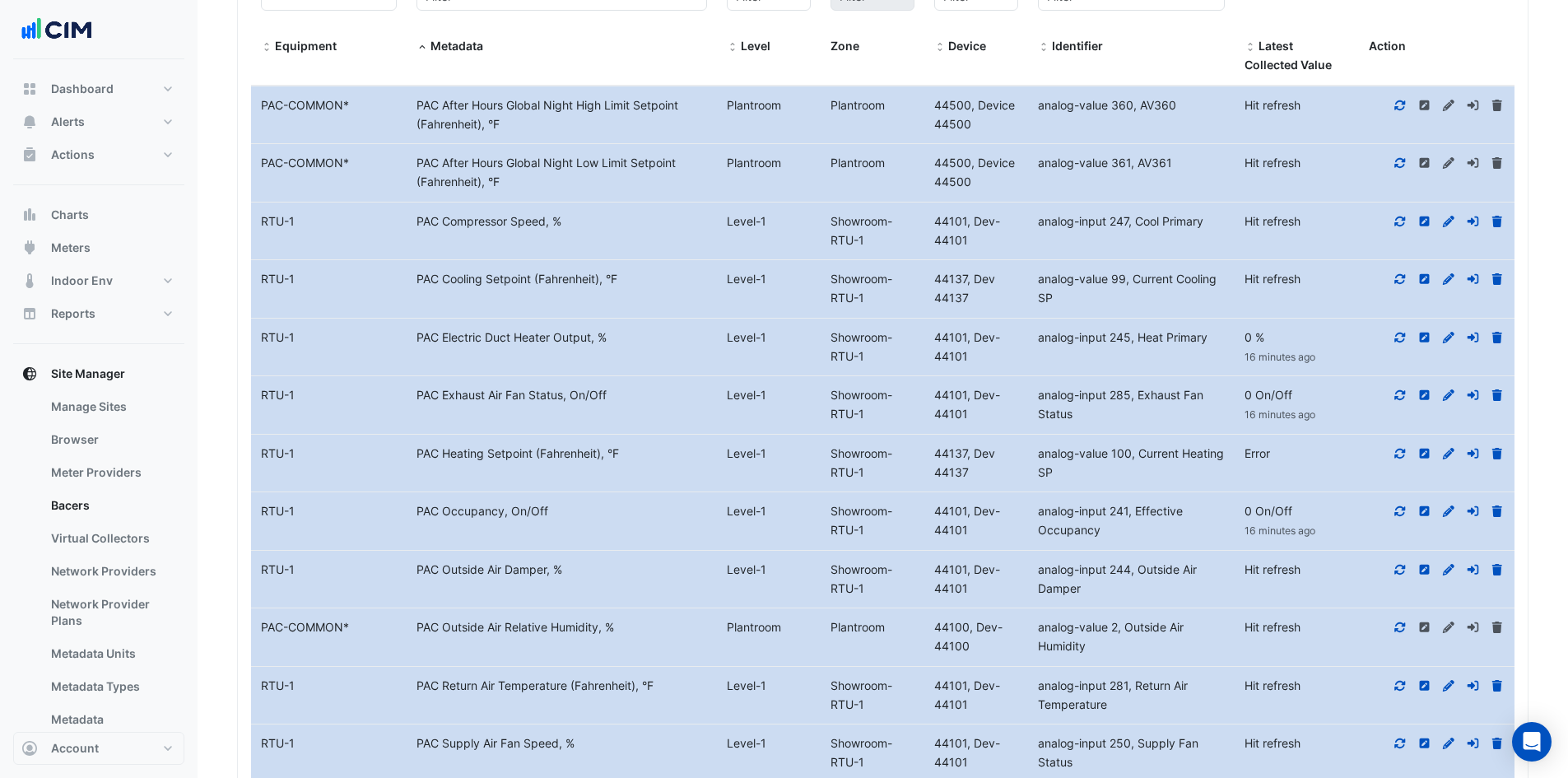
click at [1397, 274] on icon at bounding box center [1400, 279] width 15 height 11
click at [1404, 213] on div at bounding box center [1437, 221] width 156 height 19
click at [1401, 217] on icon at bounding box center [1400, 220] width 11 height 10
click at [1404, 168] on icon at bounding box center [1400, 163] width 15 height 11
click at [1393, 104] on icon at bounding box center [1400, 106] width 15 height 11
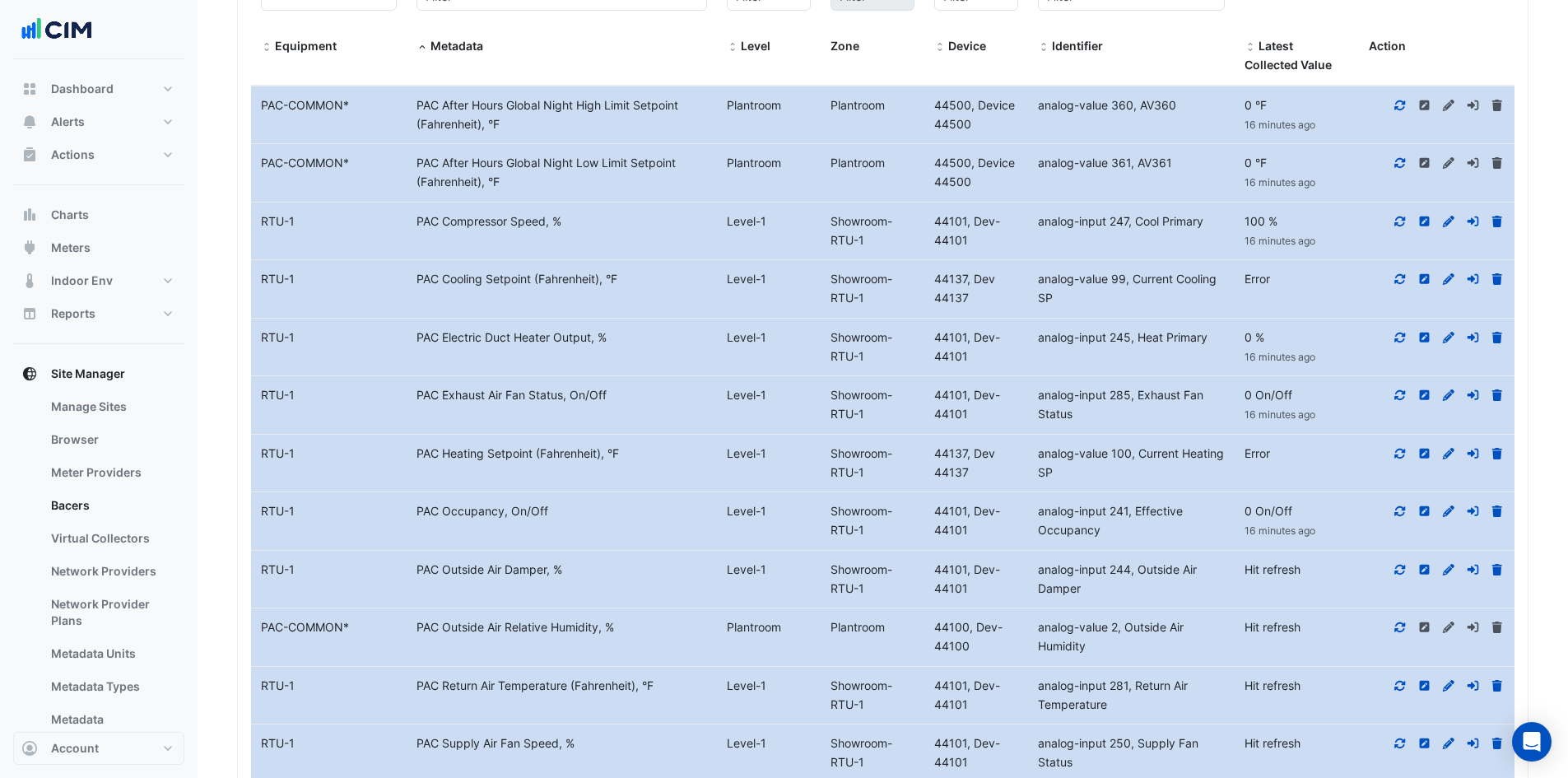
click at [268, 41] on span at bounding box center [267, 47] width 11 height 13
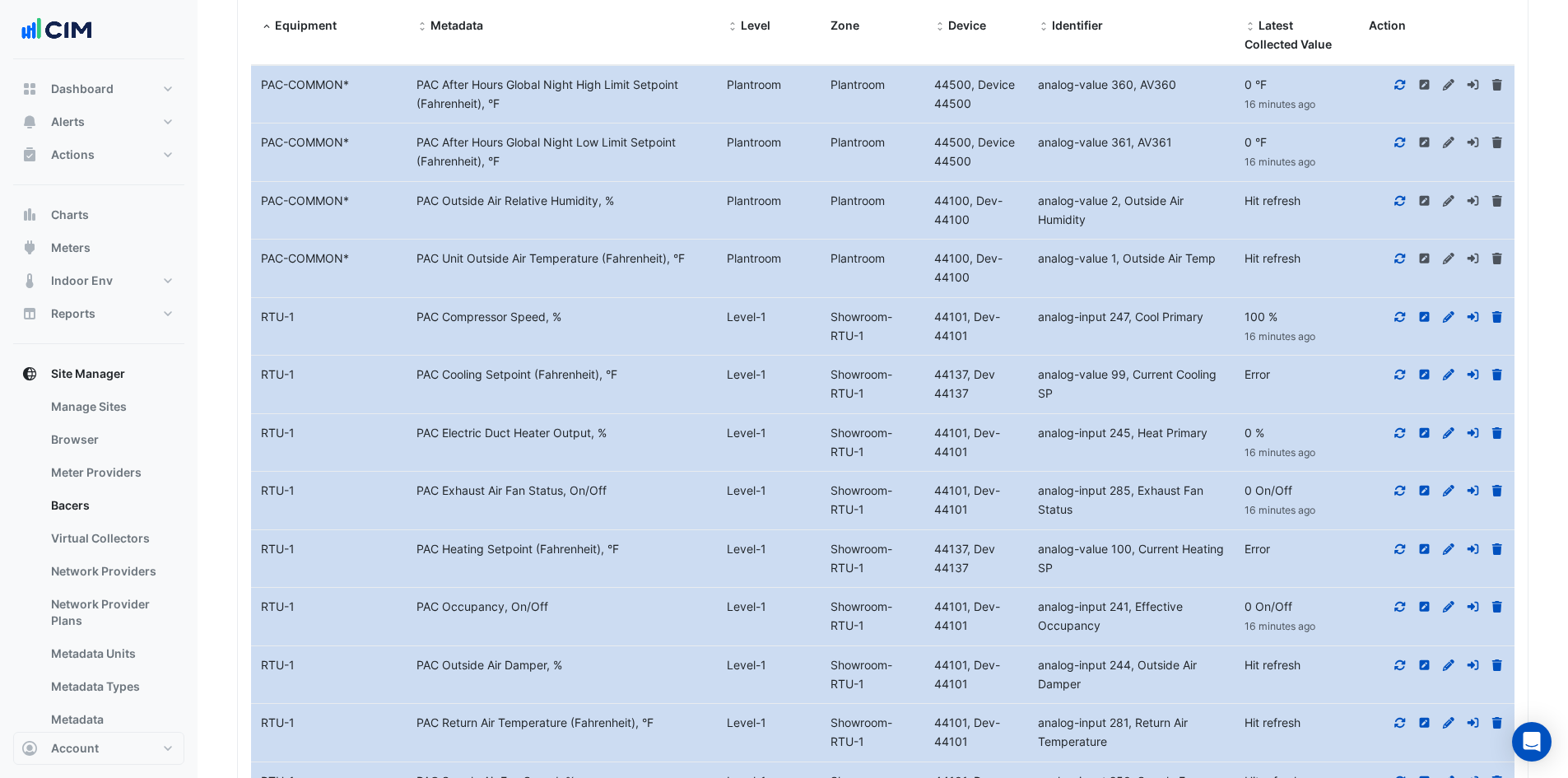
scroll to position [822, 0]
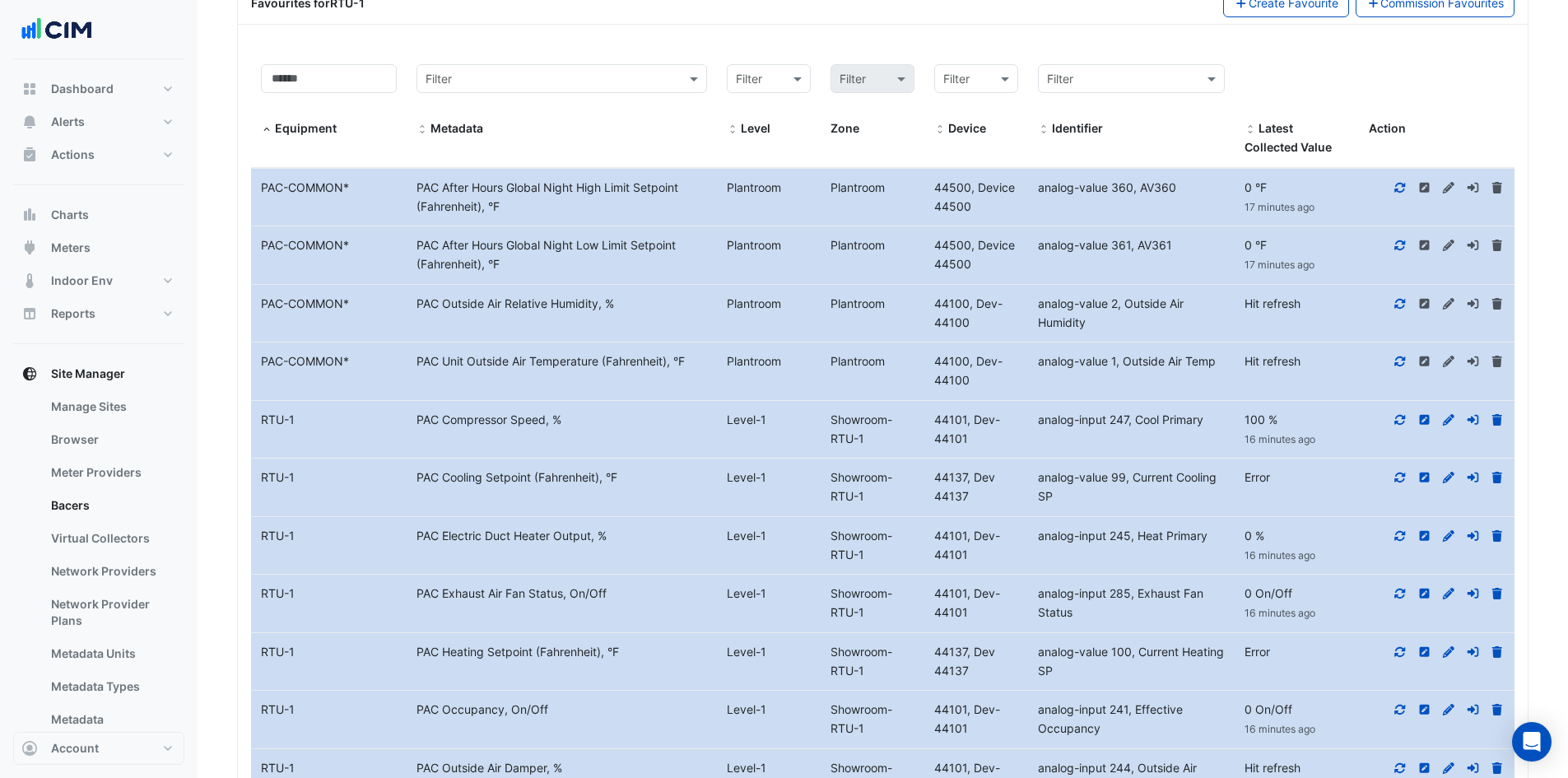
click at [1400, 303] on icon at bounding box center [1400, 304] width 15 height 11
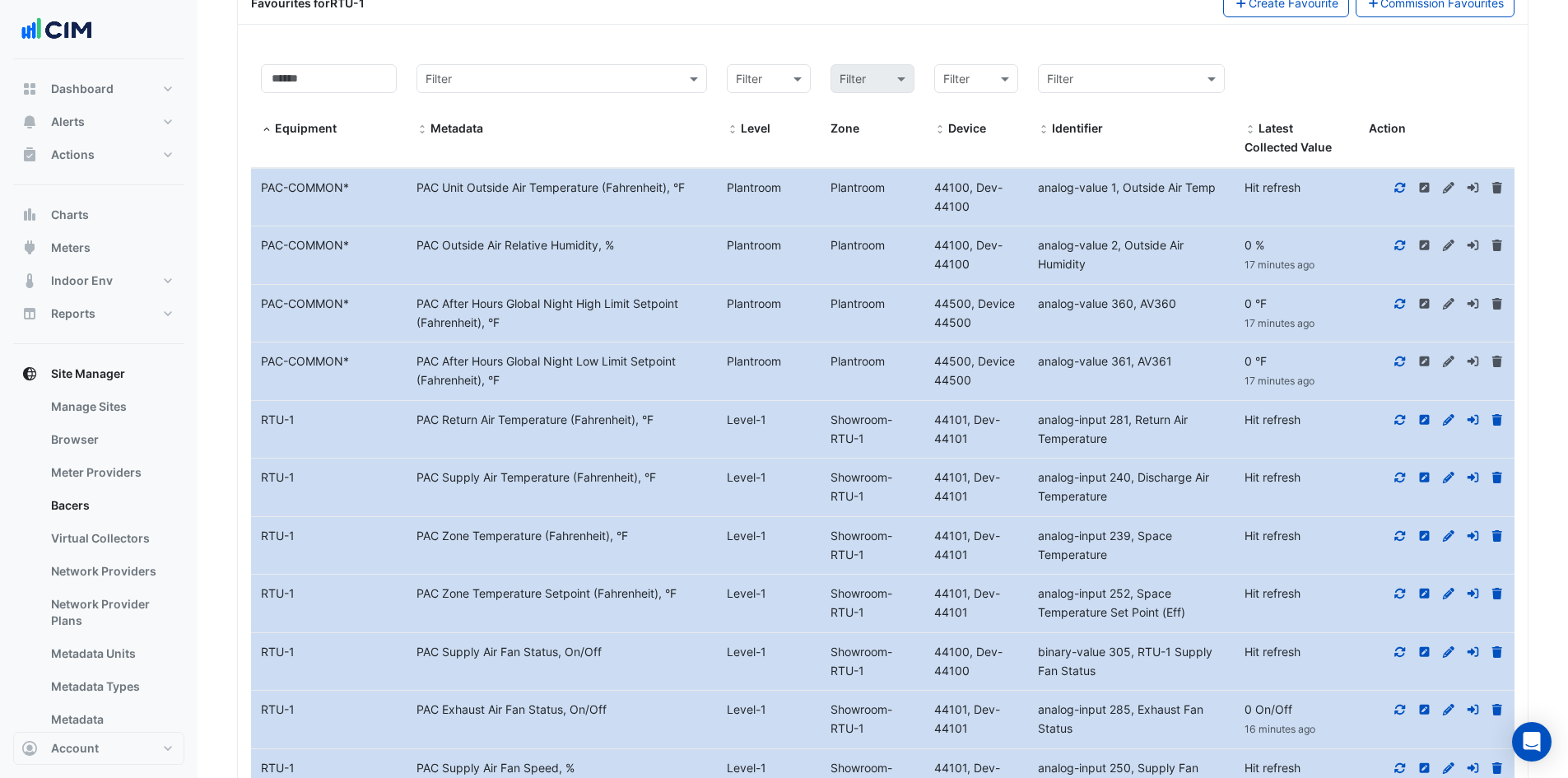
click at [1399, 304] on icon at bounding box center [1400, 304] width 15 height 11
click at [1400, 181] on fa-icon at bounding box center [1400, 187] width 15 height 14
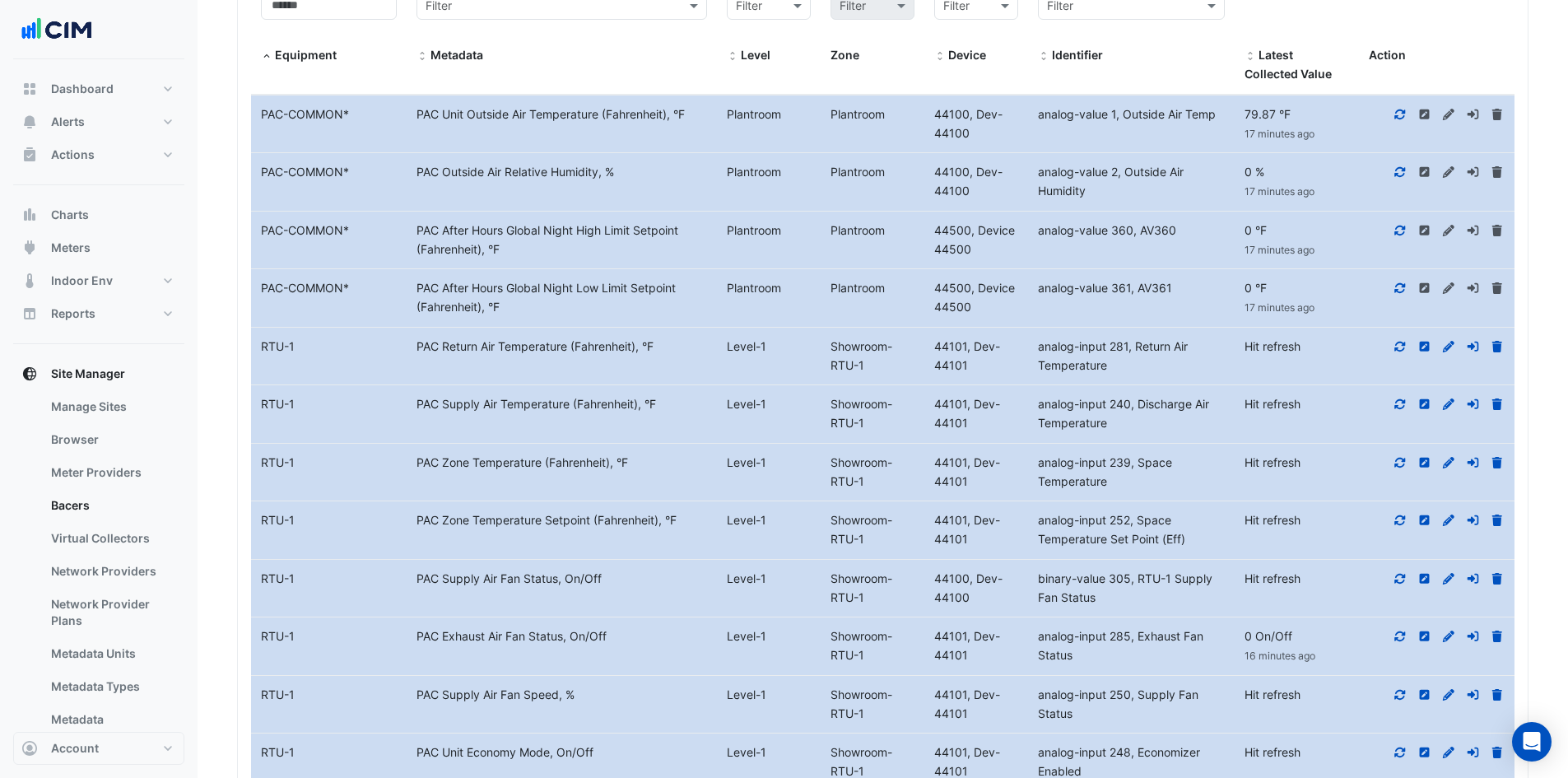
scroll to position [986, 0]
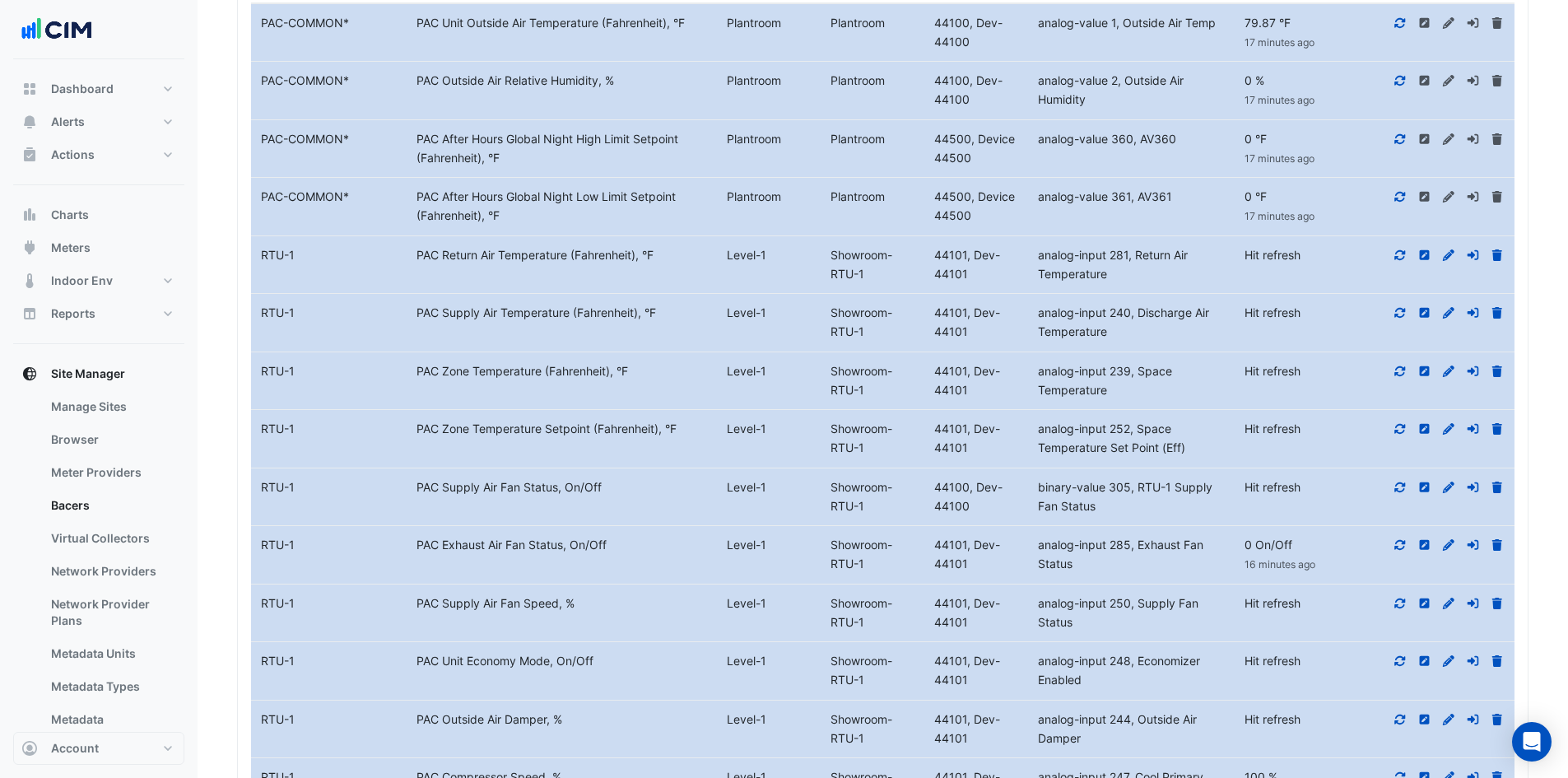
click at [1404, 258] on icon at bounding box center [1400, 255] width 15 height 11
click at [1400, 315] on icon at bounding box center [1400, 313] width 15 height 11
click at [1400, 371] on icon at bounding box center [1400, 371] width 15 height 11
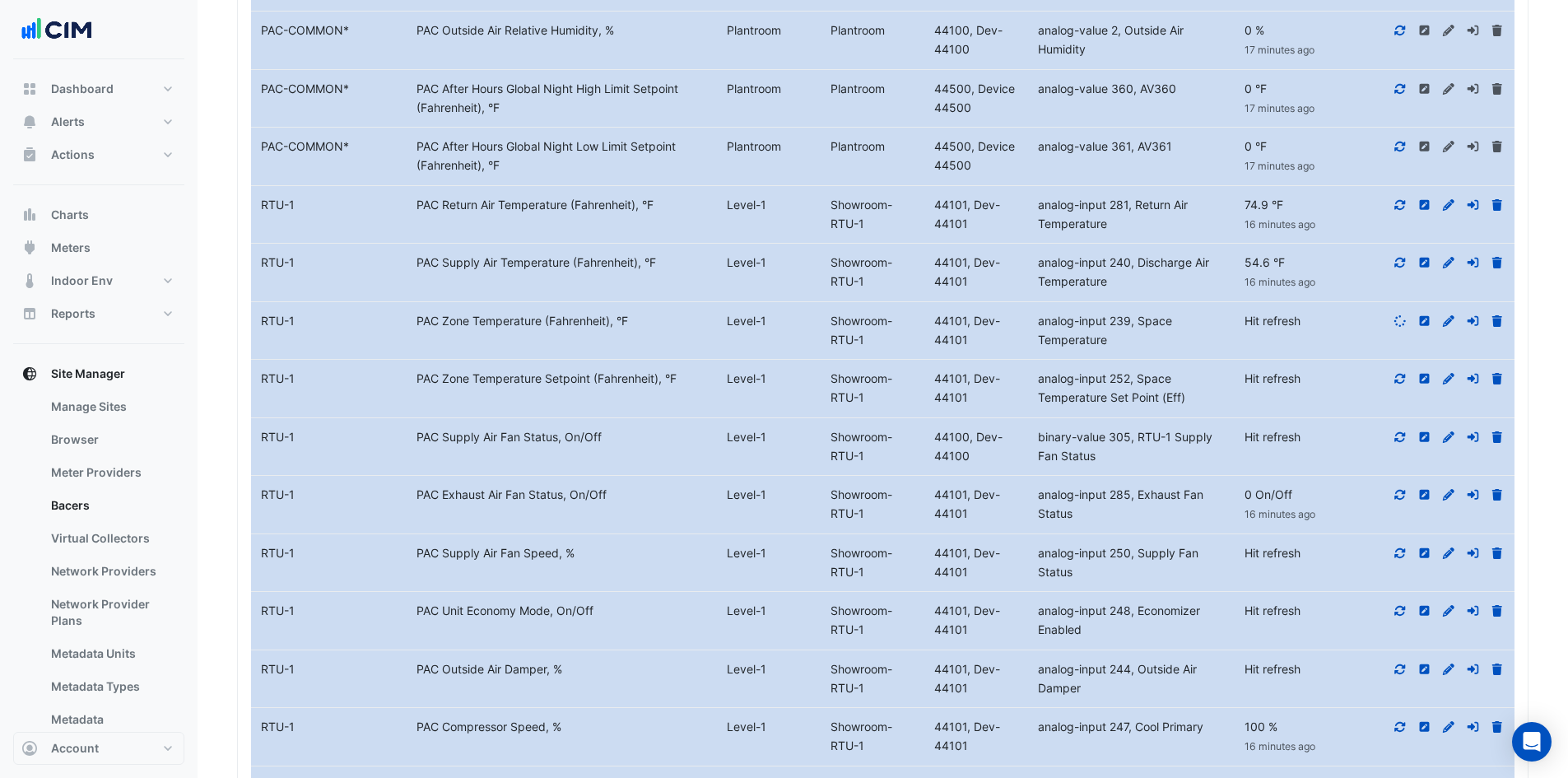
scroll to position [1151, 0]
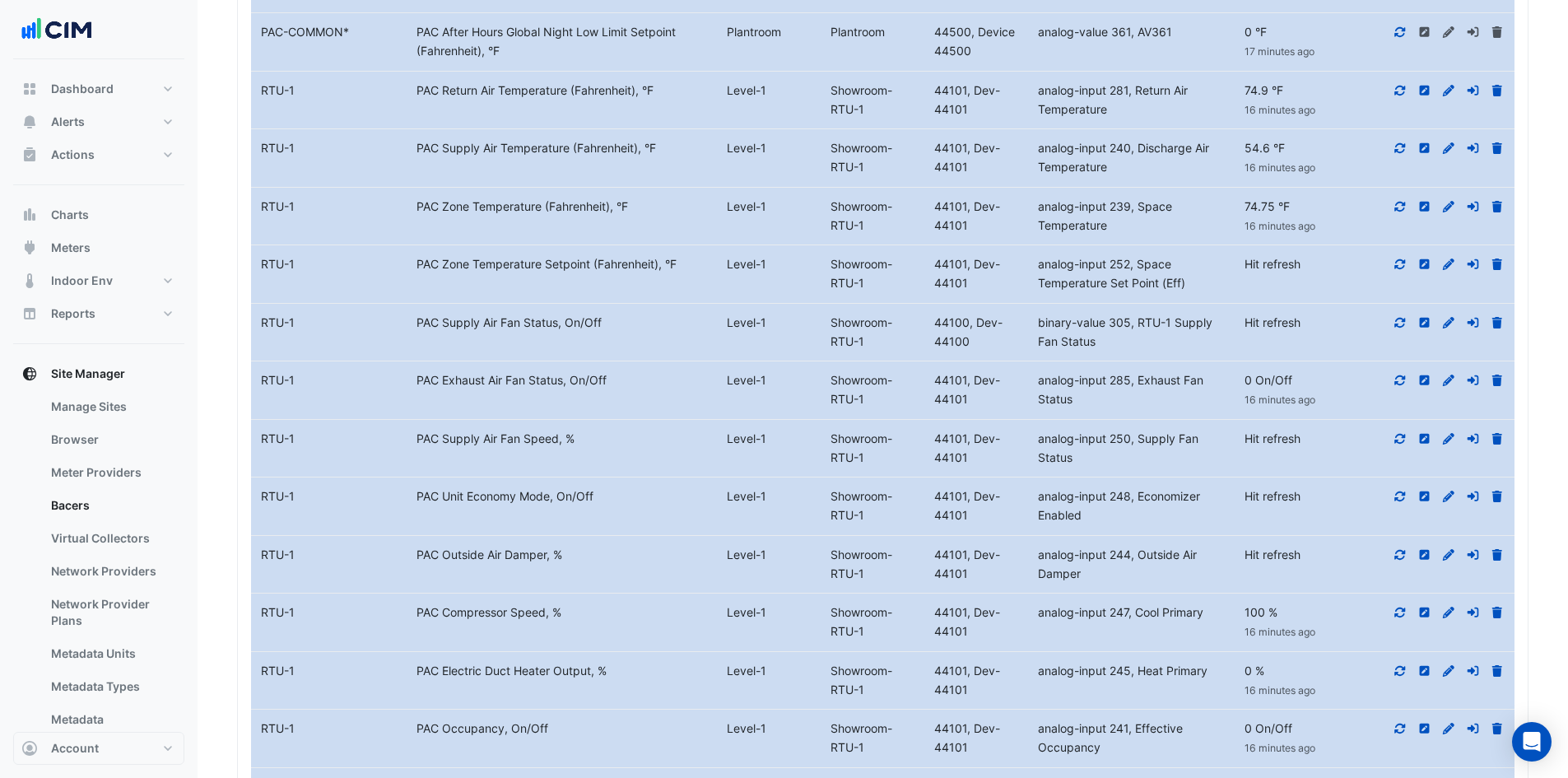
click at [1400, 265] on icon at bounding box center [1400, 264] width 15 height 11
click at [1404, 323] on icon at bounding box center [1400, 321] width 11 height 10
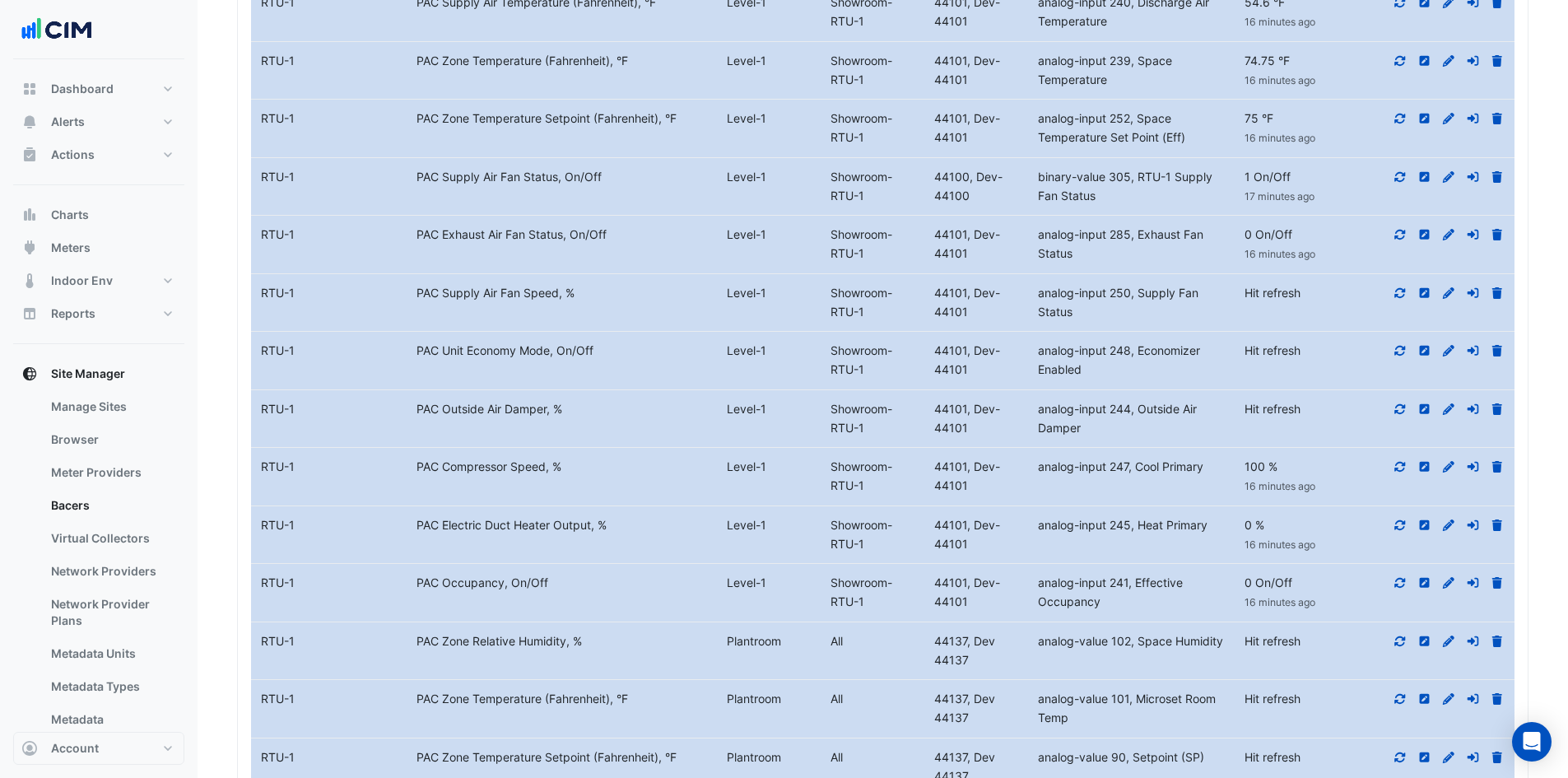
scroll to position [1316, 0]
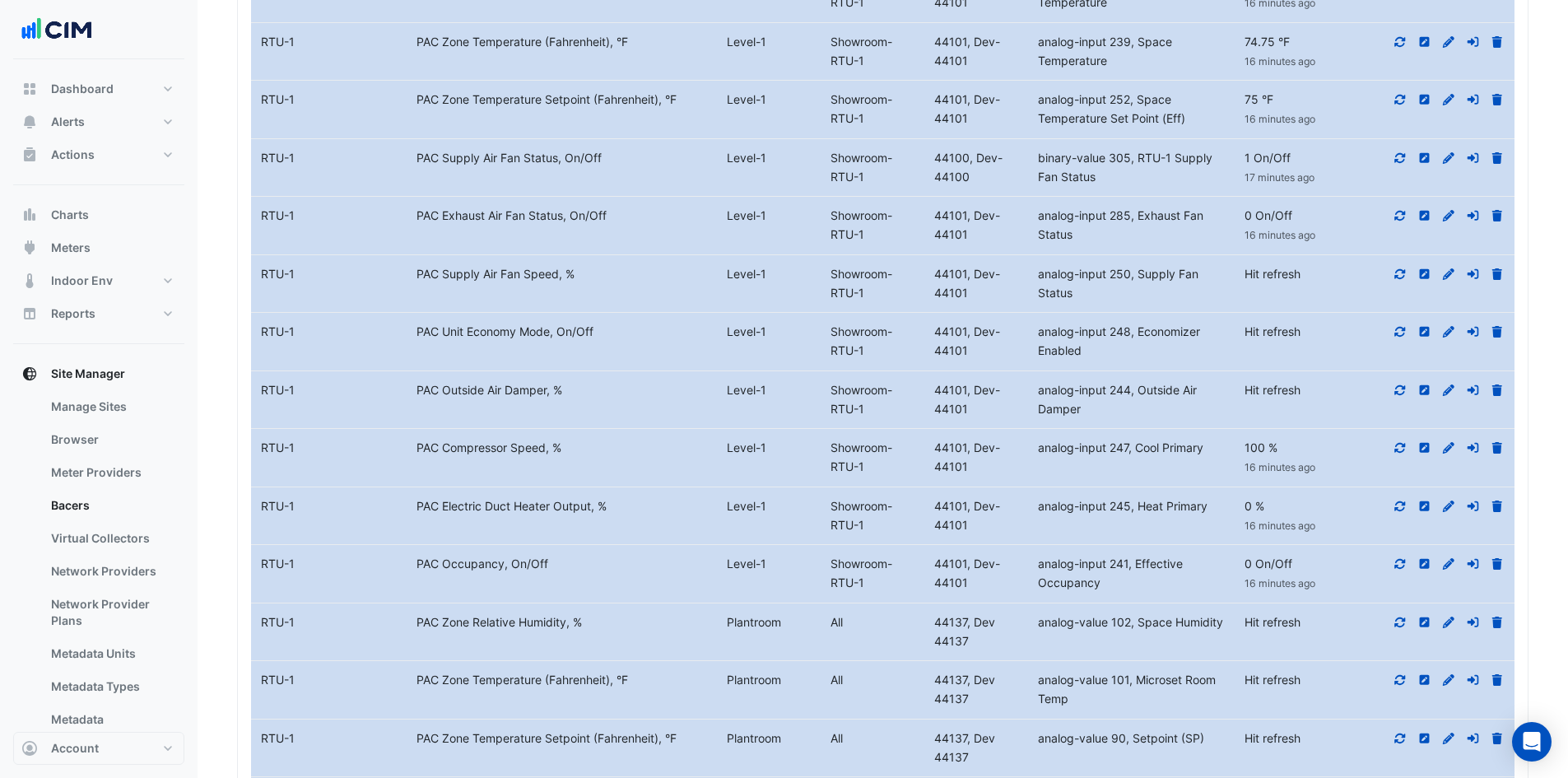
click at [1400, 213] on icon at bounding box center [1400, 216] width 15 height 11
click at [1403, 270] on icon at bounding box center [1400, 273] width 11 height 10
click at [1405, 332] on icon at bounding box center [1400, 332] width 15 height 11
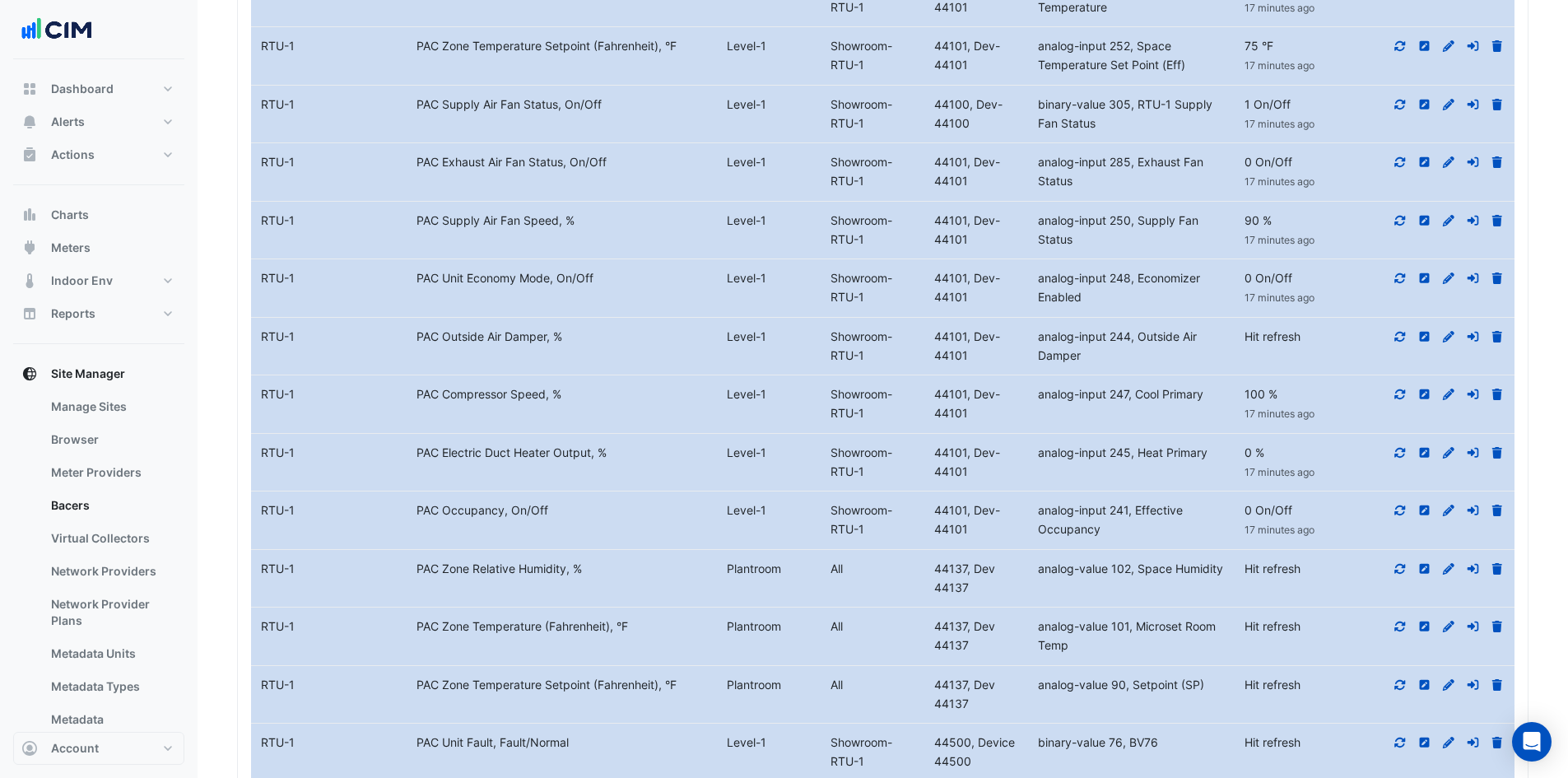
scroll to position [1399, 0]
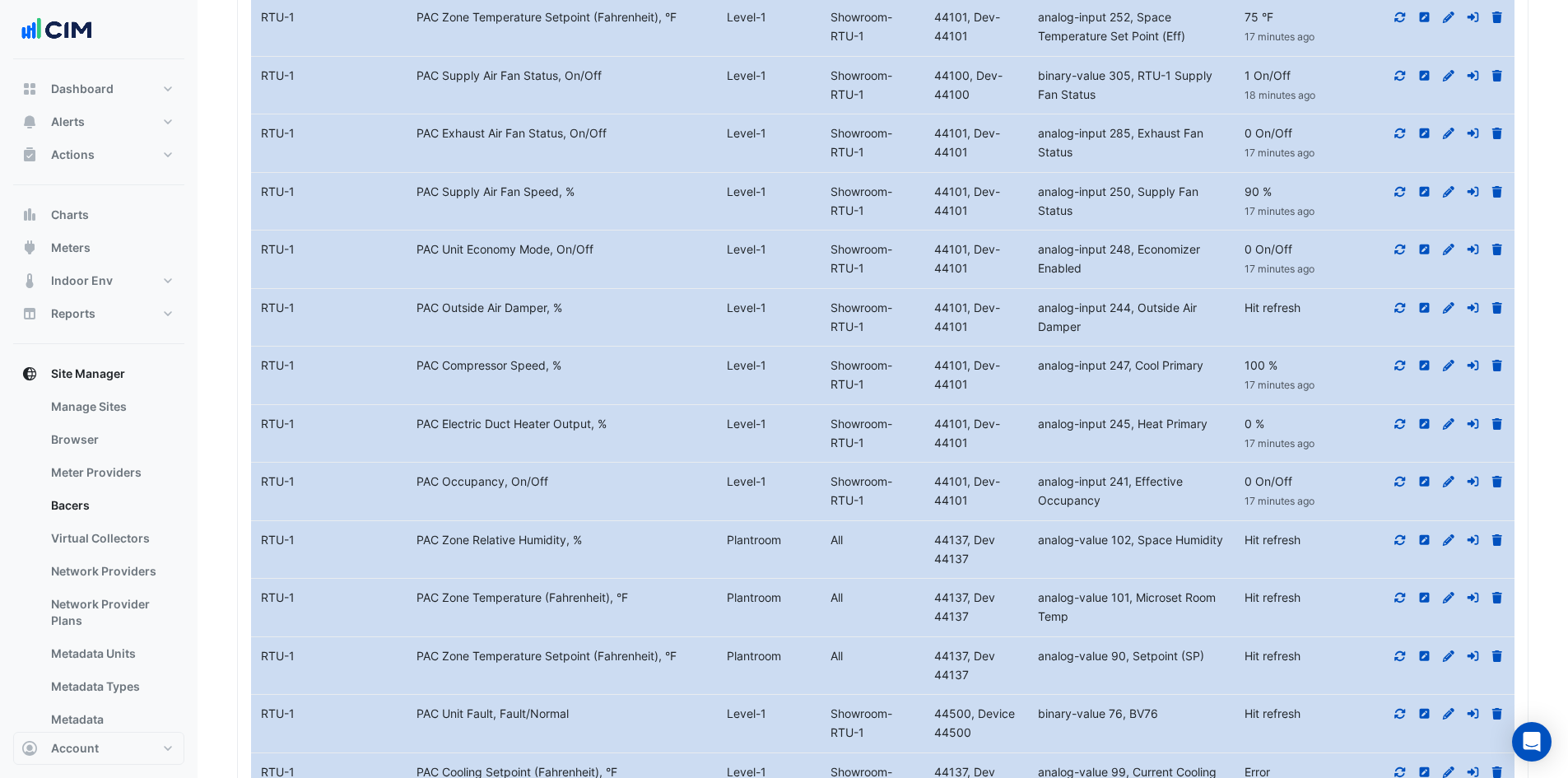
click at [1403, 309] on icon at bounding box center [1400, 307] width 15 height 11
click at [1404, 368] on icon at bounding box center [1400, 365] width 11 height 10
click at [1399, 423] on icon at bounding box center [1400, 424] width 15 height 11
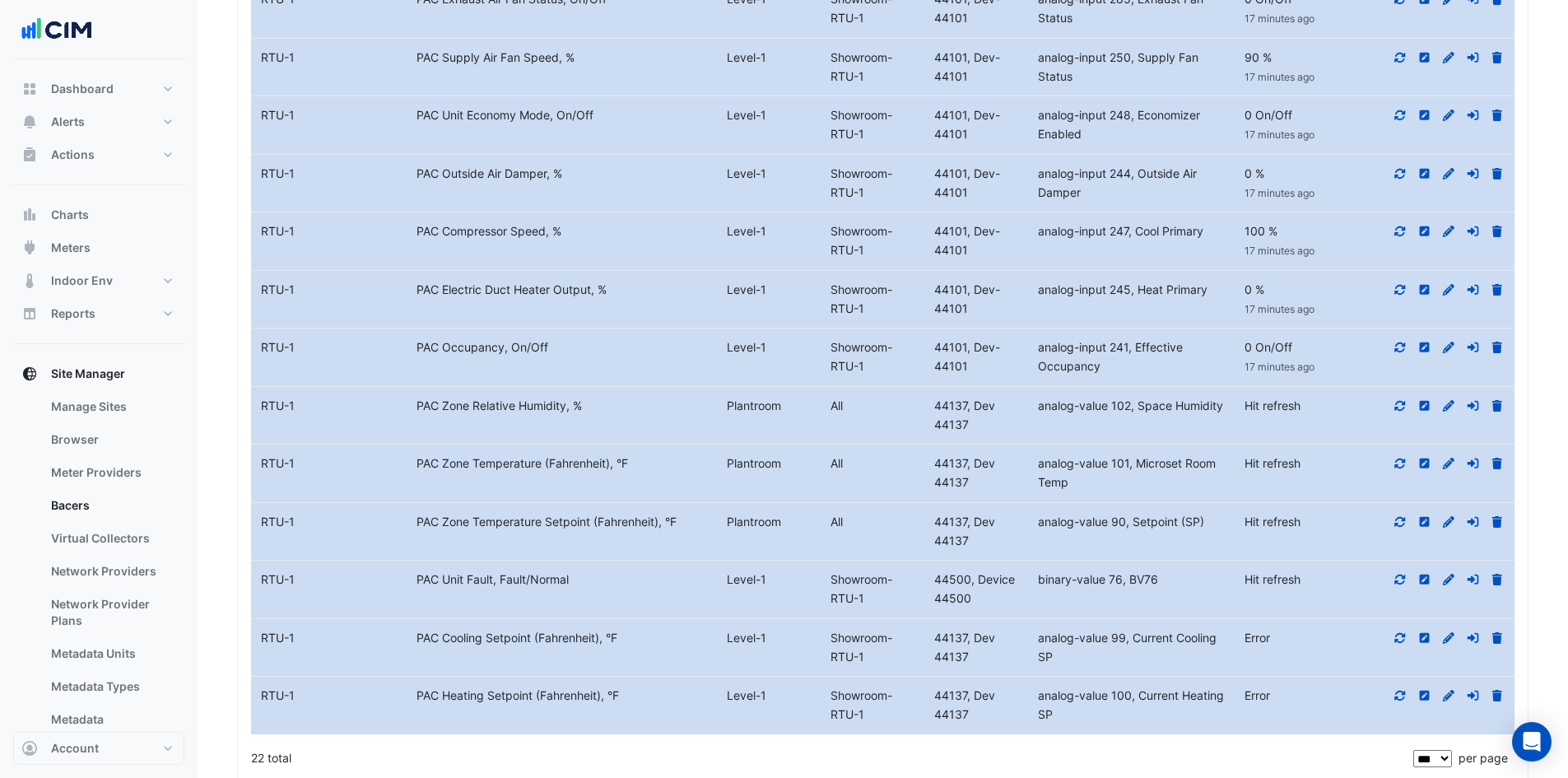
scroll to position [1563, 0]
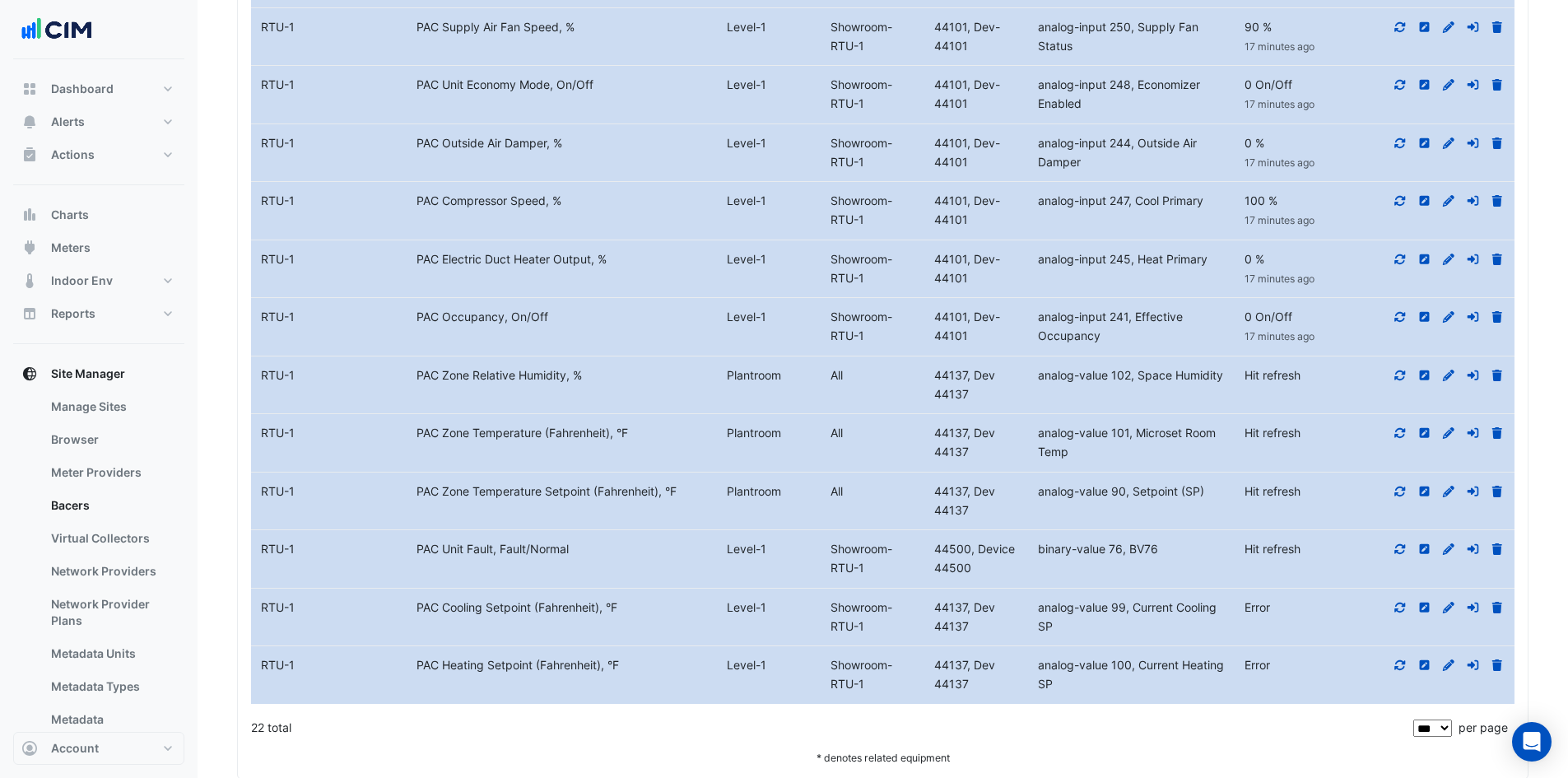
click at [1401, 317] on icon at bounding box center [1400, 317] width 15 height 11
click at [1406, 374] on icon at bounding box center [1400, 375] width 15 height 11
click at [1398, 431] on icon at bounding box center [1400, 433] width 11 height 10
click at [1396, 491] on icon at bounding box center [1400, 492] width 15 height 11
click at [1404, 545] on icon at bounding box center [1400, 549] width 15 height 11
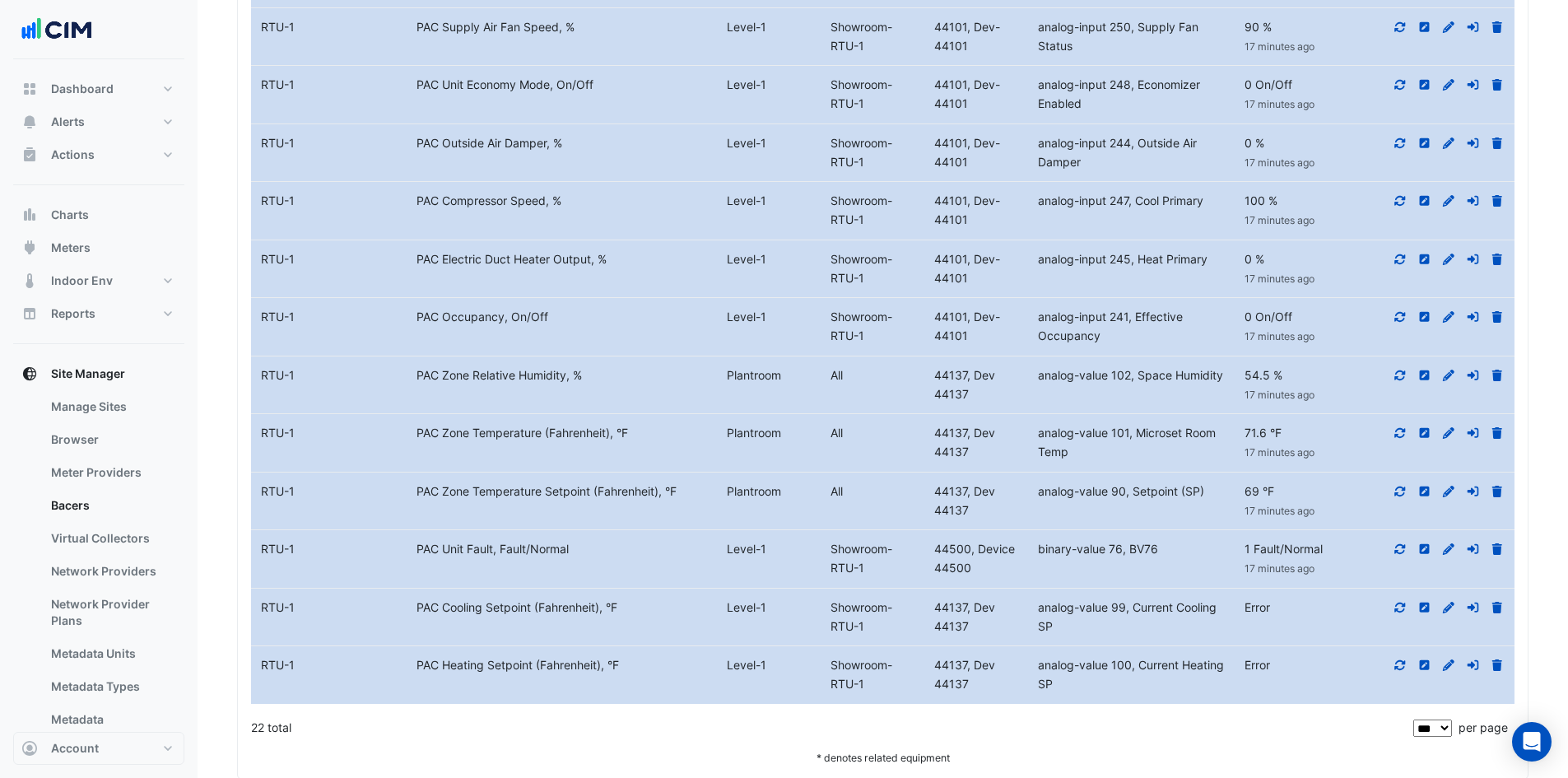
scroll to position [1598, 0]
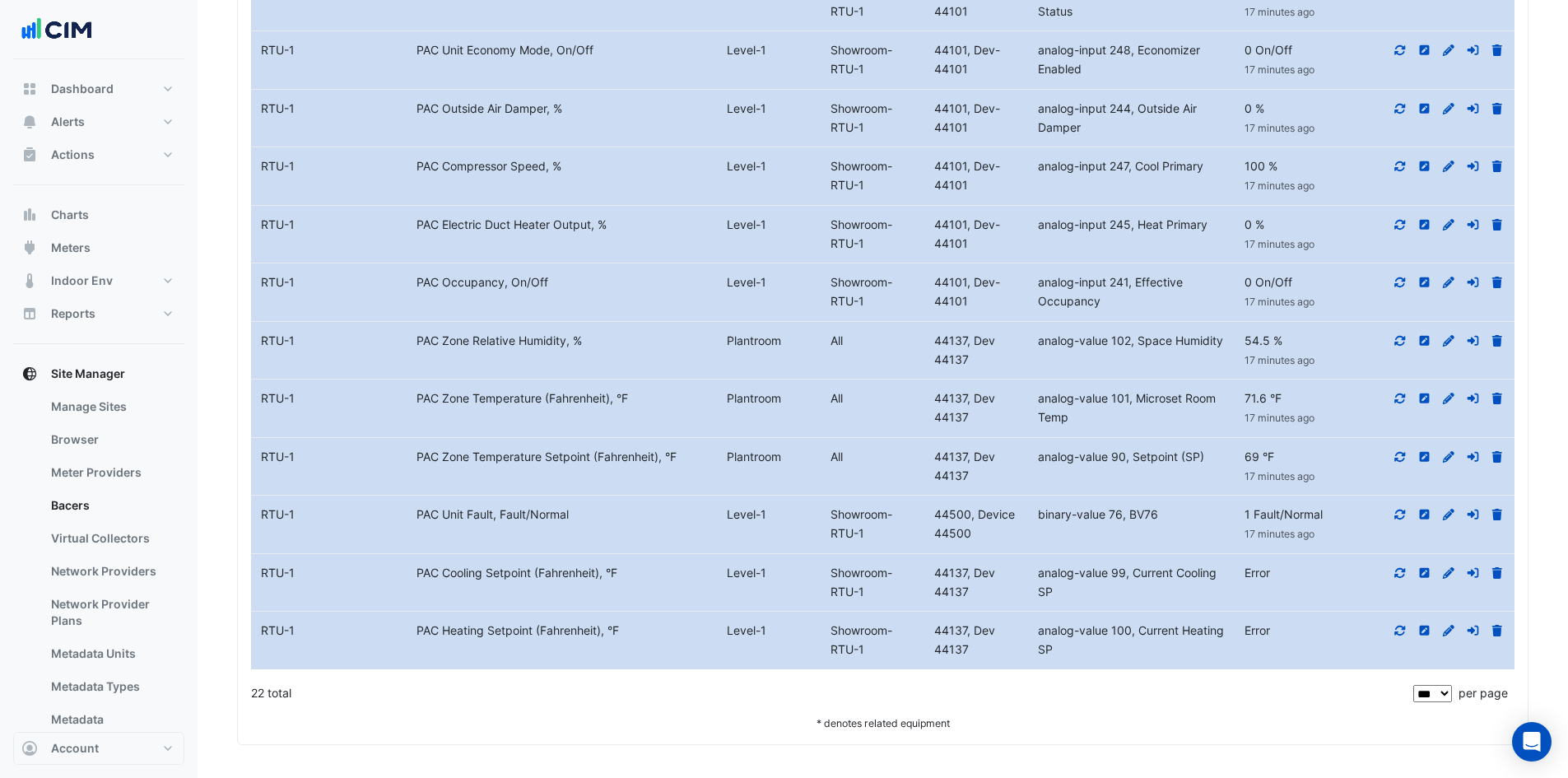
click at [1399, 631] on icon at bounding box center [1400, 631] width 15 height 11
click at [1399, 631] on icon at bounding box center [1400, 631] width 15 height 12
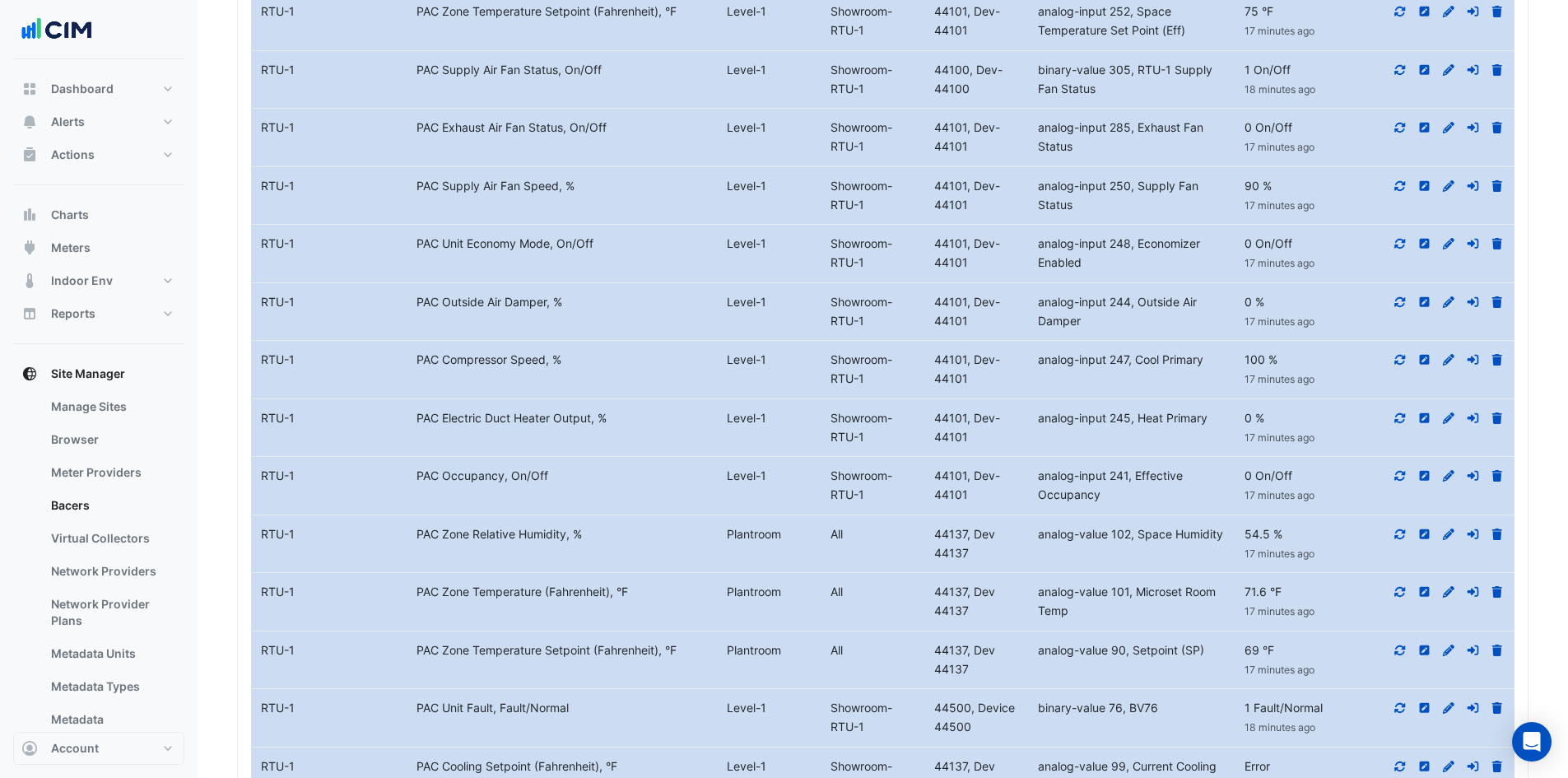
scroll to position [1433, 0]
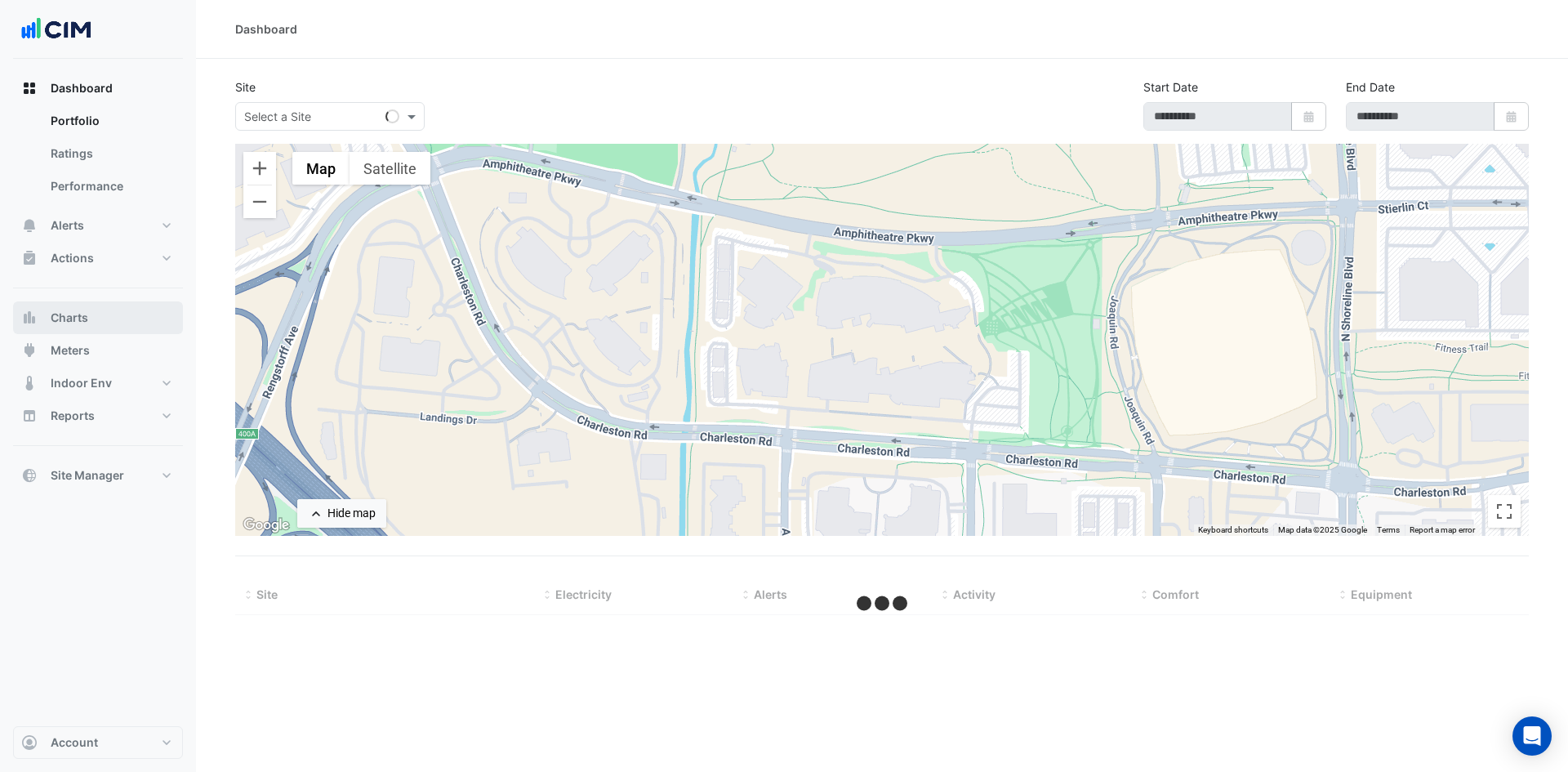
click at [71, 311] on span "Charts" at bounding box center [69, 318] width 38 height 17
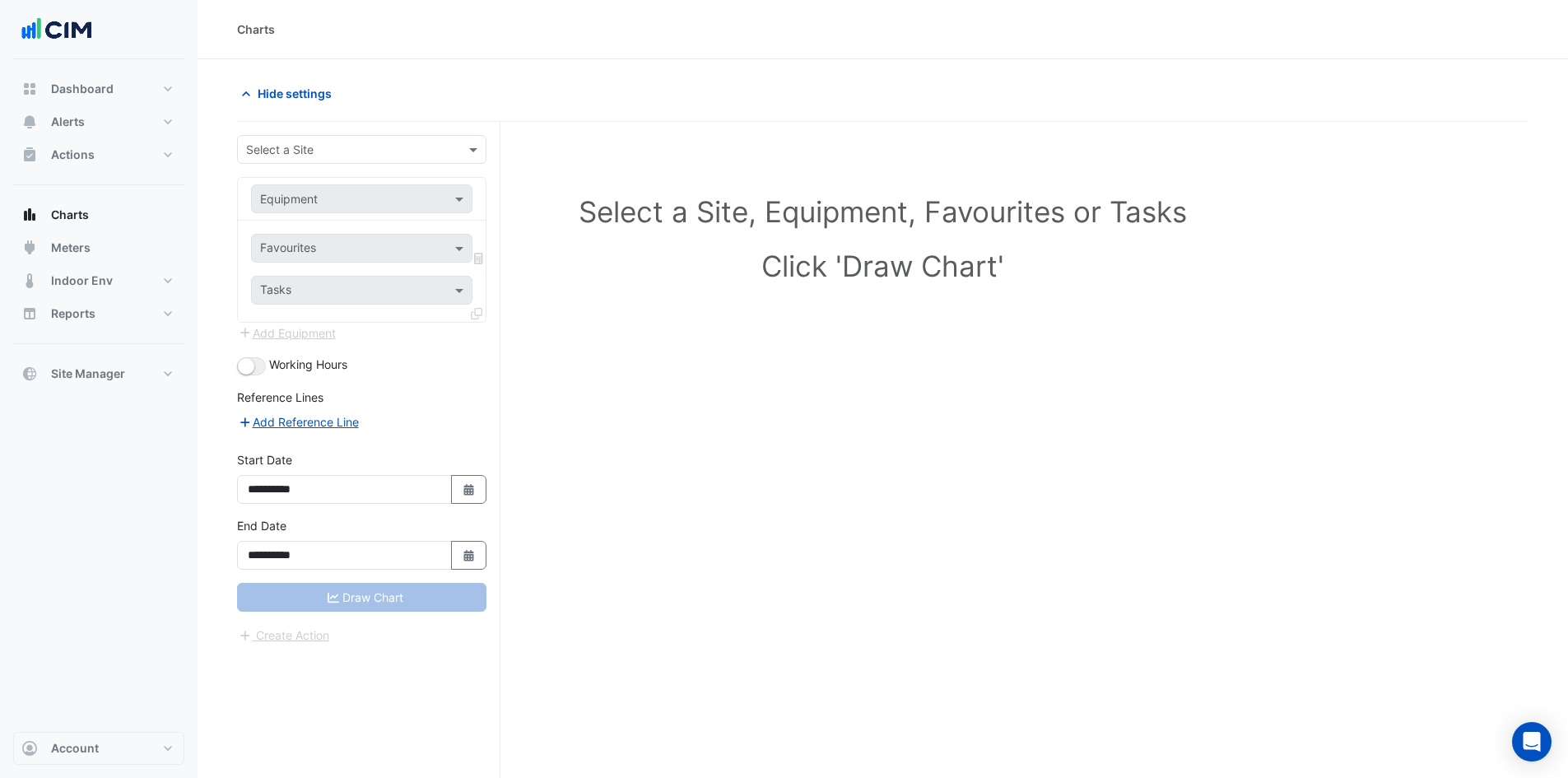
click at [401, 143] on input "text" at bounding box center [345, 150] width 198 height 18
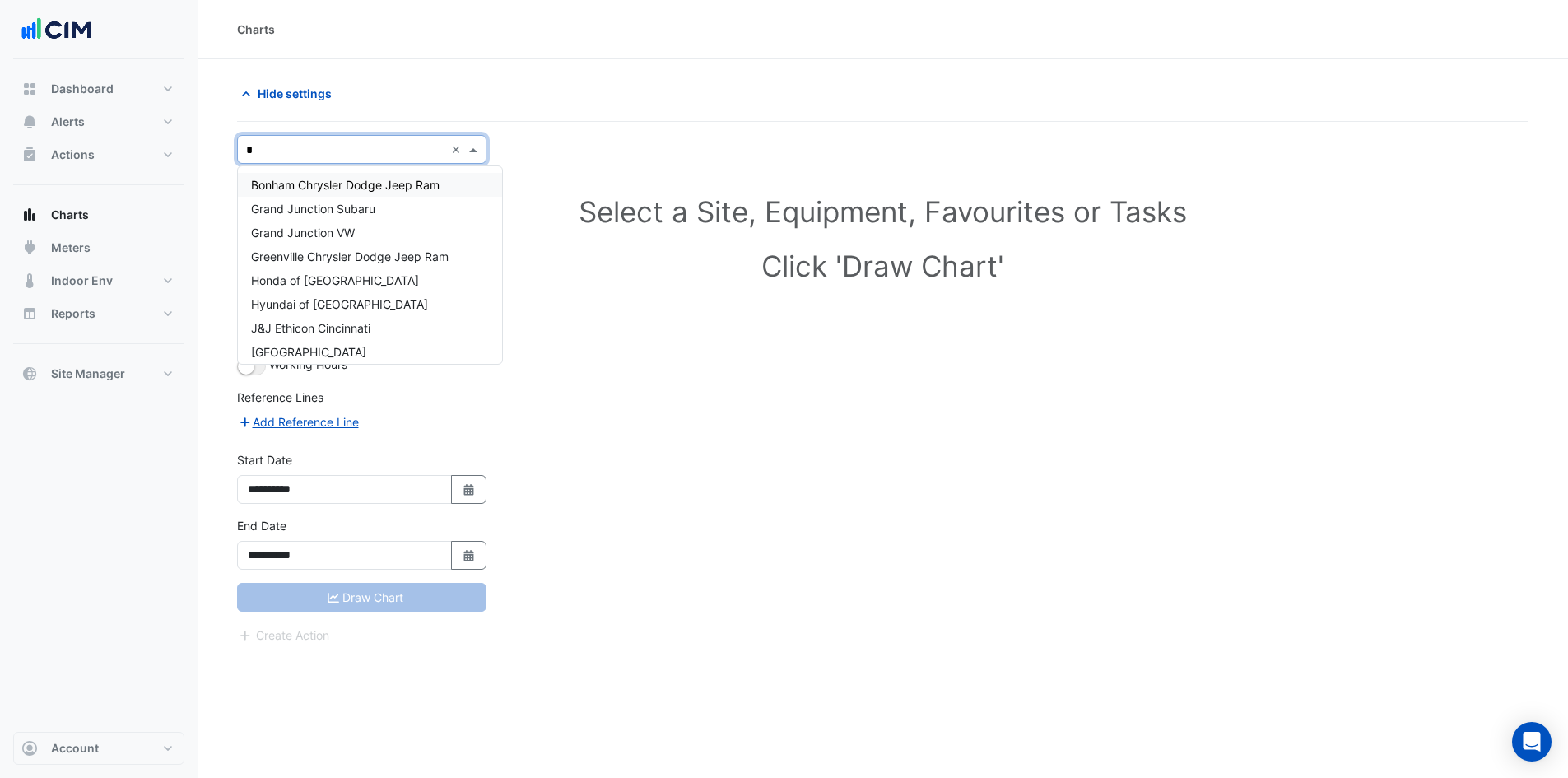
type input "**"
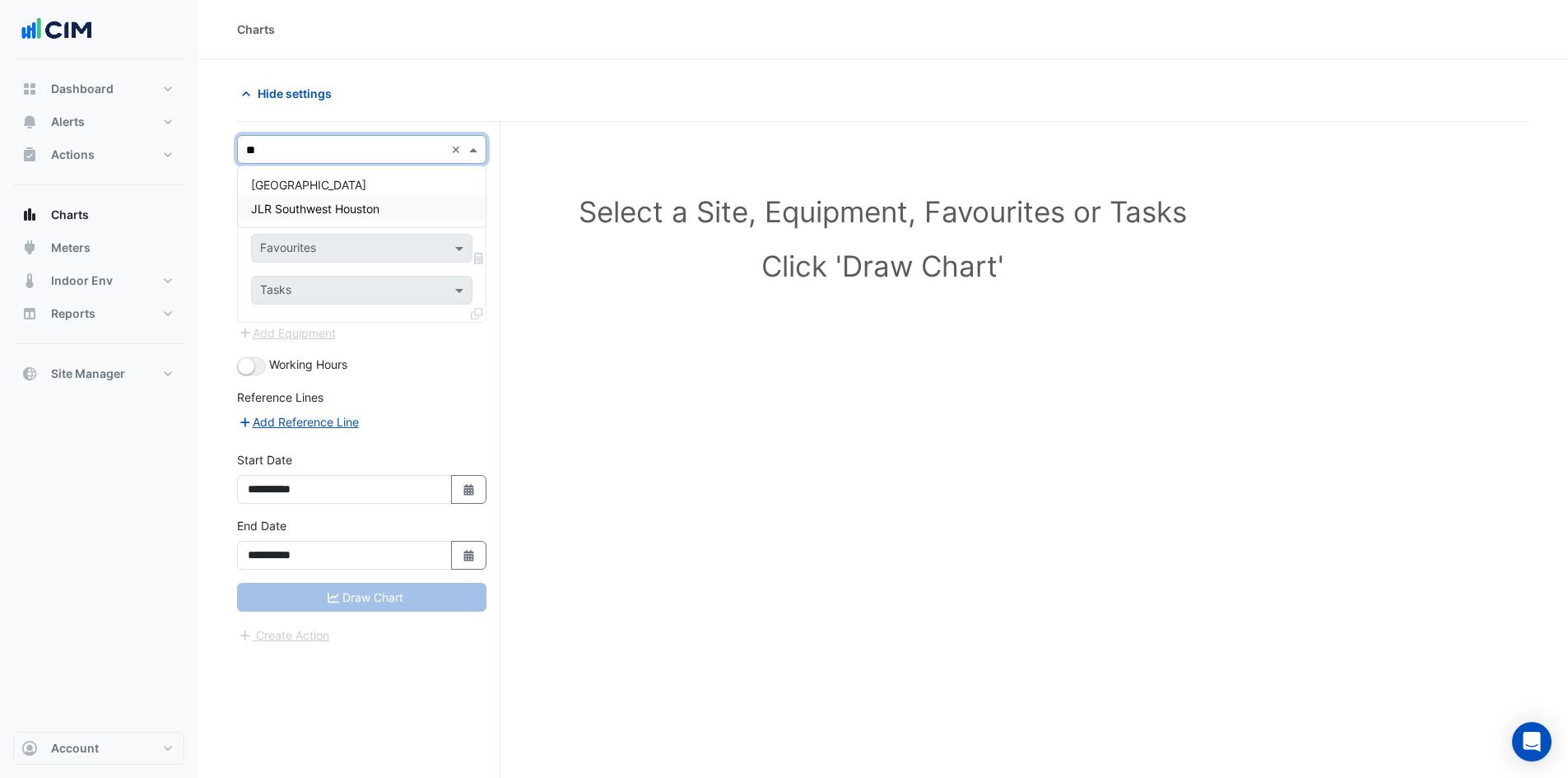
click at [363, 206] on span "JLR Southwest Houston" at bounding box center [315, 208] width 129 height 14
click at [370, 203] on input "text" at bounding box center [345, 199] width 170 height 18
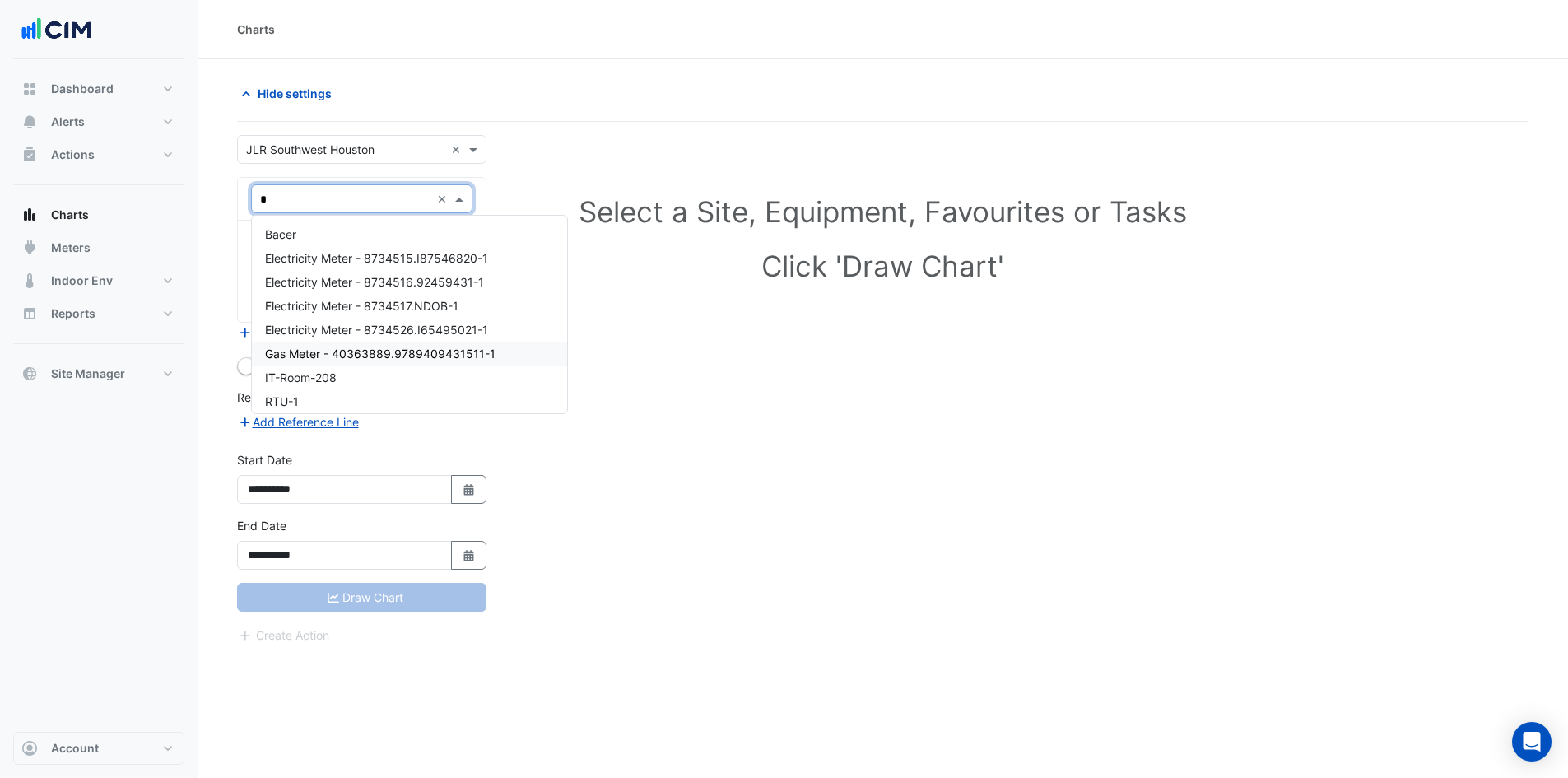
type input "**"
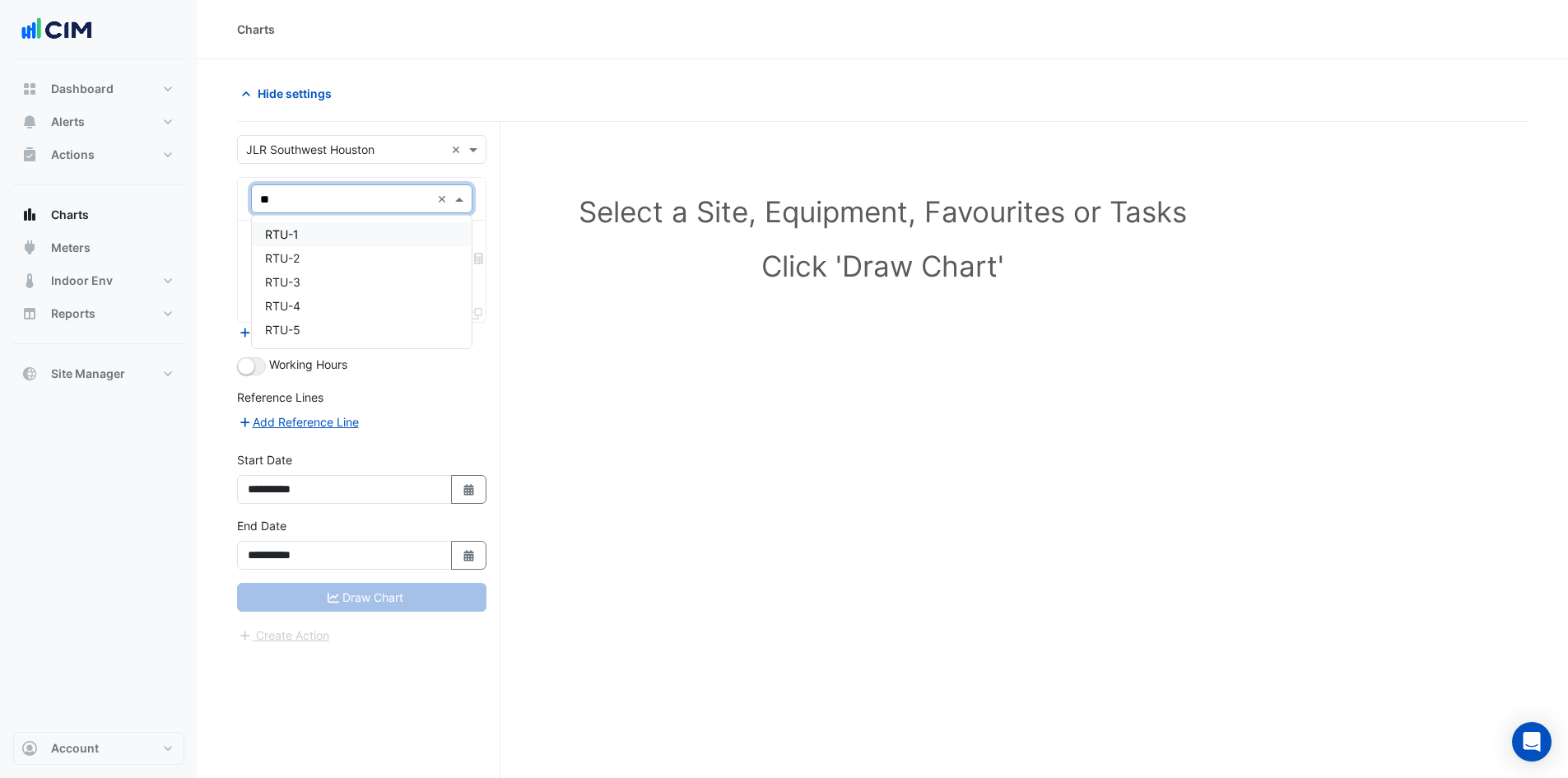
click at [324, 234] on div "RTU-1" at bounding box center [361, 234] width 219 height 24
click at [331, 251] on input "text" at bounding box center [343, 250] width 167 height 18
type input "***"
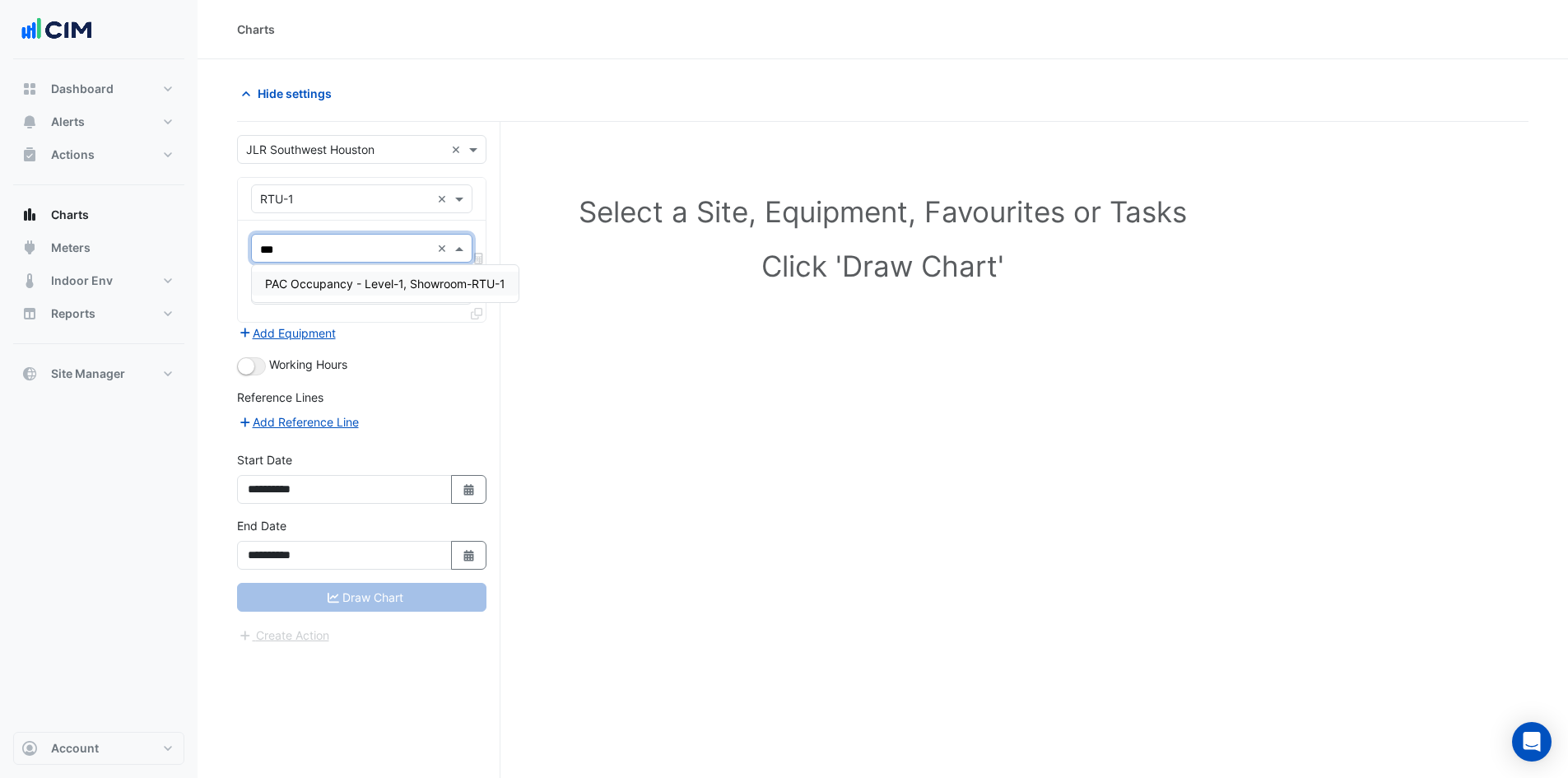
click at [332, 282] on span "PAC Occupancy - Level-1, Showroom-RTU-1" at bounding box center [385, 283] width 241 height 14
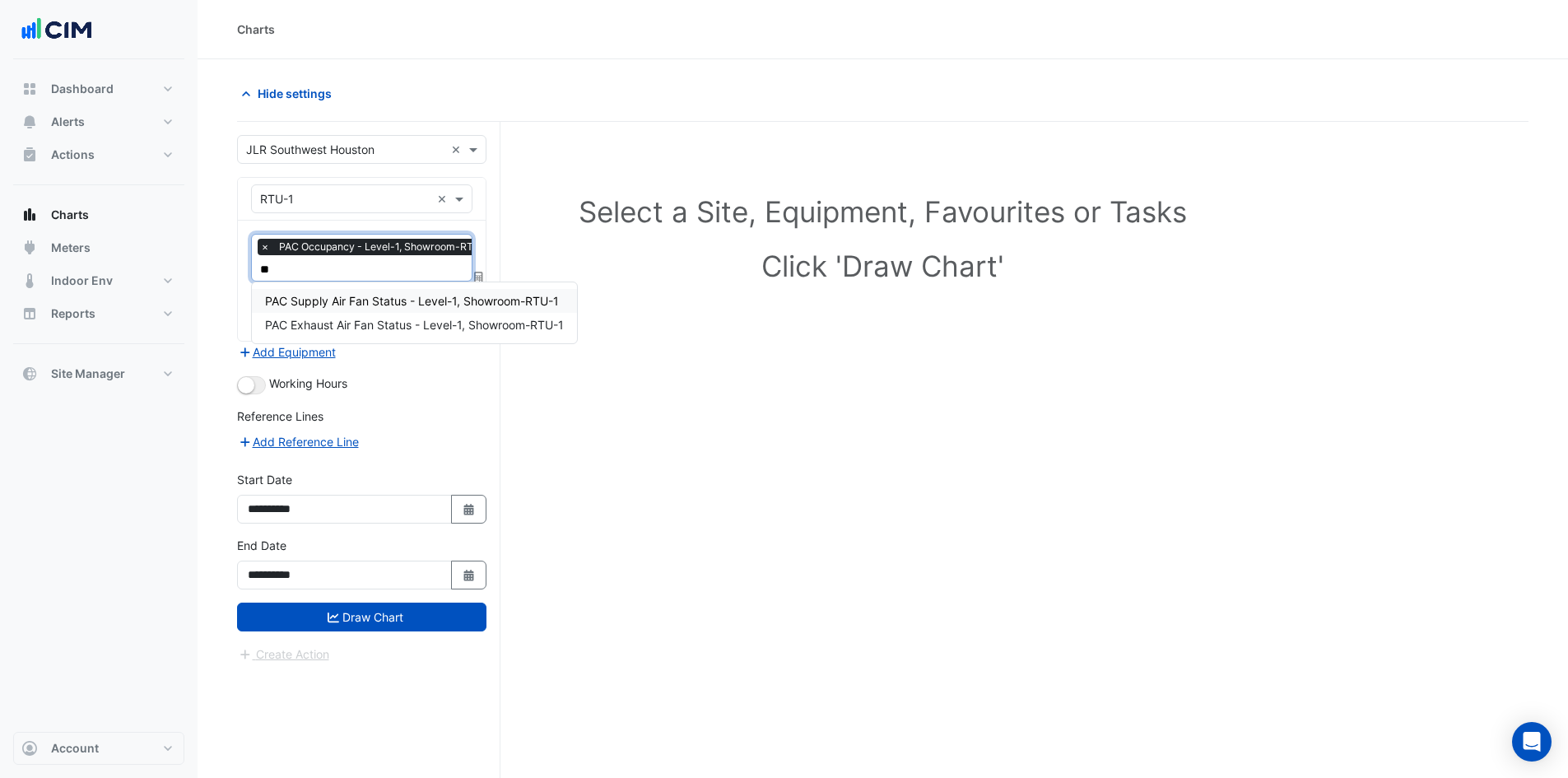
type input "***"
click at [433, 307] on span "PAC Supply Air Fan Status - Level-1, Showroom-RTU-1" at bounding box center [411, 300] width 293 height 14
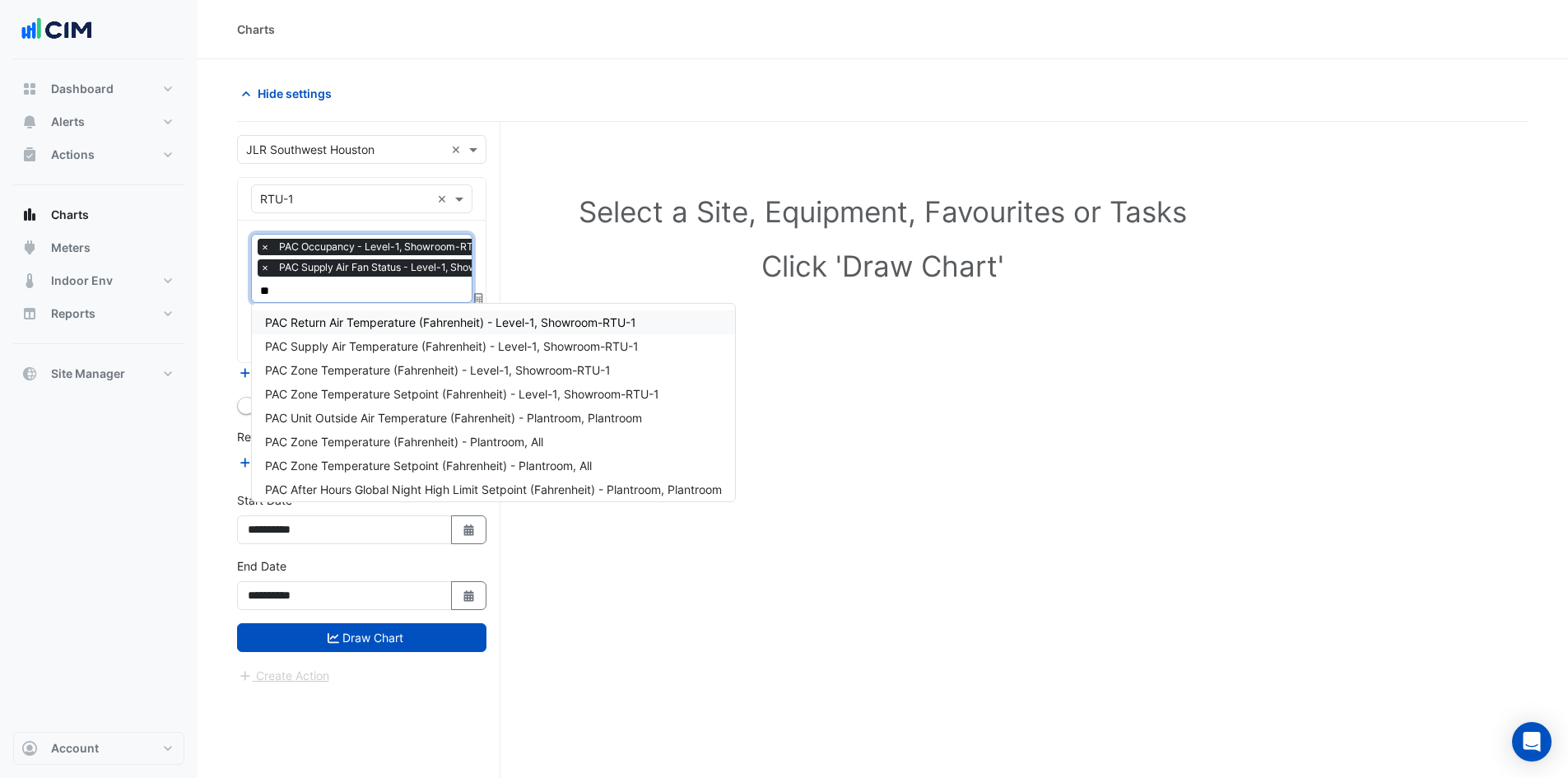
type input "*"
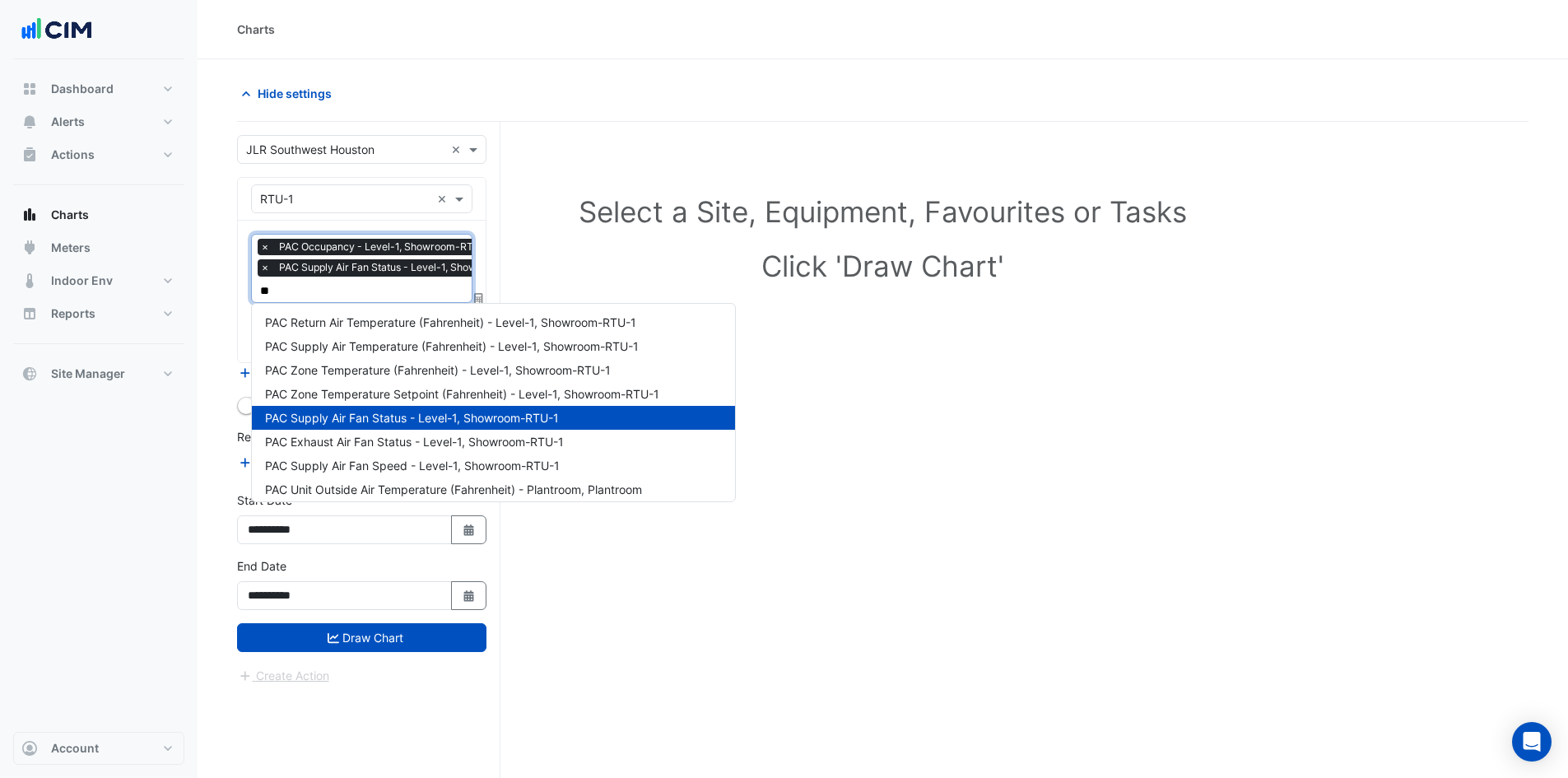
type input "***"
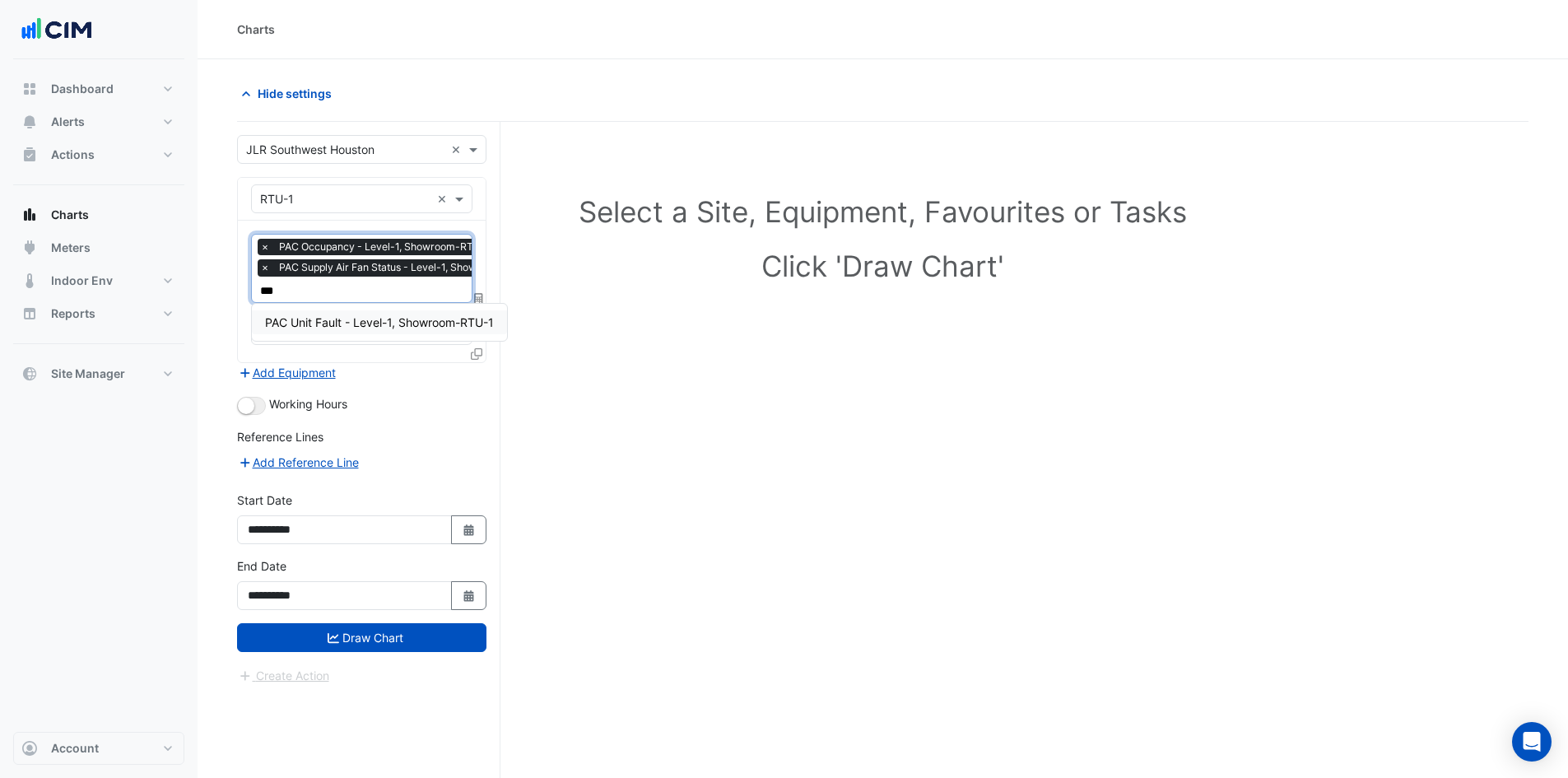
click at [380, 323] on span "PAC Unit Fault - Level-1, Showroom-RTU-1" at bounding box center [379, 322] width 229 height 14
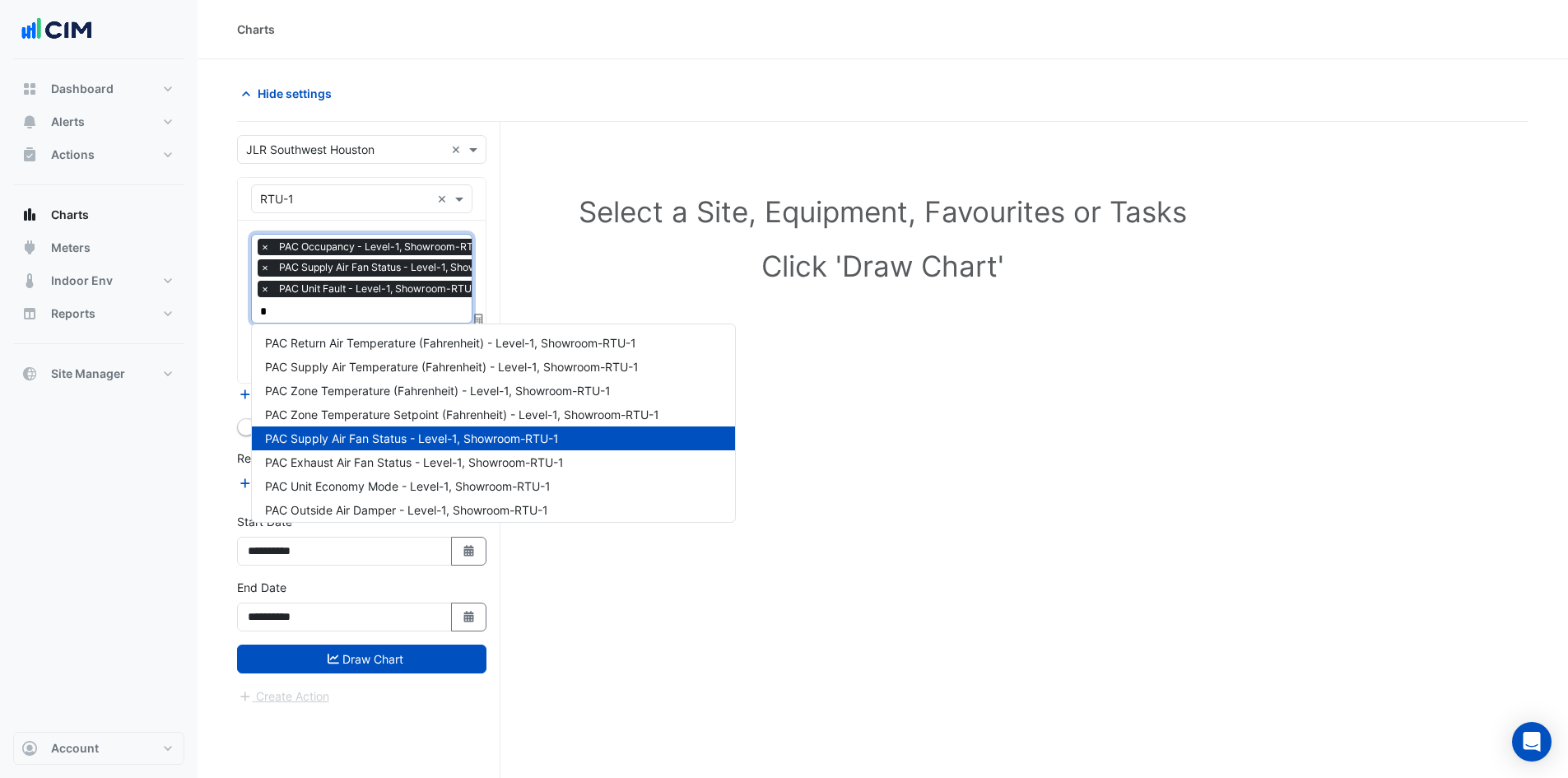
type input "**"
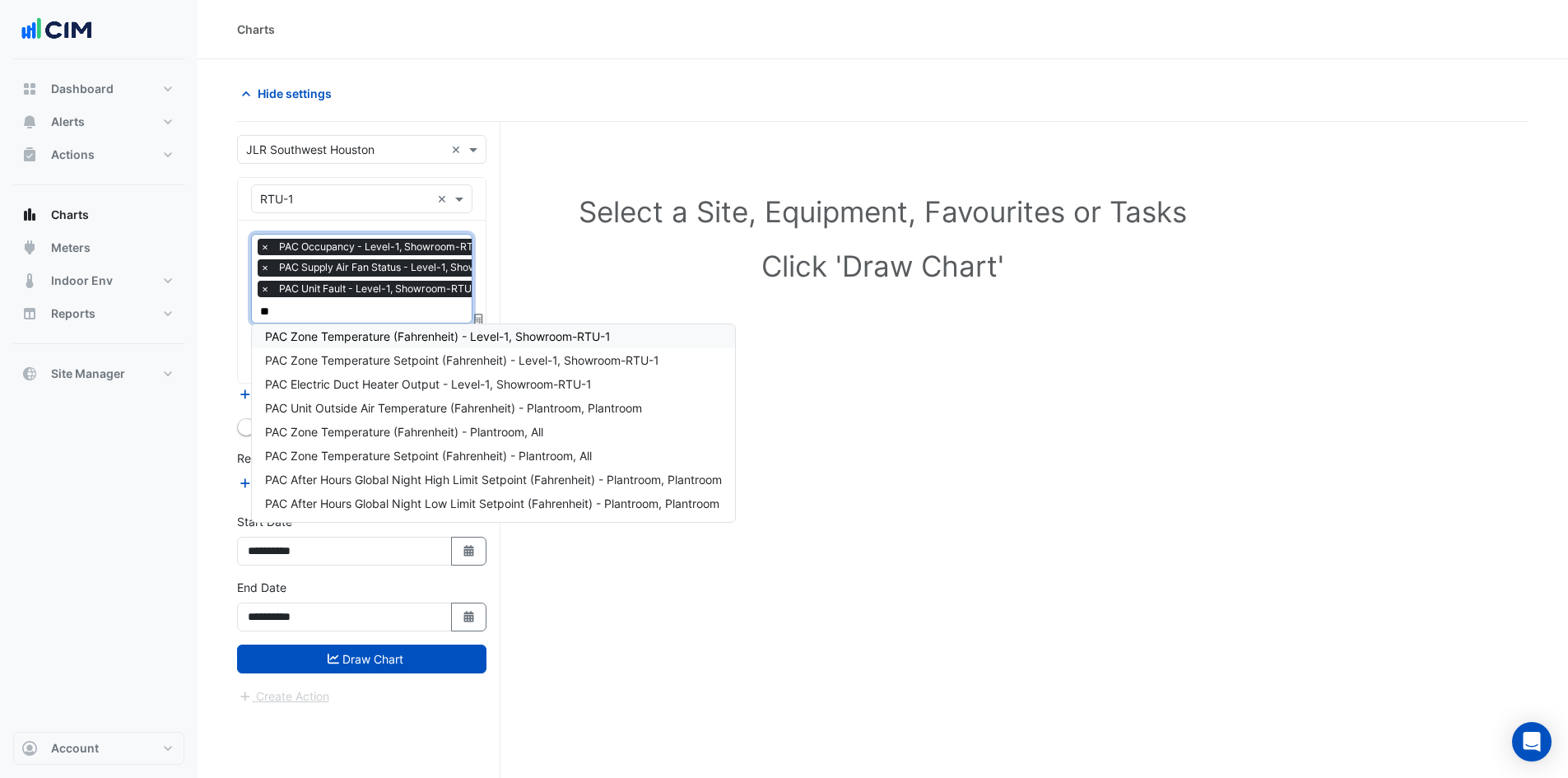
click at [367, 336] on span "PAC Zone Temperature (Fahrenheit) - Level-1, Showroom-RTU-1" at bounding box center [437, 336] width 345 height 14
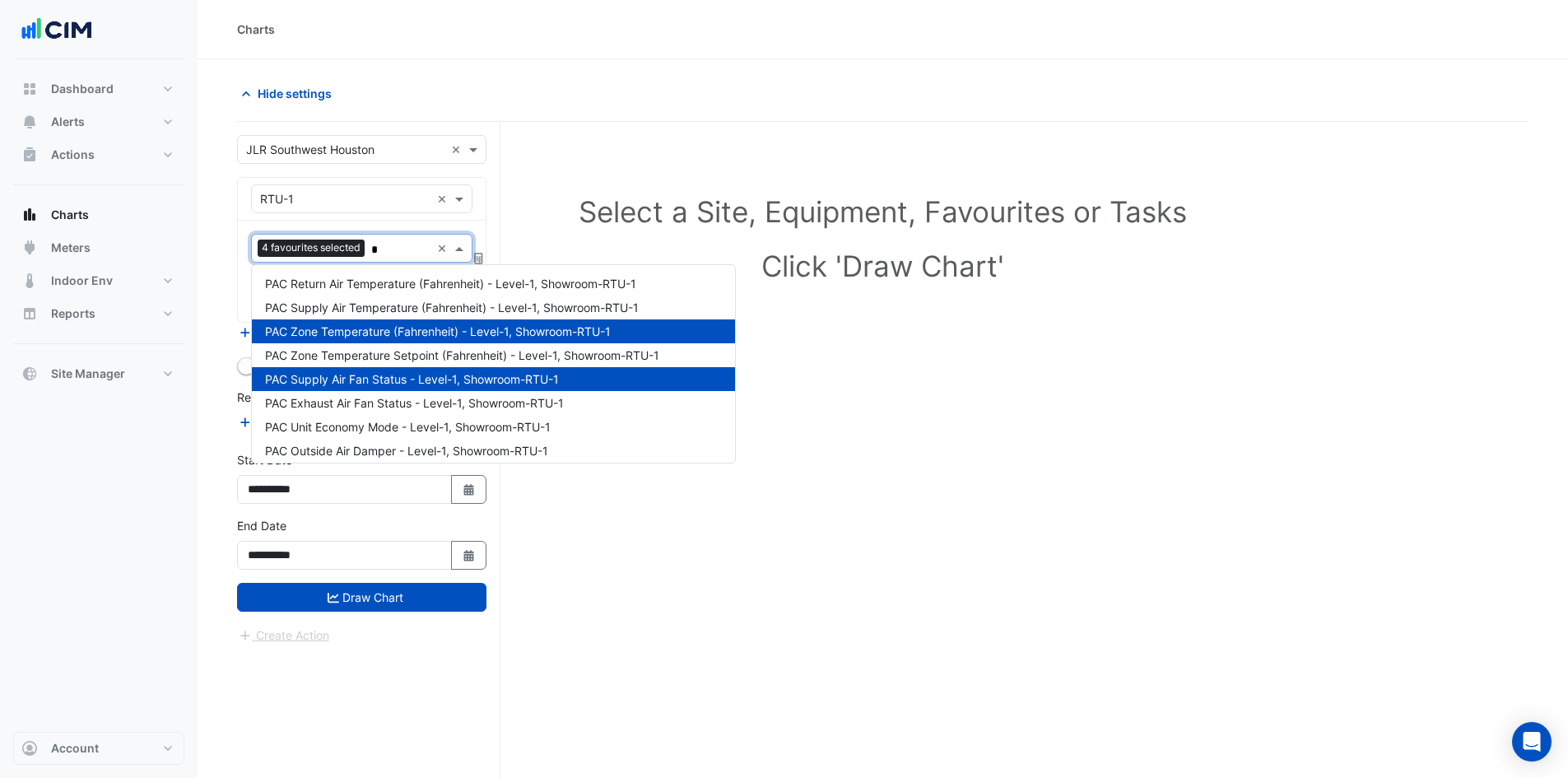
type input "**"
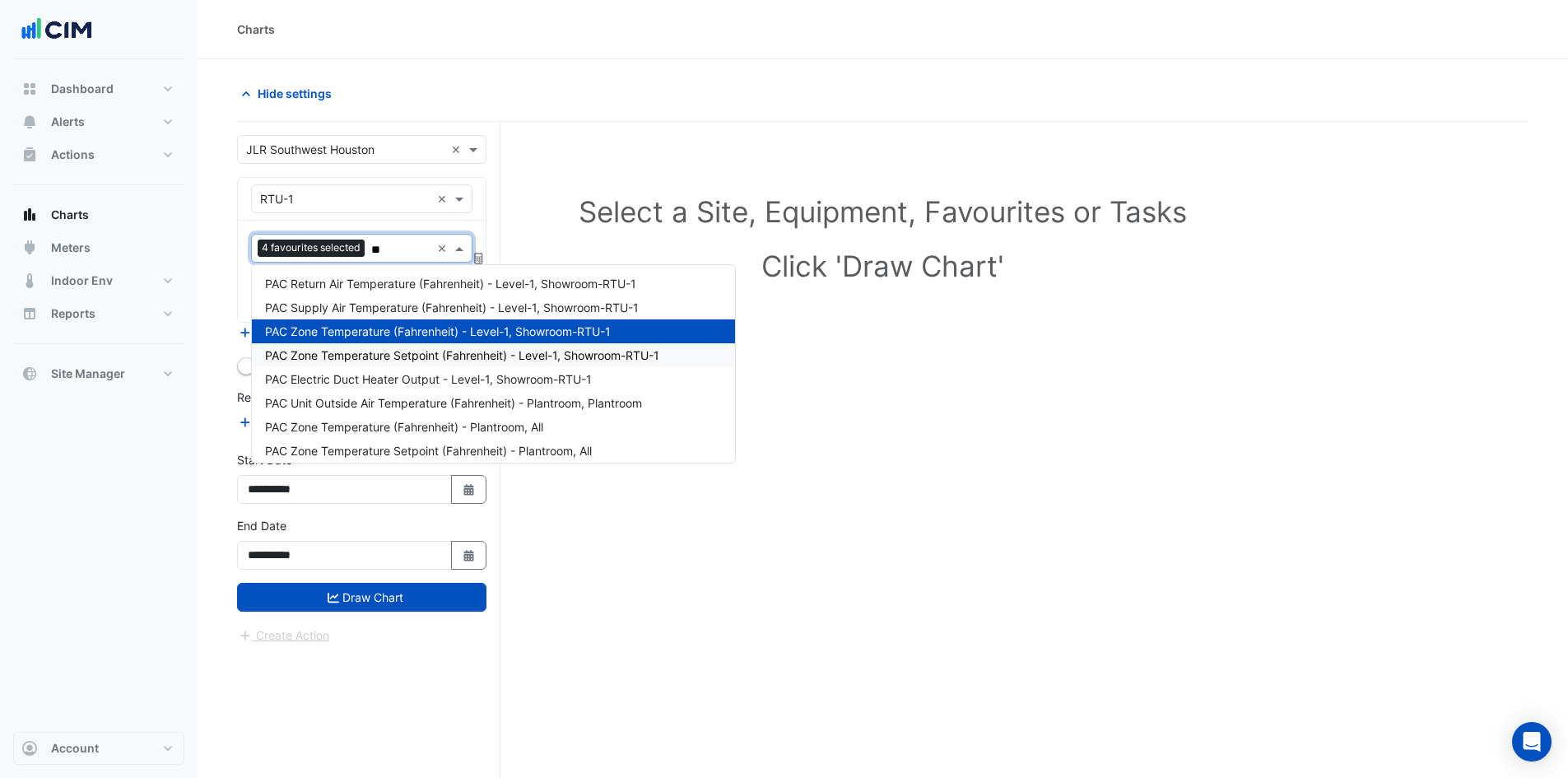
click at [379, 353] on span "PAC Zone Temperature Setpoint (Fahrenheit) - Level-1, Showroom-RTU-1" at bounding box center [462, 355] width 394 height 14
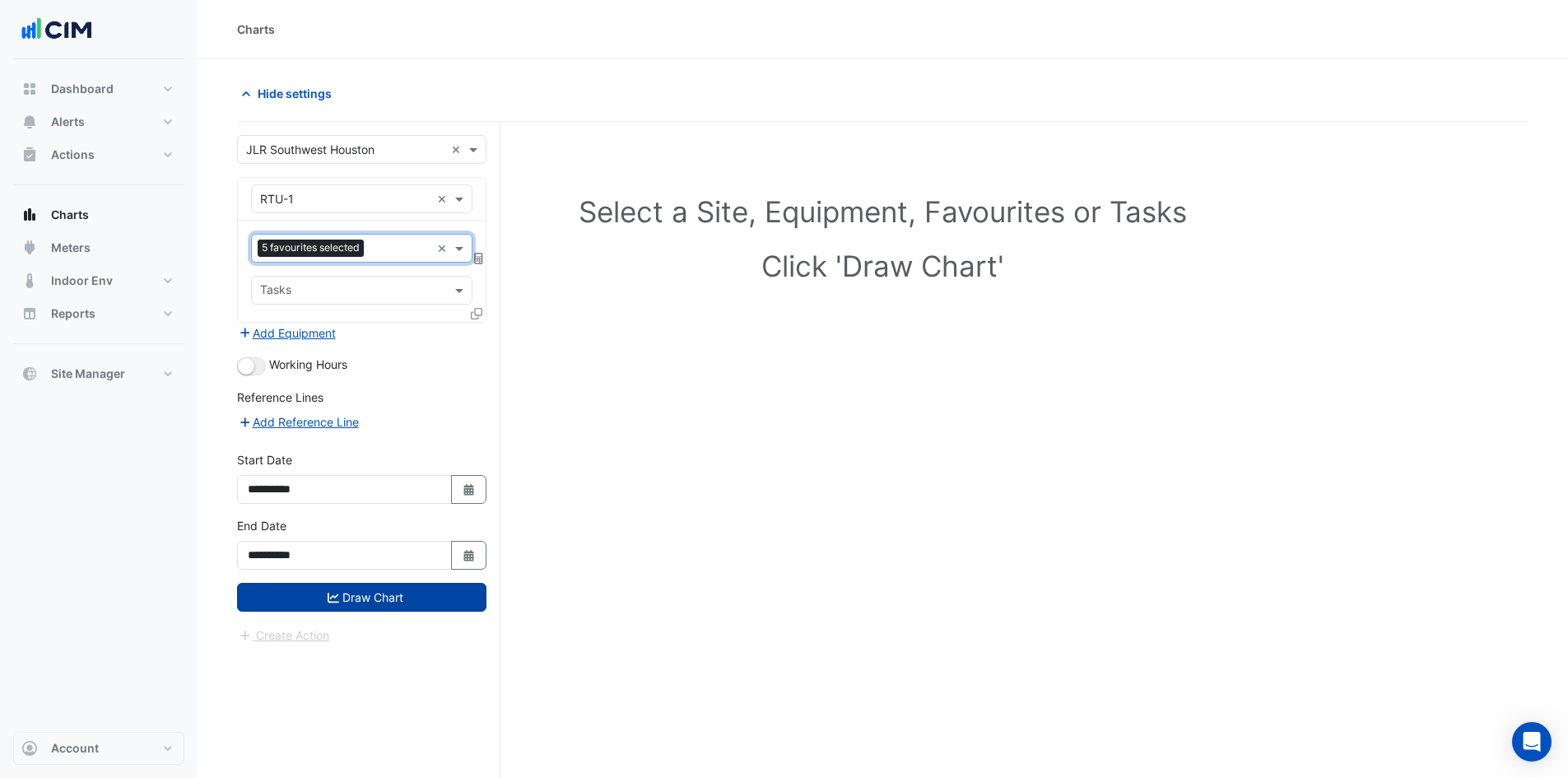
click at [383, 604] on button "Draw Chart" at bounding box center [361, 597] width 249 height 29
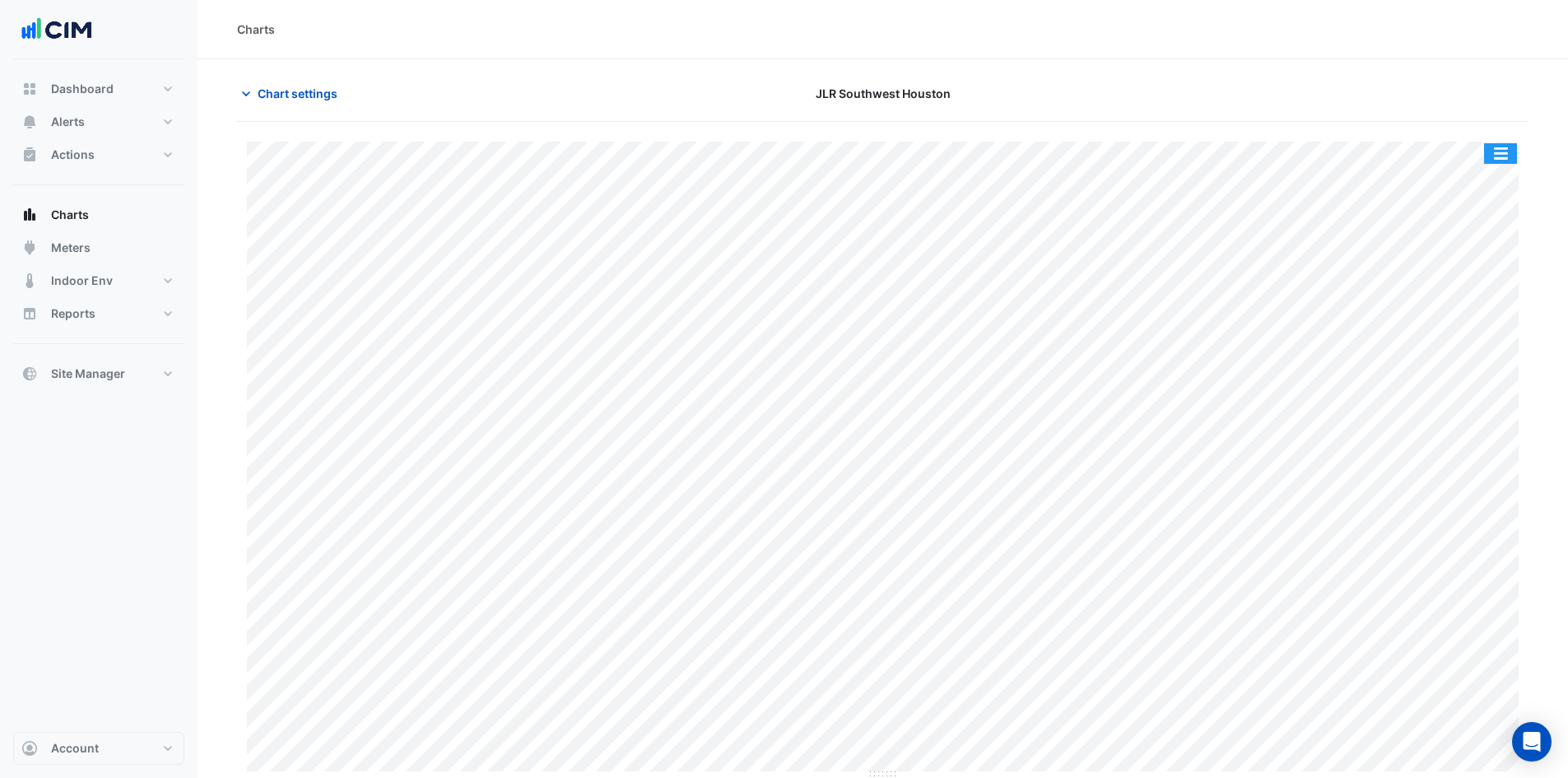
click at [1491, 157] on button "button" at bounding box center [1500, 154] width 33 height 20
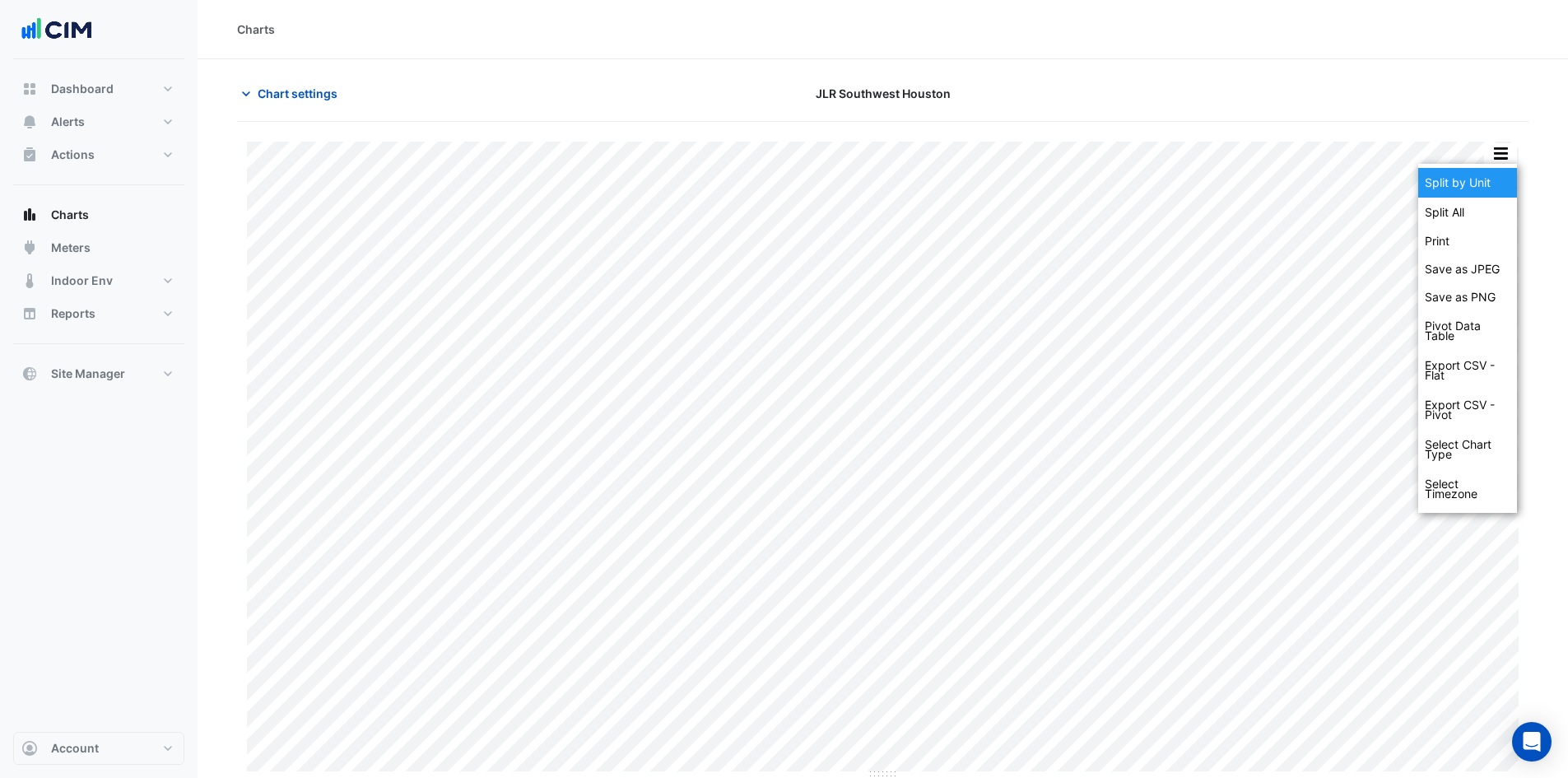
click at [1492, 177] on div "Split by Unit" at bounding box center [1467, 182] width 99 height 30
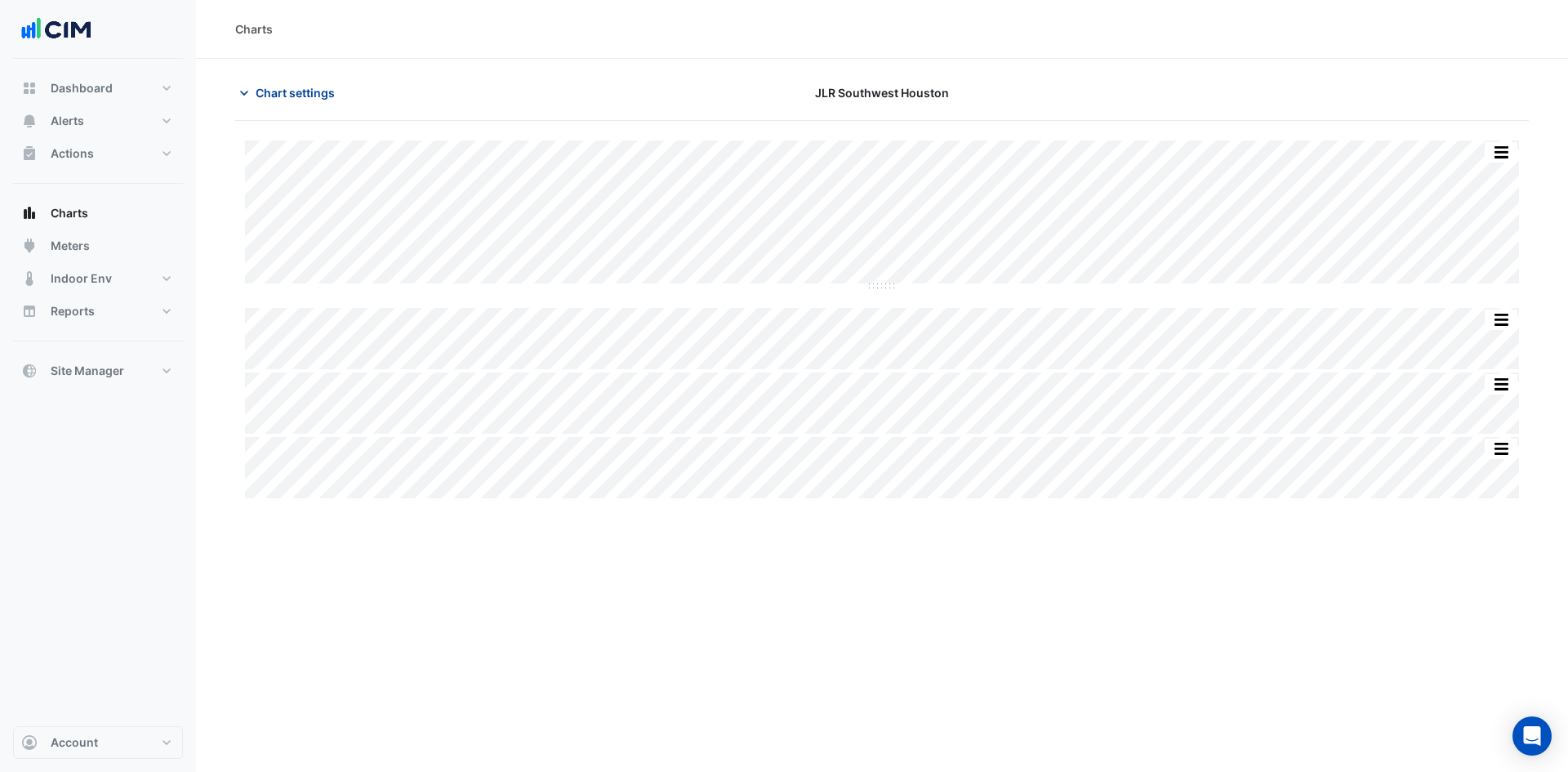
click at [247, 88] on icon "button" at bounding box center [244, 93] width 17 height 17
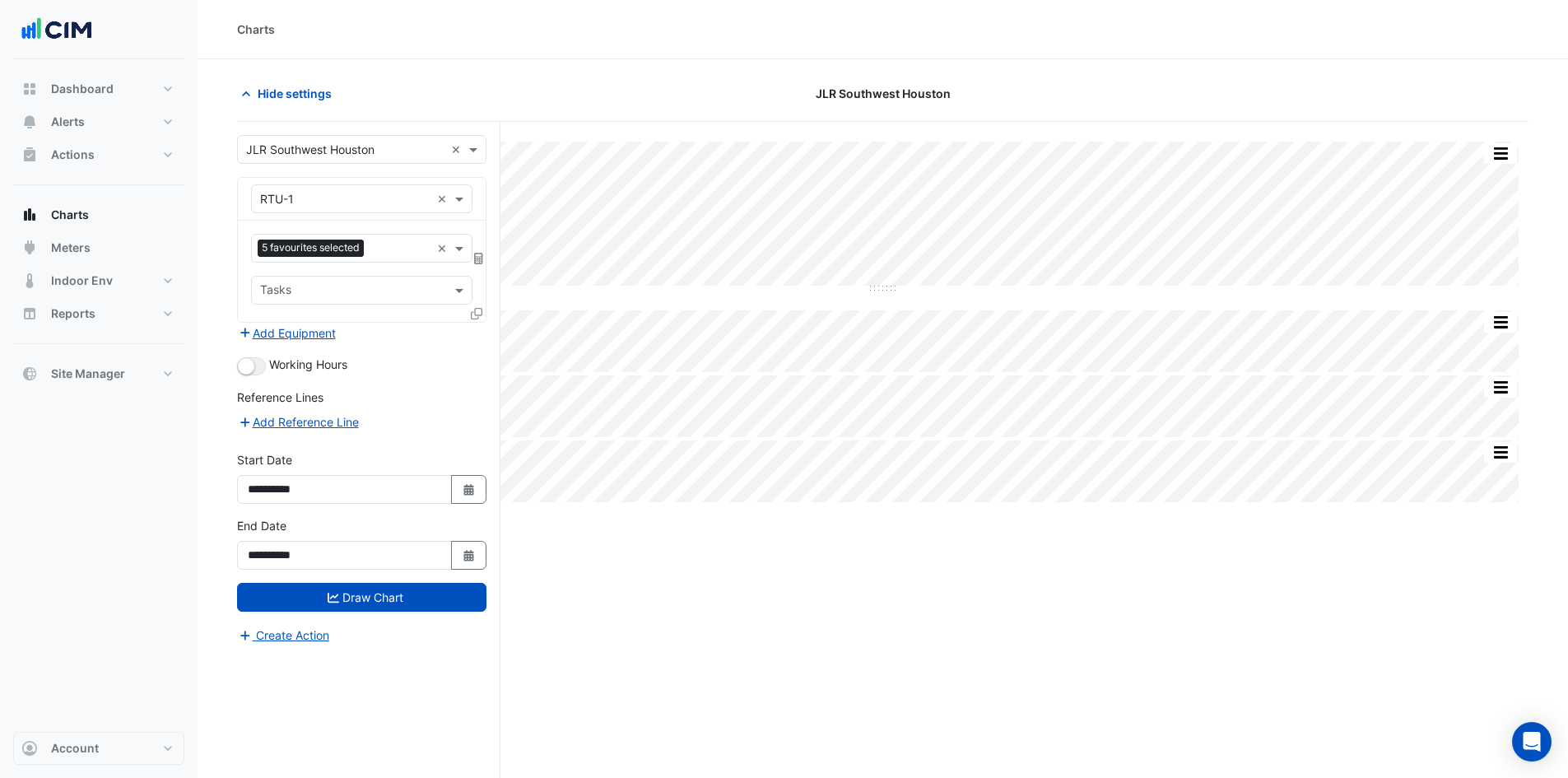
click at [472, 314] on icon at bounding box center [477, 314] width 11 height 11
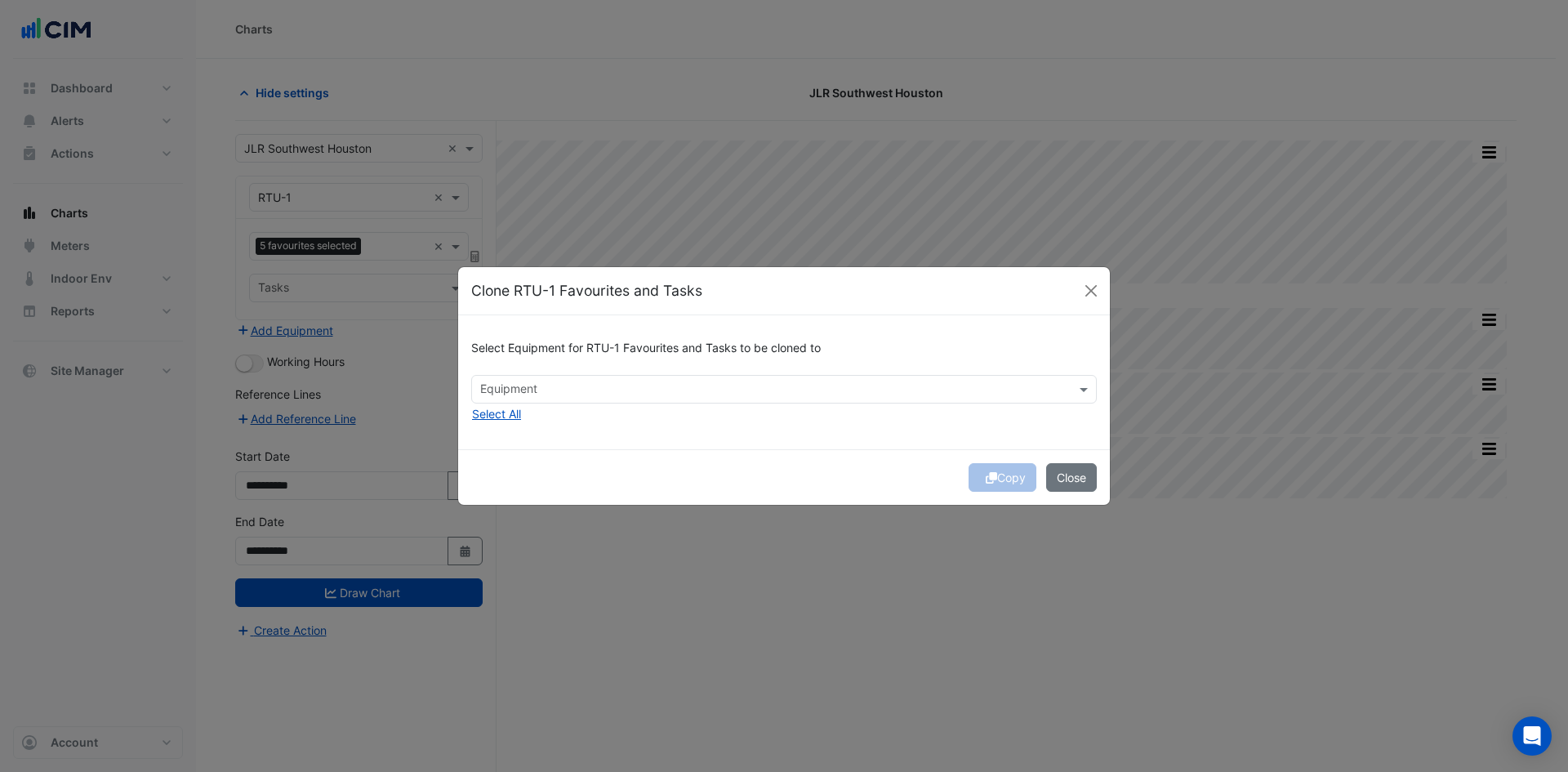
click at [579, 391] on input "text" at bounding box center [774, 391] width 589 height 17
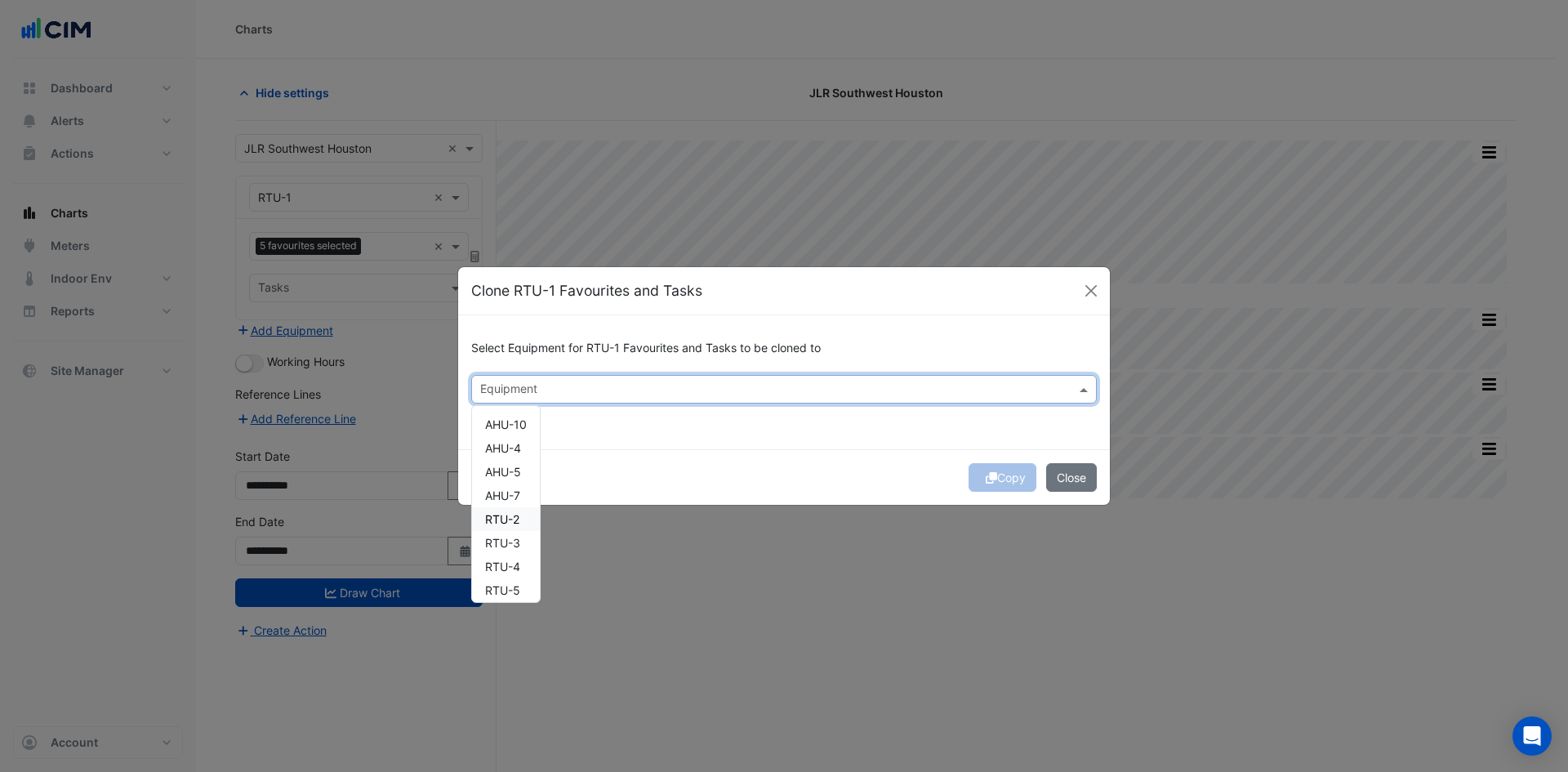
click at [514, 523] on span "RTU-2" at bounding box center [502, 519] width 34 height 14
click at [1008, 477] on button "Copy" at bounding box center [1003, 477] width 68 height 28
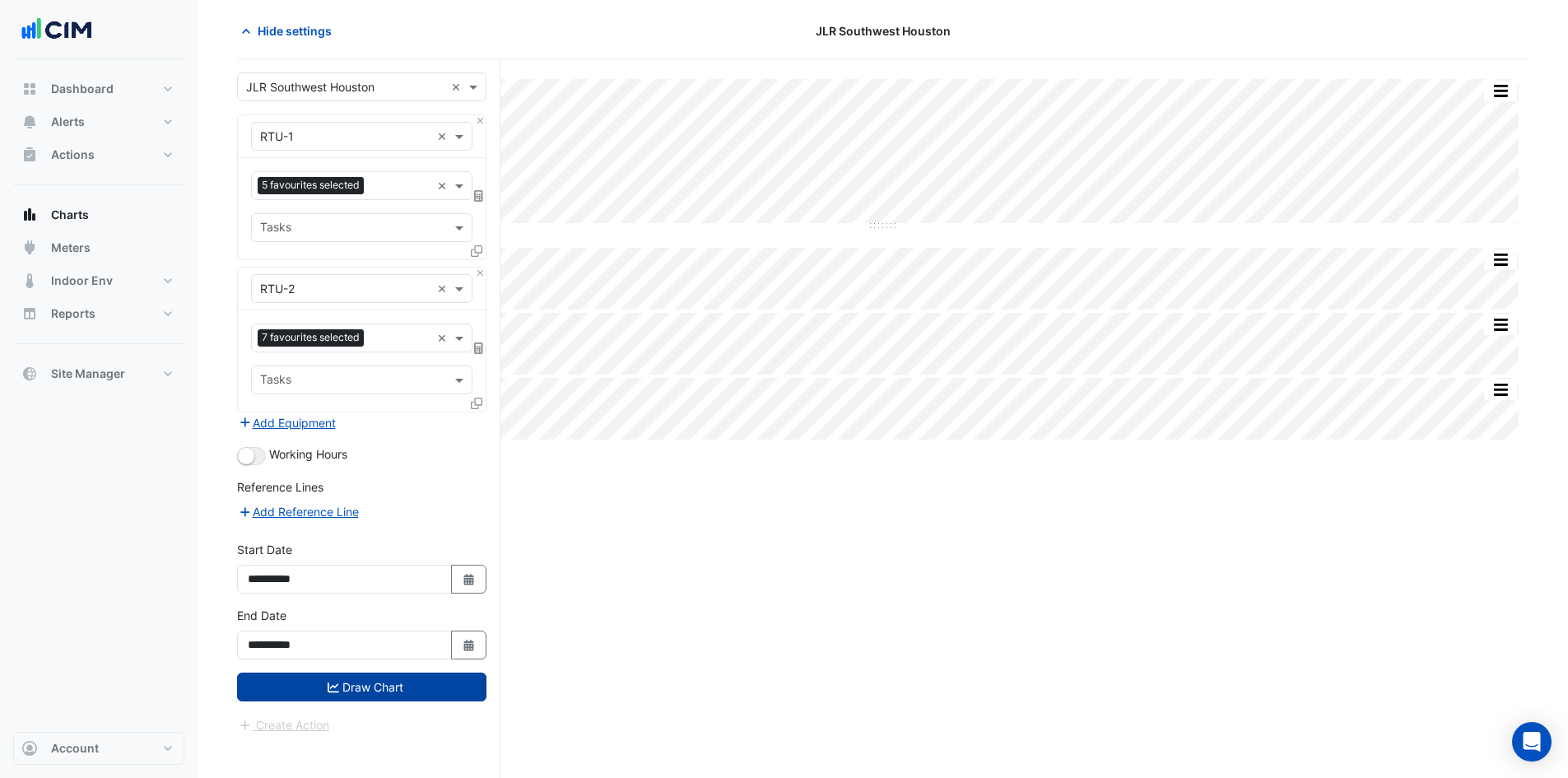
click at [417, 685] on button "Draw Chart" at bounding box center [361, 686] width 249 height 29
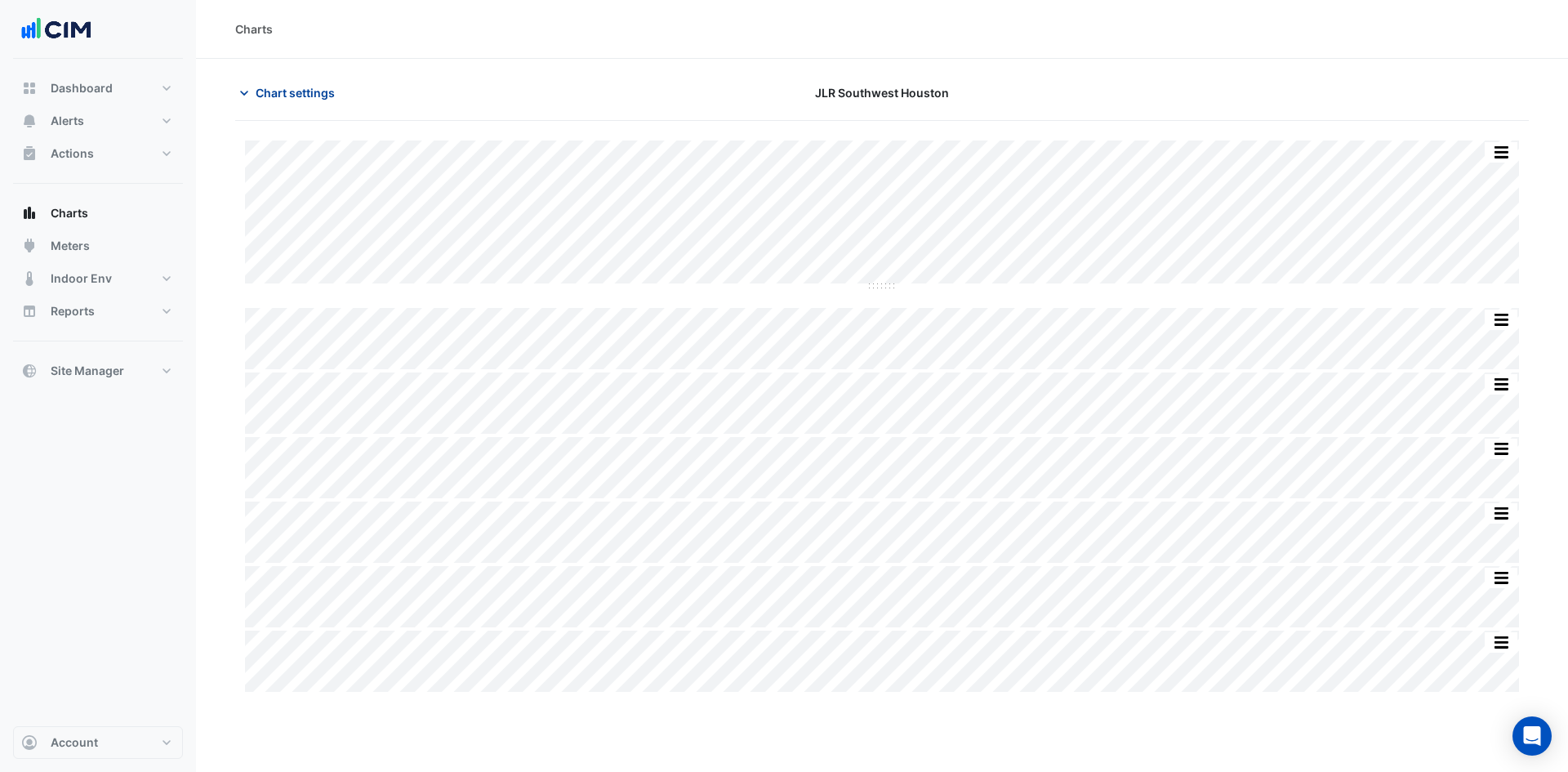
click at [243, 92] on icon "button" at bounding box center [244, 93] width 17 height 17
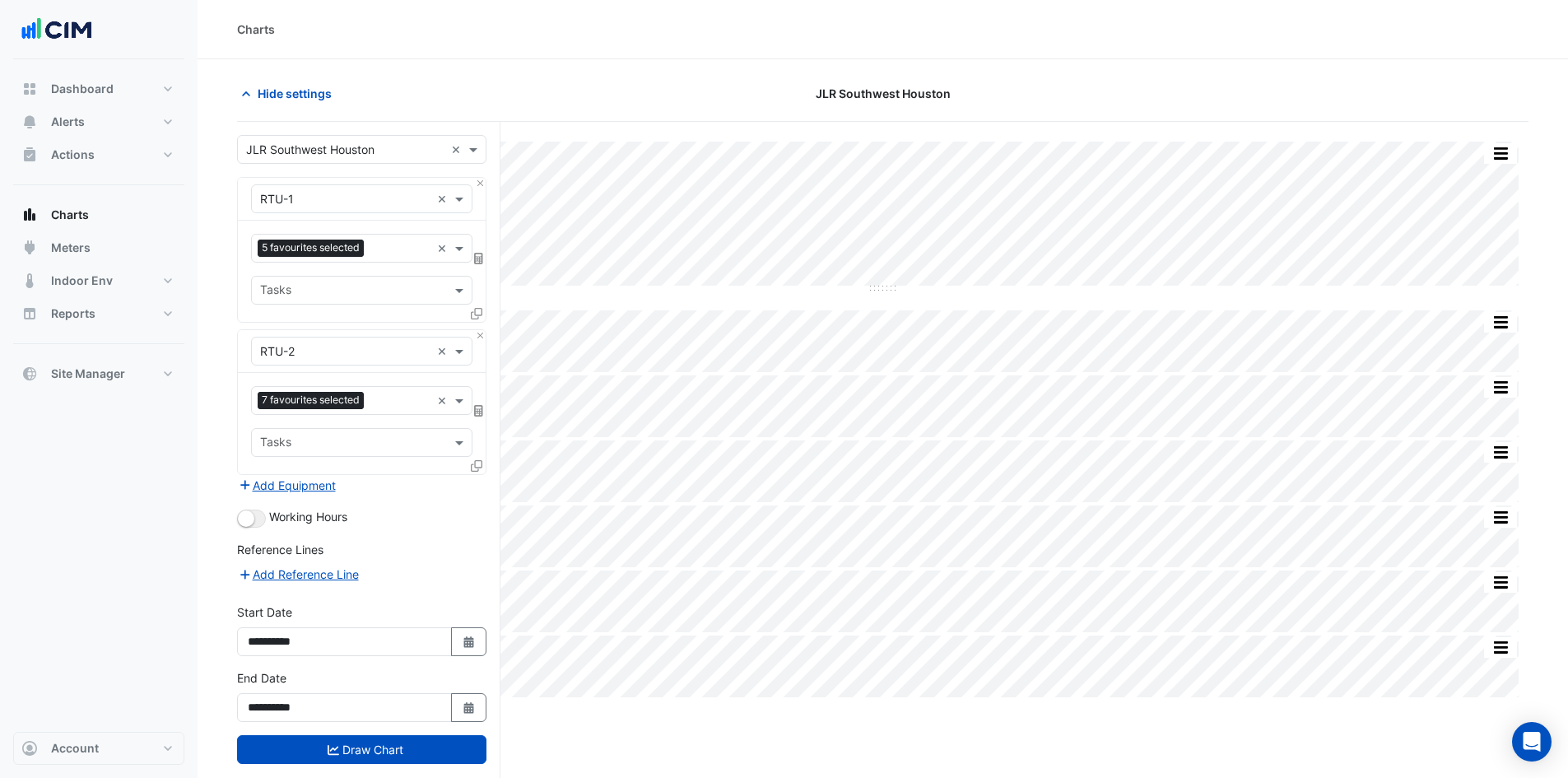
click at [473, 464] on icon at bounding box center [477, 466] width 11 height 11
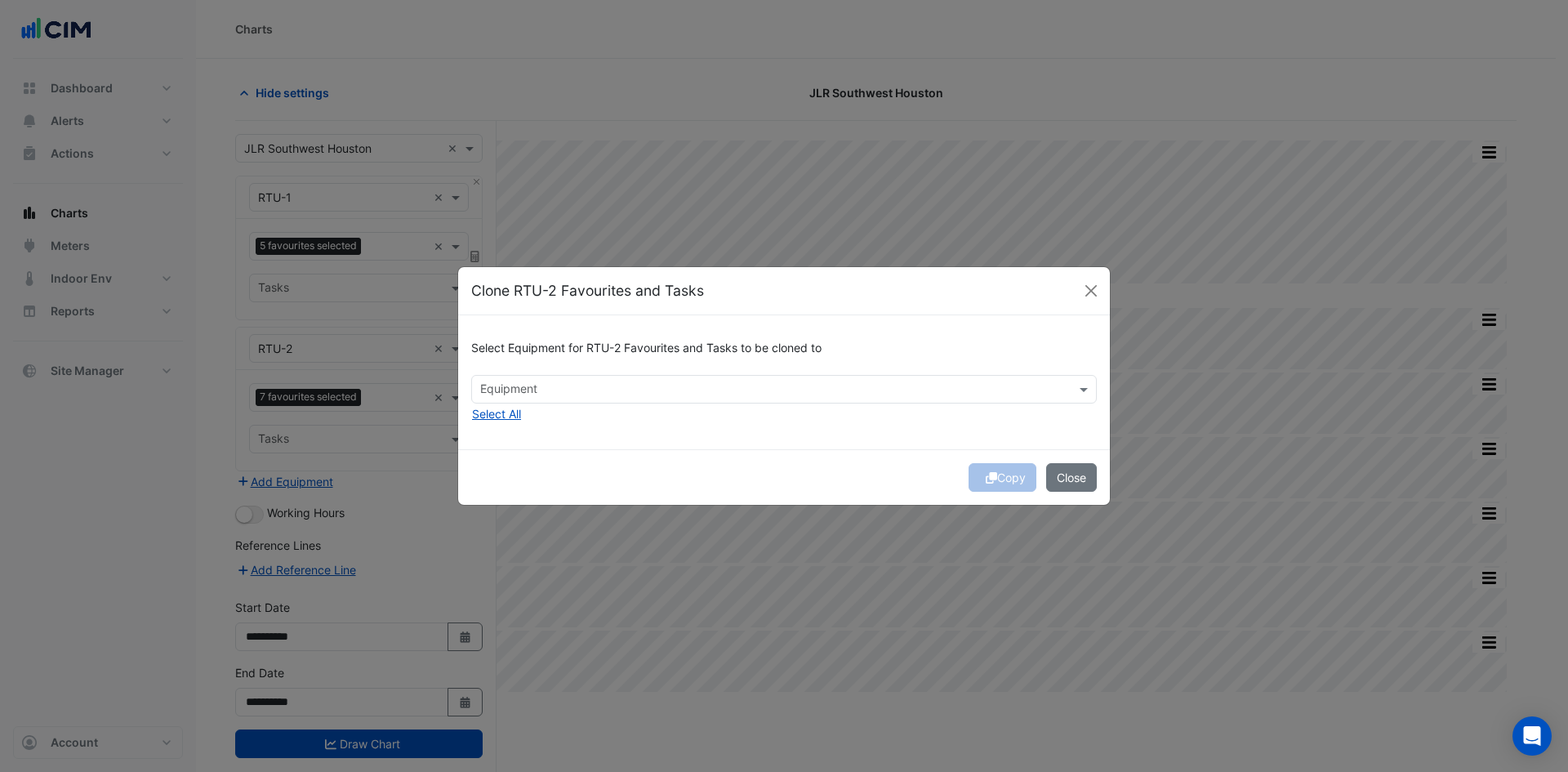
click at [694, 385] on input "text" at bounding box center [774, 391] width 589 height 17
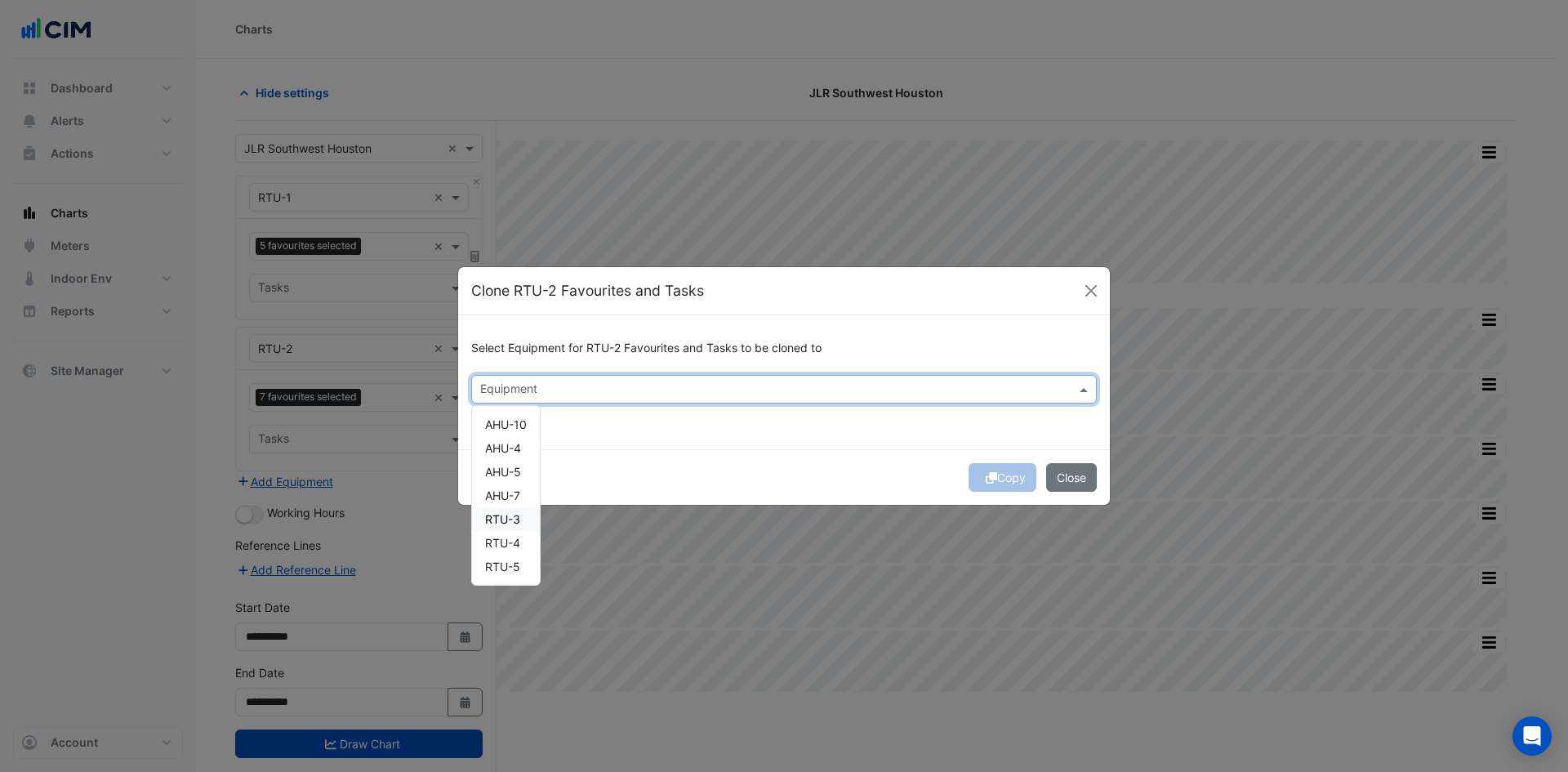
click at [513, 524] on span "RTU-3" at bounding box center [502, 519] width 35 height 14
drag, startPoint x: 511, startPoint y: 541, endPoint x: 511, endPoint y: 551, distance: 10.0
click at [511, 542] on span "RTU-4" at bounding box center [502, 542] width 35 height 14
click at [506, 568] on span "RTU-5" at bounding box center [502, 566] width 35 height 14
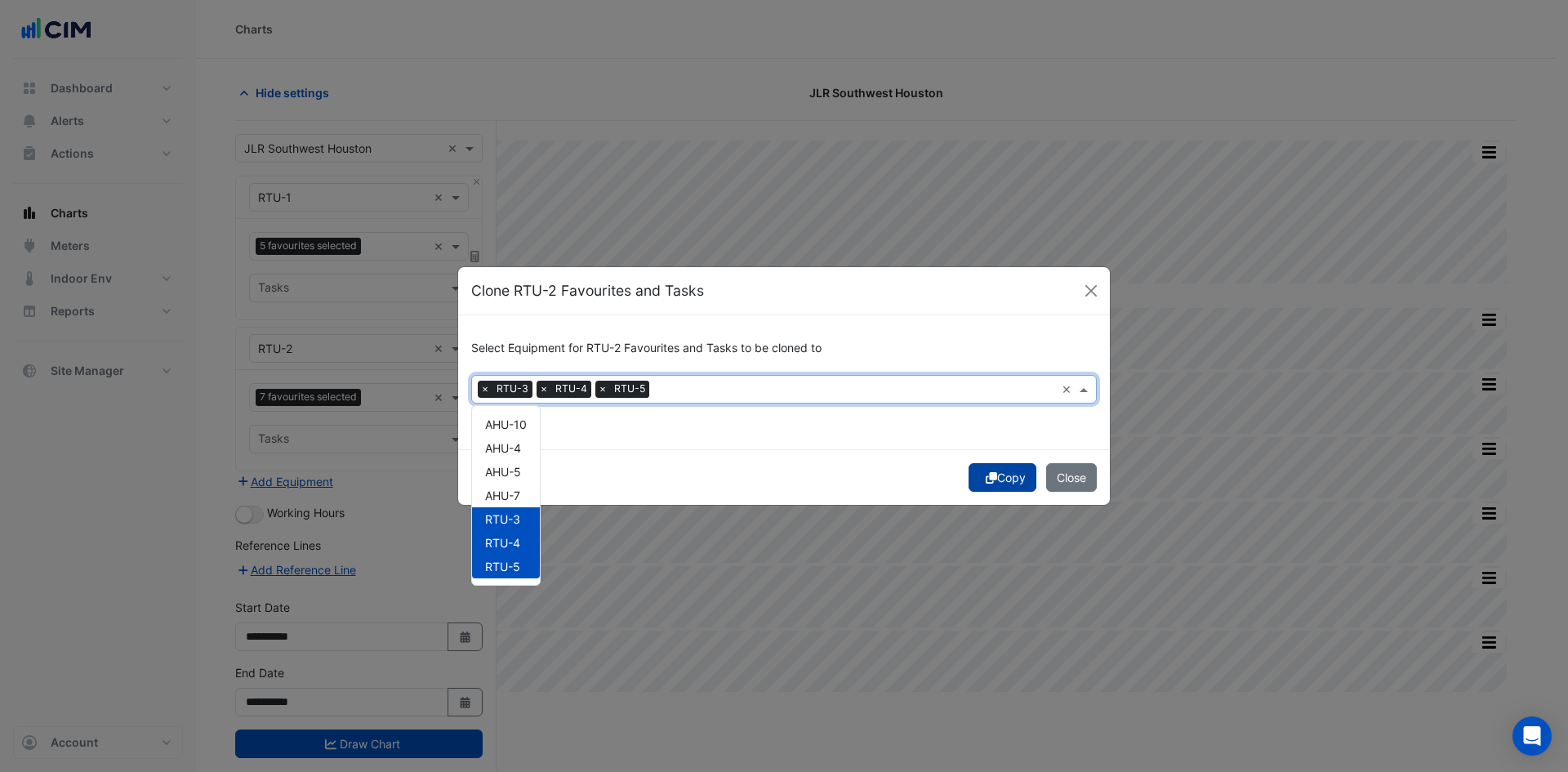
click at [998, 476] on button "Copy" at bounding box center [1003, 477] width 68 height 28
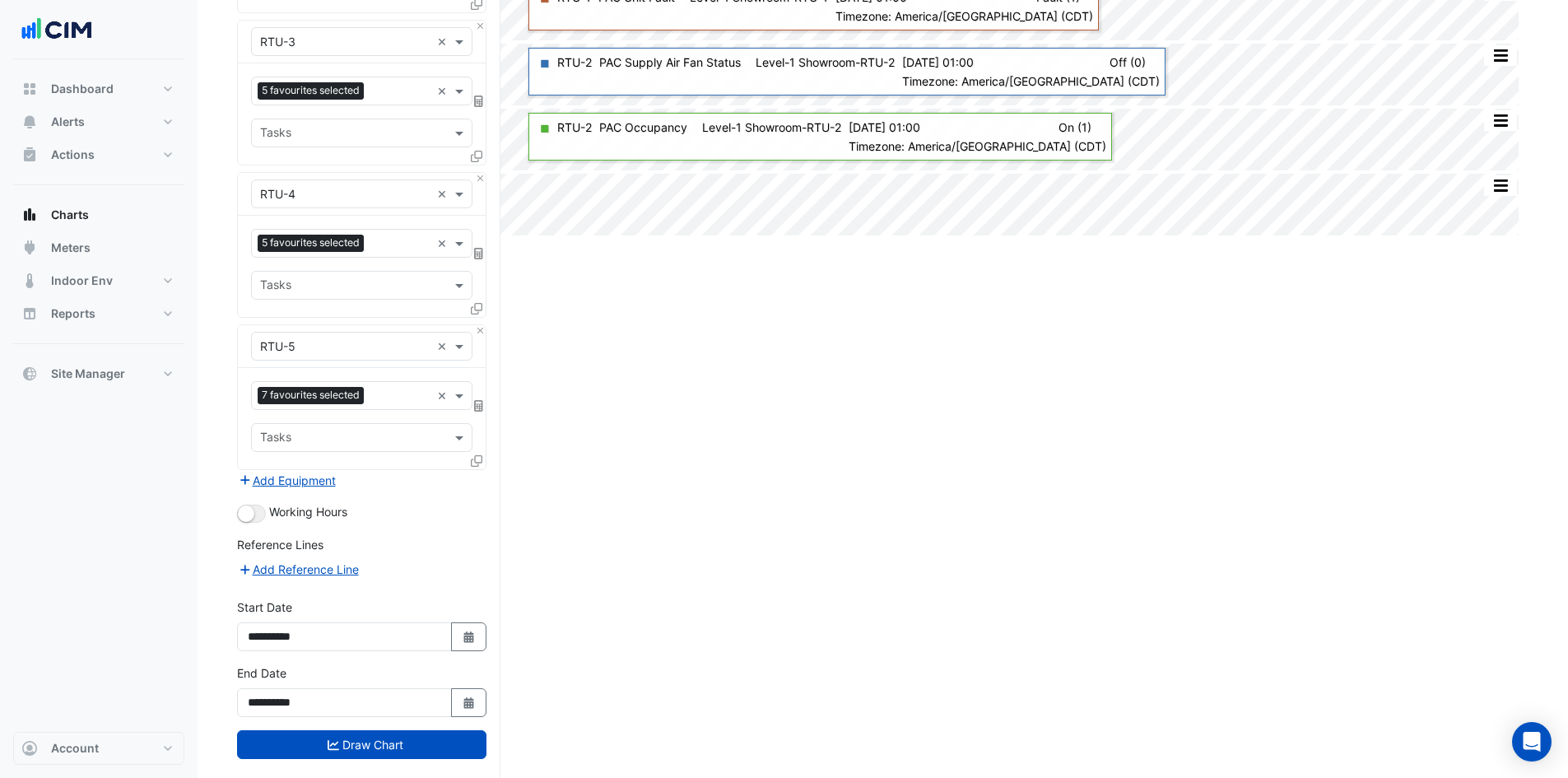
scroll to position [489, 0]
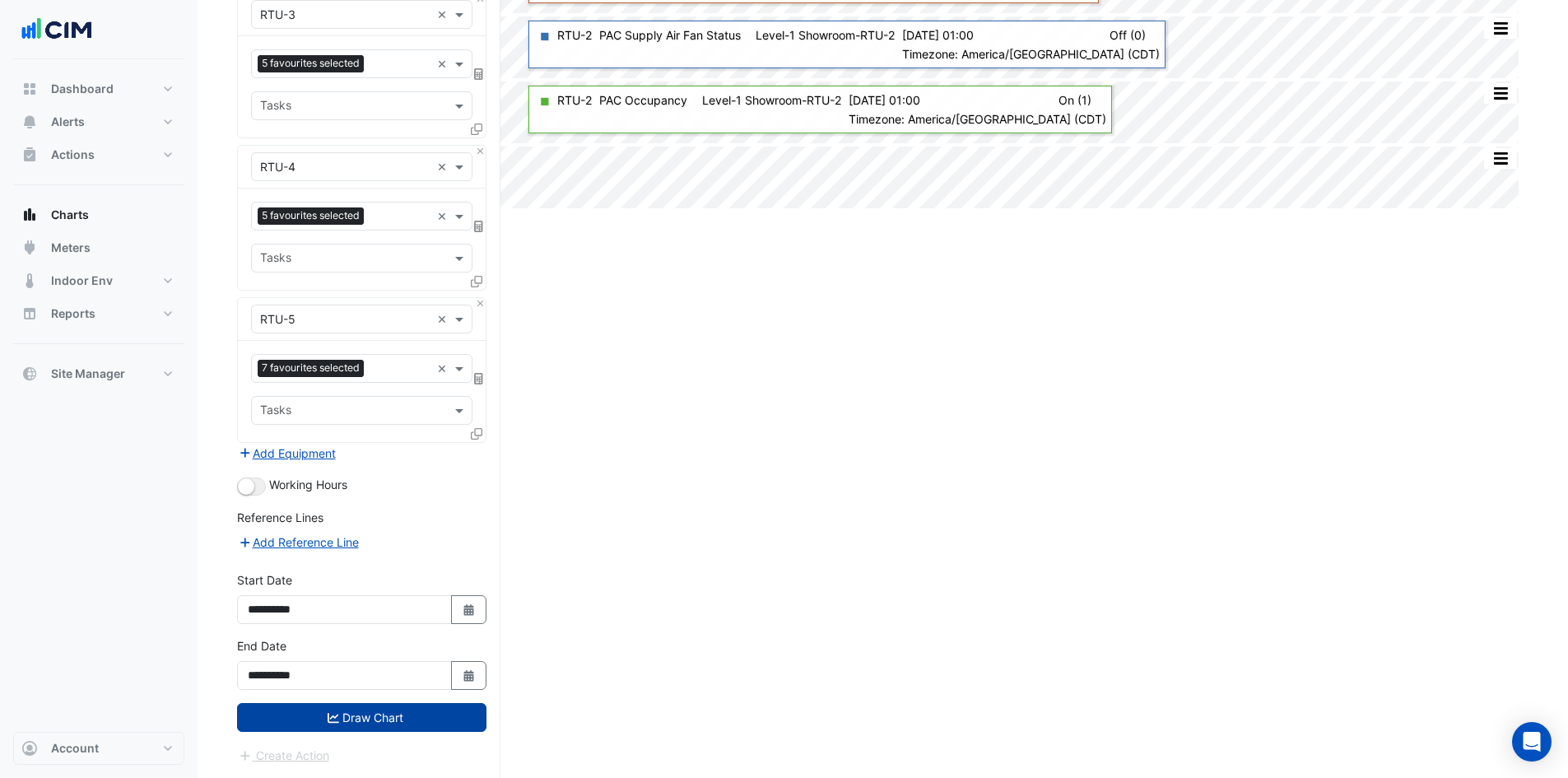
click at [448, 715] on button "Draw Chart" at bounding box center [361, 717] width 249 height 29
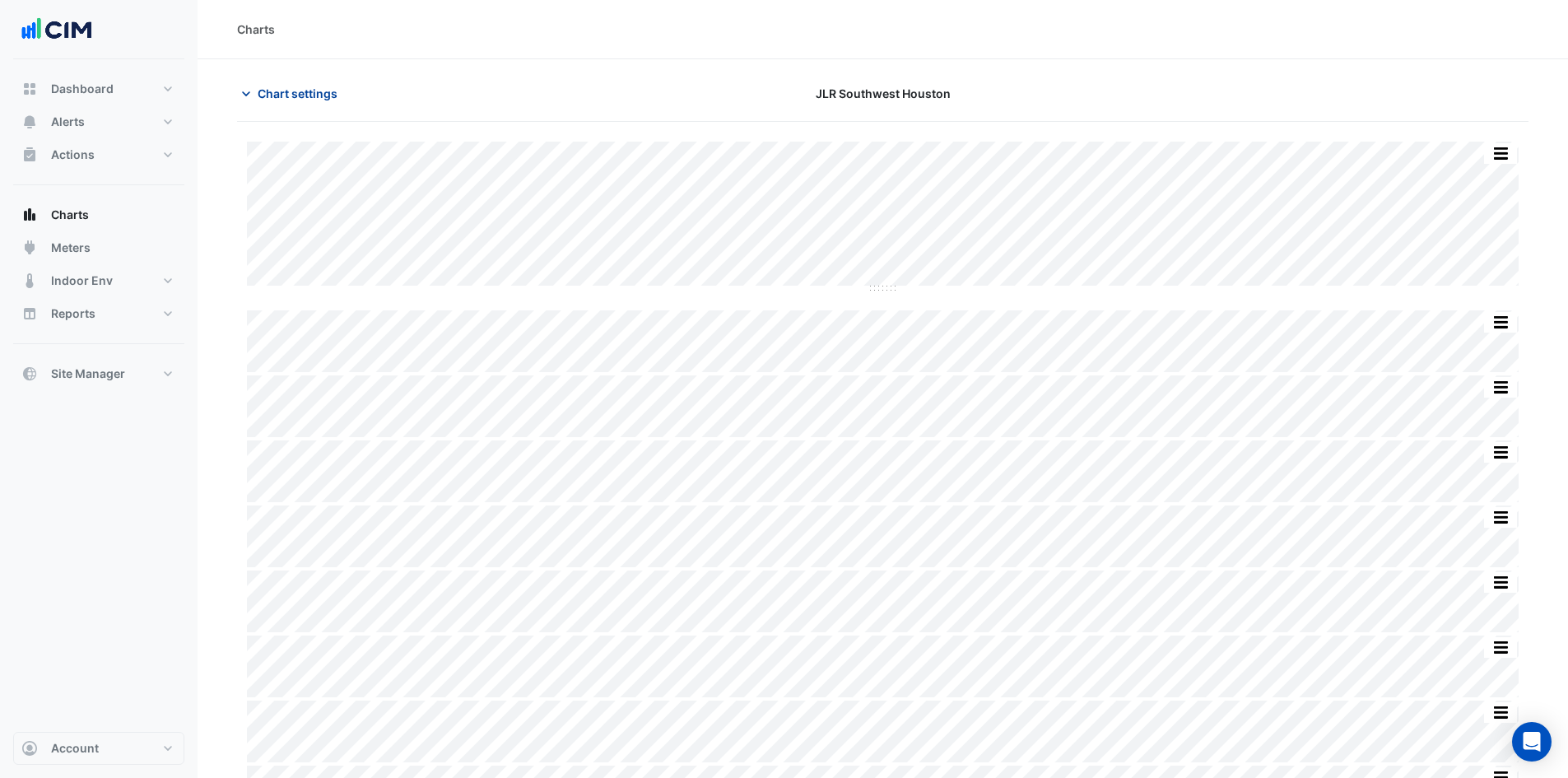
click at [247, 100] on icon "button" at bounding box center [246, 94] width 17 height 17
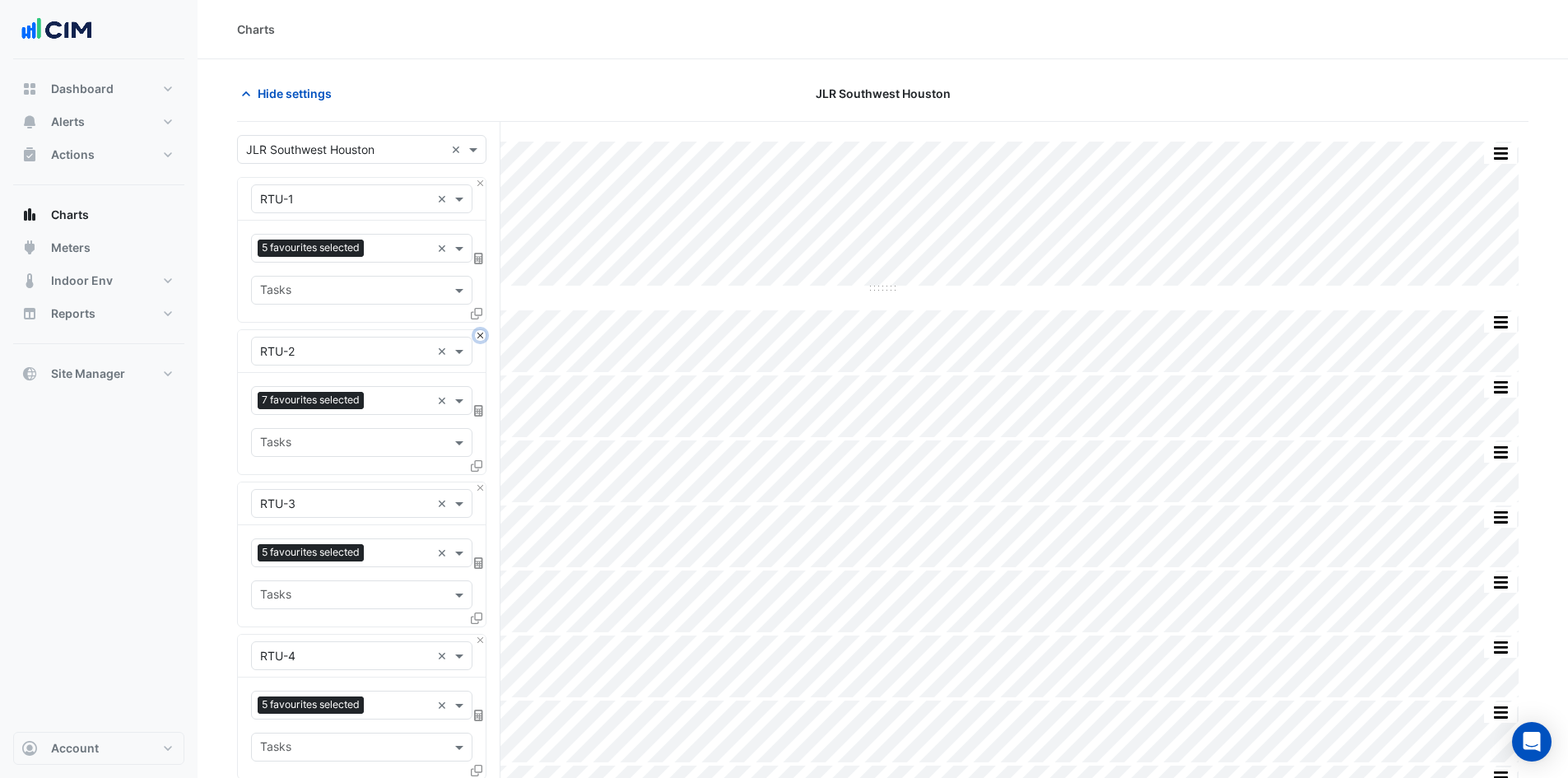
click at [479, 335] on button "Close" at bounding box center [480, 336] width 11 height 11
click at [479, 483] on button "Close" at bounding box center [480, 488] width 11 height 11
click at [479, 335] on button "Close" at bounding box center [480, 336] width 11 height 11
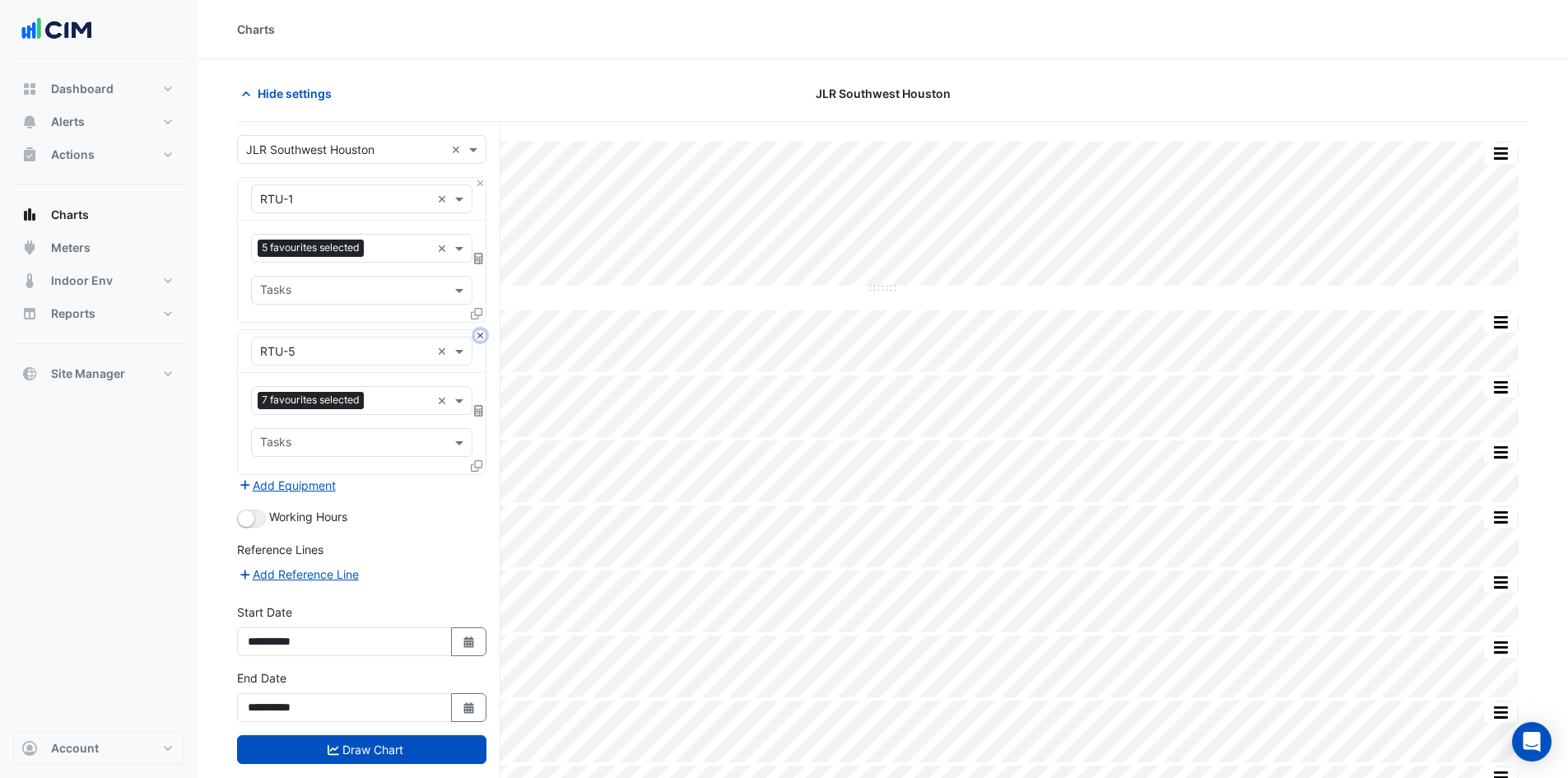
click at [479, 335] on button "Close" at bounding box center [480, 336] width 11 height 11
click at [479, 475] on div "Add Equipment" at bounding box center [361, 484] width 249 height 19
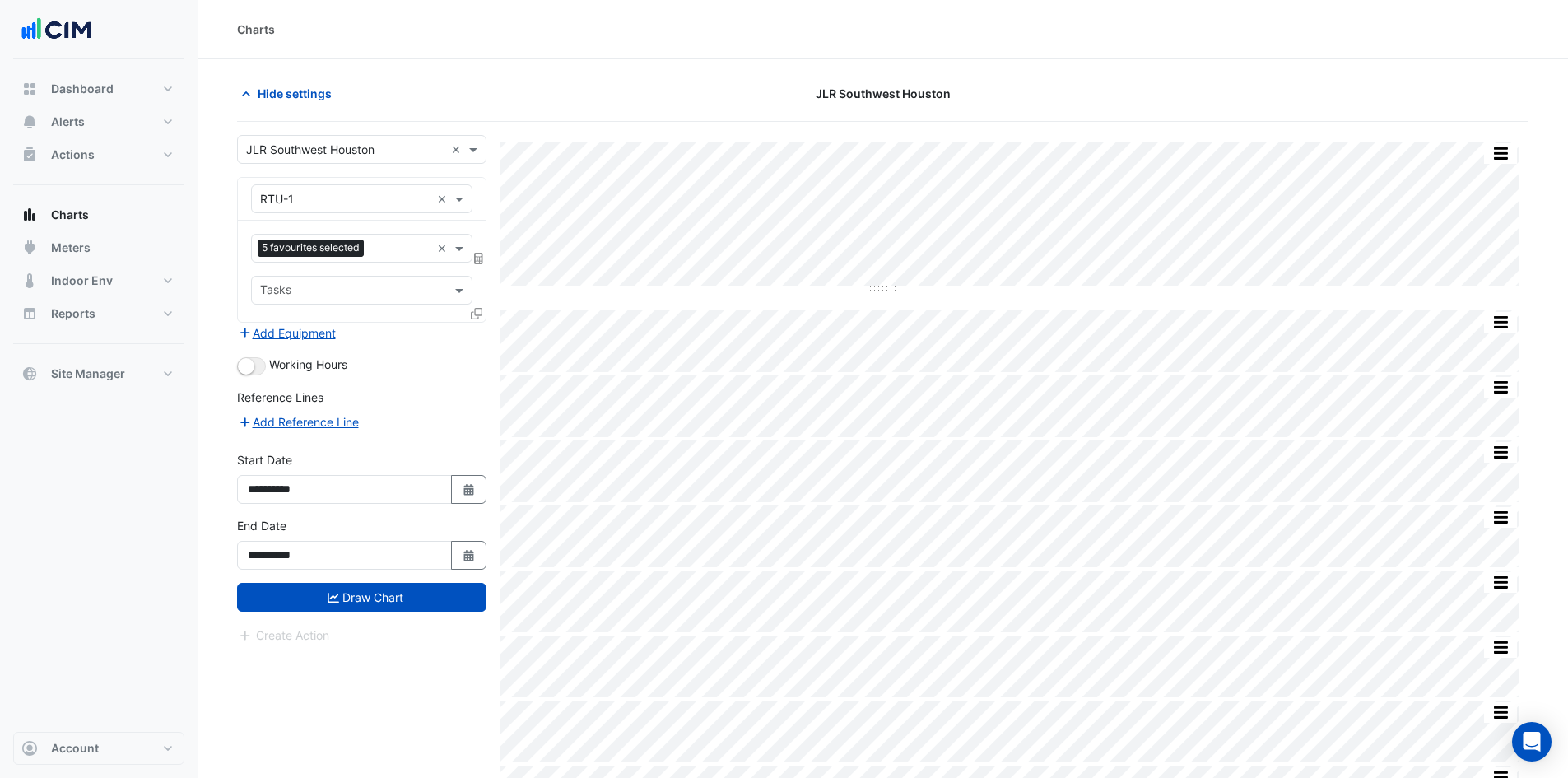
click at [479, 335] on div "Add Equipment" at bounding box center [361, 333] width 249 height 19
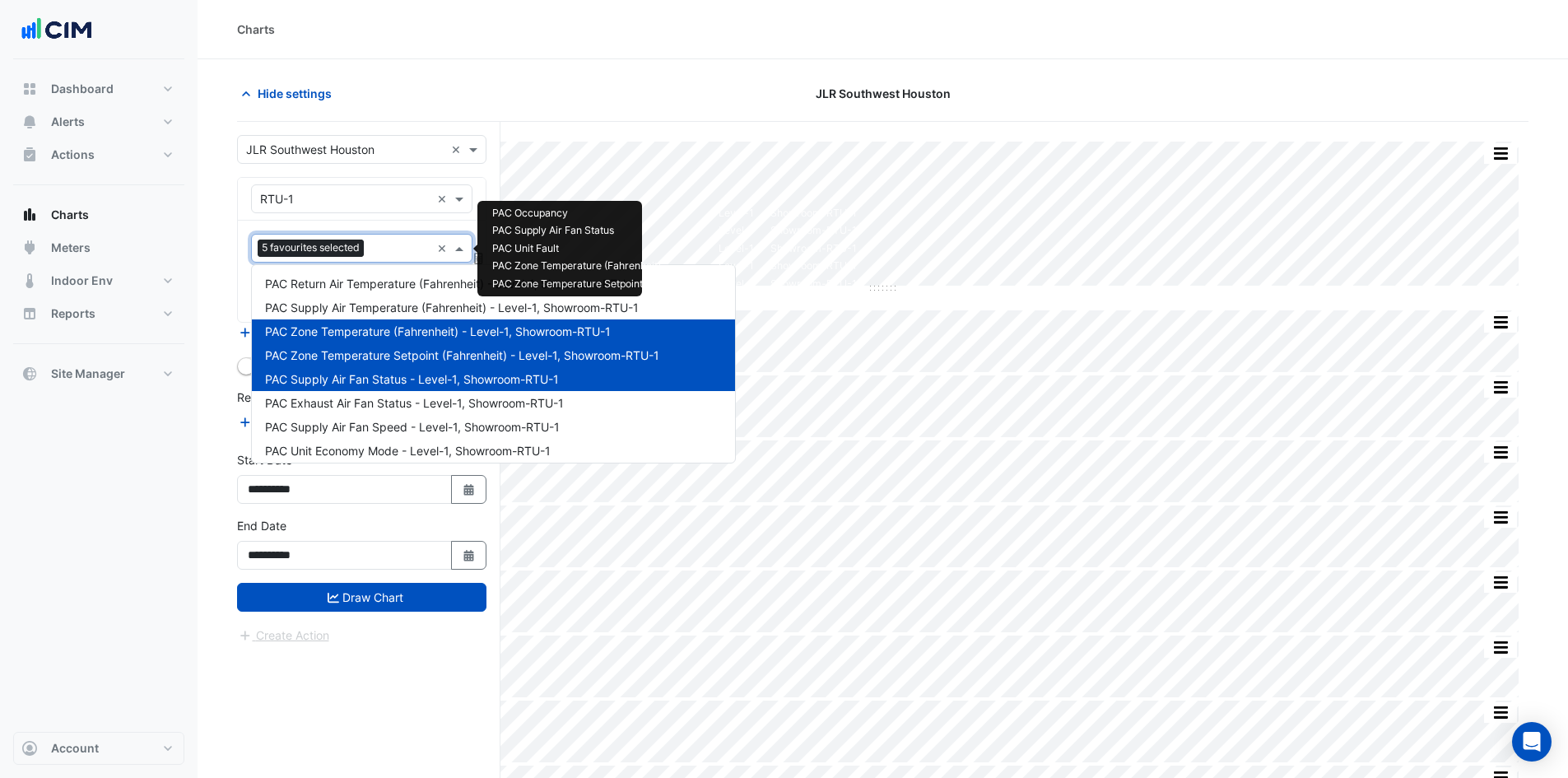
click at [383, 242] on input "text" at bounding box center [400, 250] width 60 height 18
click at [586, 332] on span "PAC Zone Temperature (Fahrenheit) - Level-1, Showroom-RTU-1" at bounding box center [437, 331] width 345 height 14
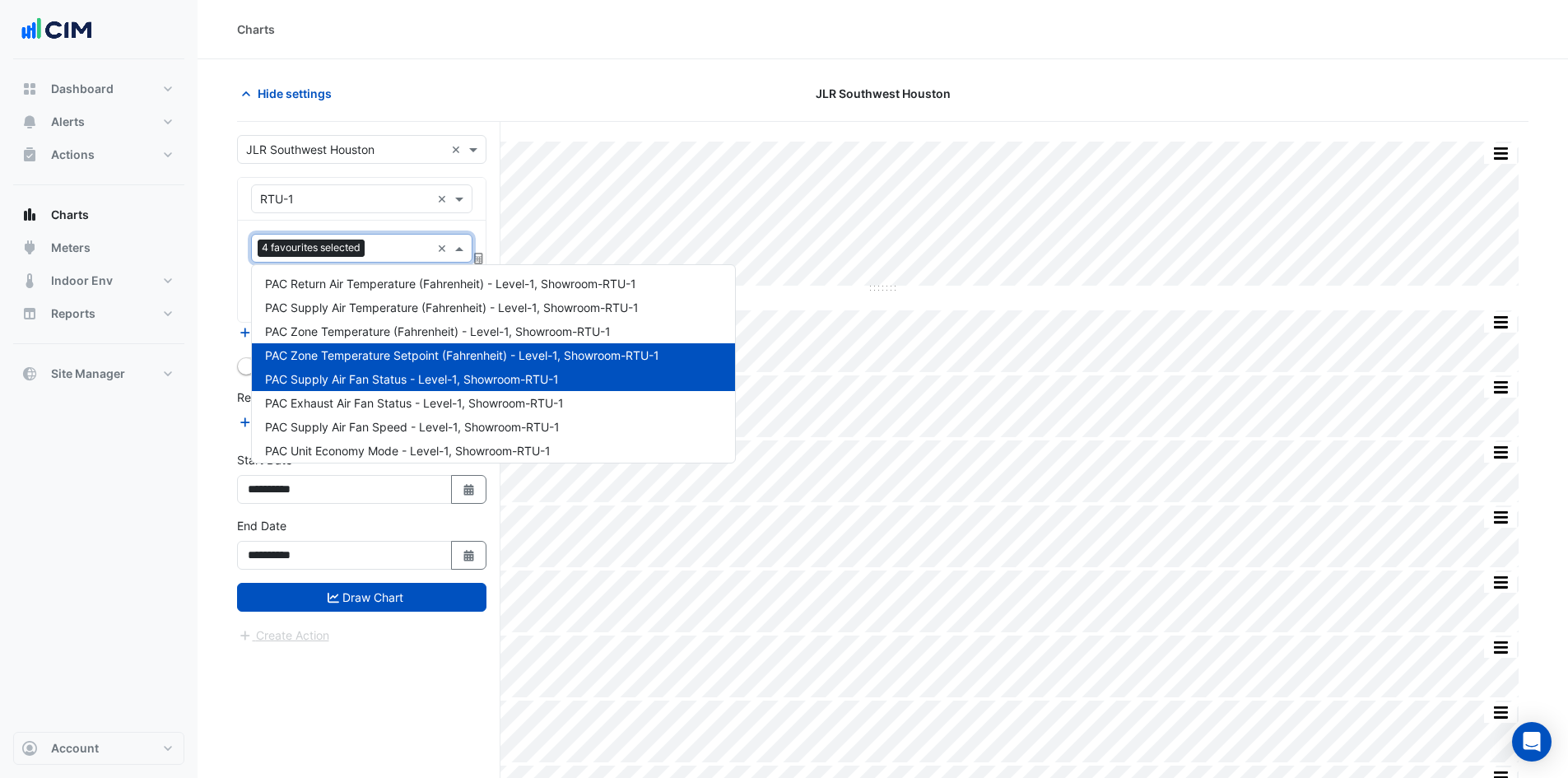
click at [577, 347] on div "PAC Zone Temperature Setpoint (Fahrenheit) - Level-1, Showroom-RTU-1" at bounding box center [493, 356] width 483 height 24
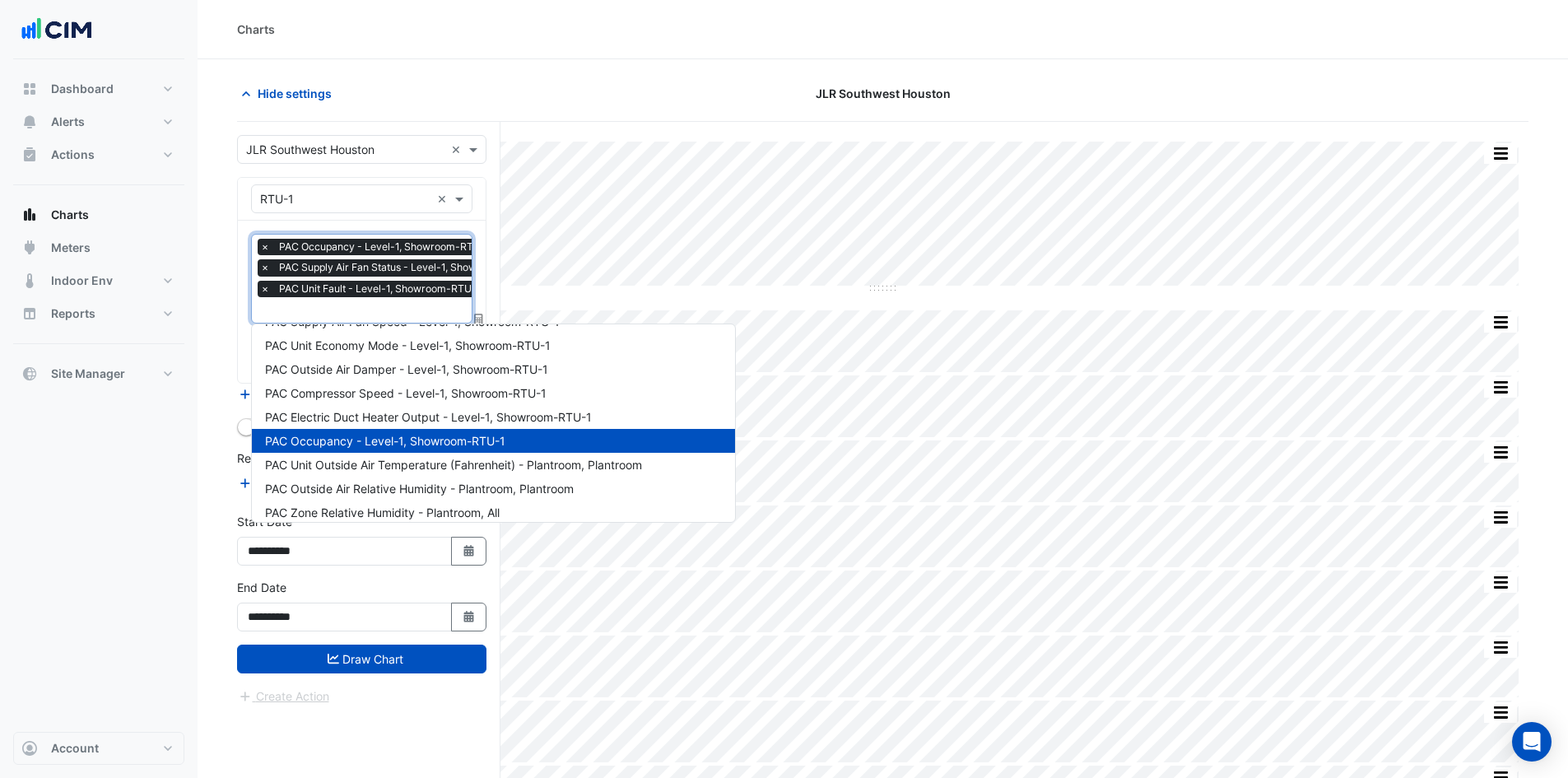
scroll to position [330, 0]
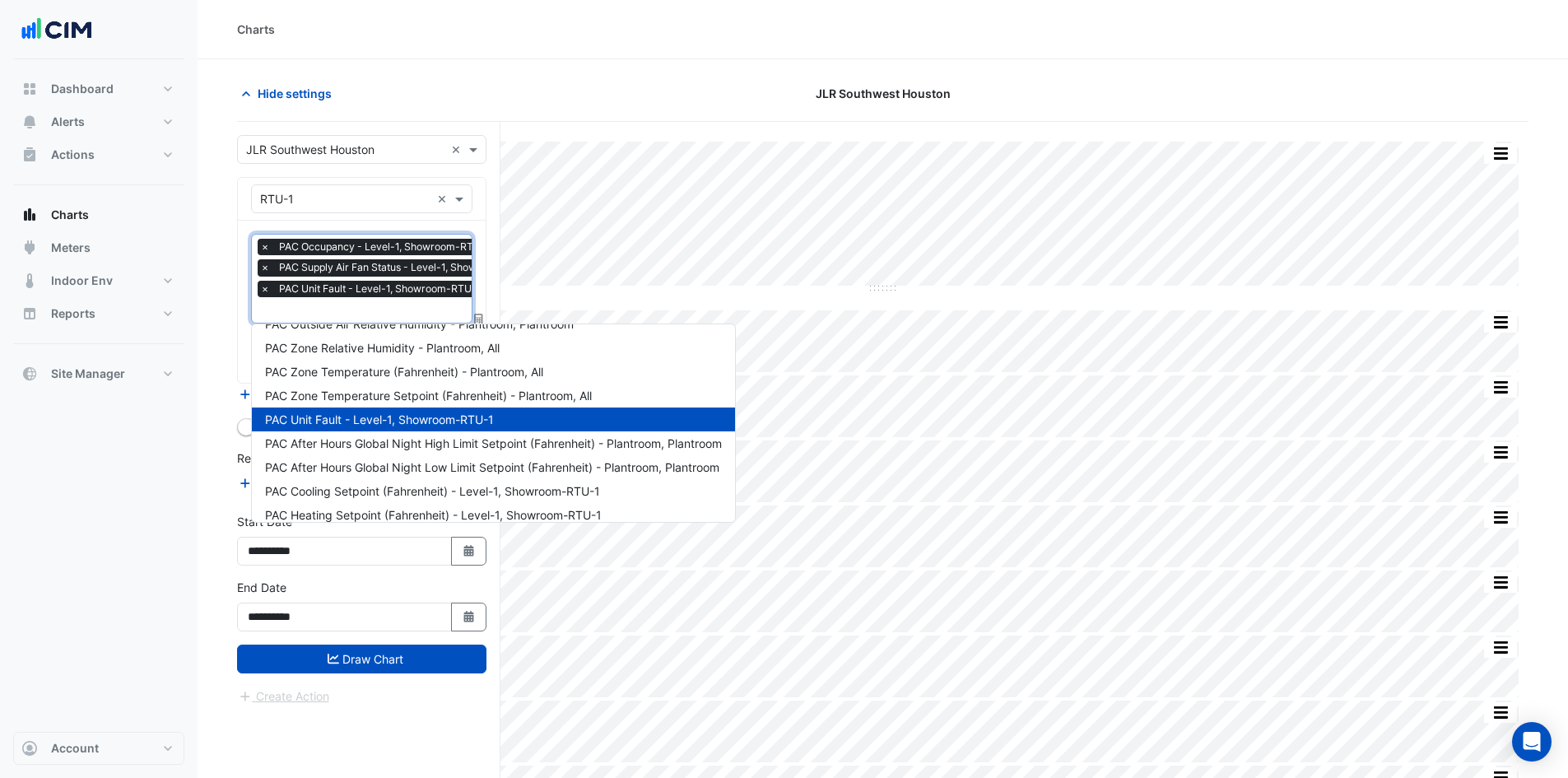
click at [561, 419] on div "PAC Unit Fault - Level-1, Showroom-RTU-1" at bounding box center [493, 420] width 483 height 24
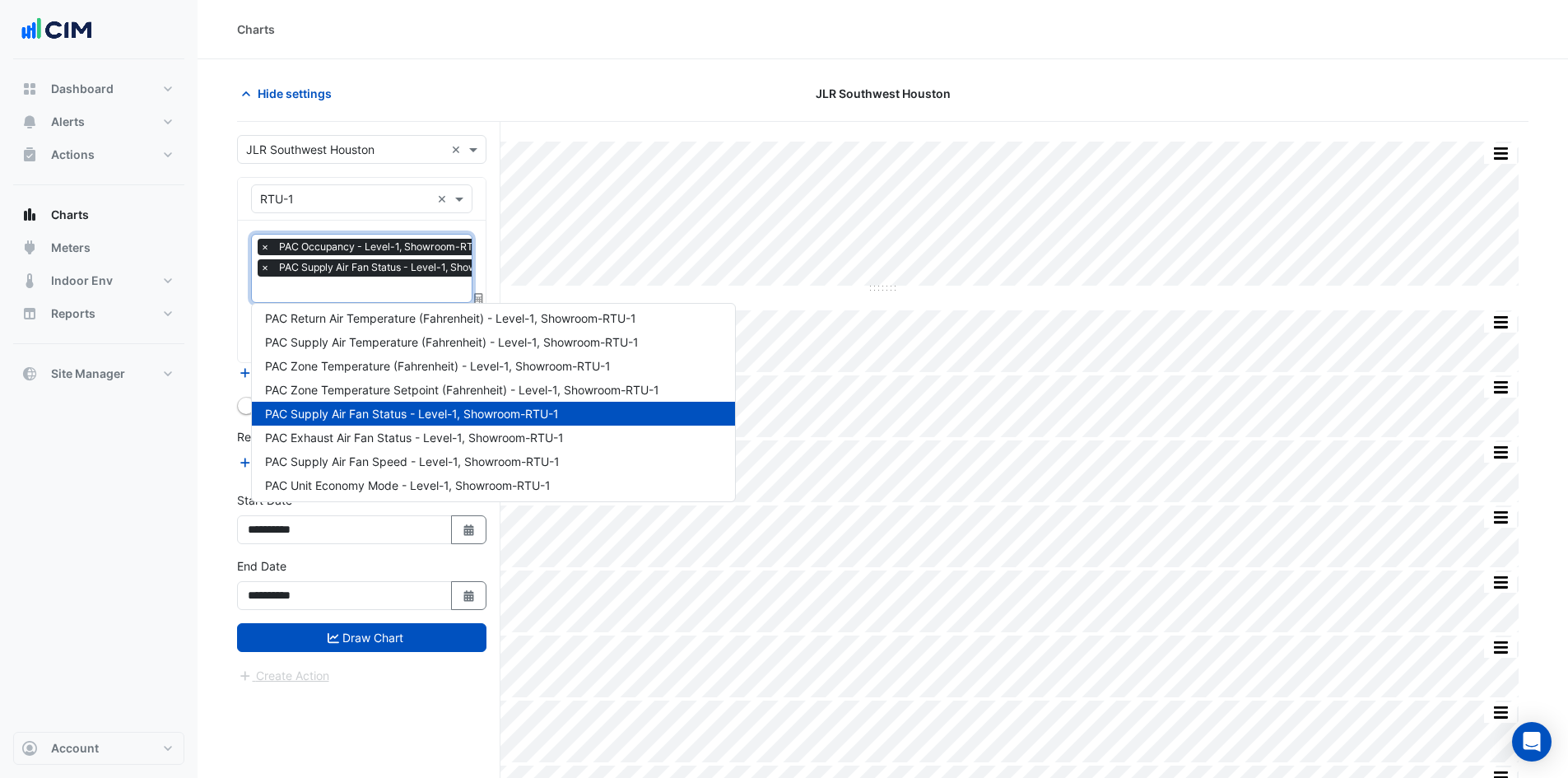
scroll to position [0, 0]
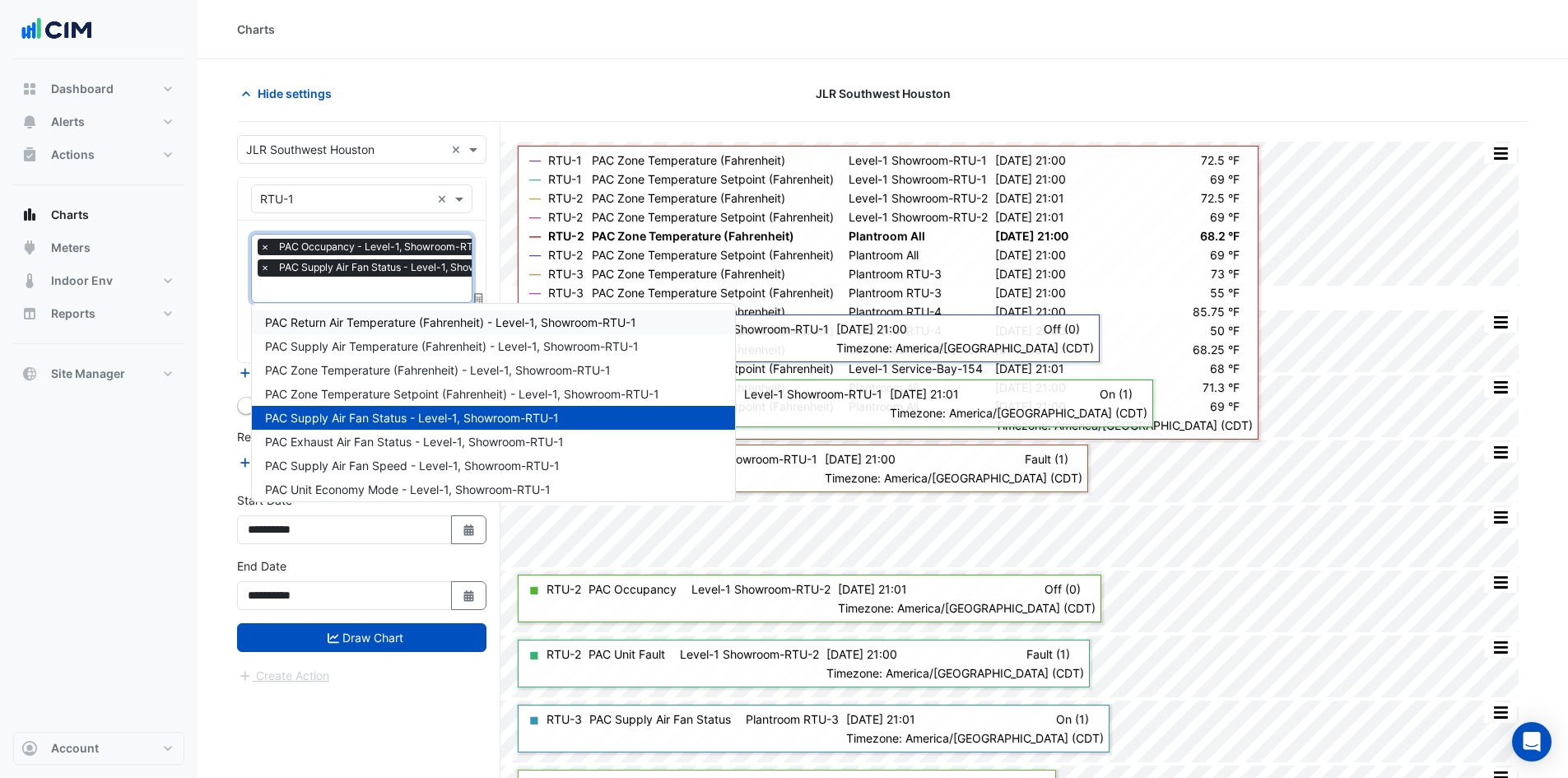
click at [390, 295] on input "text" at bounding box center [403, 291] width 285 height 18
click at [391, 643] on button "Draw Chart" at bounding box center [361, 637] width 249 height 29
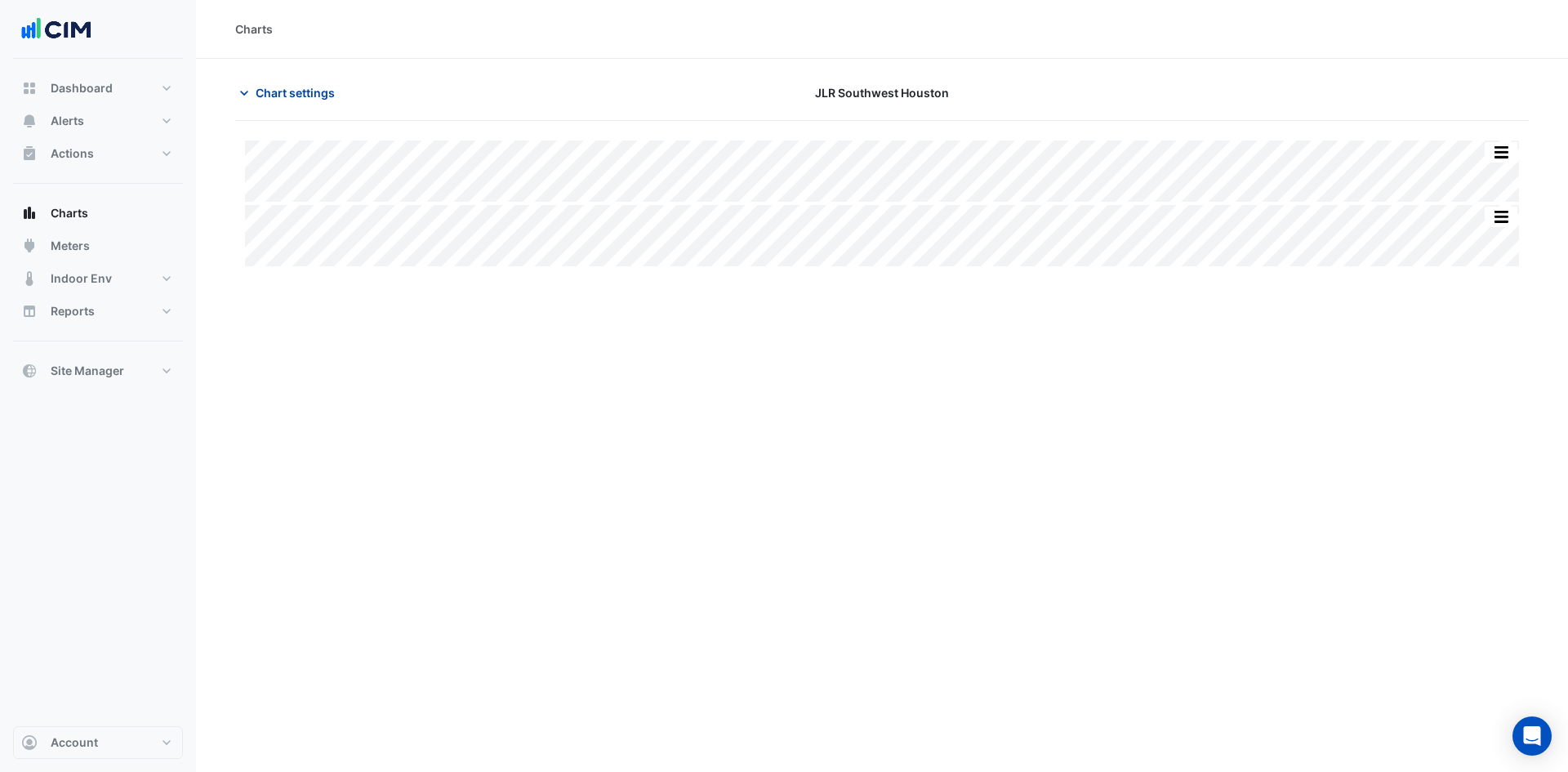
click at [246, 92] on icon "button" at bounding box center [243, 93] width 8 height 5
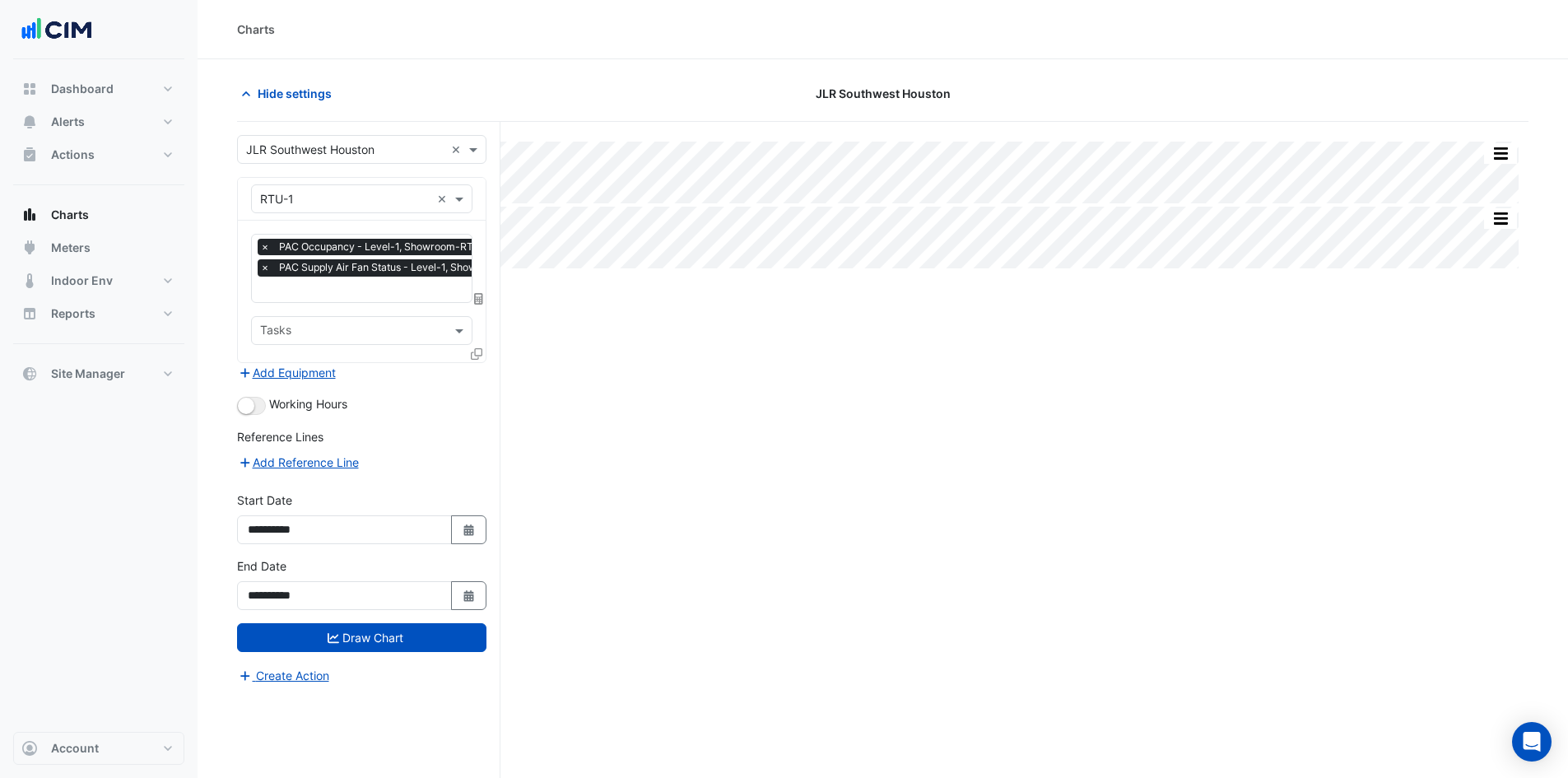
click at [475, 355] on icon at bounding box center [477, 354] width 11 height 11
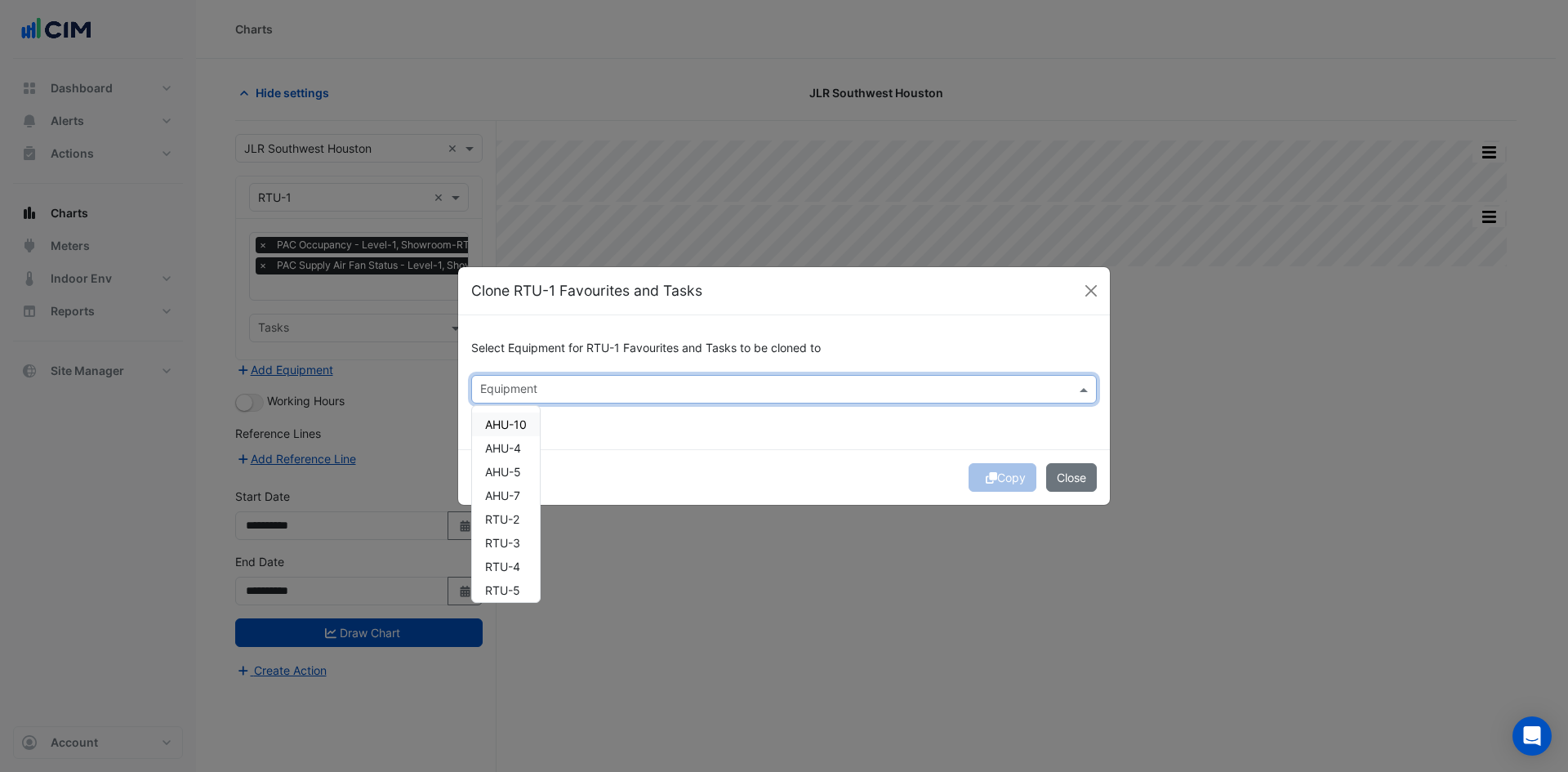
click at [582, 392] on input "text" at bounding box center [774, 391] width 589 height 17
click at [514, 520] on span "RTU-2" at bounding box center [502, 519] width 34 height 14
drag, startPoint x: 514, startPoint y: 536, endPoint x: 514, endPoint y: 559, distance: 23.0
click at [514, 537] on span "RTU-3" at bounding box center [502, 542] width 35 height 14
click at [513, 566] on span "RTU-4" at bounding box center [502, 566] width 35 height 14
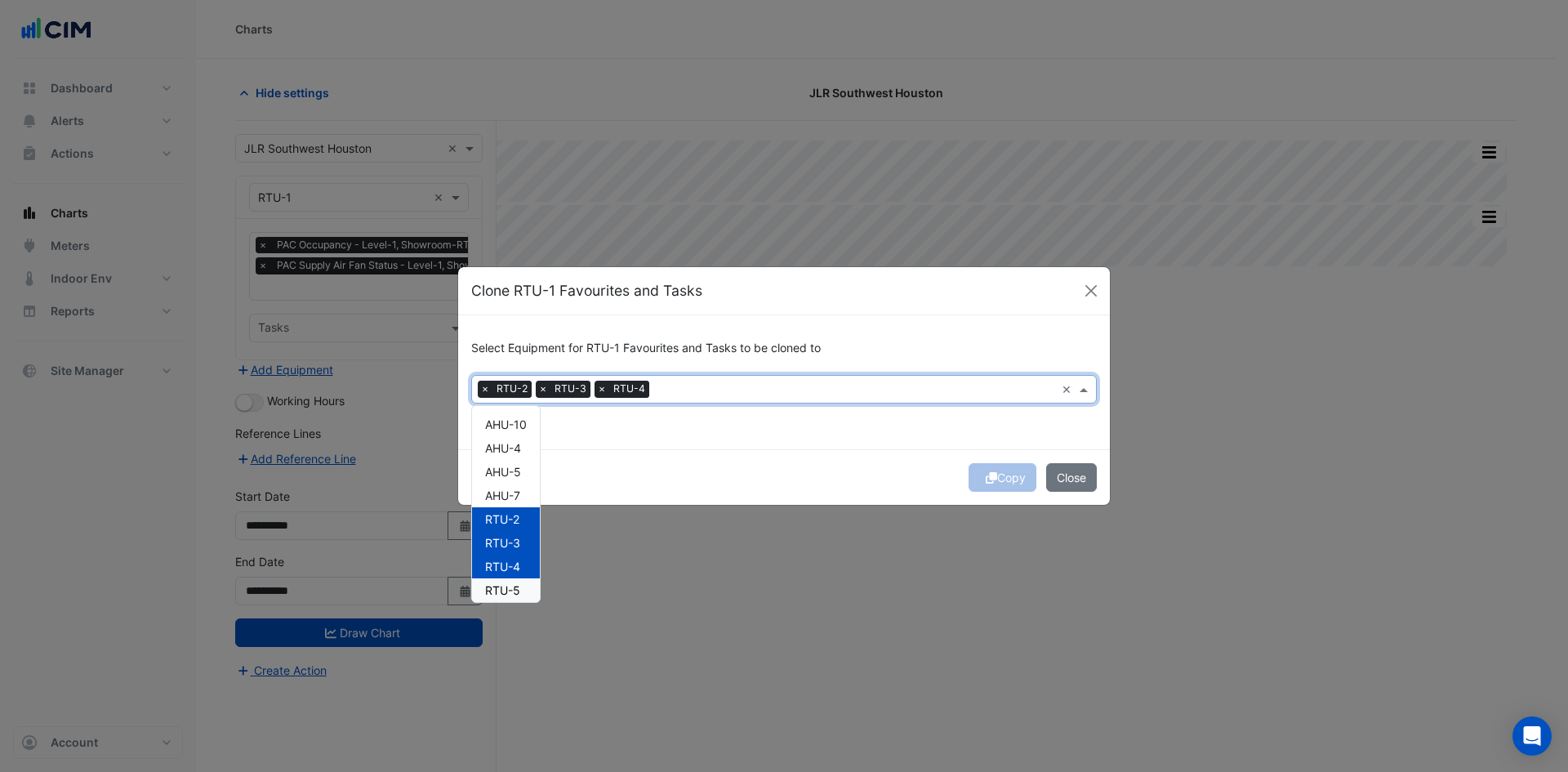
click at [512, 585] on span "RTU-5" at bounding box center [502, 590] width 35 height 14
click at [1008, 471] on button "Copy" at bounding box center [1003, 477] width 68 height 28
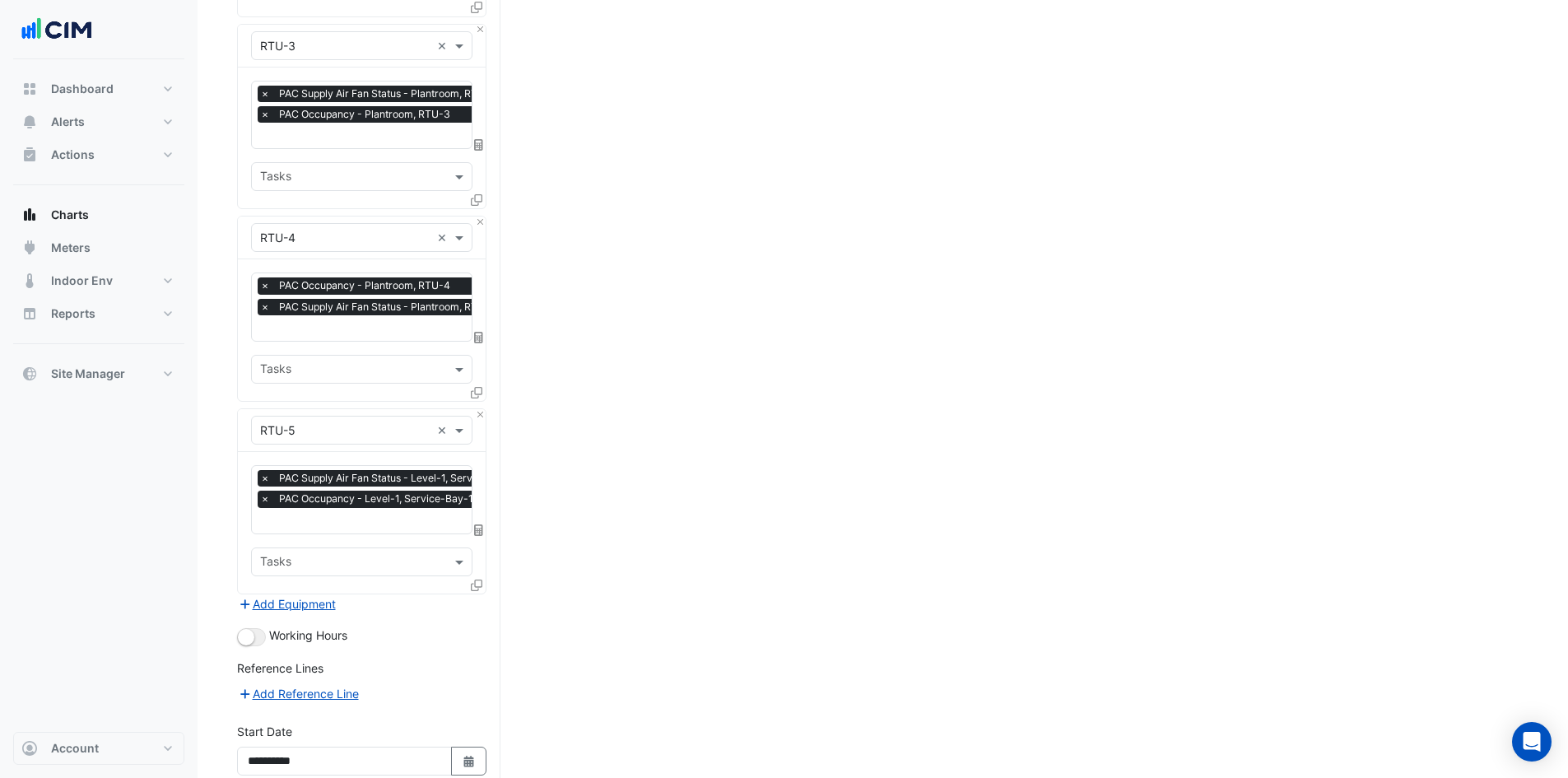
scroll to position [682, 0]
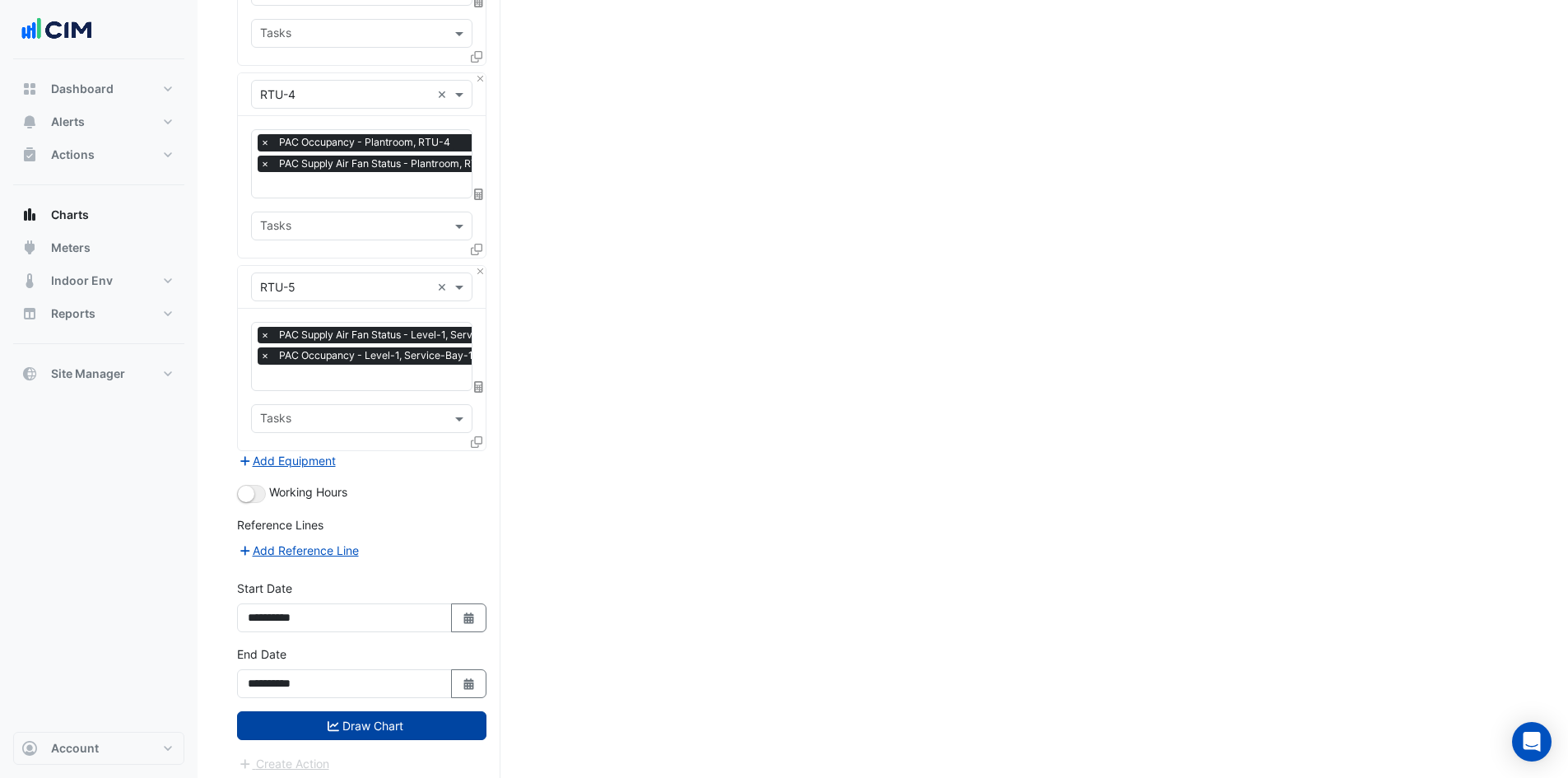
click at [406, 720] on button "Draw Chart" at bounding box center [361, 725] width 249 height 29
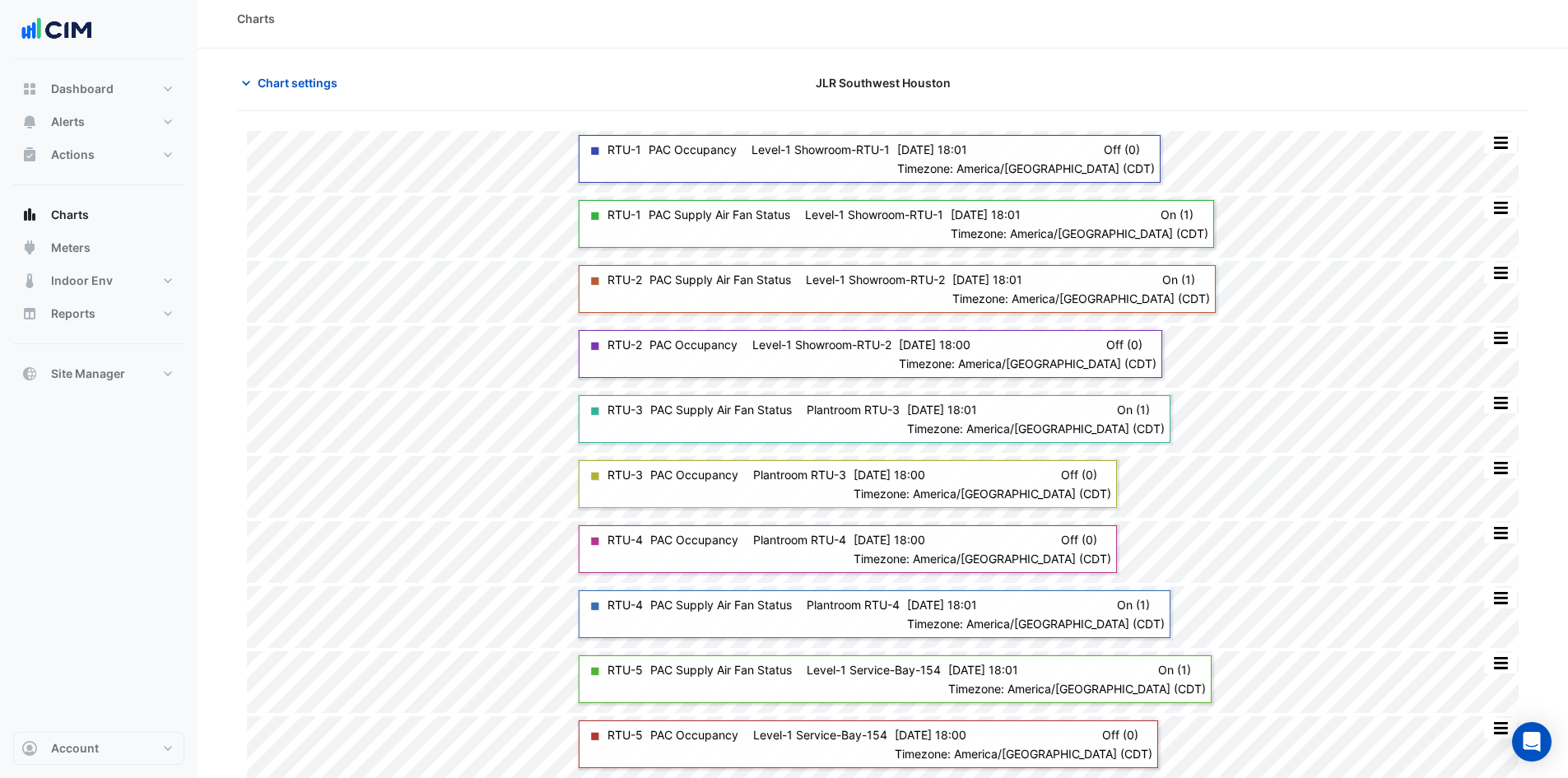
scroll to position [14, 0]
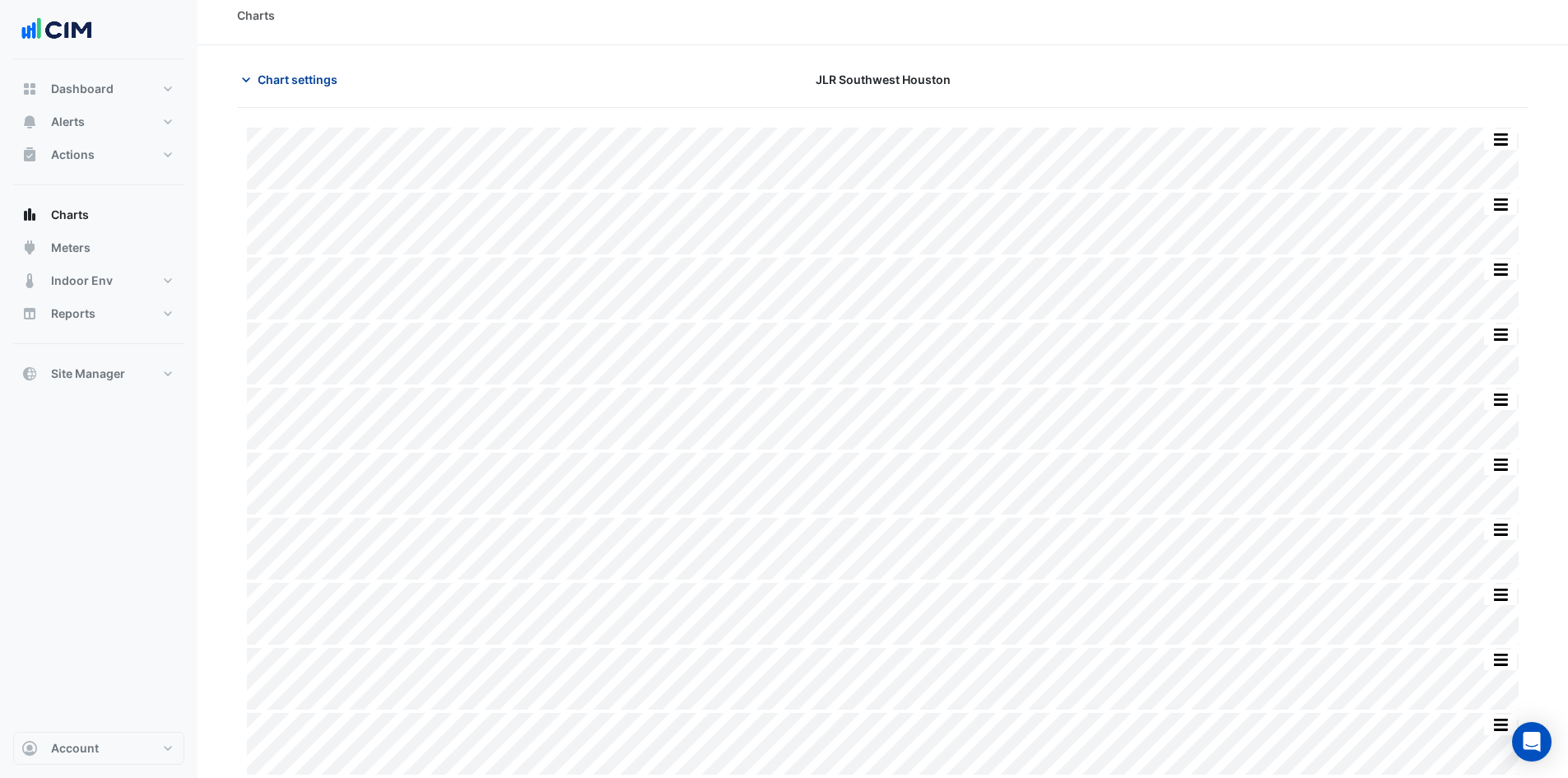
click at [249, 80] on icon "button" at bounding box center [246, 80] width 17 height 17
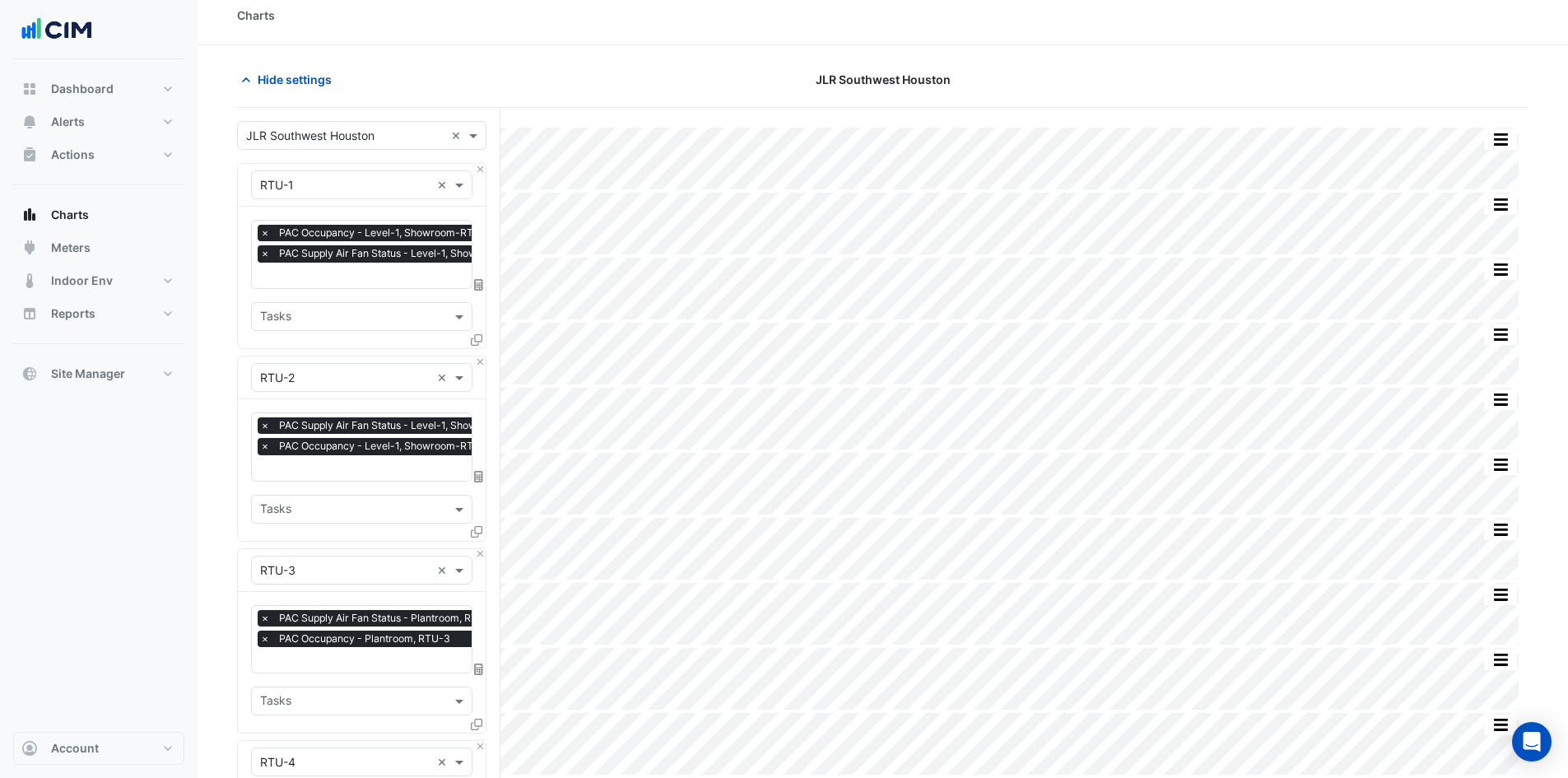
click at [474, 342] on icon at bounding box center [477, 340] width 11 height 11
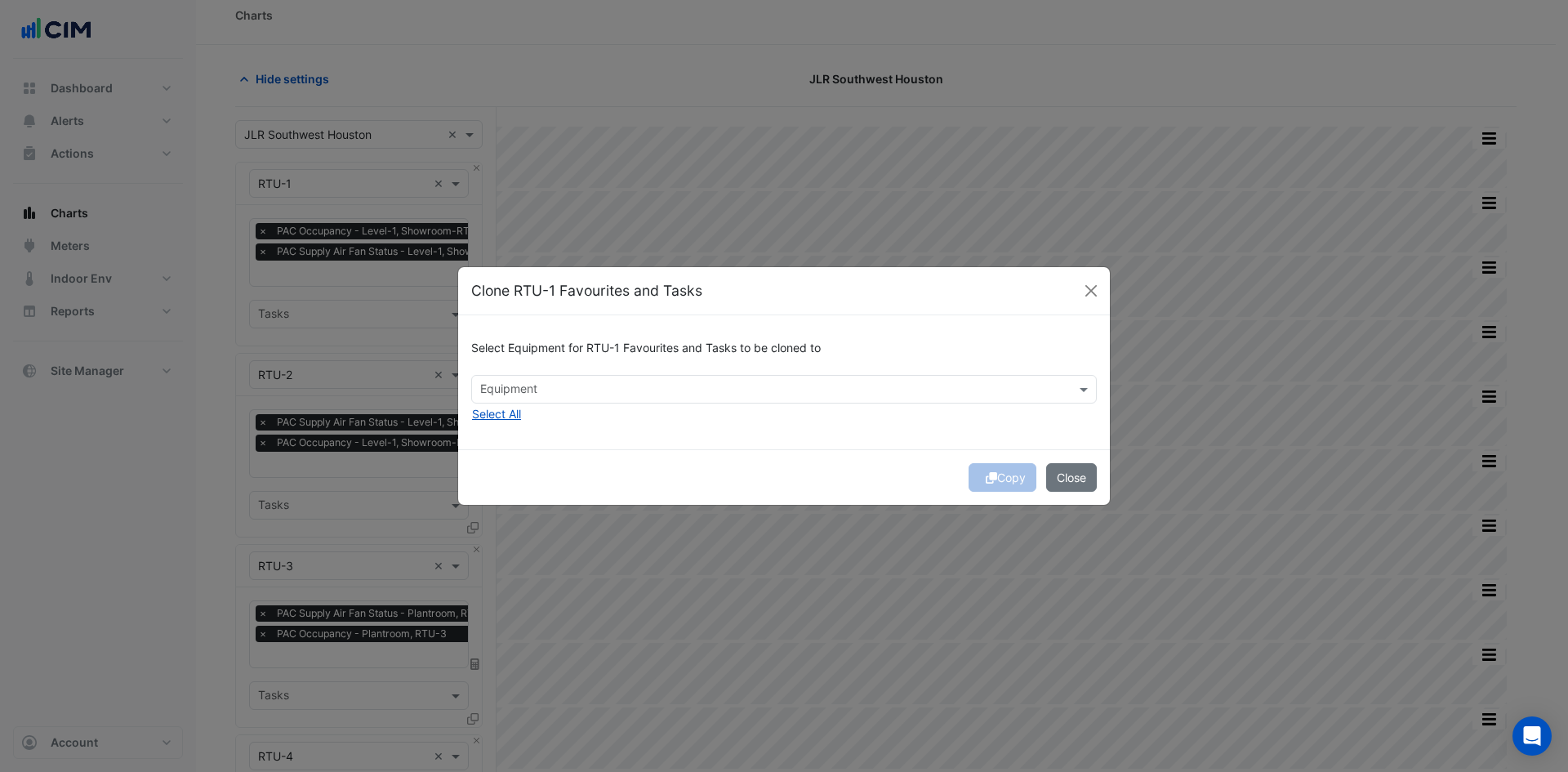
click at [677, 395] on input "text" at bounding box center [774, 391] width 589 height 17
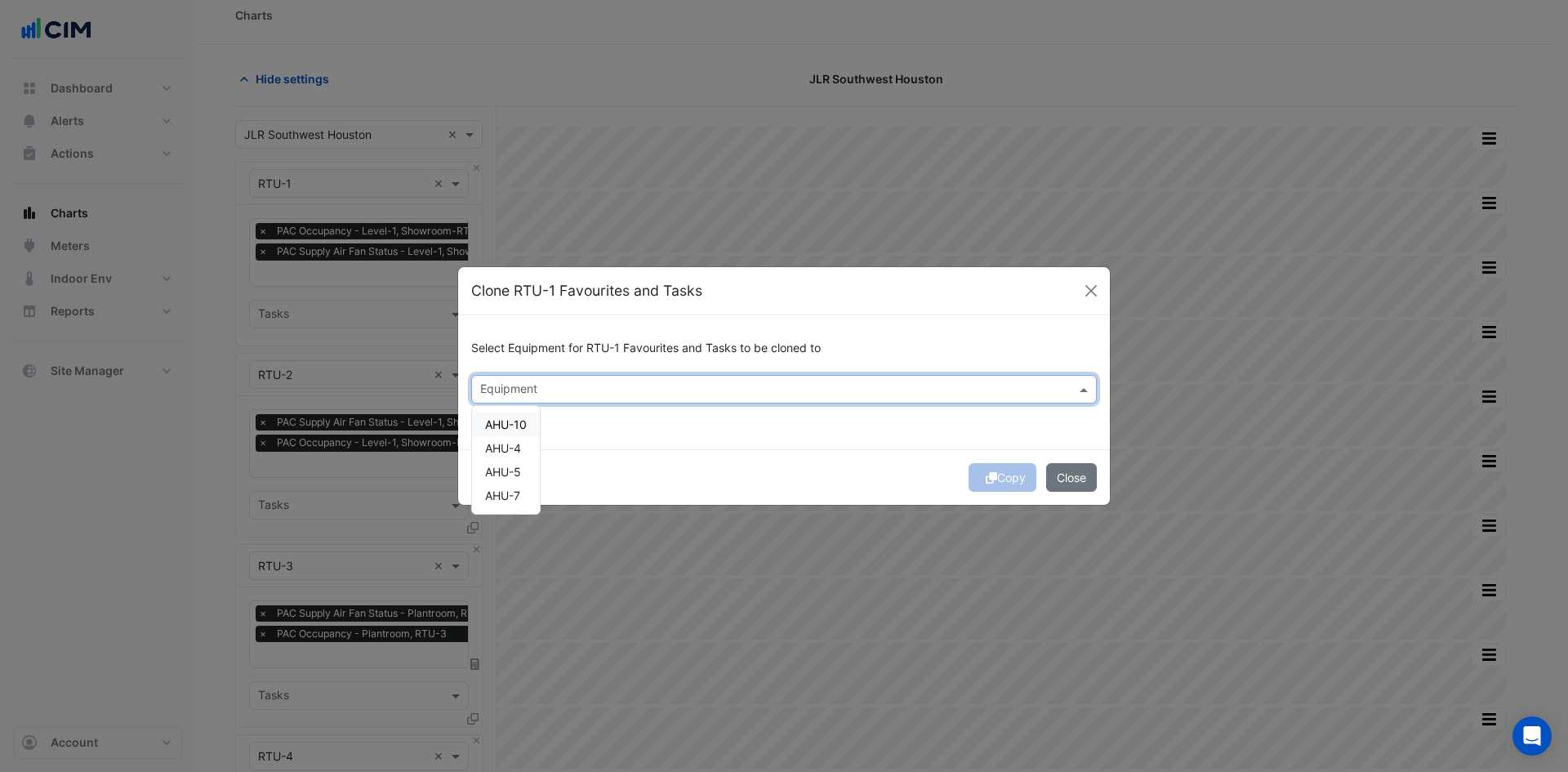
click at [513, 421] on span "AHU-10" at bounding box center [505, 424] width 41 height 14
click at [1089, 287] on button "Close" at bounding box center [1091, 290] width 25 height 25
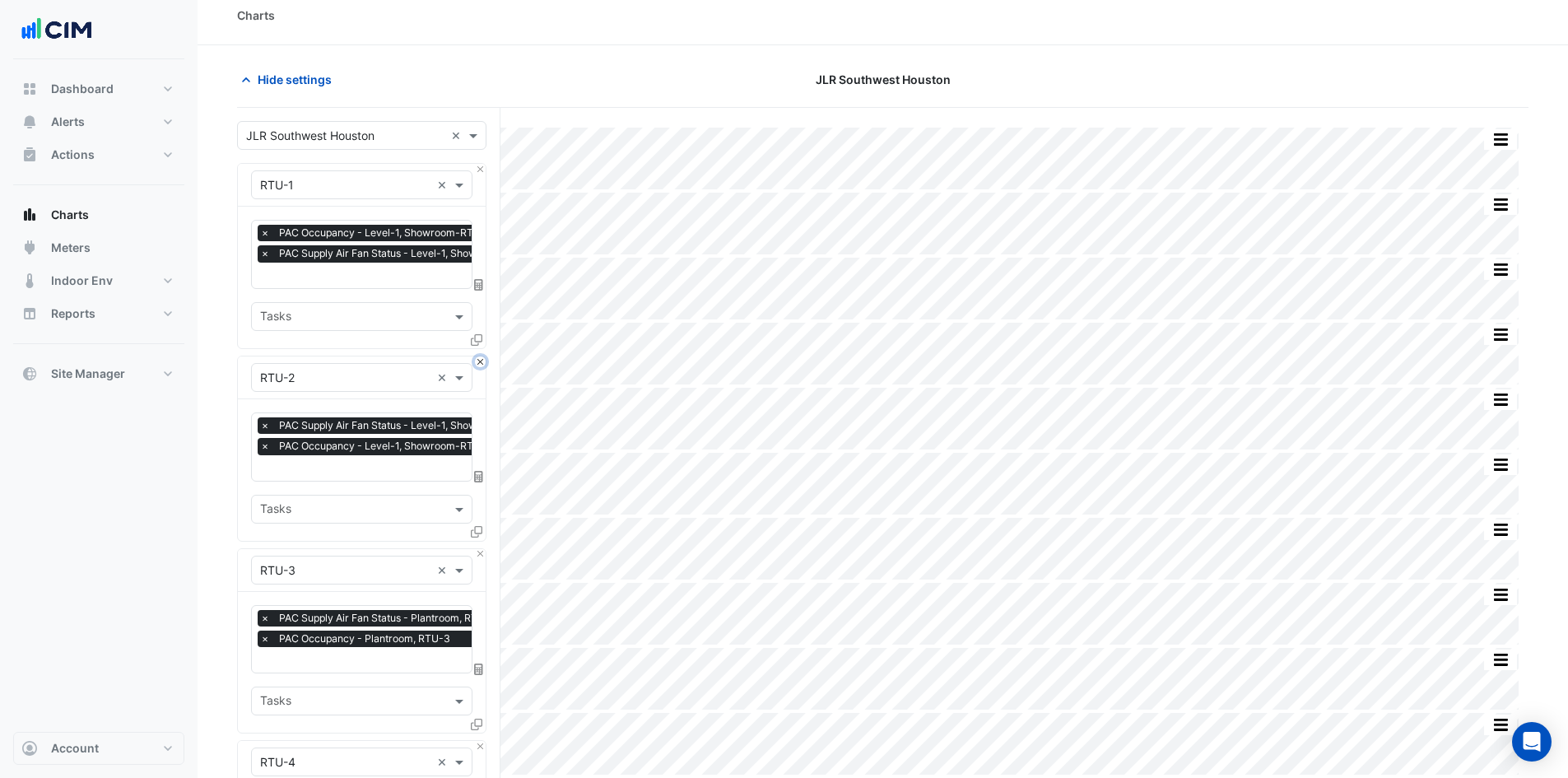
click at [481, 363] on button "Close" at bounding box center [480, 362] width 11 height 11
click at [479, 363] on button "Close" at bounding box center [480, 362] width 11 height 11
click at [479, 549] on button "Close" at bounding box center [480, 555] width 11 height 11
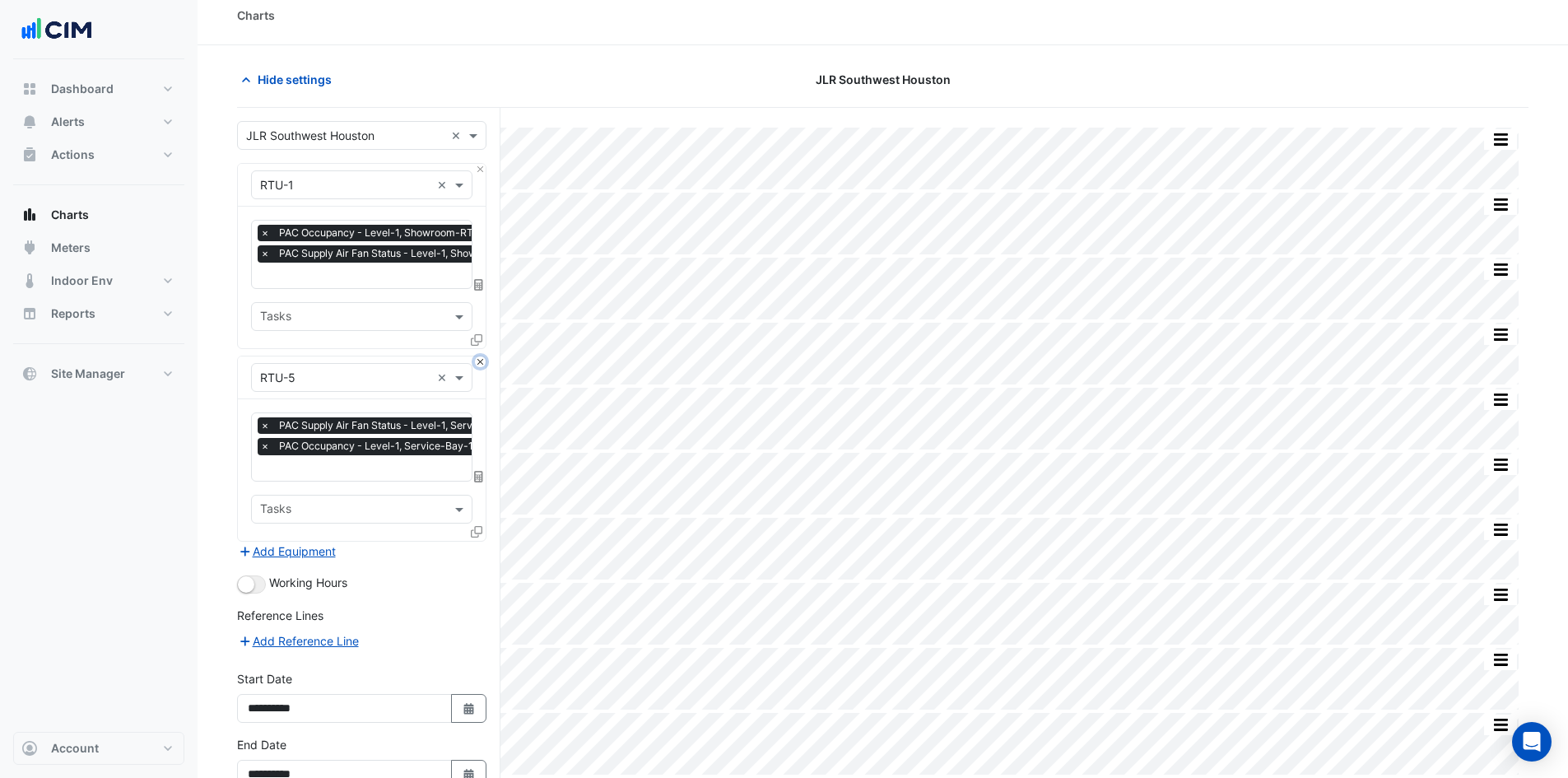
click at [479, 363] on button "Close" at bounding box center [480, 362] width 11 height 11
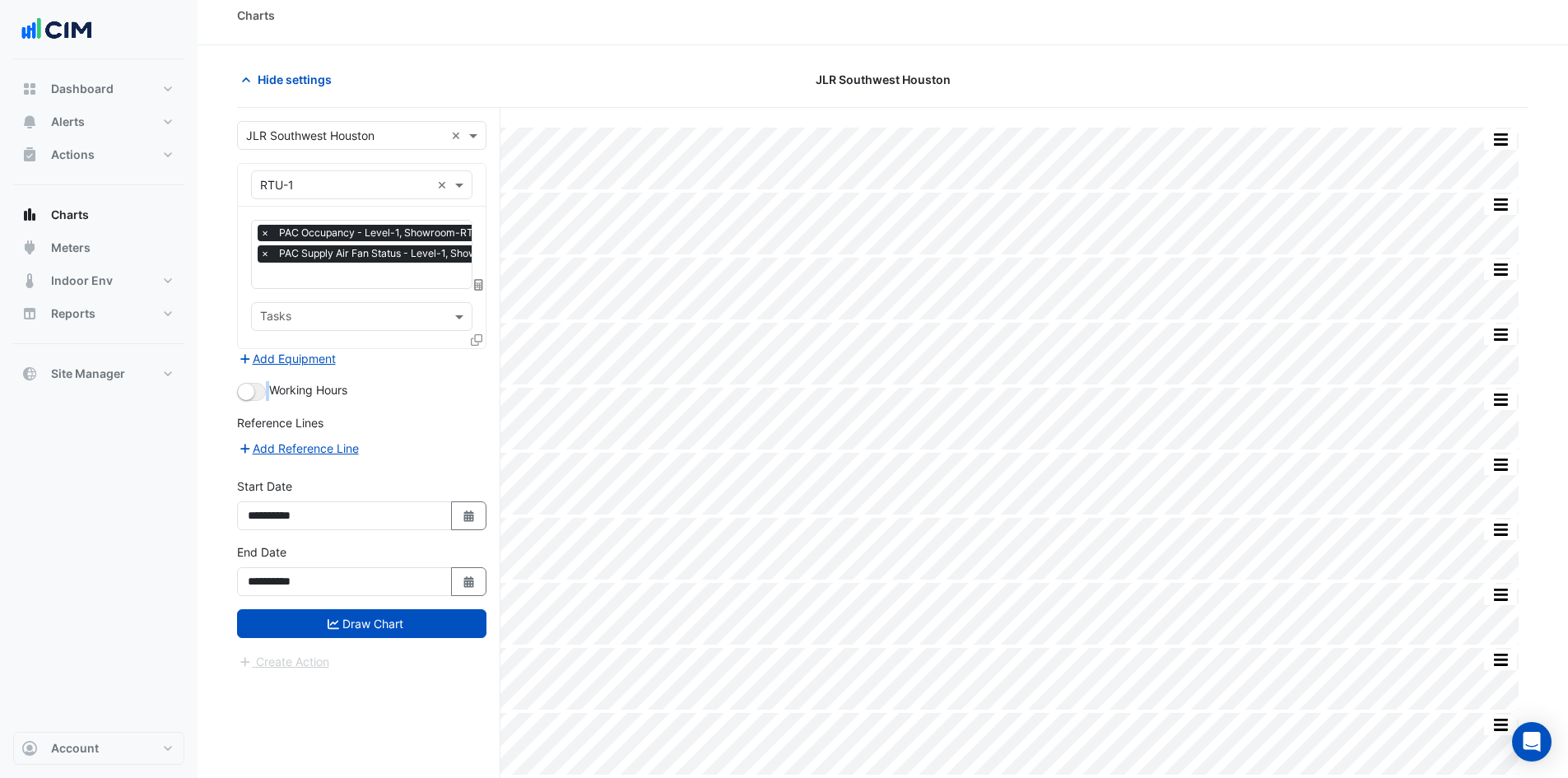
click at [479, 363] on div "Add Equipment" at bounding box center [361, 358] width 249 height 19
click at [479, 340] on icon at bounding box center [477, 340] width 11 height 11
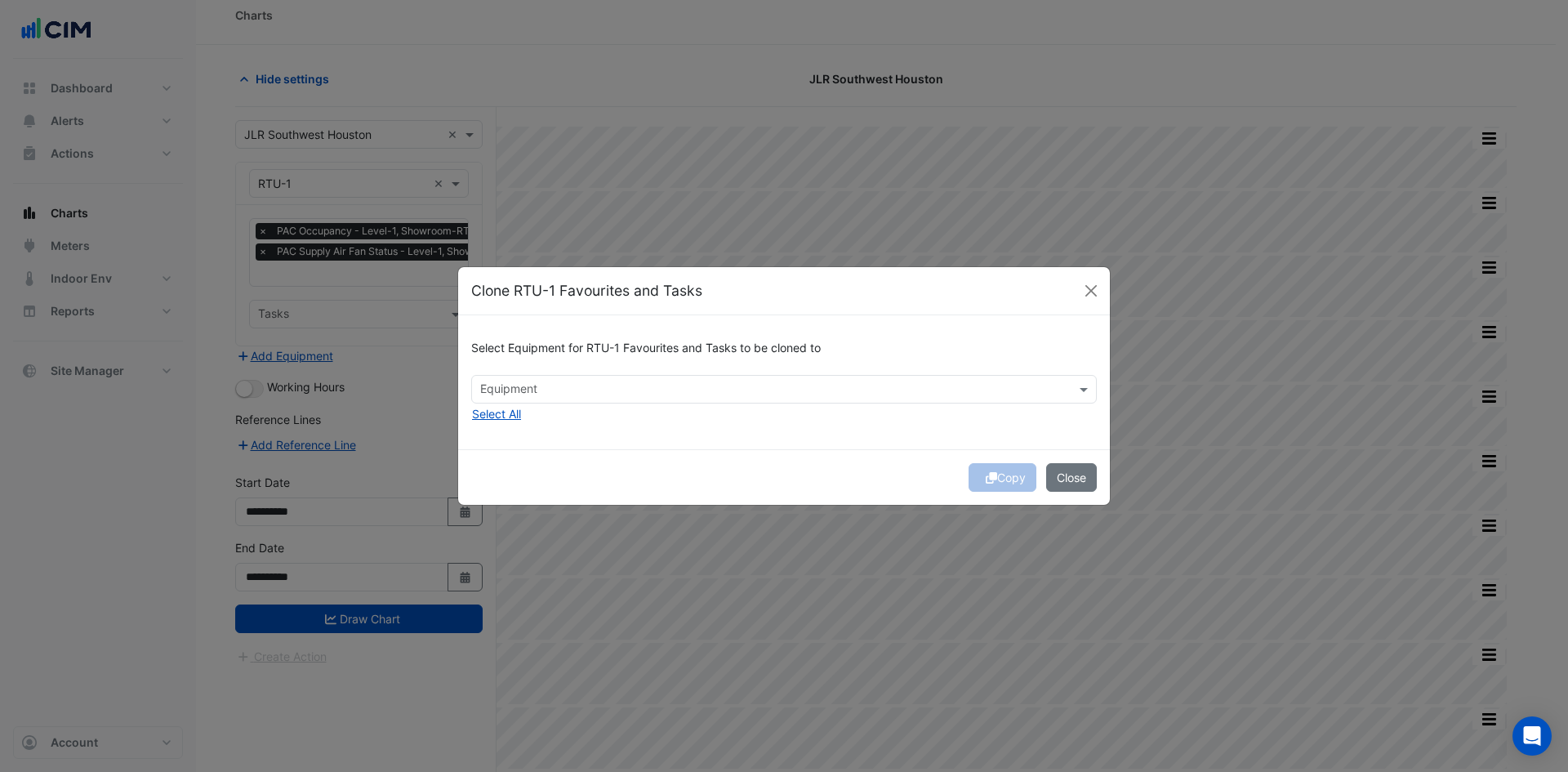
click at [547, 390] on input "text" at bounding box center [774, 391] width 589 height 17
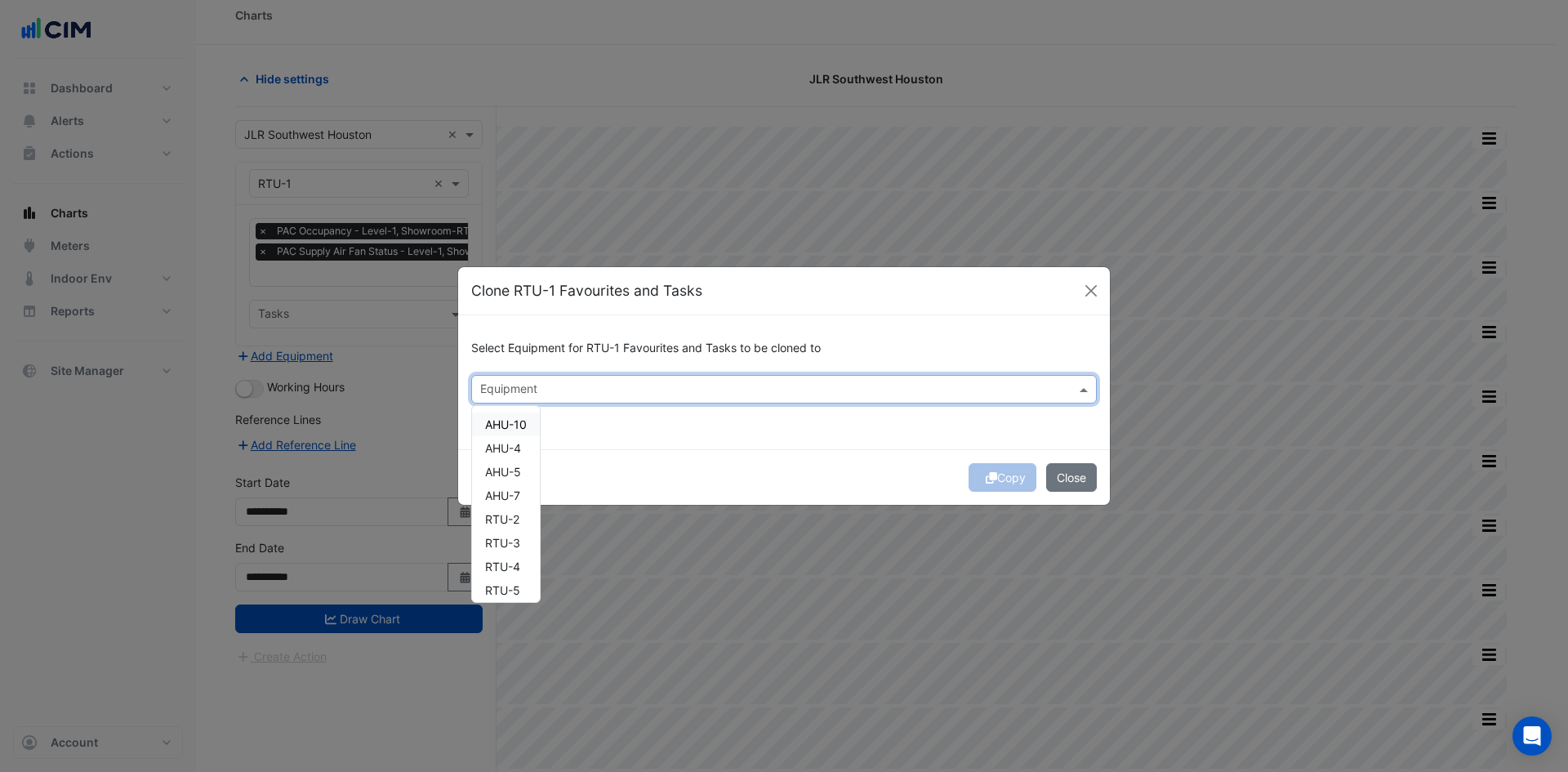
click at [530, 425] on div "AHU-10" at bounding box center [506, 425] width 68 height 24
click at [505, 447] on span "AHU-4" at bounding box center [502, 448] width 36 height 14
click at [505, 467] on span "AHU-5" at bounding box center [502, 471] width 36 height 14
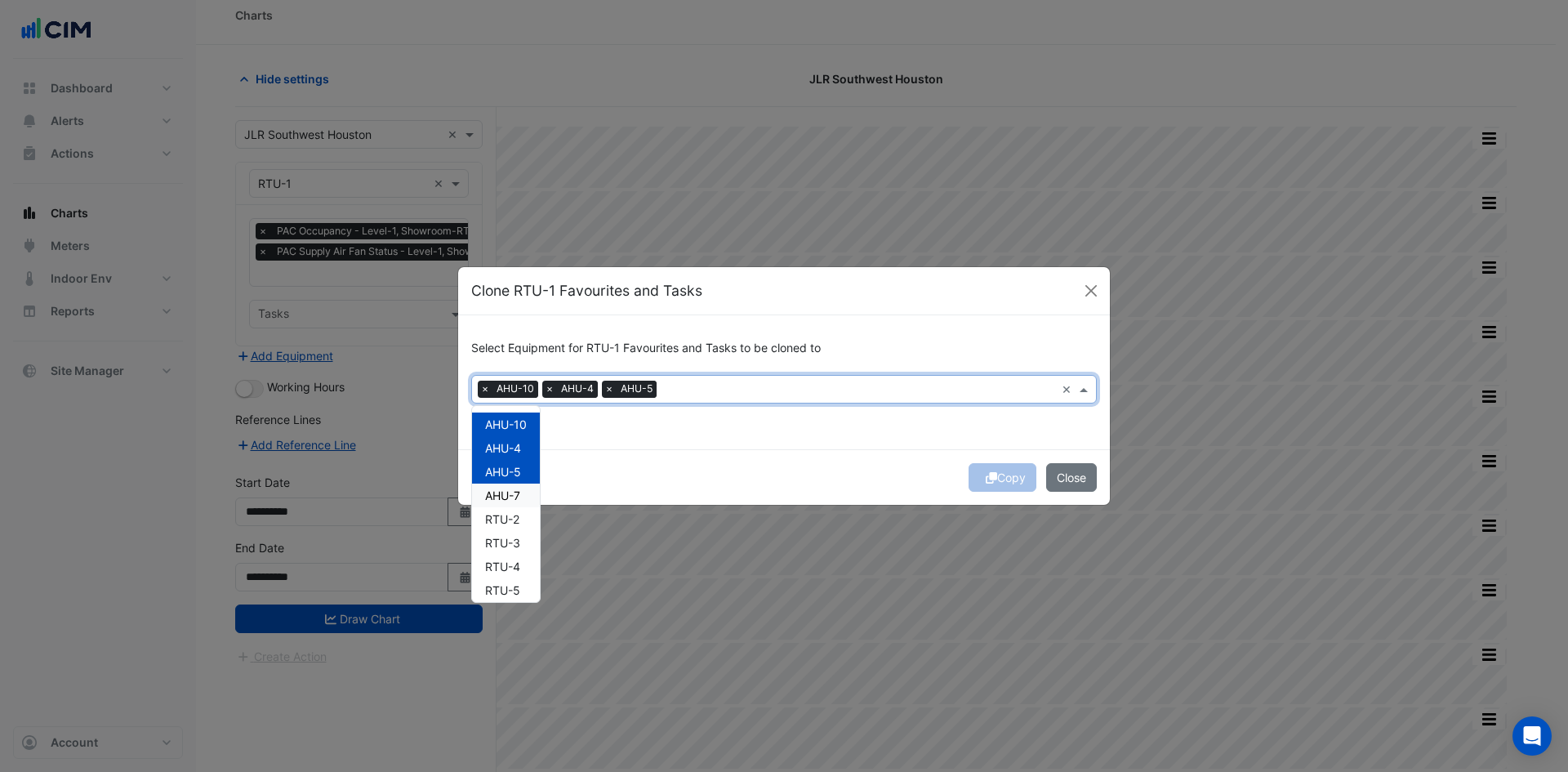
click at [505, 488] on div "AHU-7" at bounding box center [506, 495] width 68 height 24
click at [1005, 478] on button "Copy" at bounding box center [1003, 477] width 68 height 28
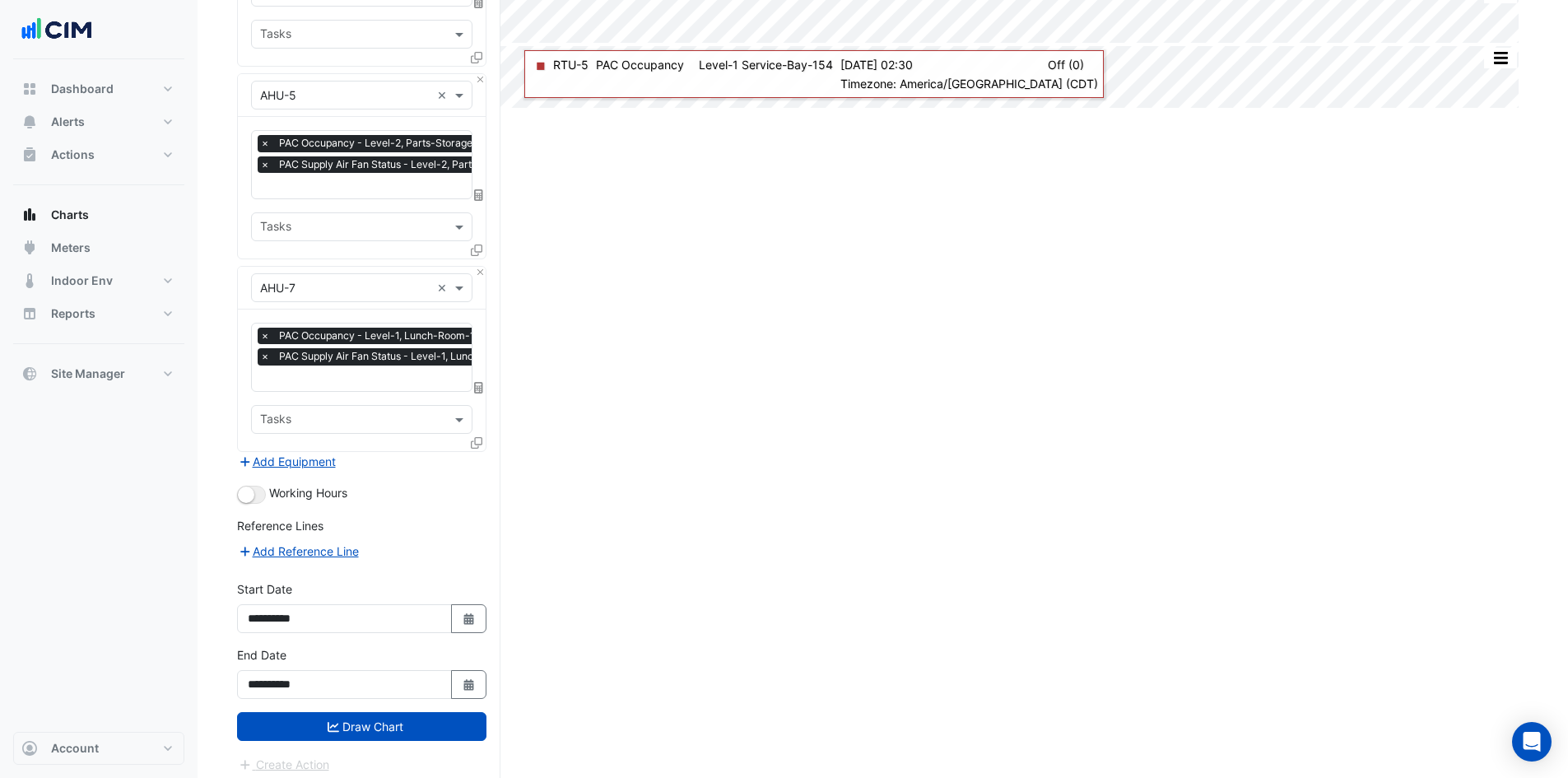
scroll to position [682, 0]
click at [404, 725] on button "Draw Chart" at bounding box center [361, 725] width 249 height 29
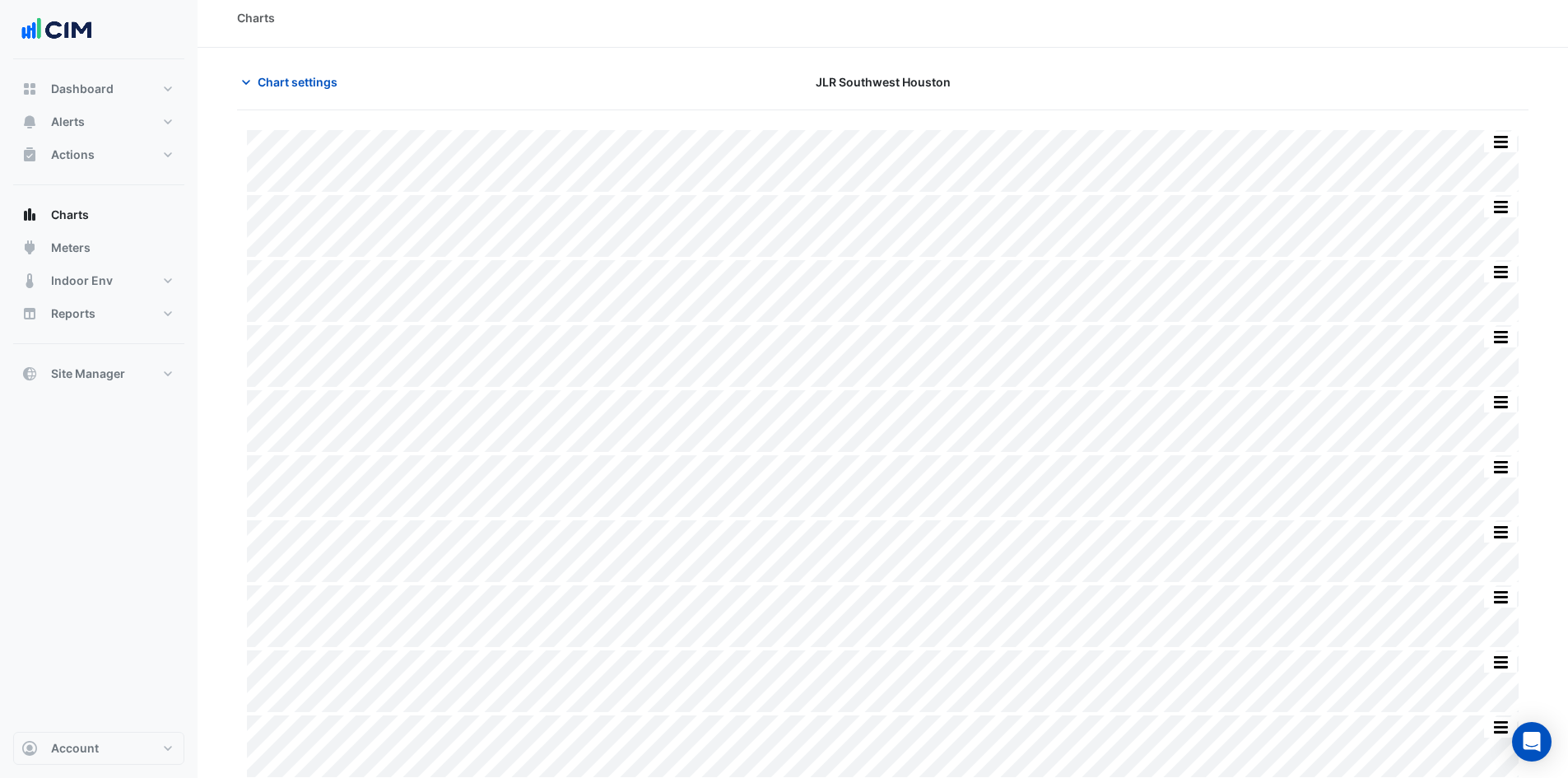
scroll to position [14, 0]
